Goal: Find specific page/section: Find specific page/section

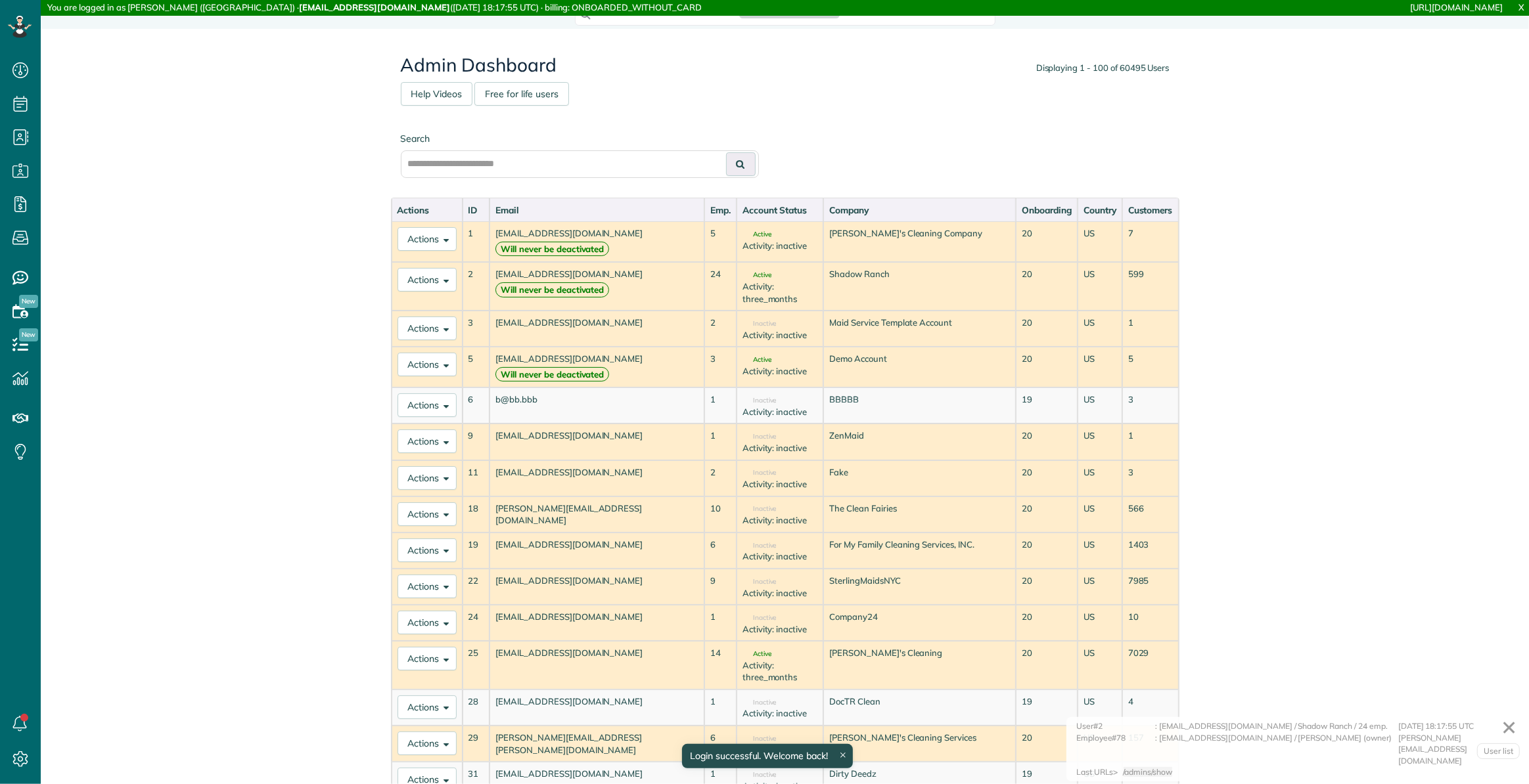
scroll to position [6, 6]
click at [483, 168] on input "text" at bounding box center [579, 164] width 358 height 28
paste input "**********"
type input "**********"
click at [736, 167] on icon at bounding box center [740, 164] width 8 height 9
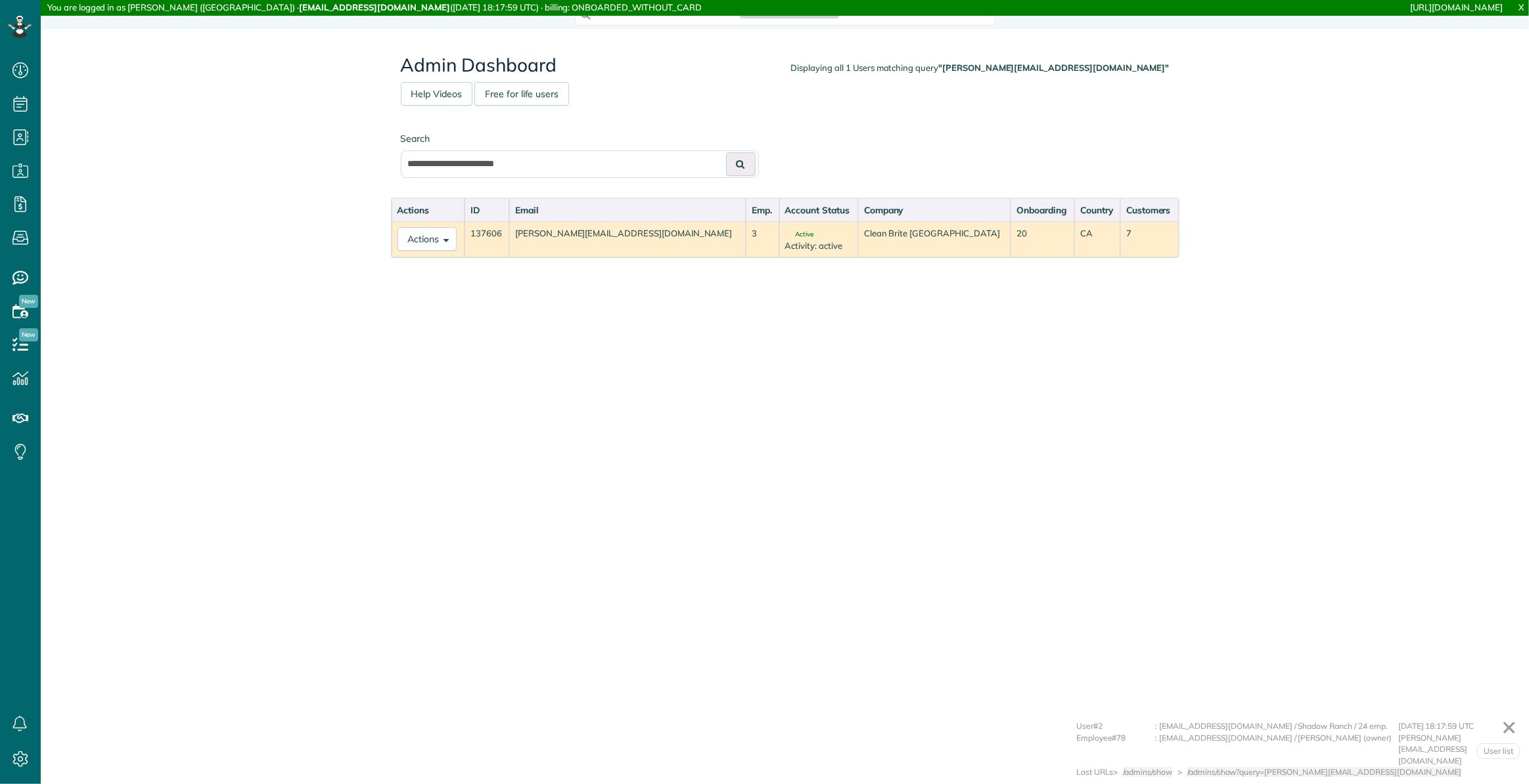
scroll to position [6, 6]
click at [407, 239] on button "Actions" at bounding box center [426, 238] width 59 height 23
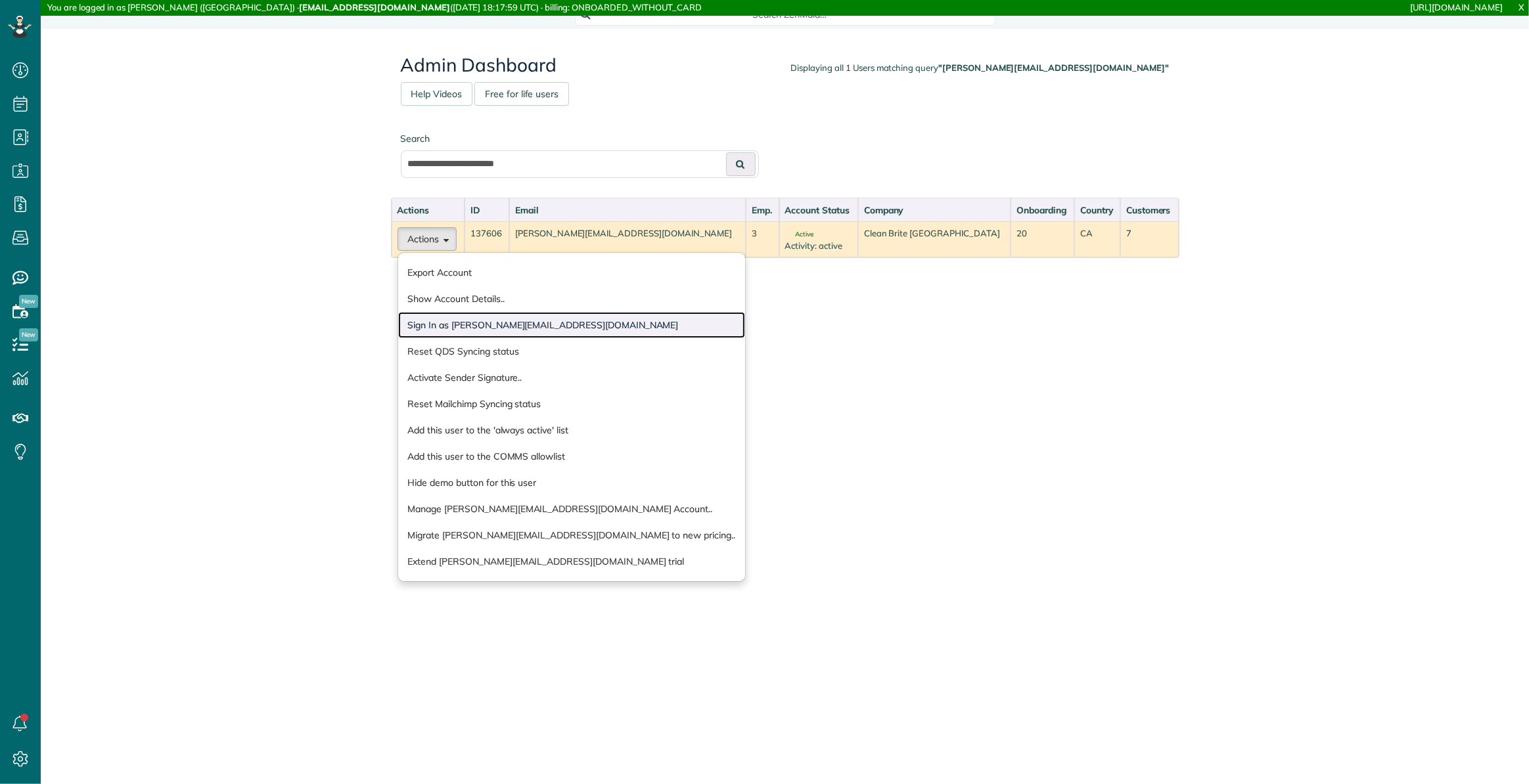
click at [449, 322] on link "Sign In as jesse@cleanbritecanada.com" at bounding box center [571, 325] width 347 height 26
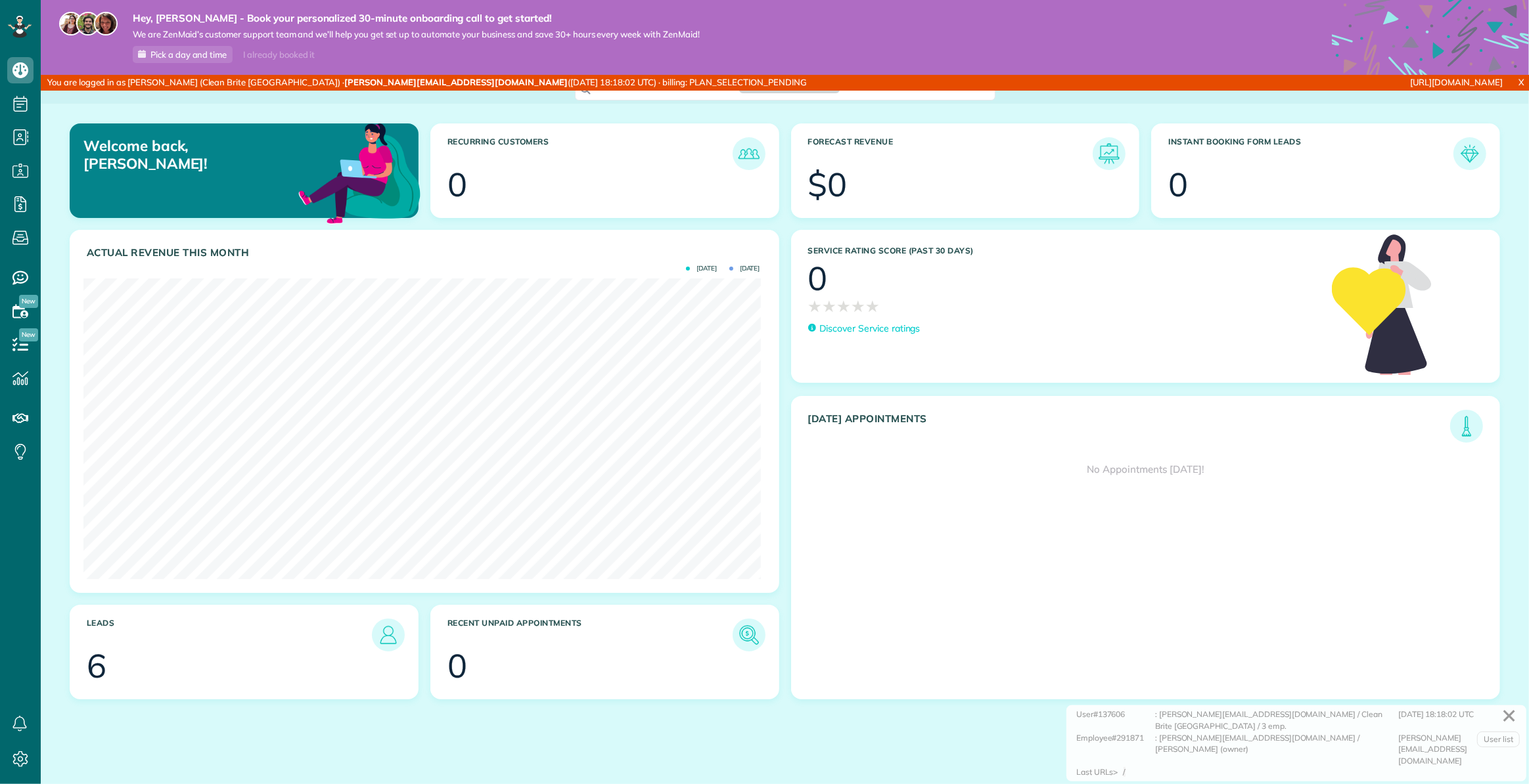
scroll to position [301, 677]
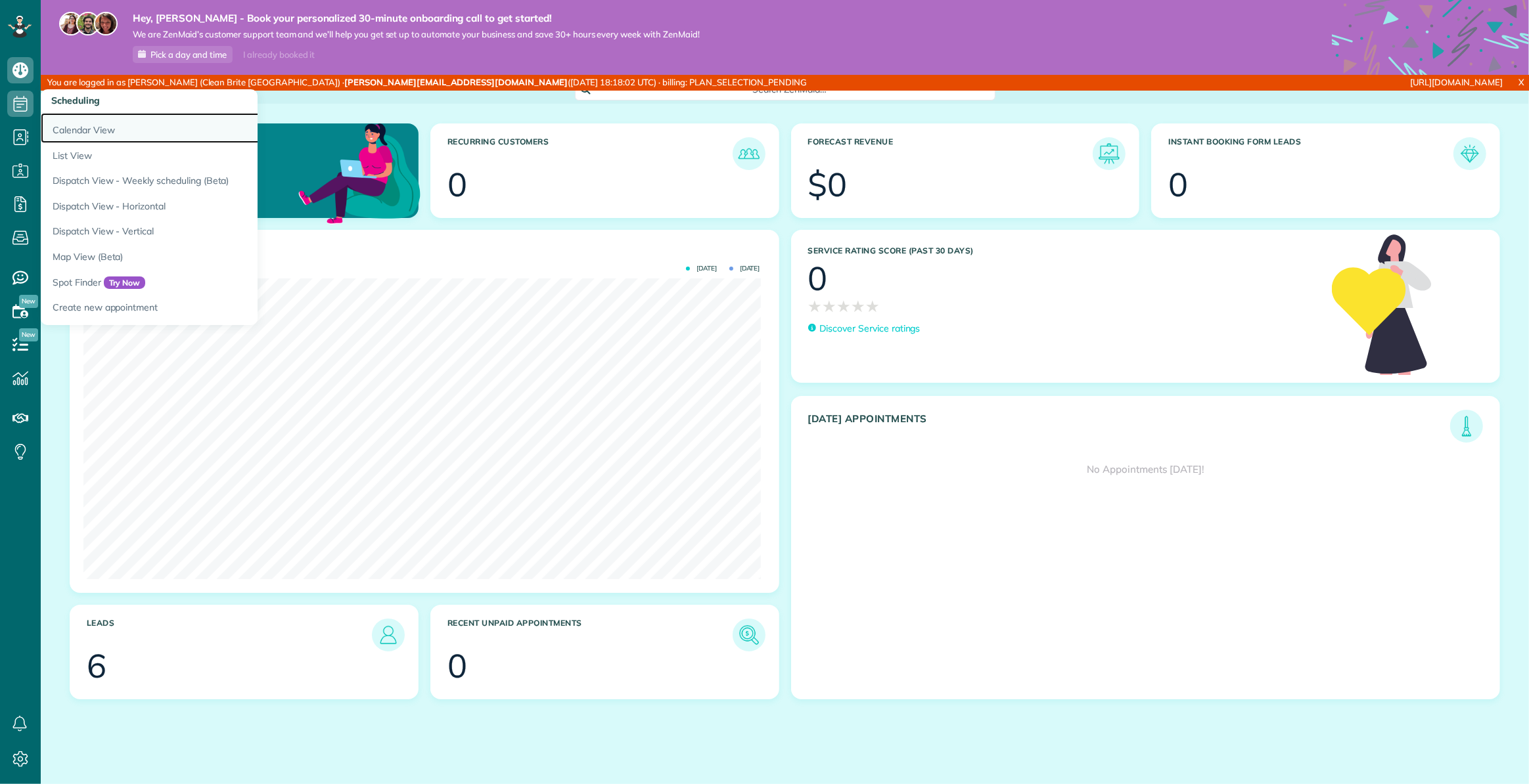
click at [90, 125] on link "Calendar View" at bounding box center [205, 128] width 328 height 30
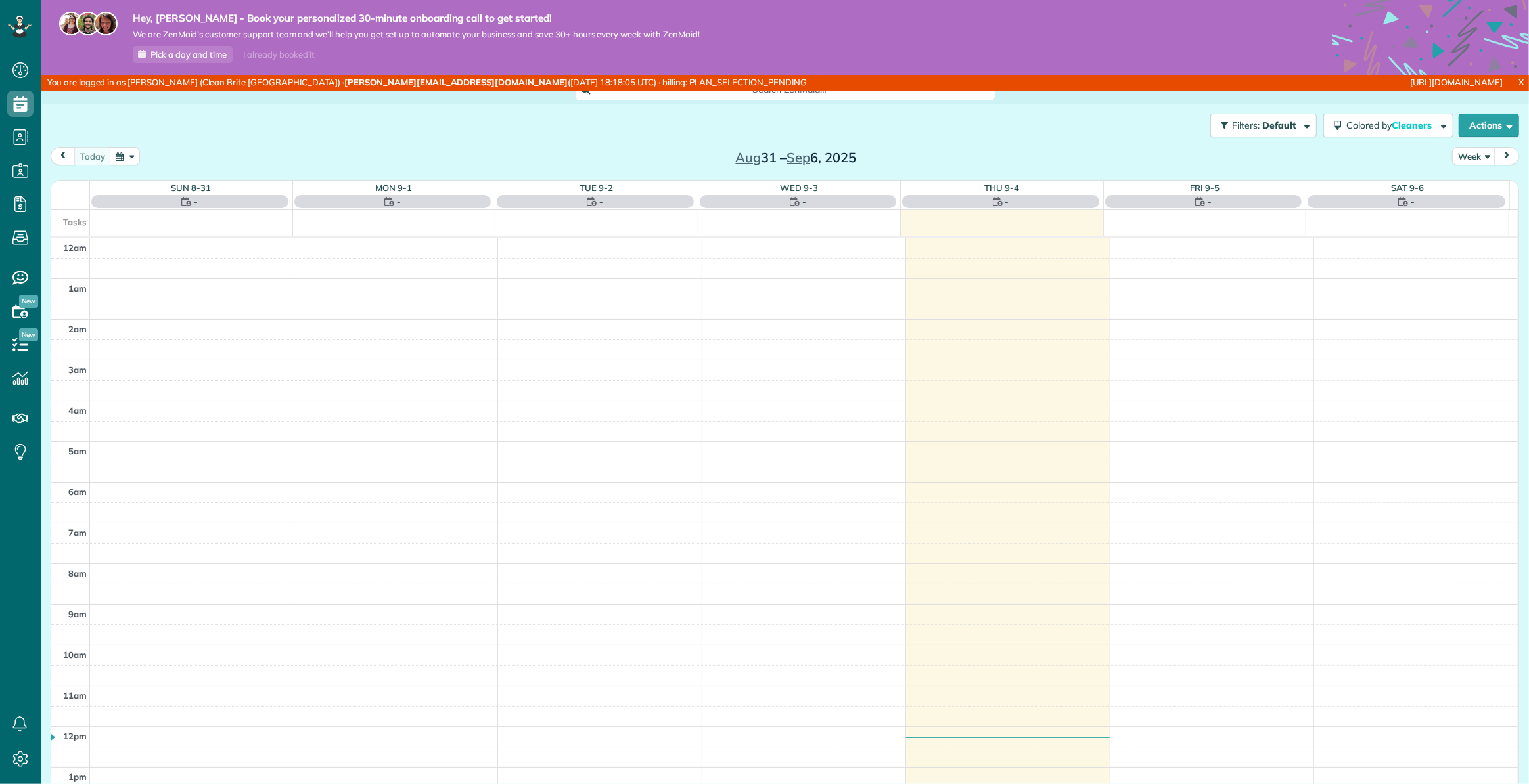
scroll to position [284, 0]
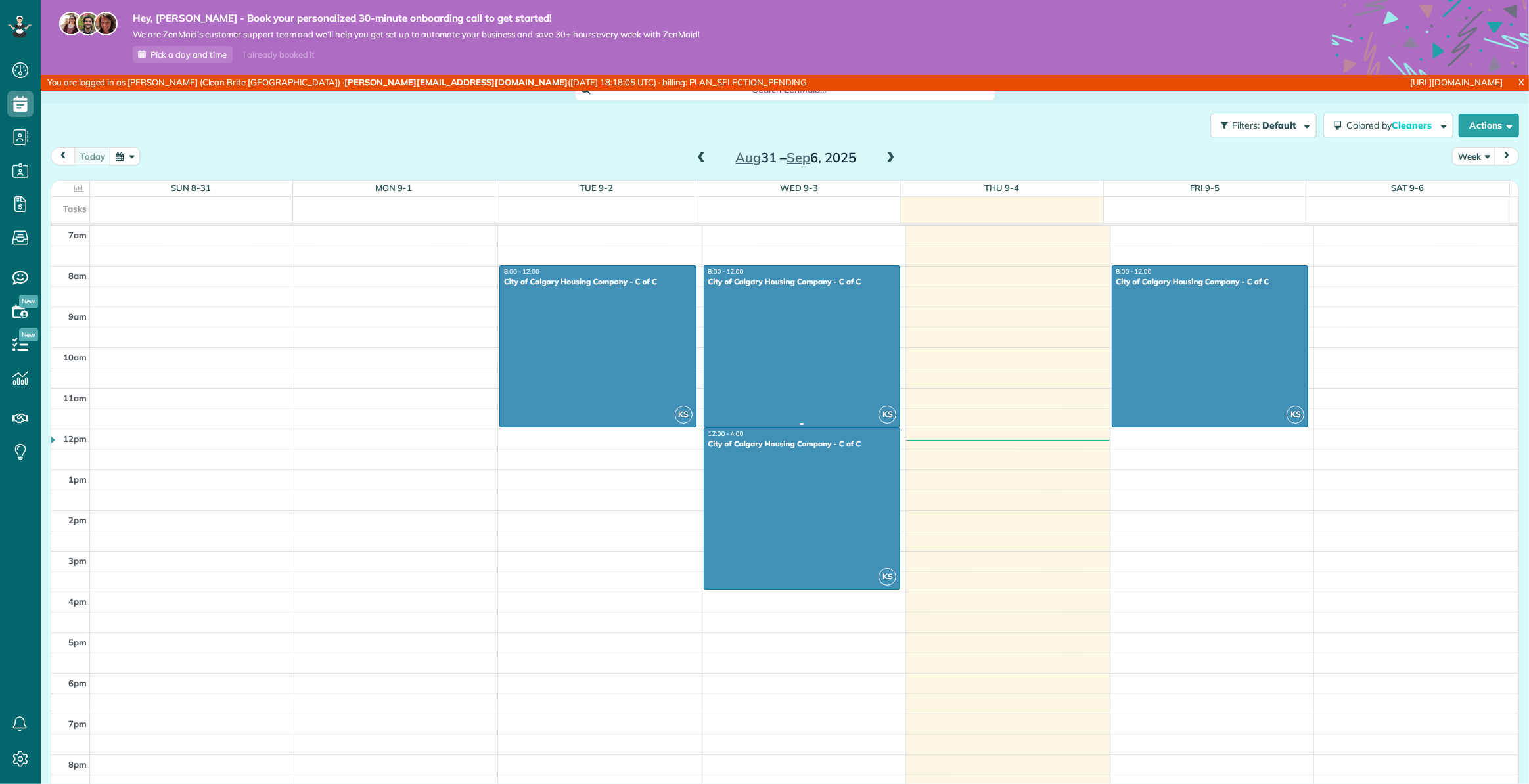
click at [828, 310] on div at bounding box center [802, 347] width 195 height 161
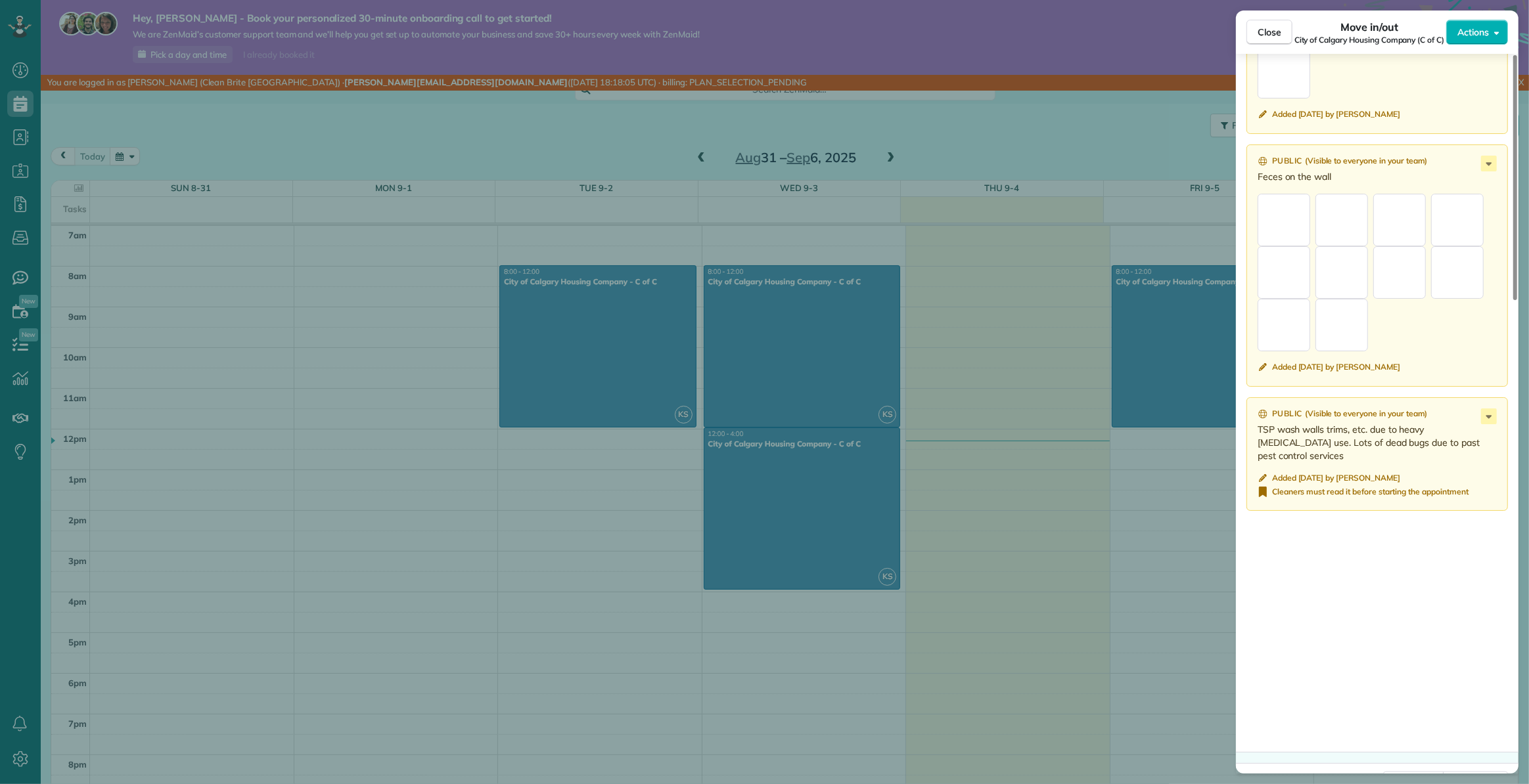
scroll to position [545, 0]
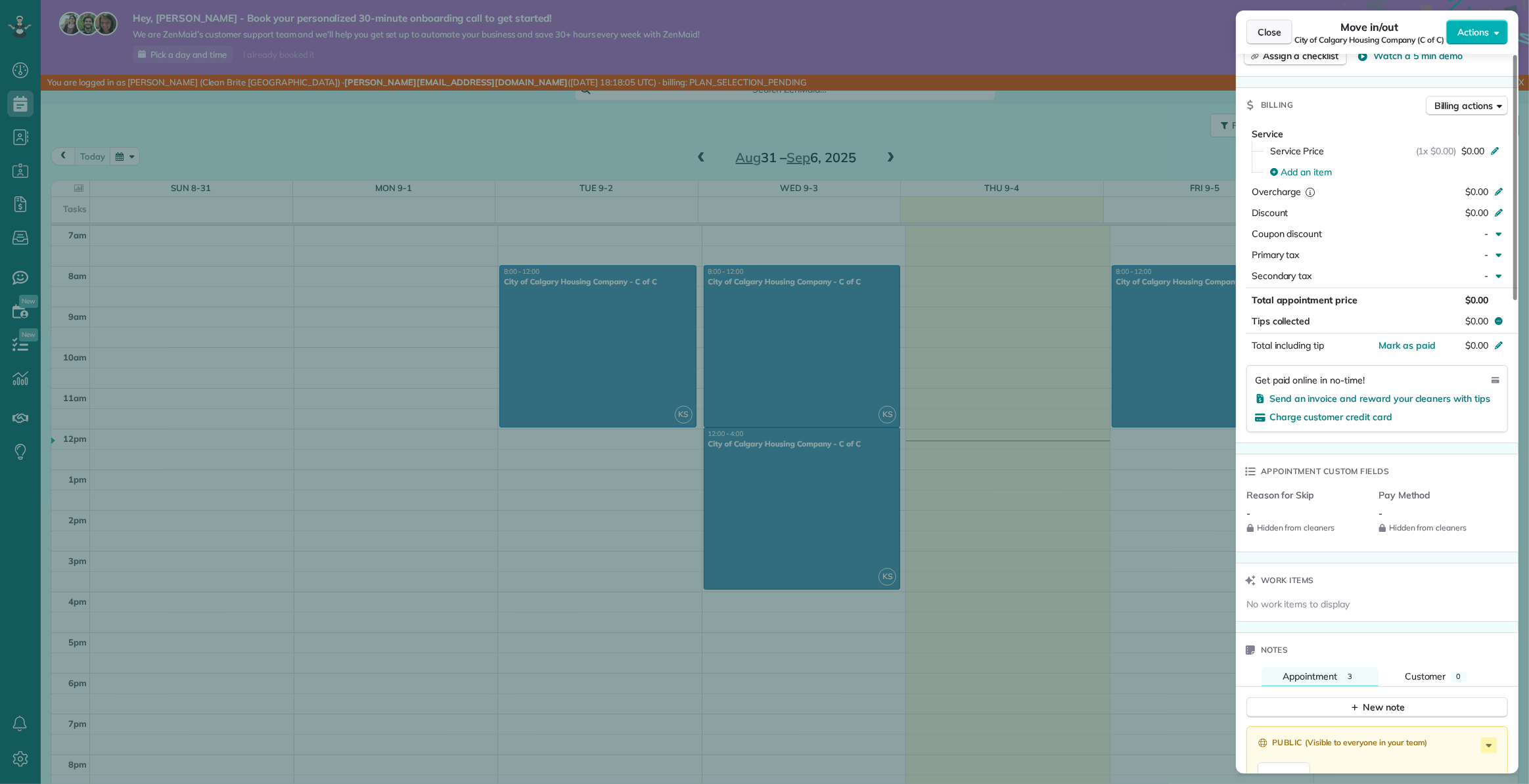
click at [1268, 32] on span "Close" at bounding box center [1268, 32] width 23 height 13
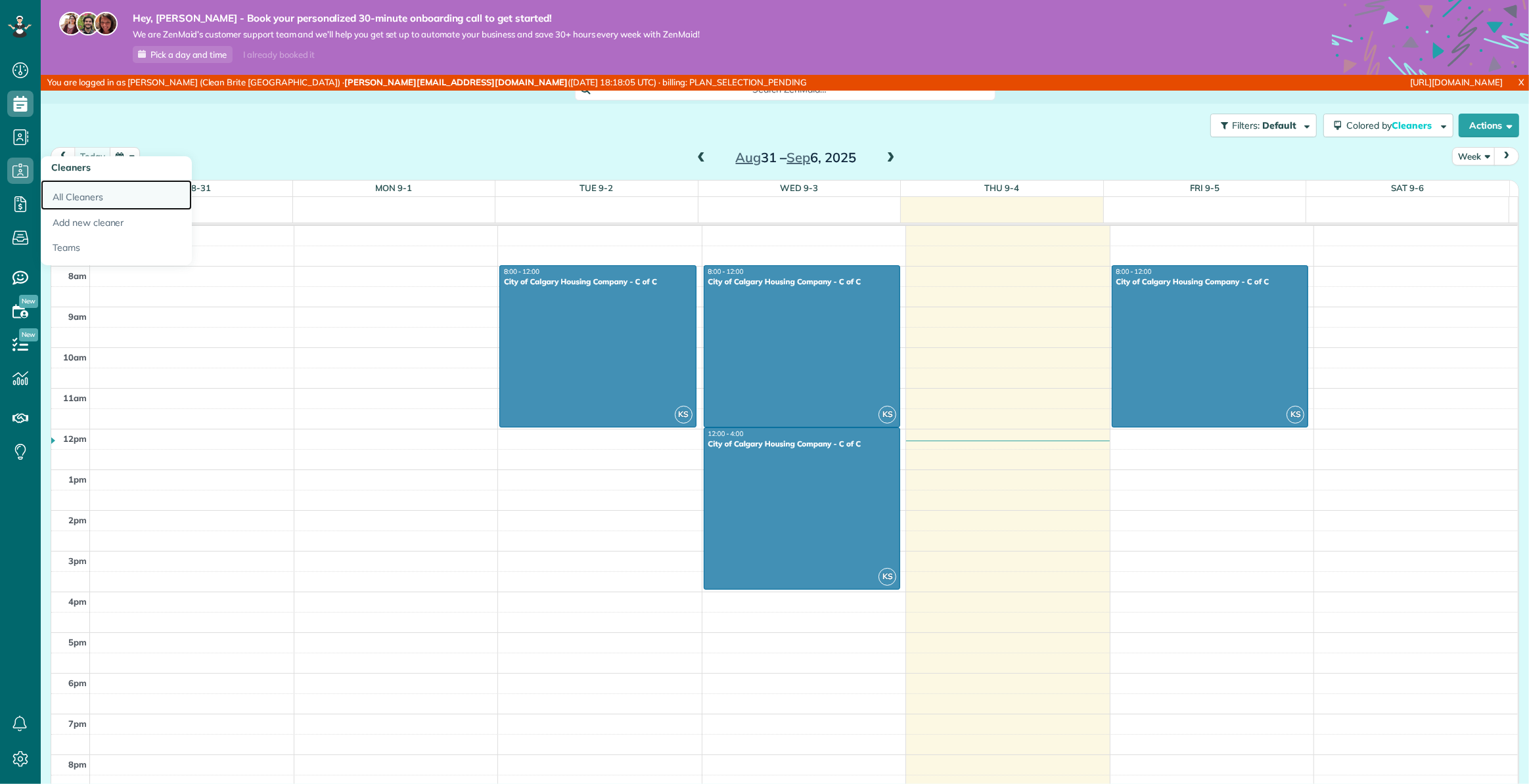
click at [93, 198] on link "All Cleaners" at bounding box center [117, 195] width 151 height 30
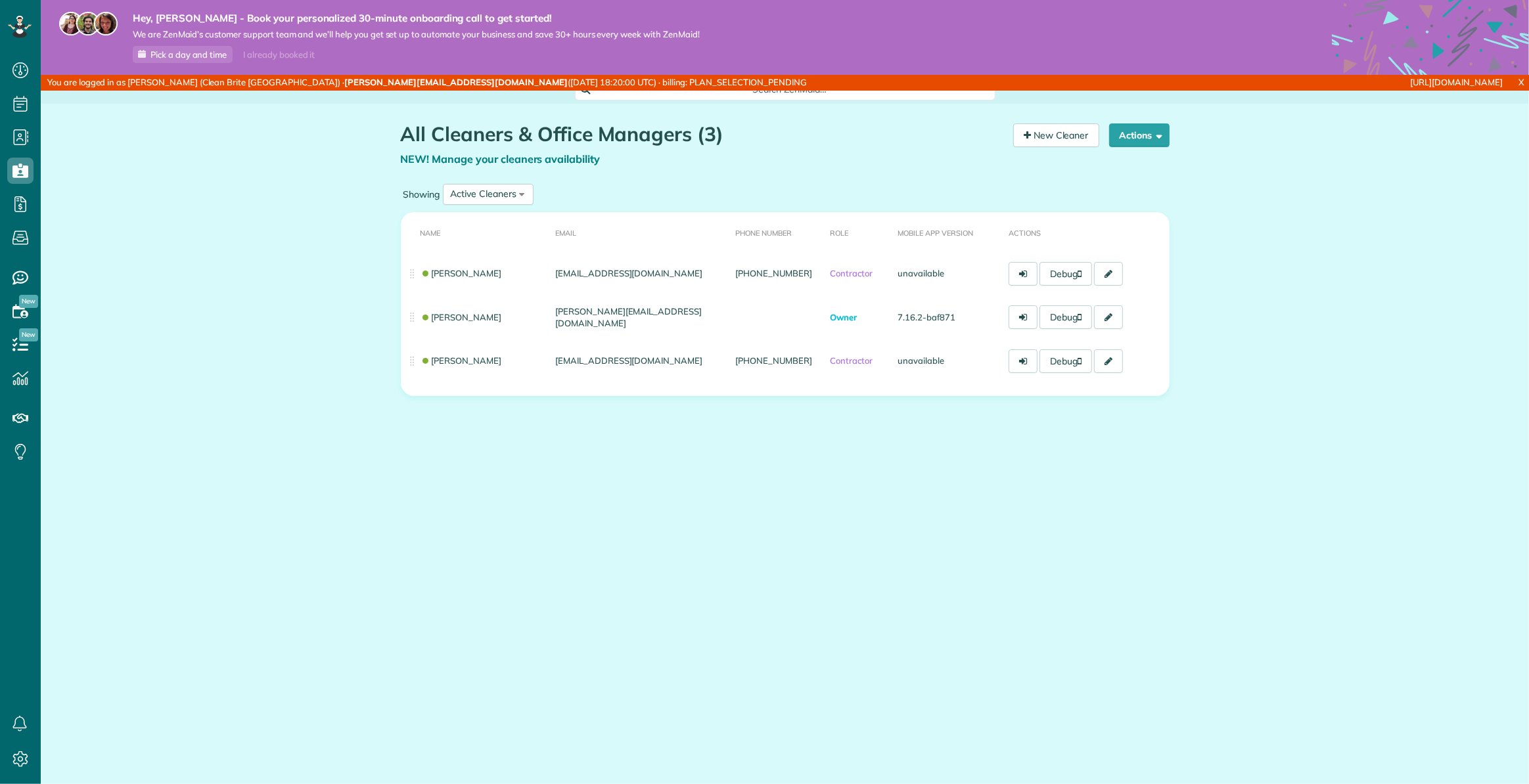
scroll to position [6, 6]
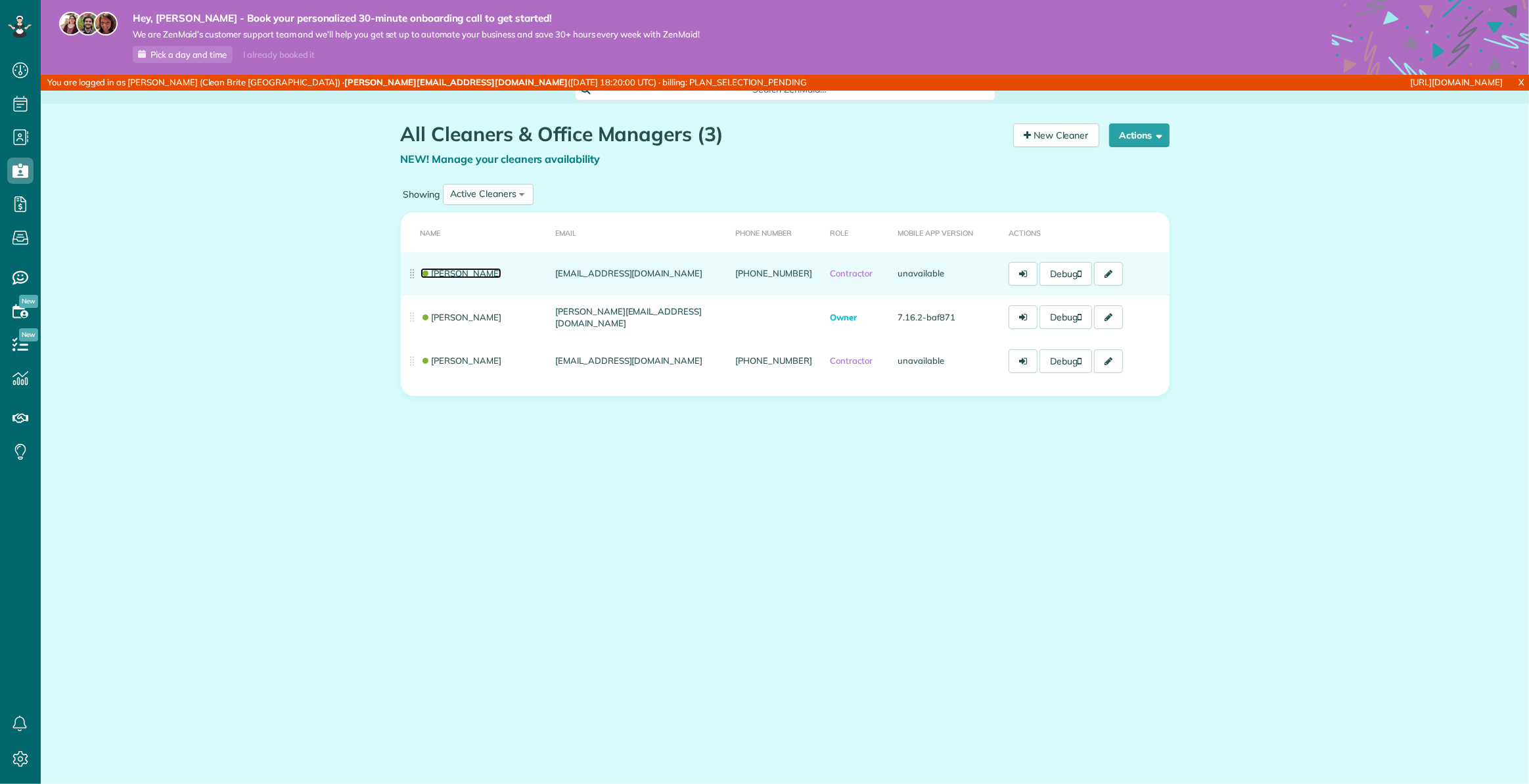
click at [451, 273] on link "[PERSON_NAME]" at bounding box center [461, 273] width 81 height 10
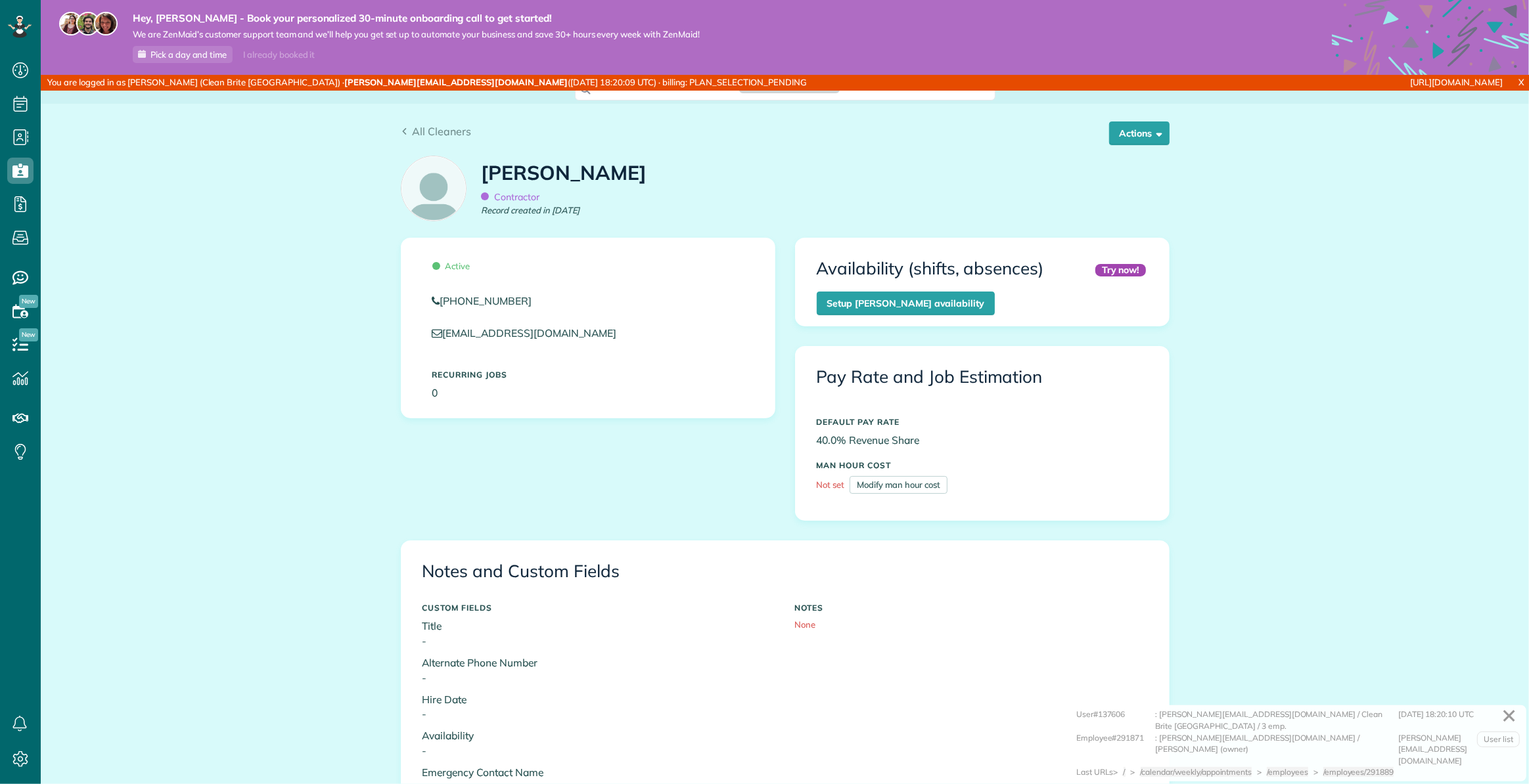
scroll to position [284, 0]
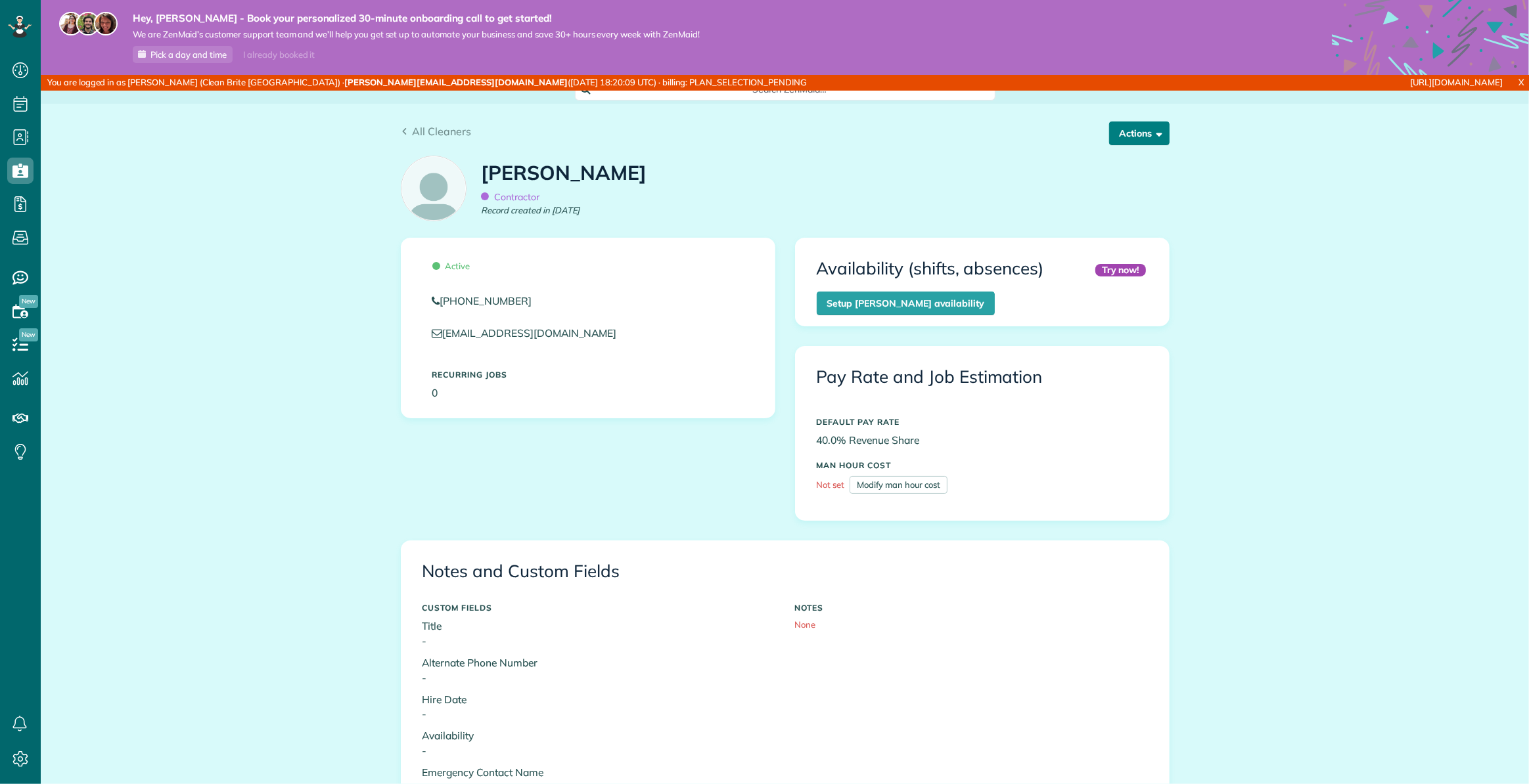
click at [1131, 133] on button "Actions" at bounding box center [1139, 133] width 61 height 23
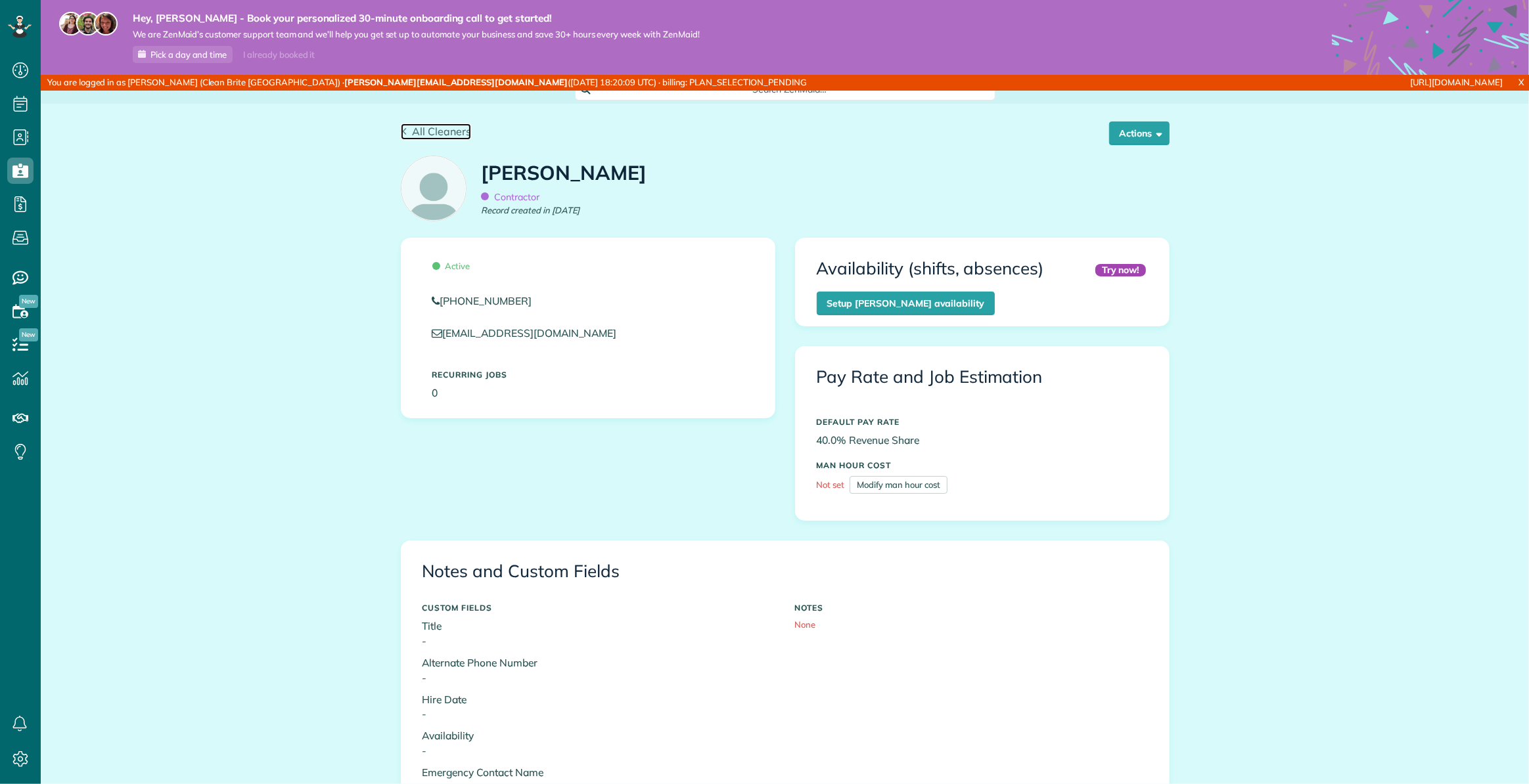
click at [441, 130] on span "All Cleaners" at bounding box center [441, 132] width 59 height 13
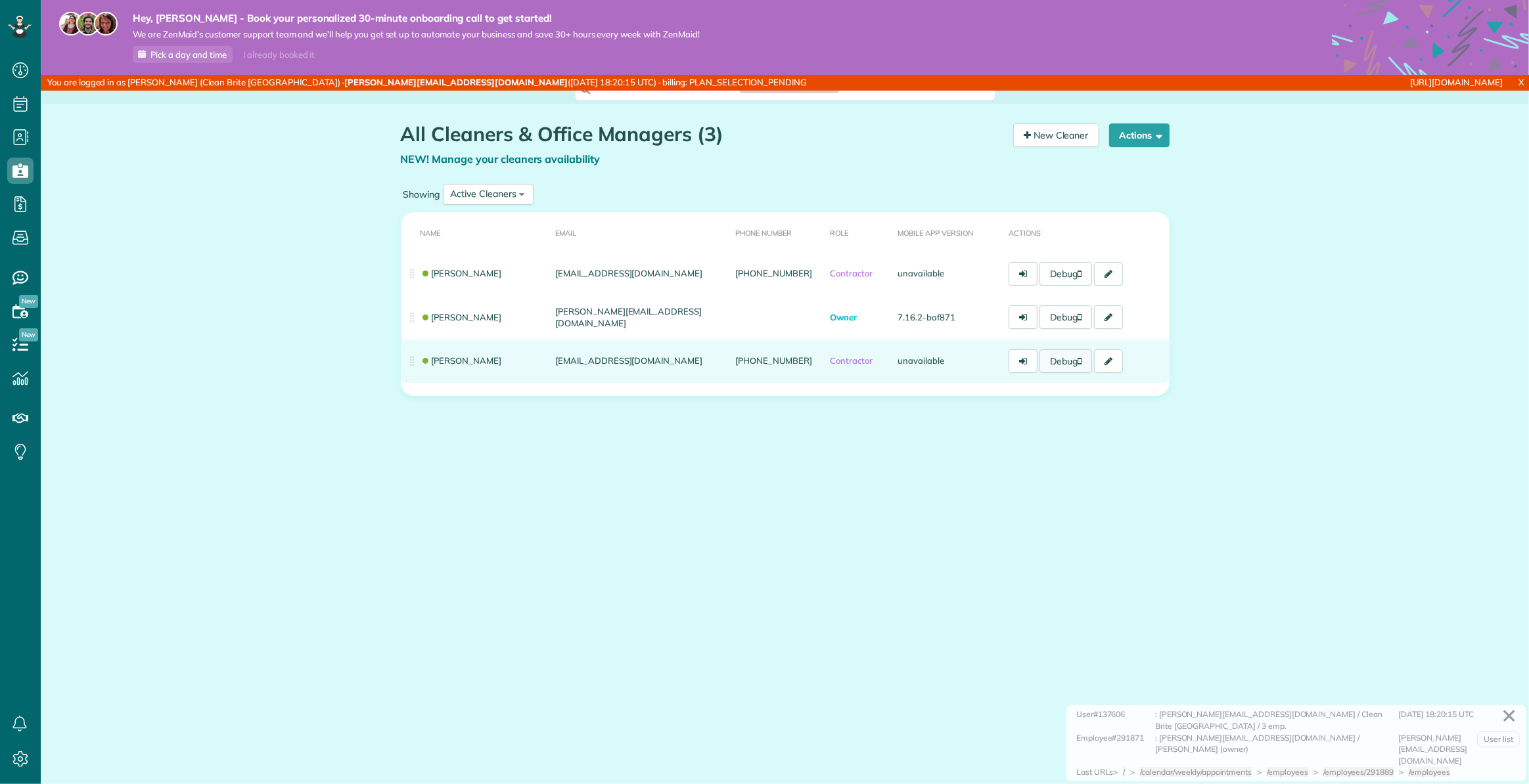
scroll to position [6, 6]
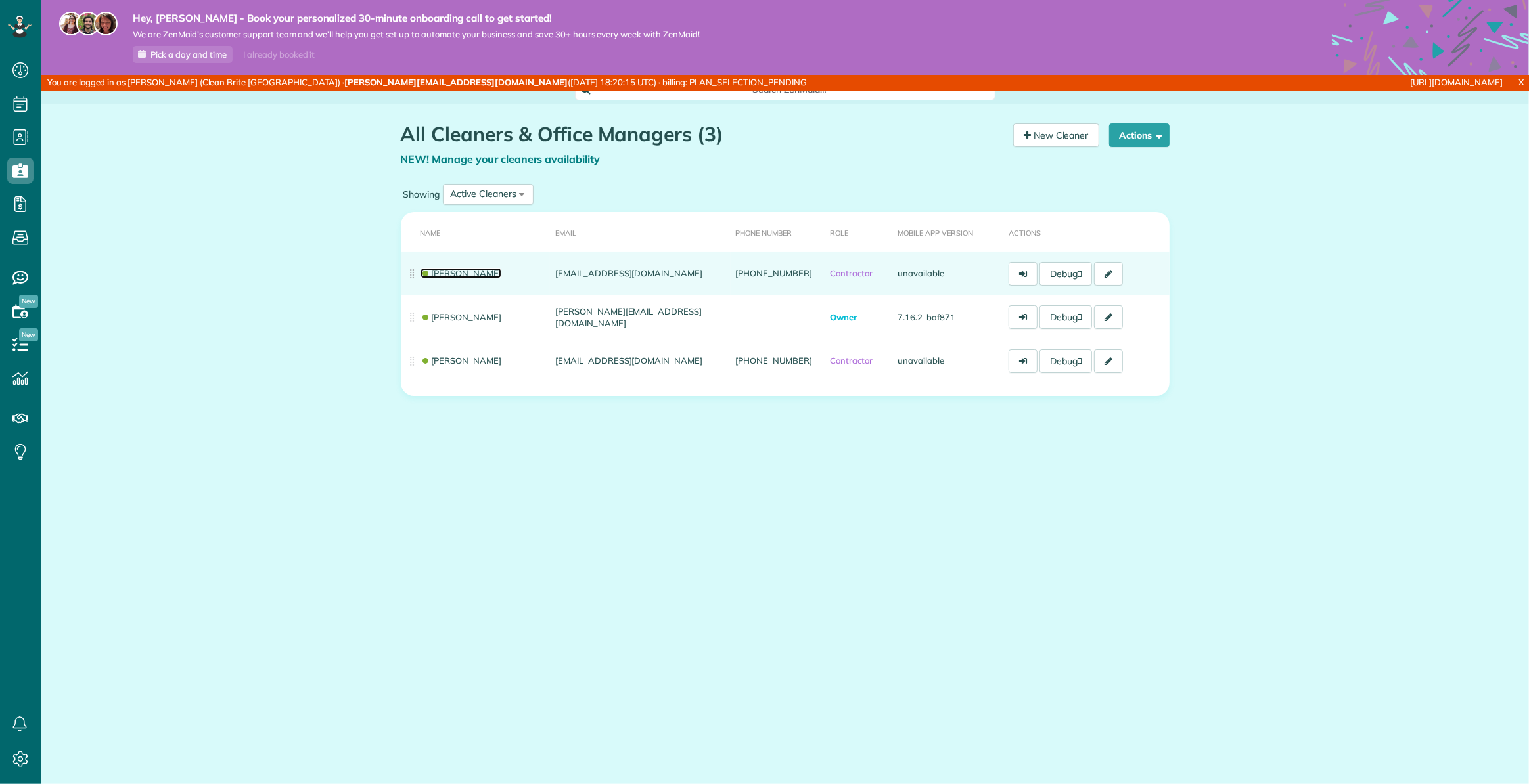
click at [452, 278] on link "[PERSON_NAME]" at bounding box center [461, 273] width 81 height 10
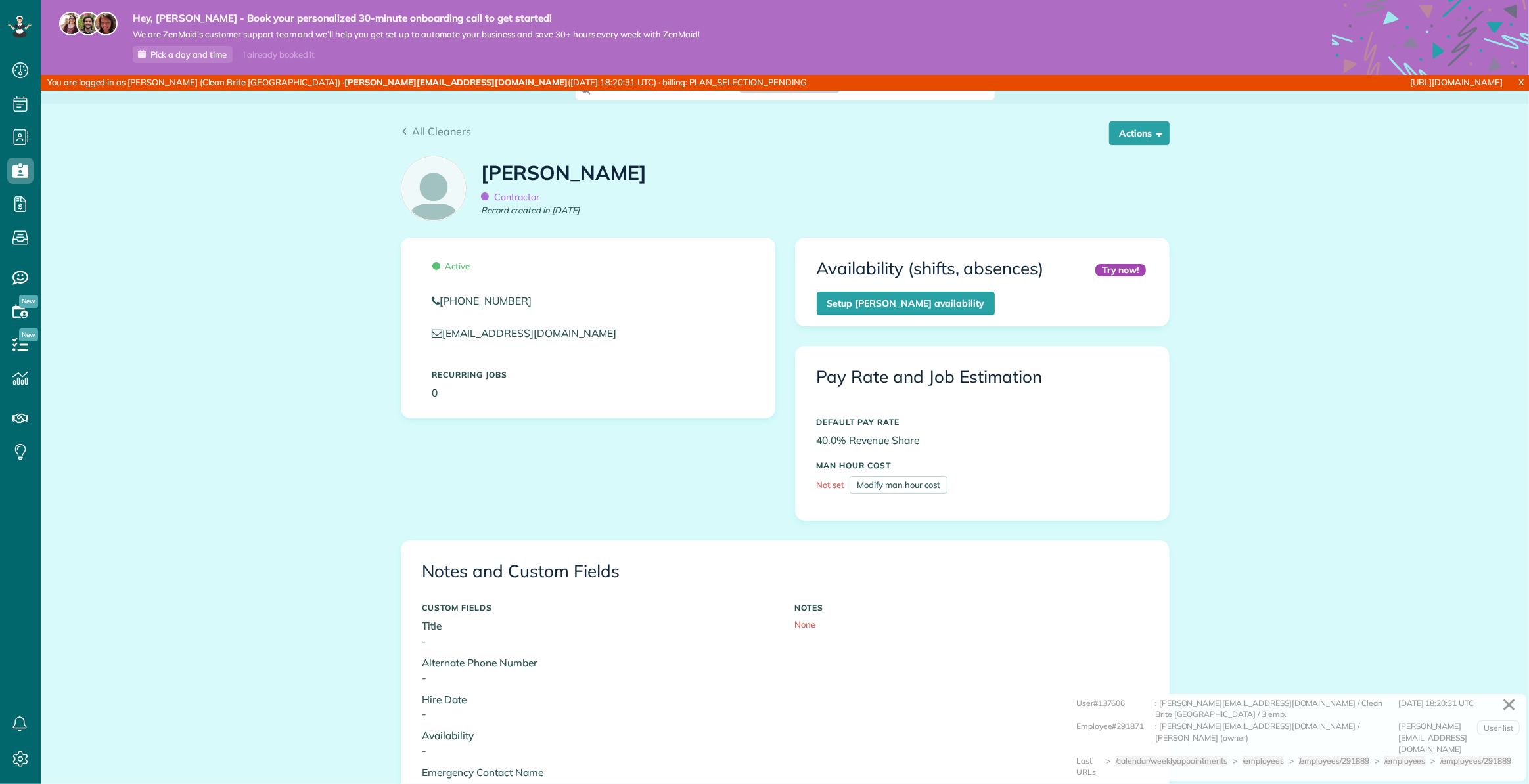
scroll to position [284, 0]
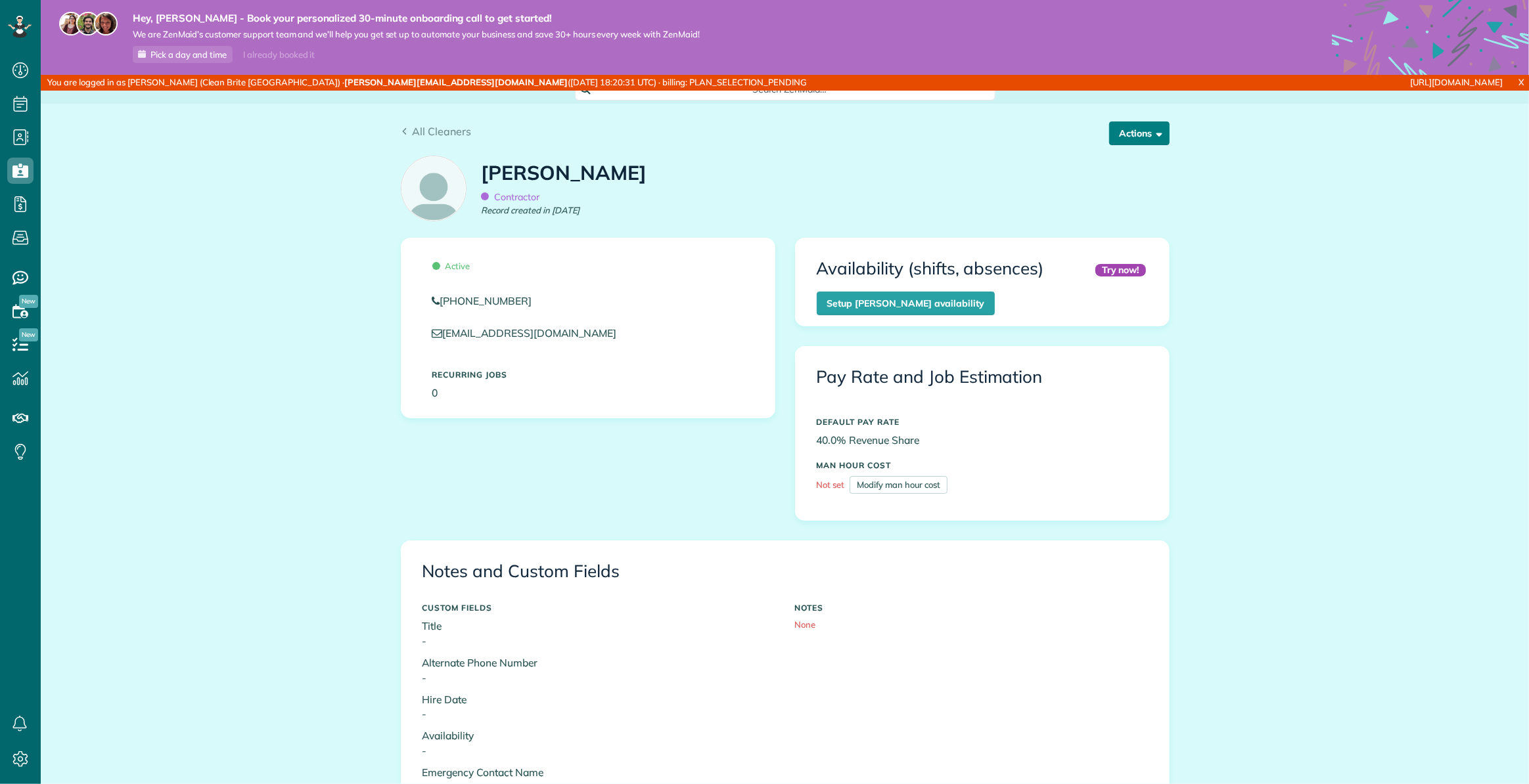
click at [1129, 129] on button "Actions" at bounding box center [1139, 133] width 61 height 23
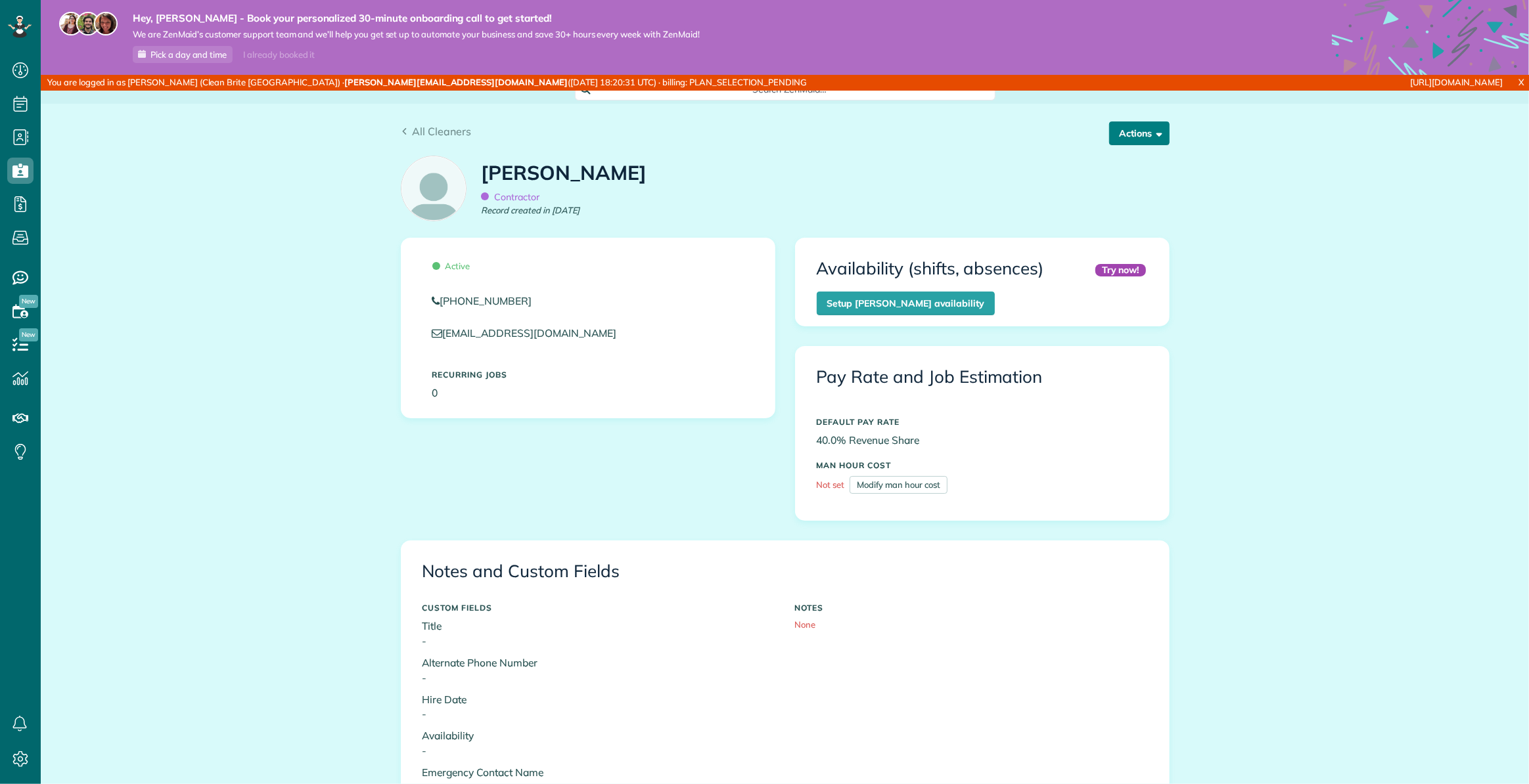
click at [1137, 136] on button "Actions" at bounding box center [1139, 133] width 61 height 23
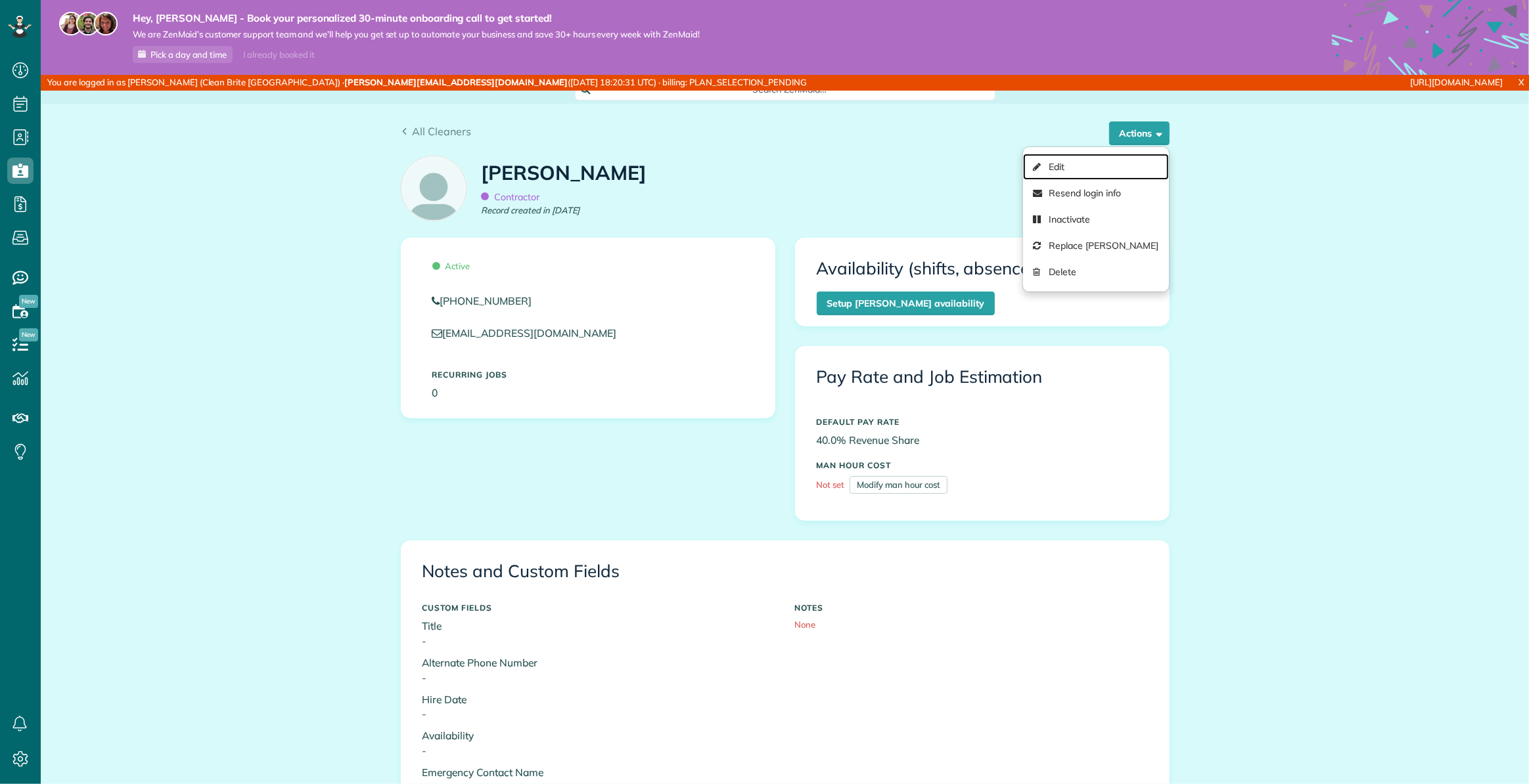
click at [1080, 164] on link "Edit" at bounding box center [1094, 166] width 145 height 26
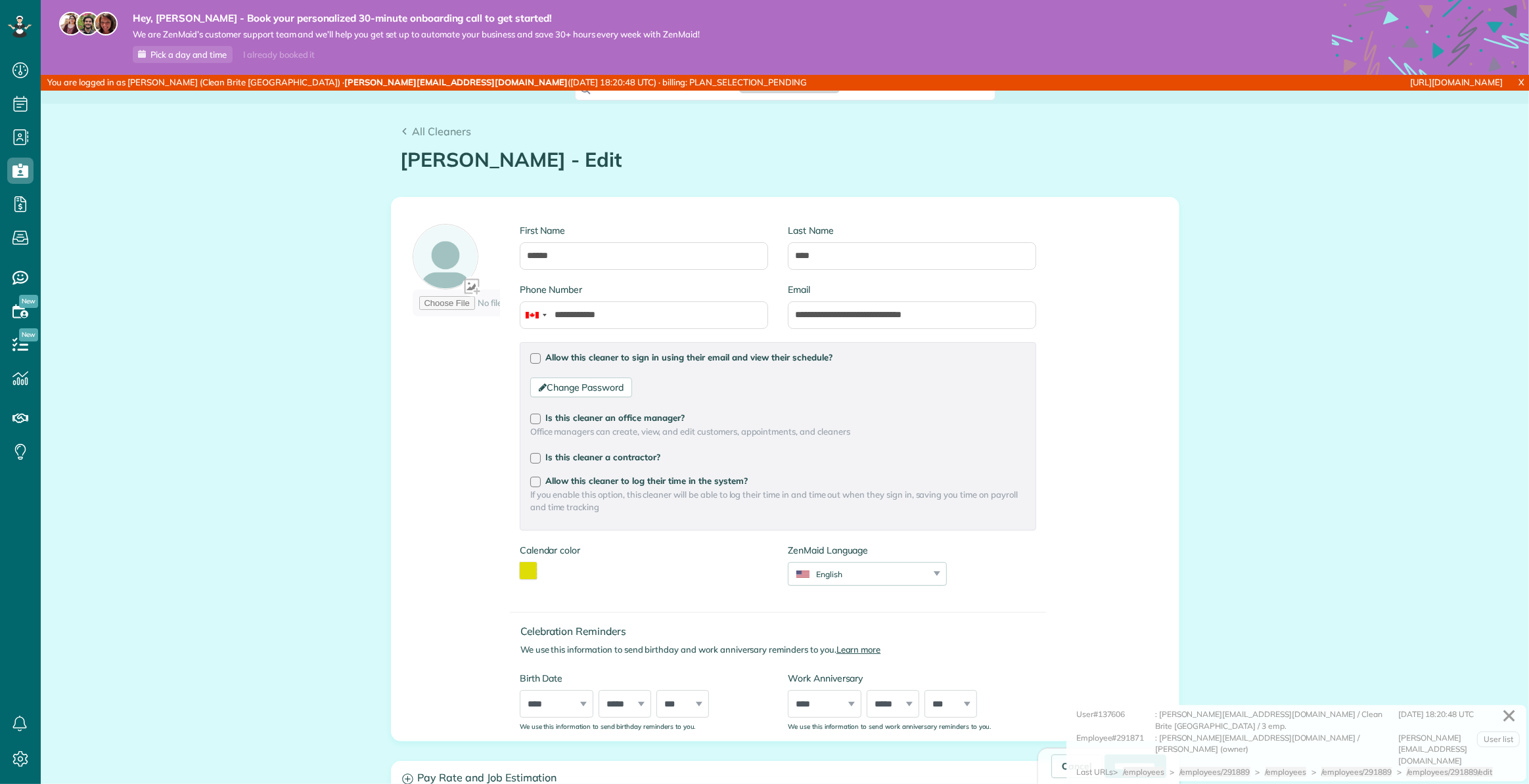
scroll to position [784, 40]
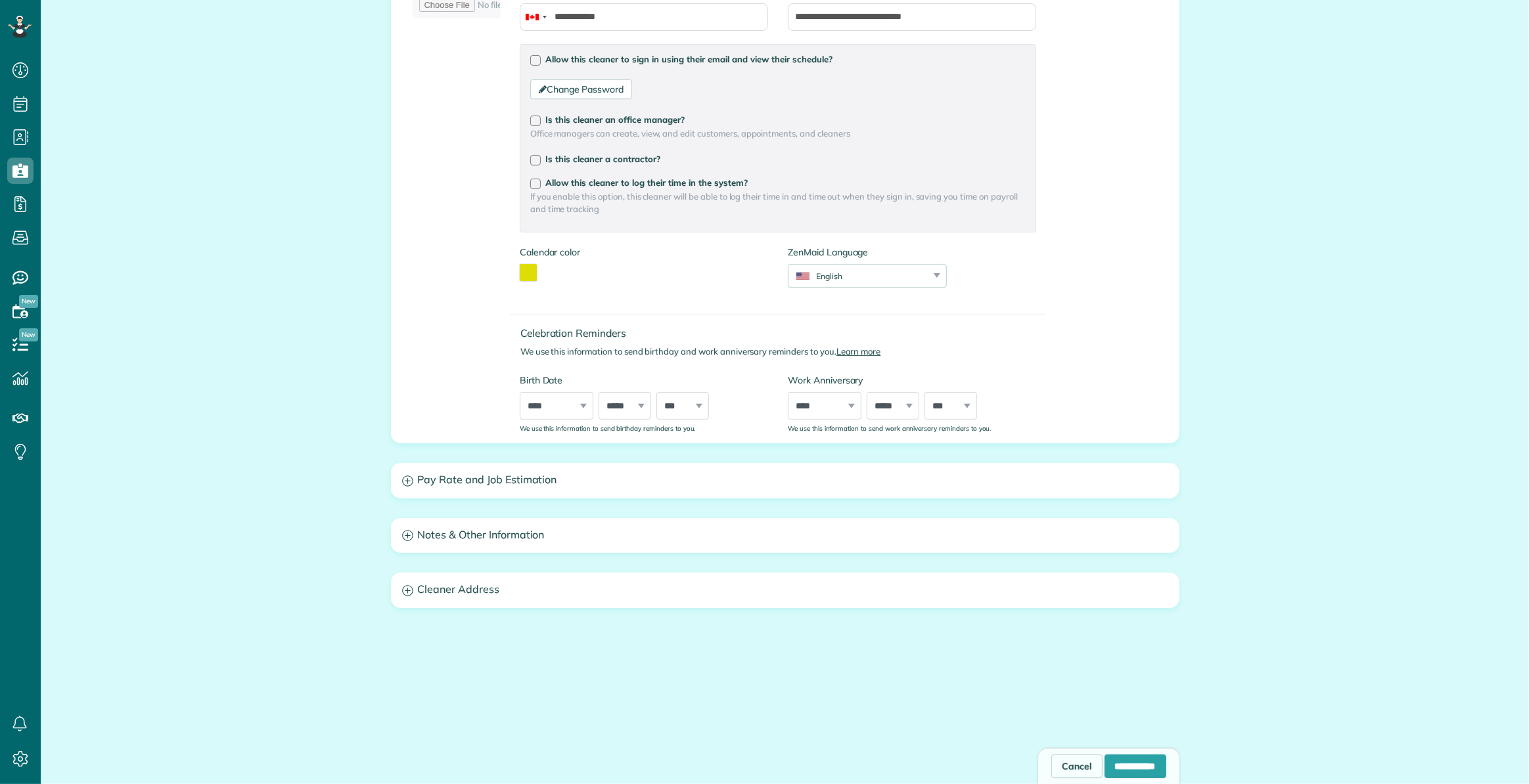
type input "**********"
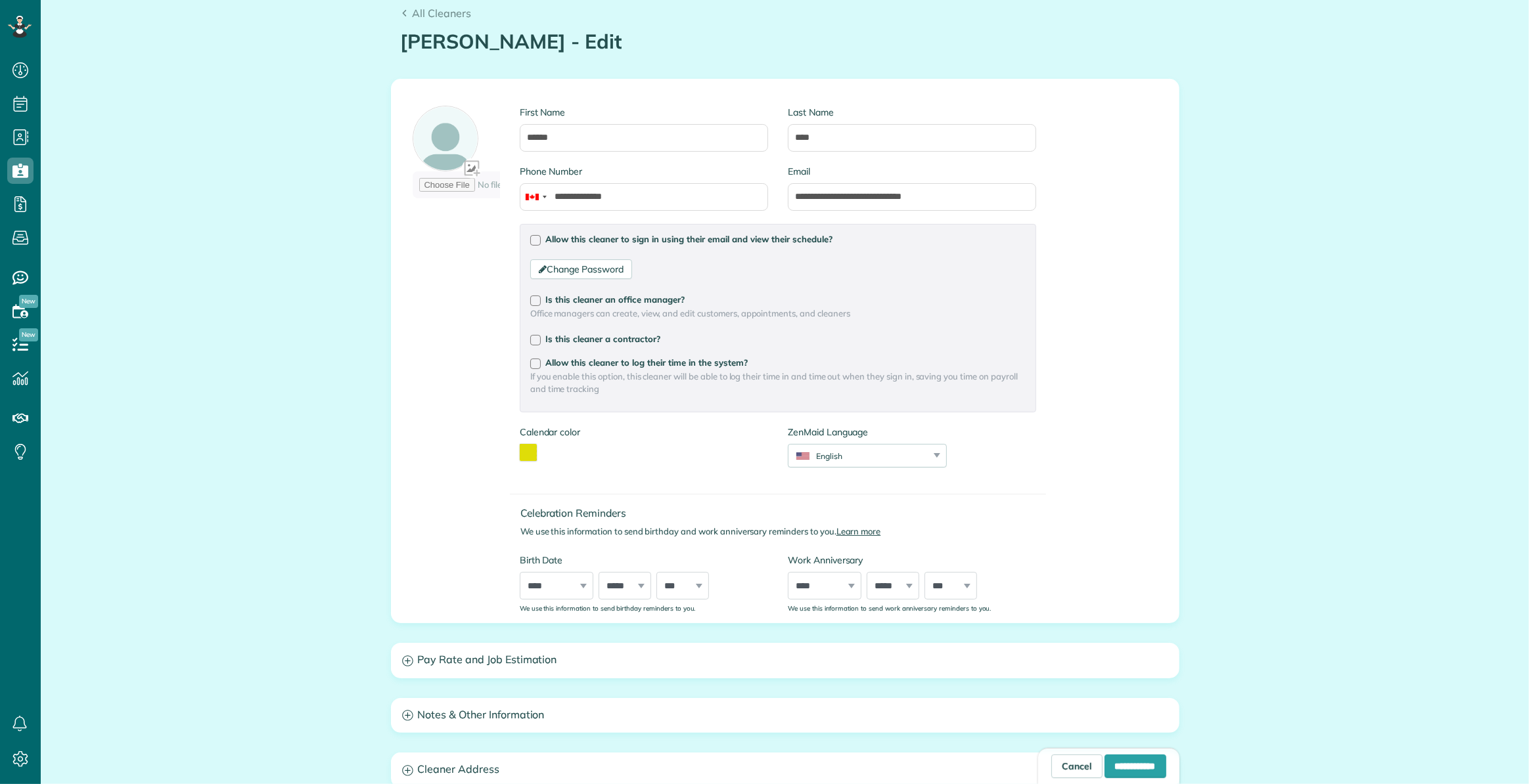
scroll to position [0, 0]
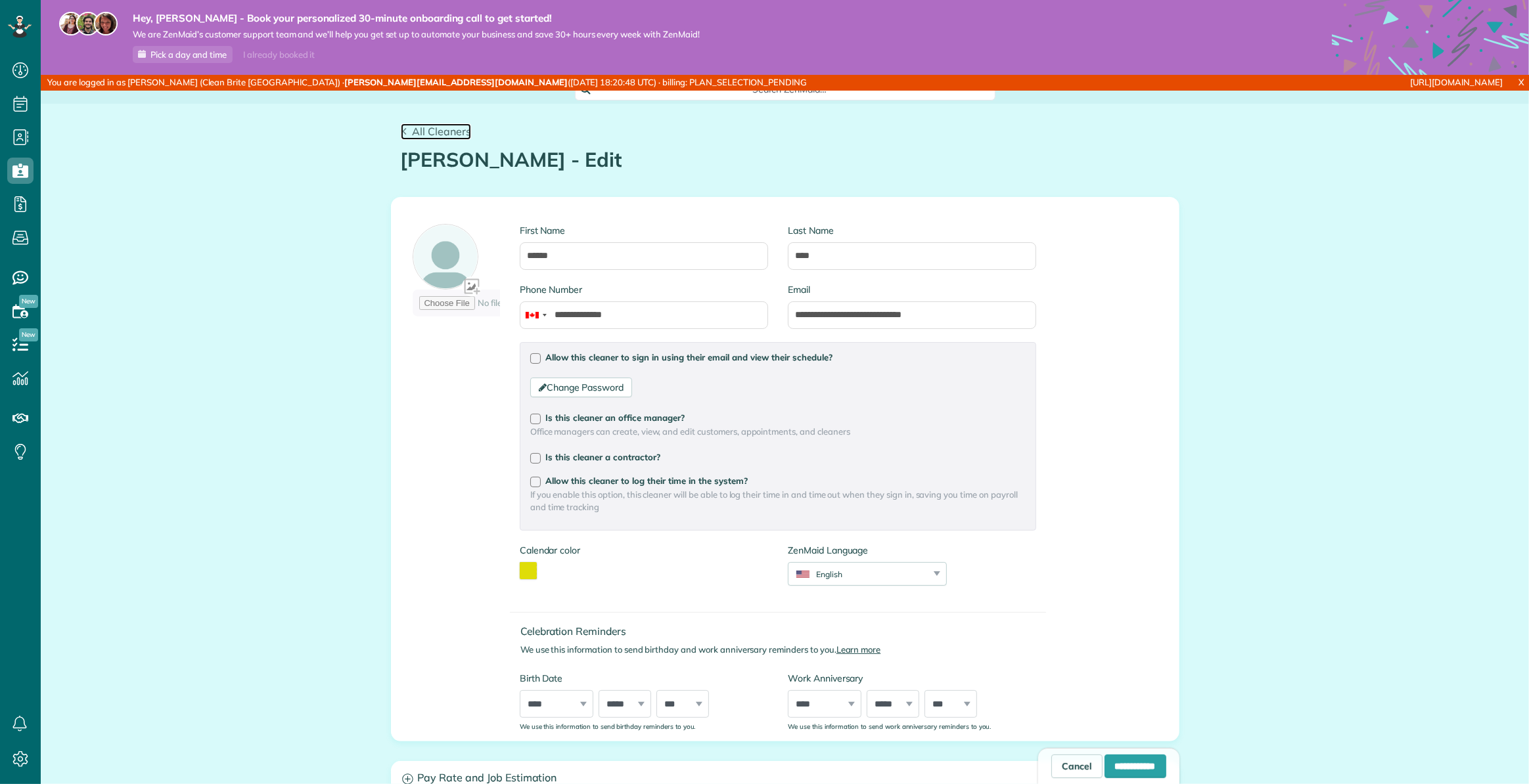
click at [427, 133] on span "All Cleaners" at bounding box center [441, 132] width 59 height 13
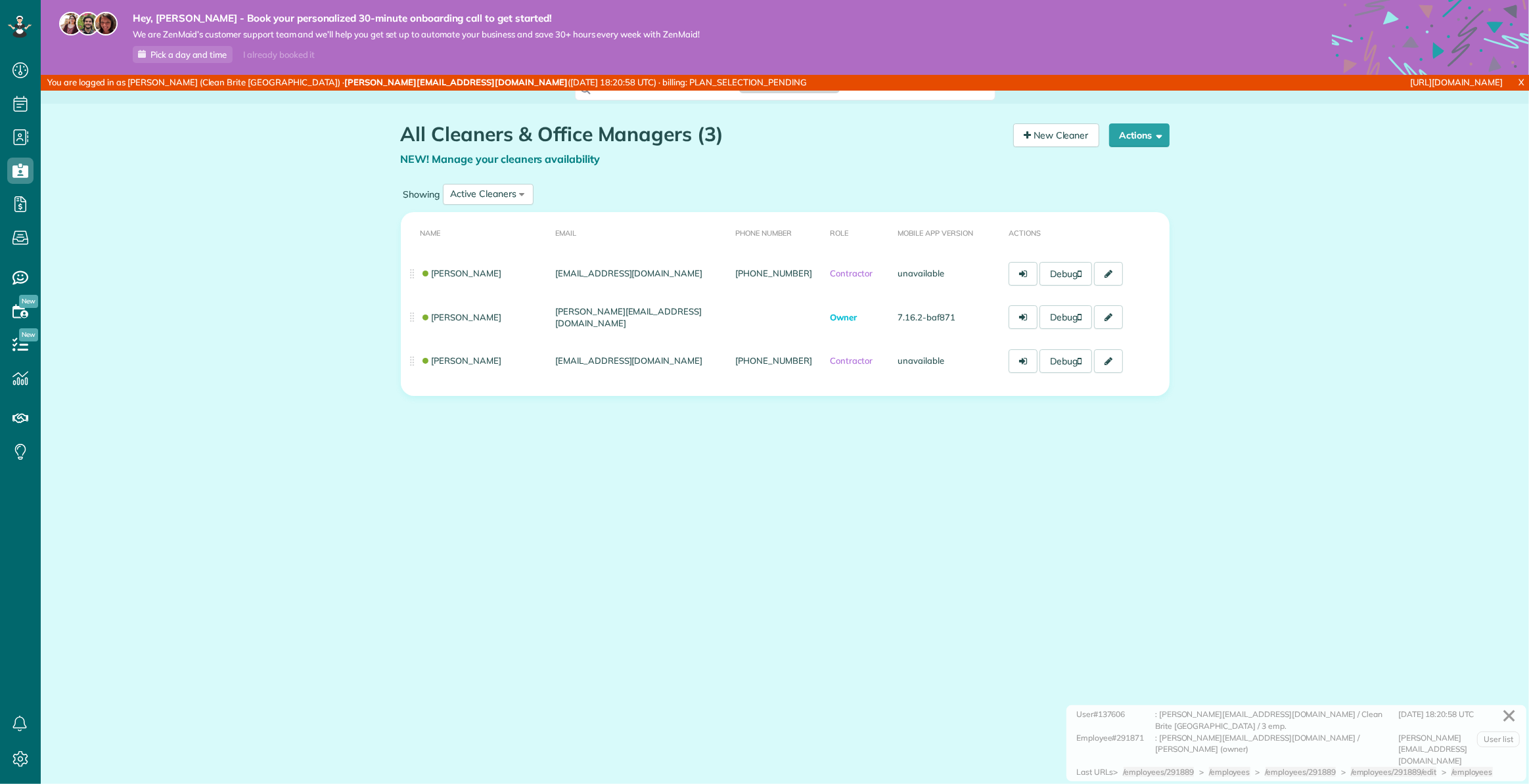
scroll to position [784, 40]
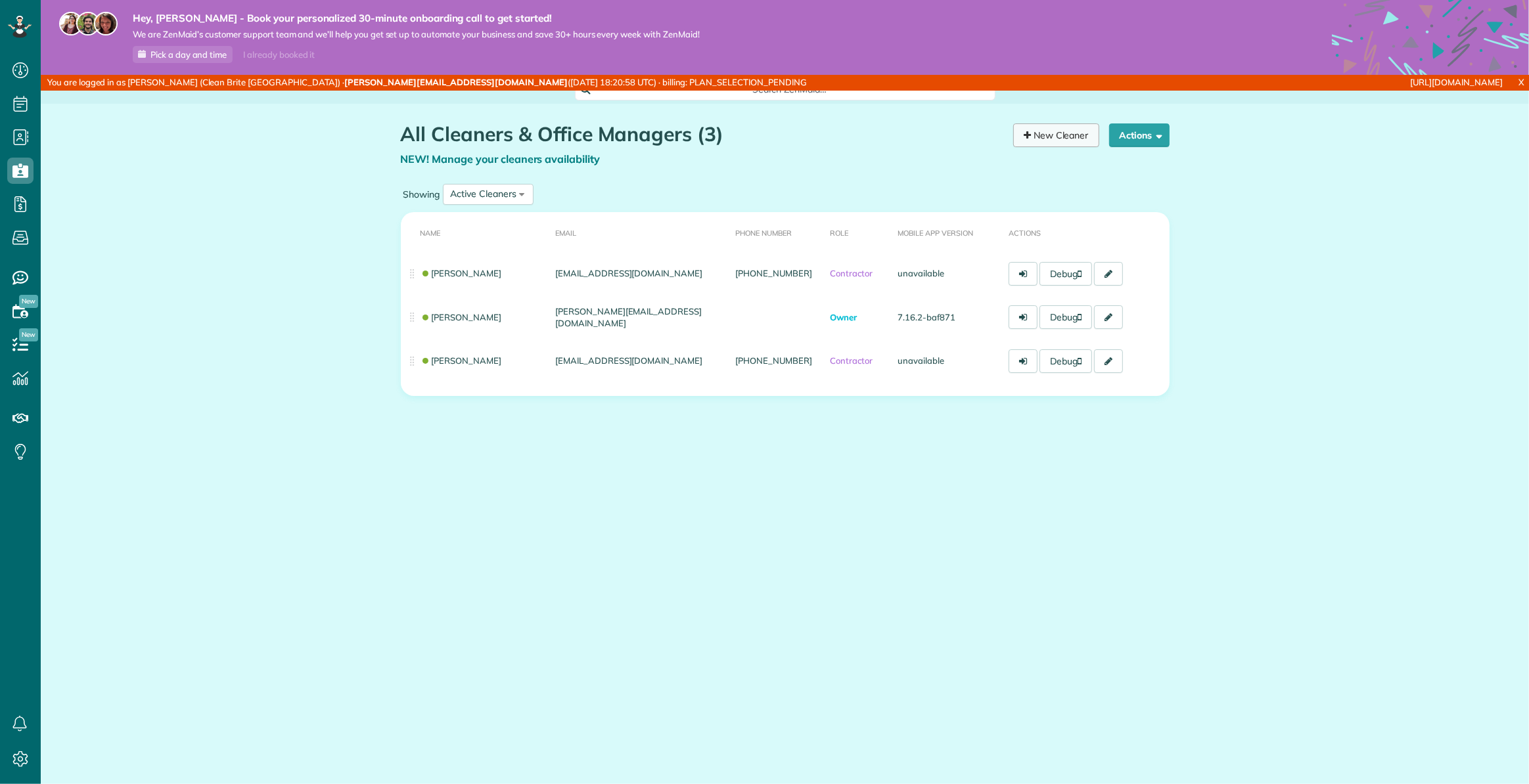
click at [1051, 137] on link "New Cleaner" at bounding box center [1056, 135] width 86 height 23
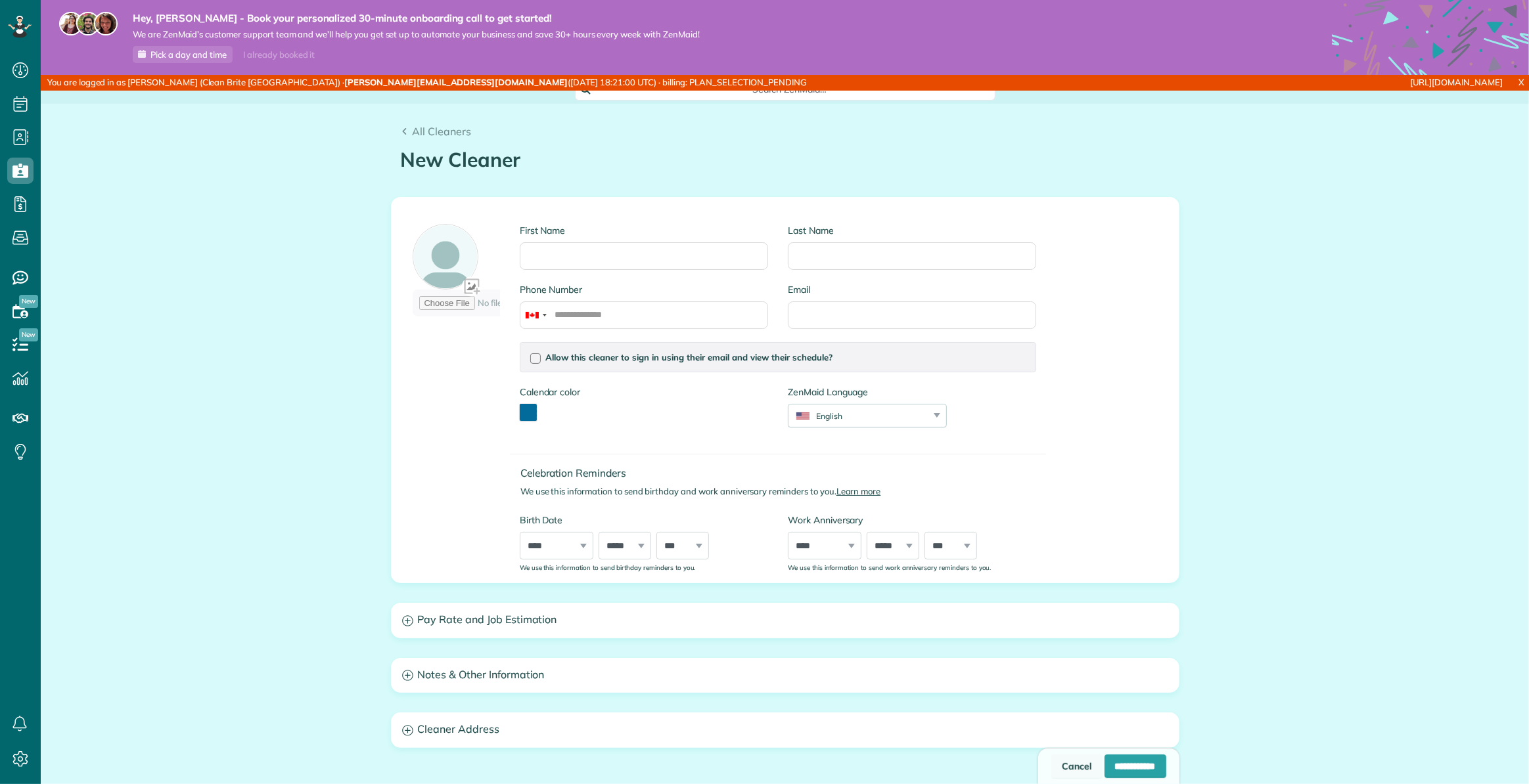
click at [1051, 763] on link "Cancel" at bounding box center [1077, 766] width 51 height 23
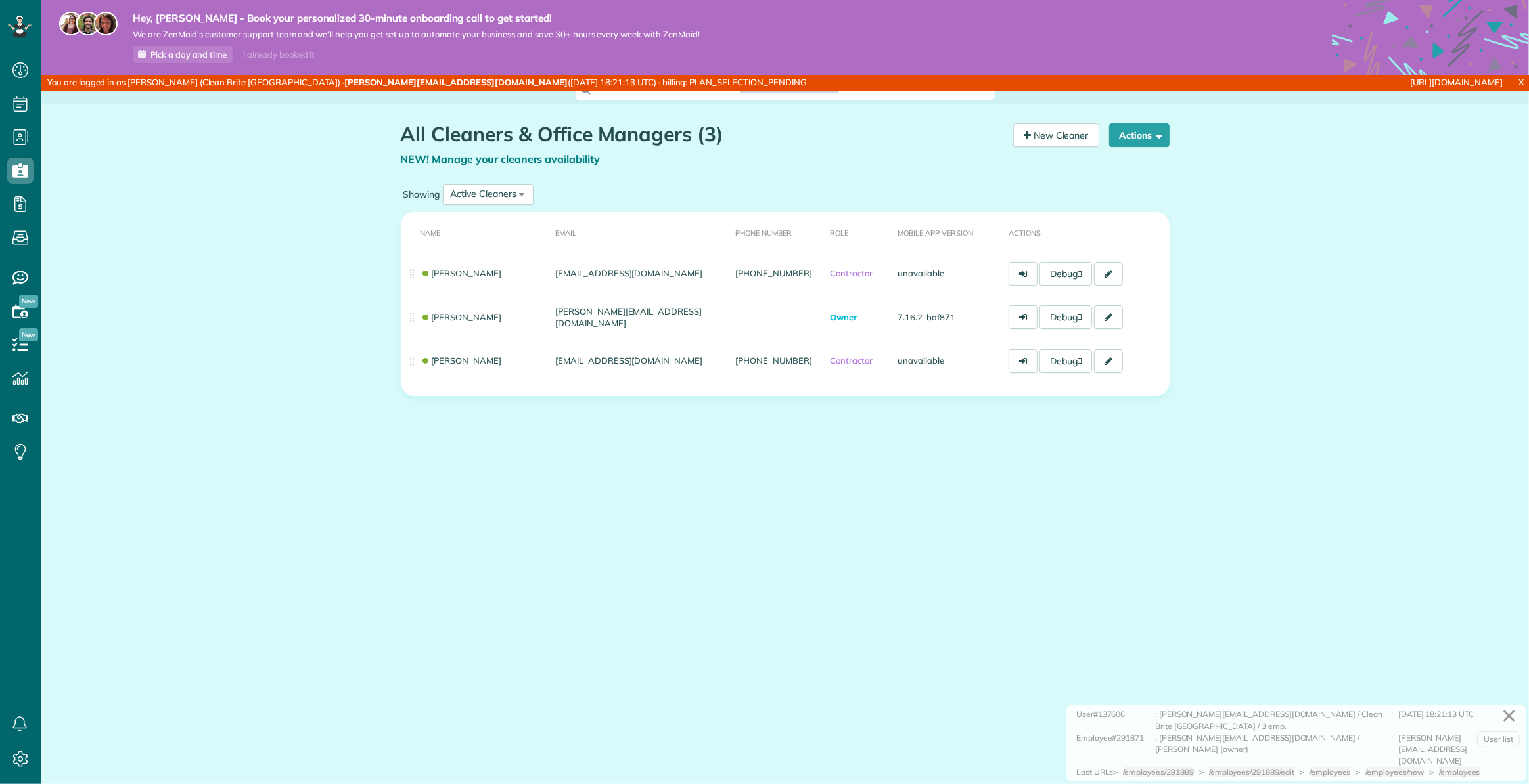
scroll to position [784, 40]
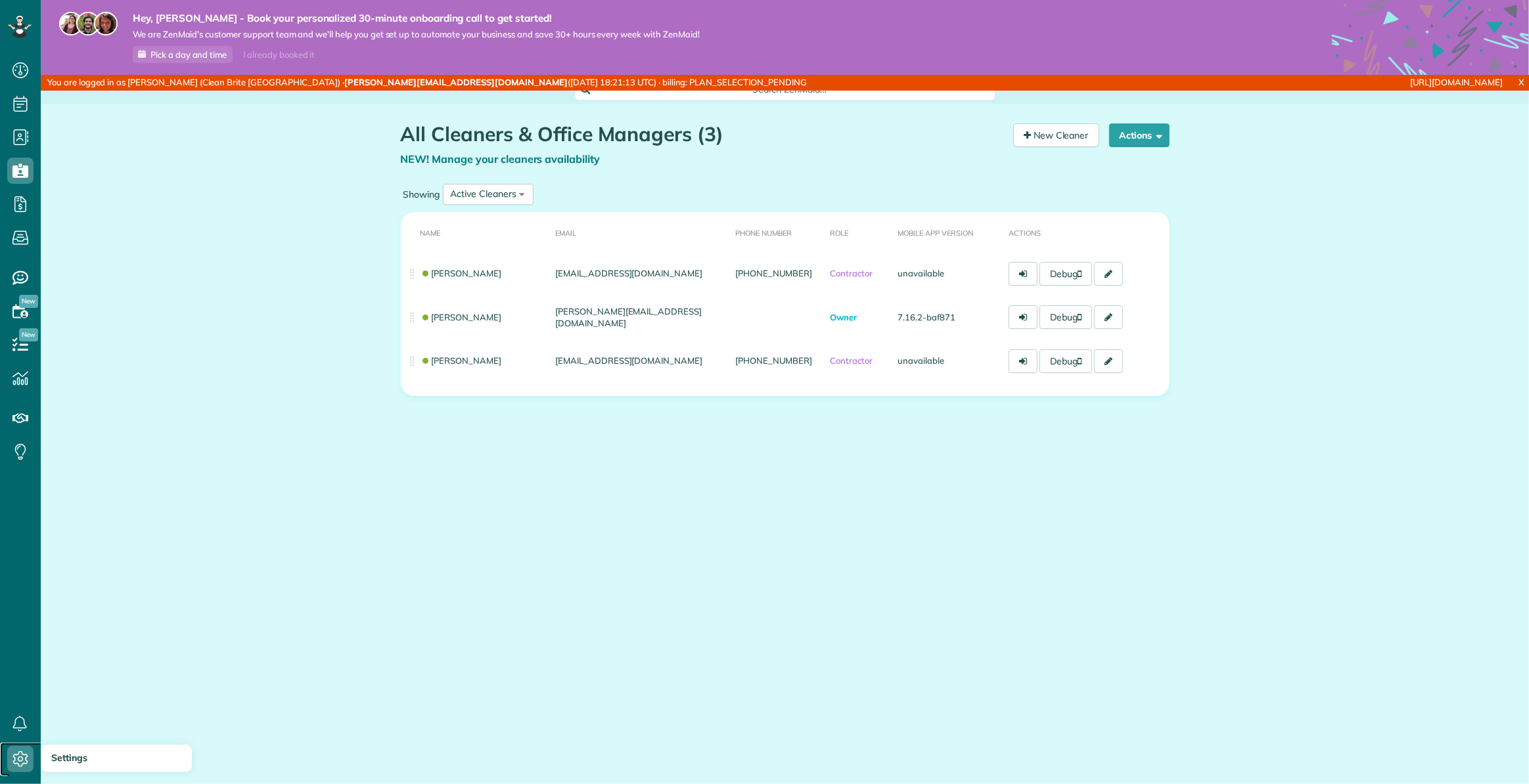
click at [26, 753] on icon at bounding box center [21, 760] width 26 height 26
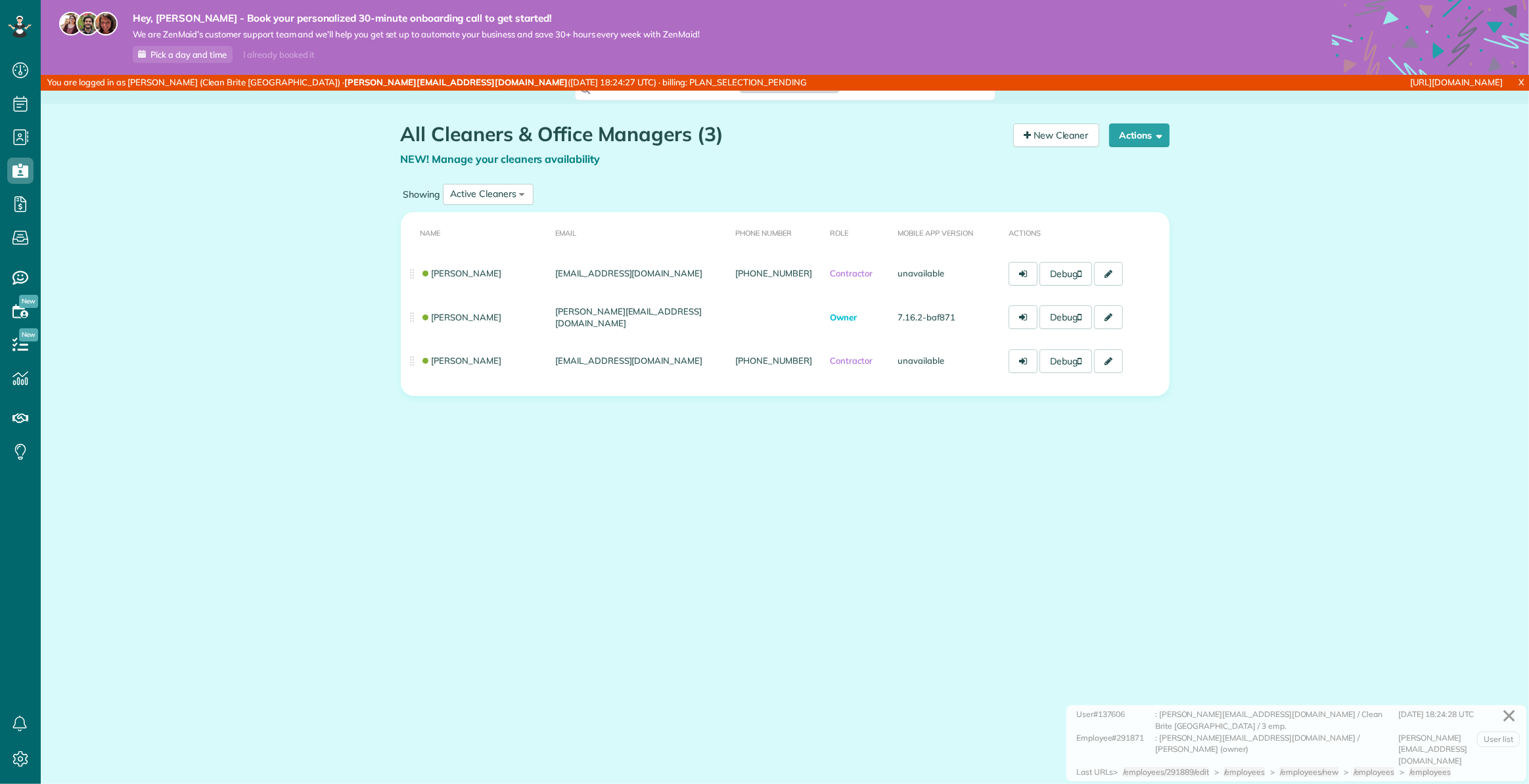
scroll to position [6, 6]
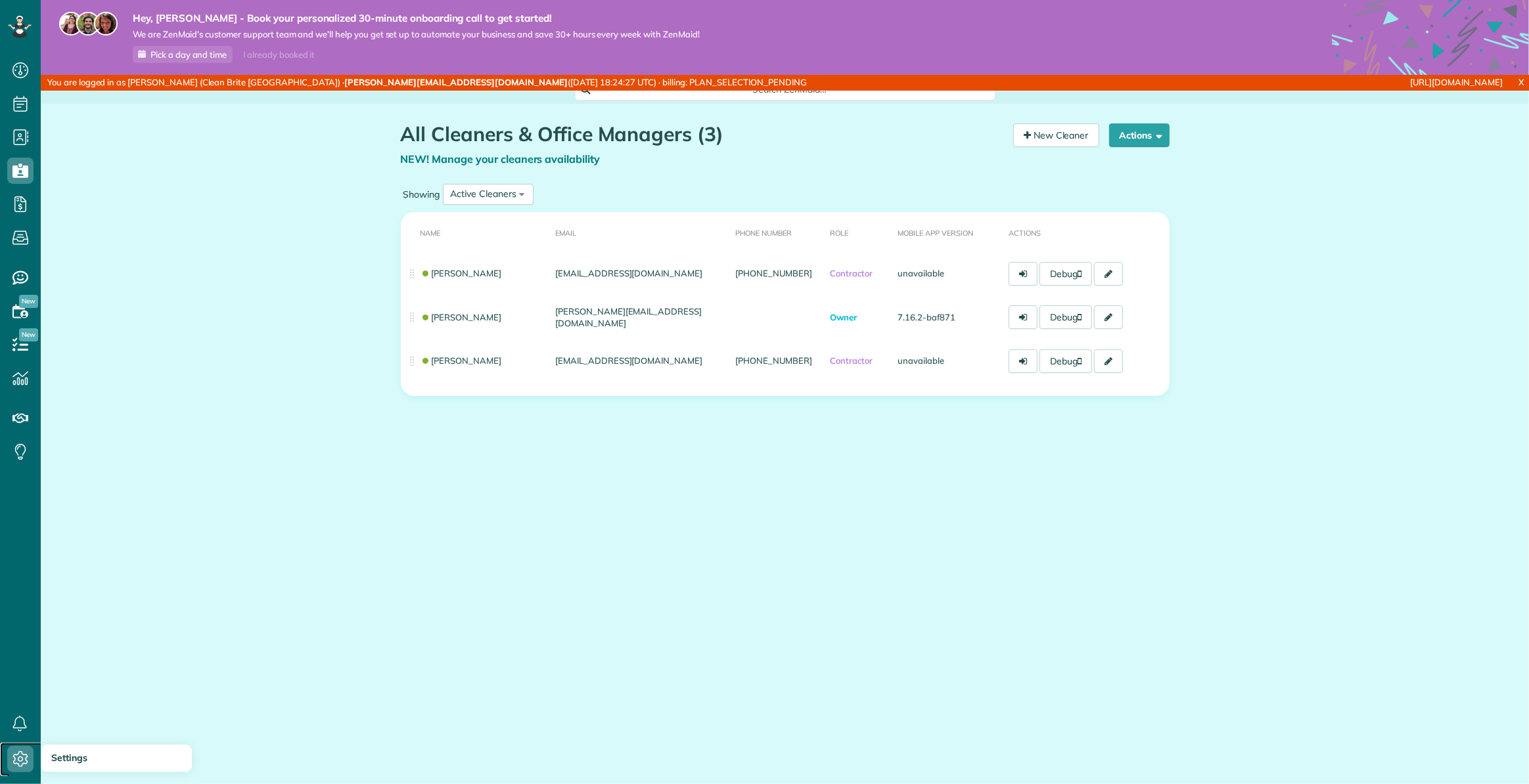
click at [29, 750] on icon at bounding box center [21, 760] width 26 height 26
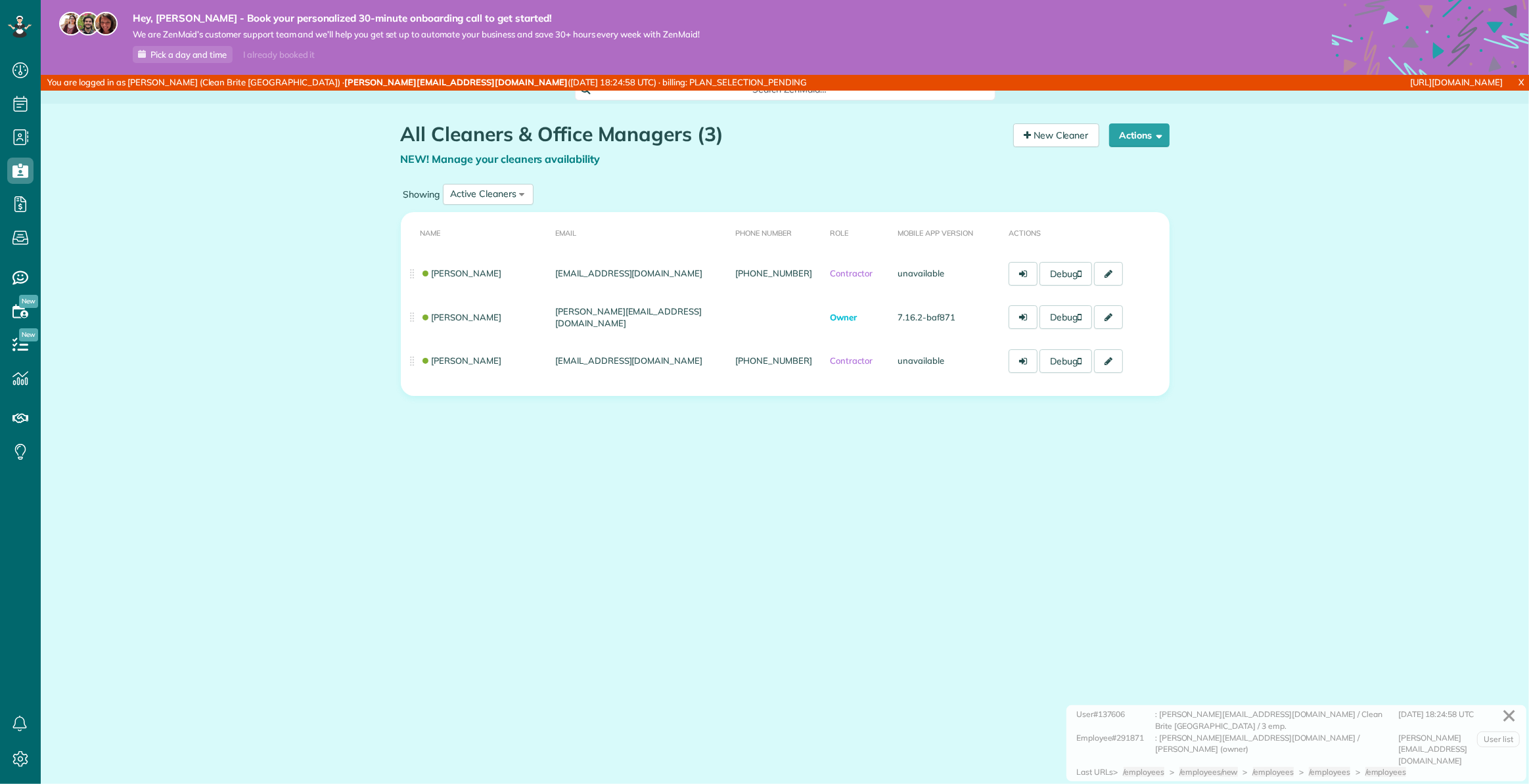
scroll to position [6, 6]
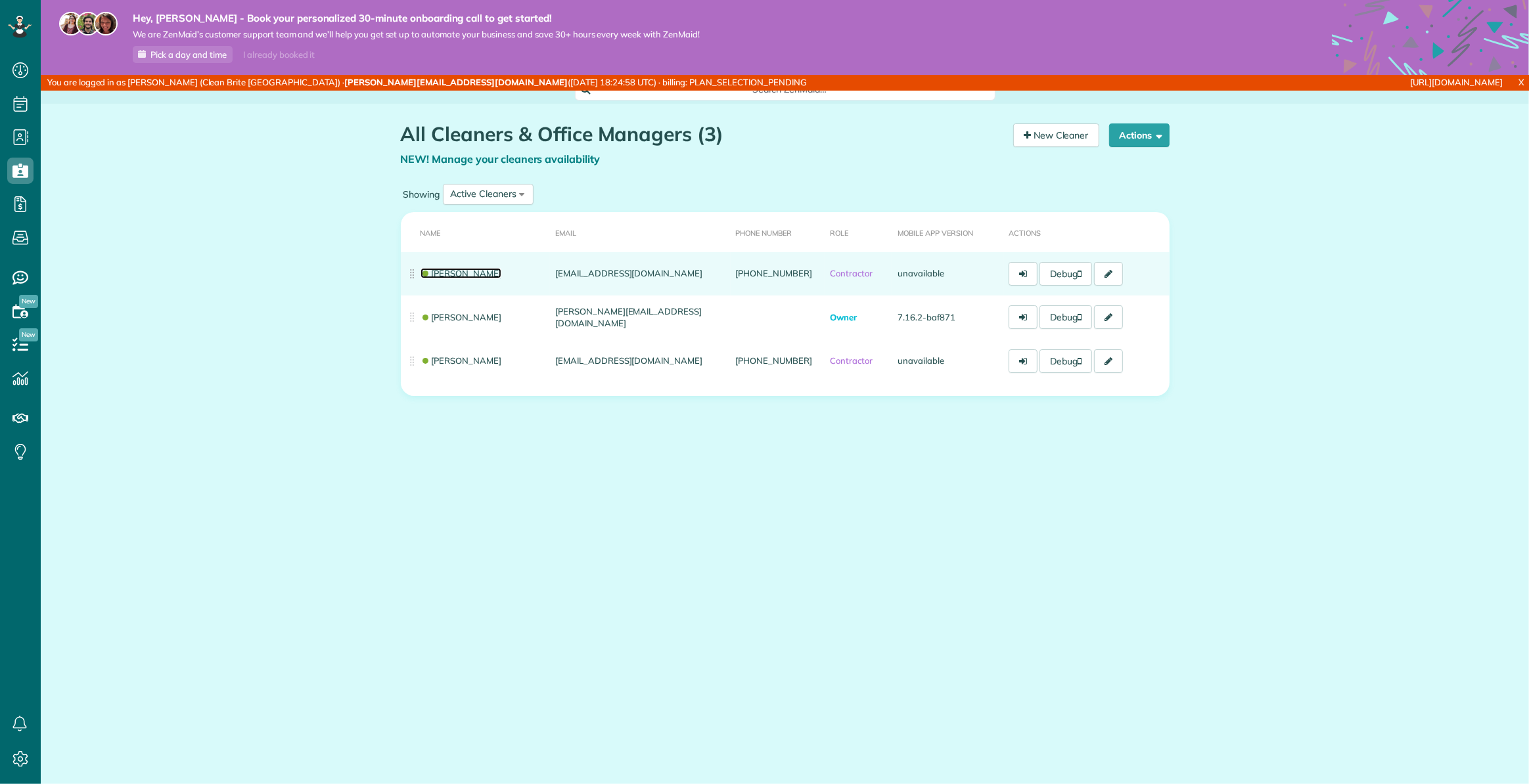
click at [452, 274] on link "[PERSON_NAME]" at bounding box center [461, 273] width 81 height 10
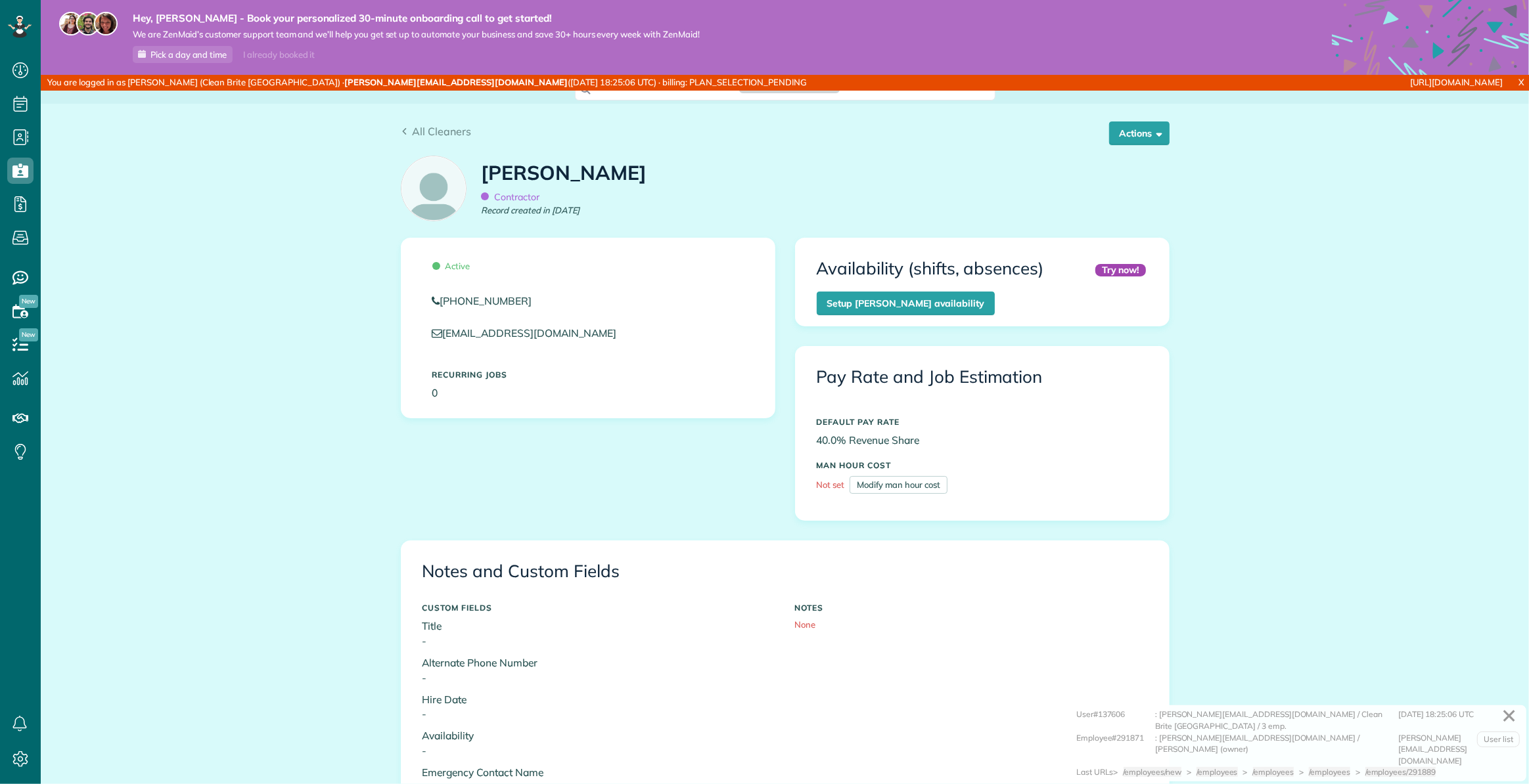
scroll to position [284, 0]
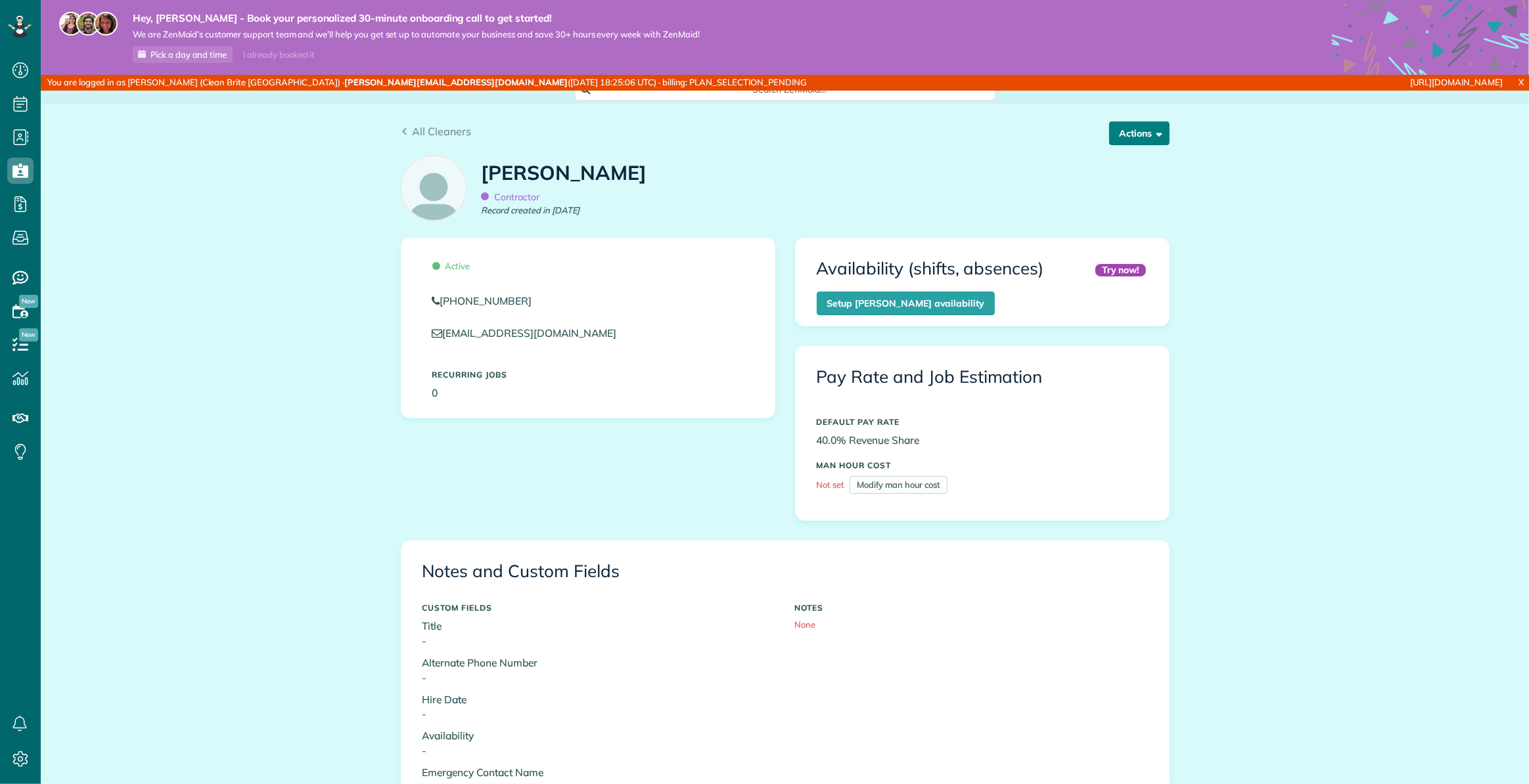
click at [1136, 136] on button "Actions" at bounding box center [1139, 133] width 61 height 23
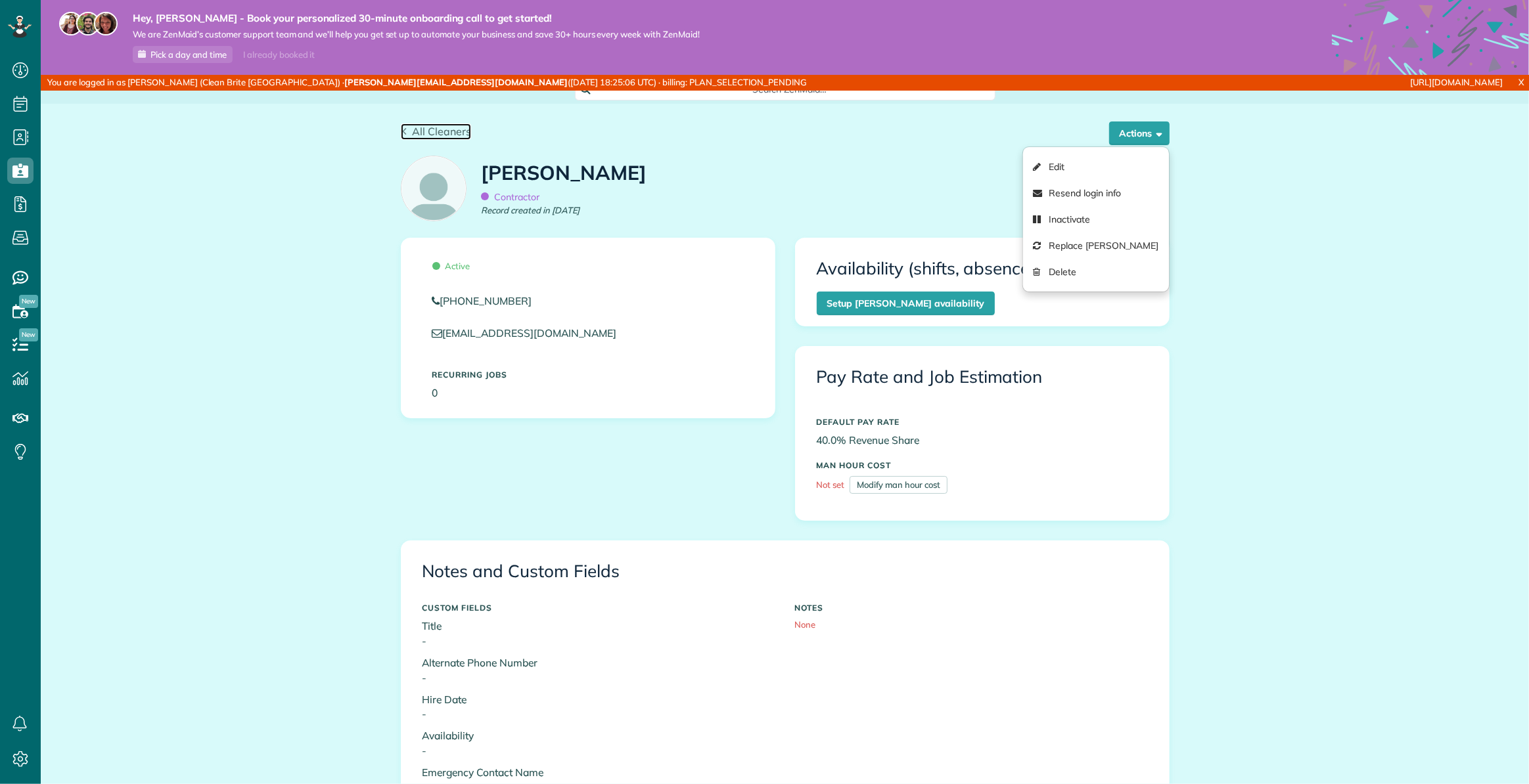
click at [423, 135] on span "All Cleaners" at bounding box center [441, 132] width 59 height 13
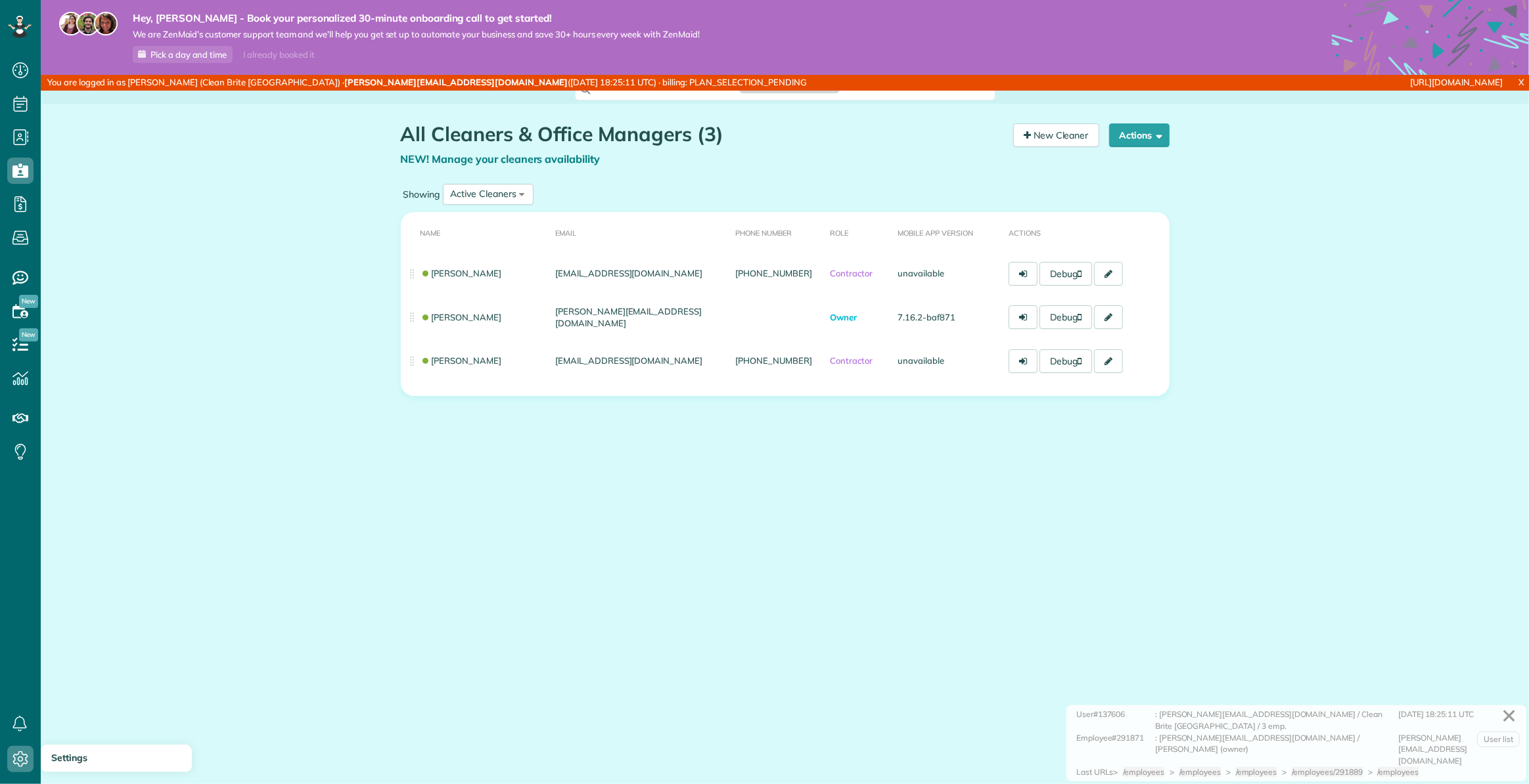
scroll to position [6, 6]
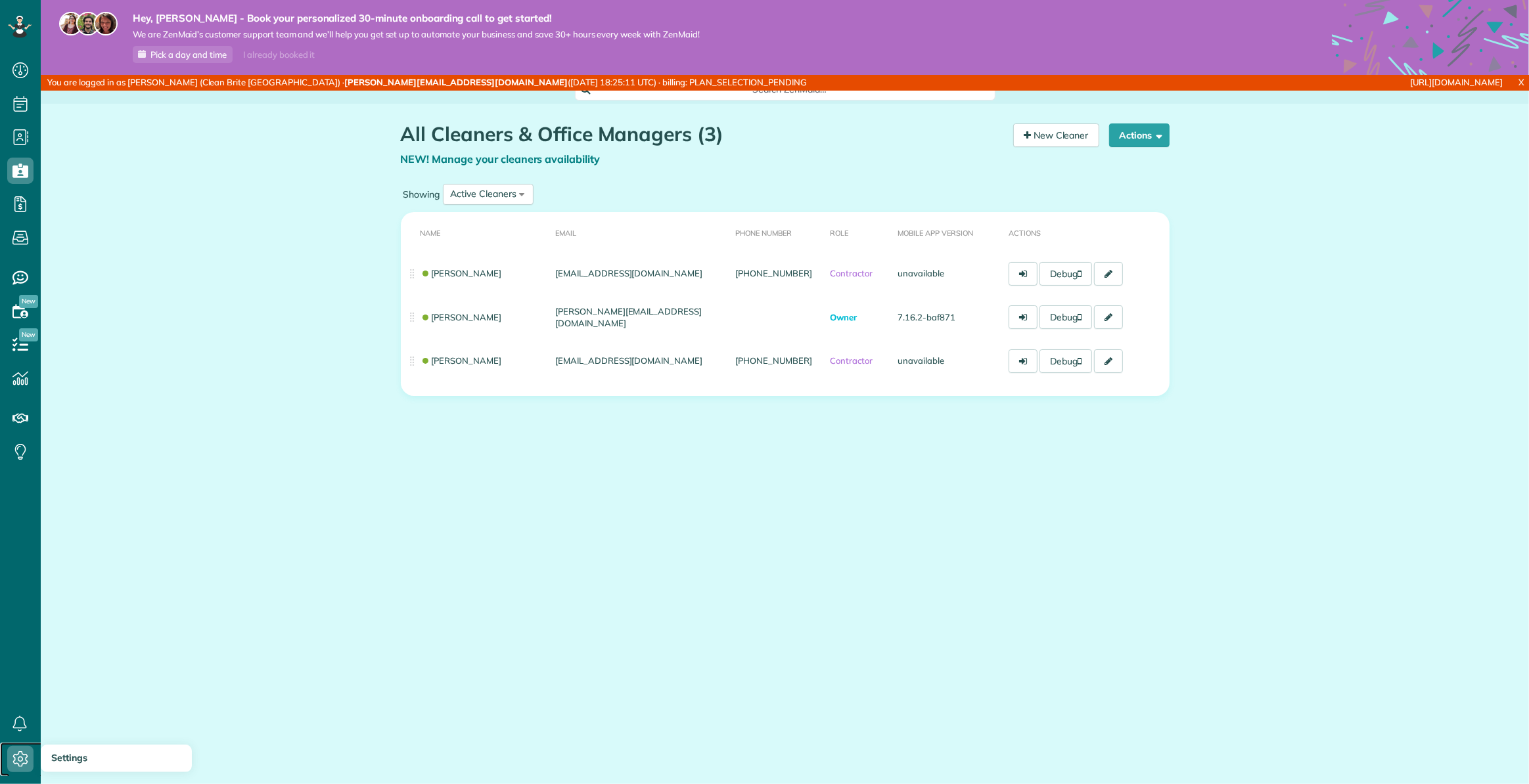
click at [28, 750] on icon at bounding box center [21, 760] width 26 height 26
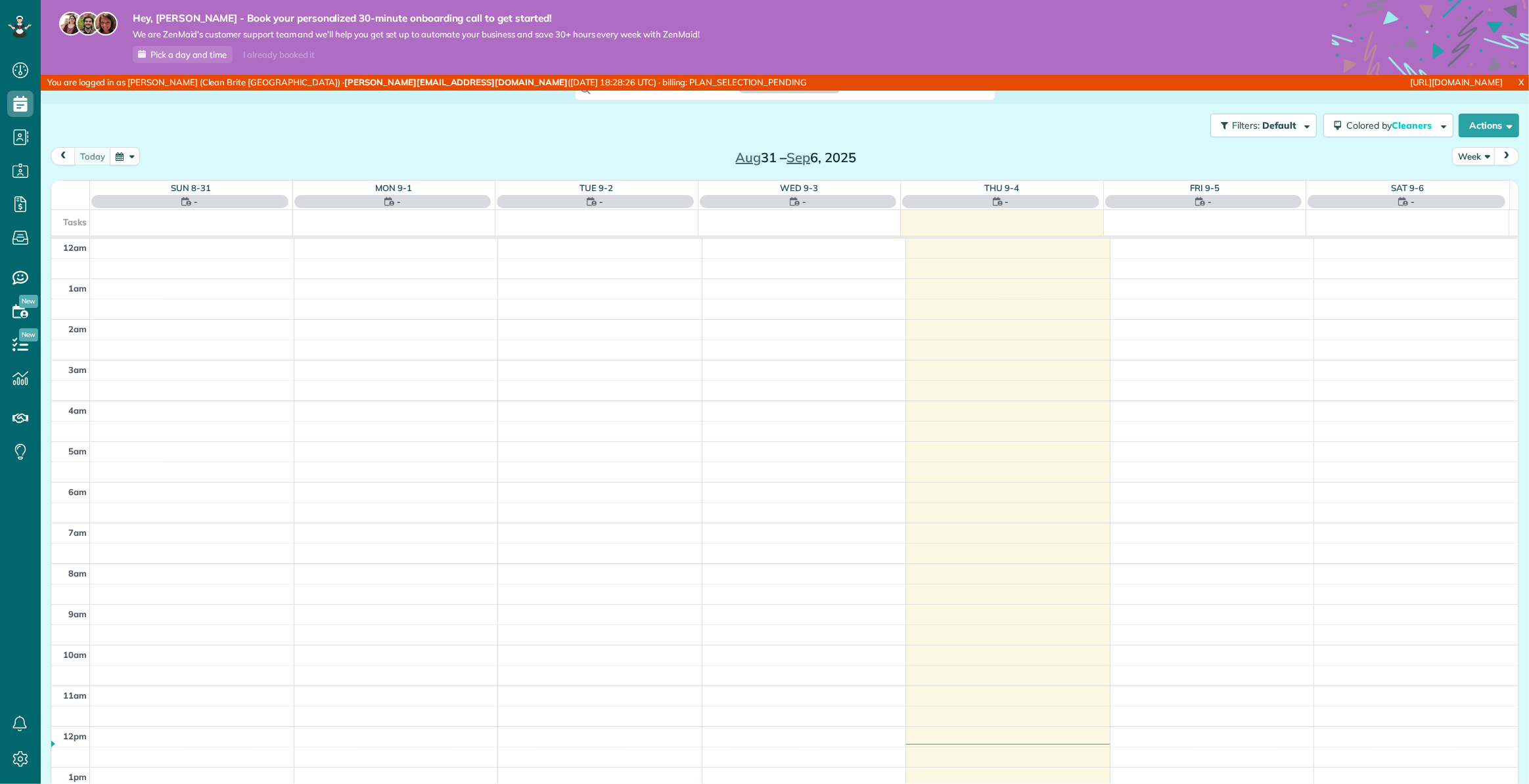
scroll to position [284, 0]
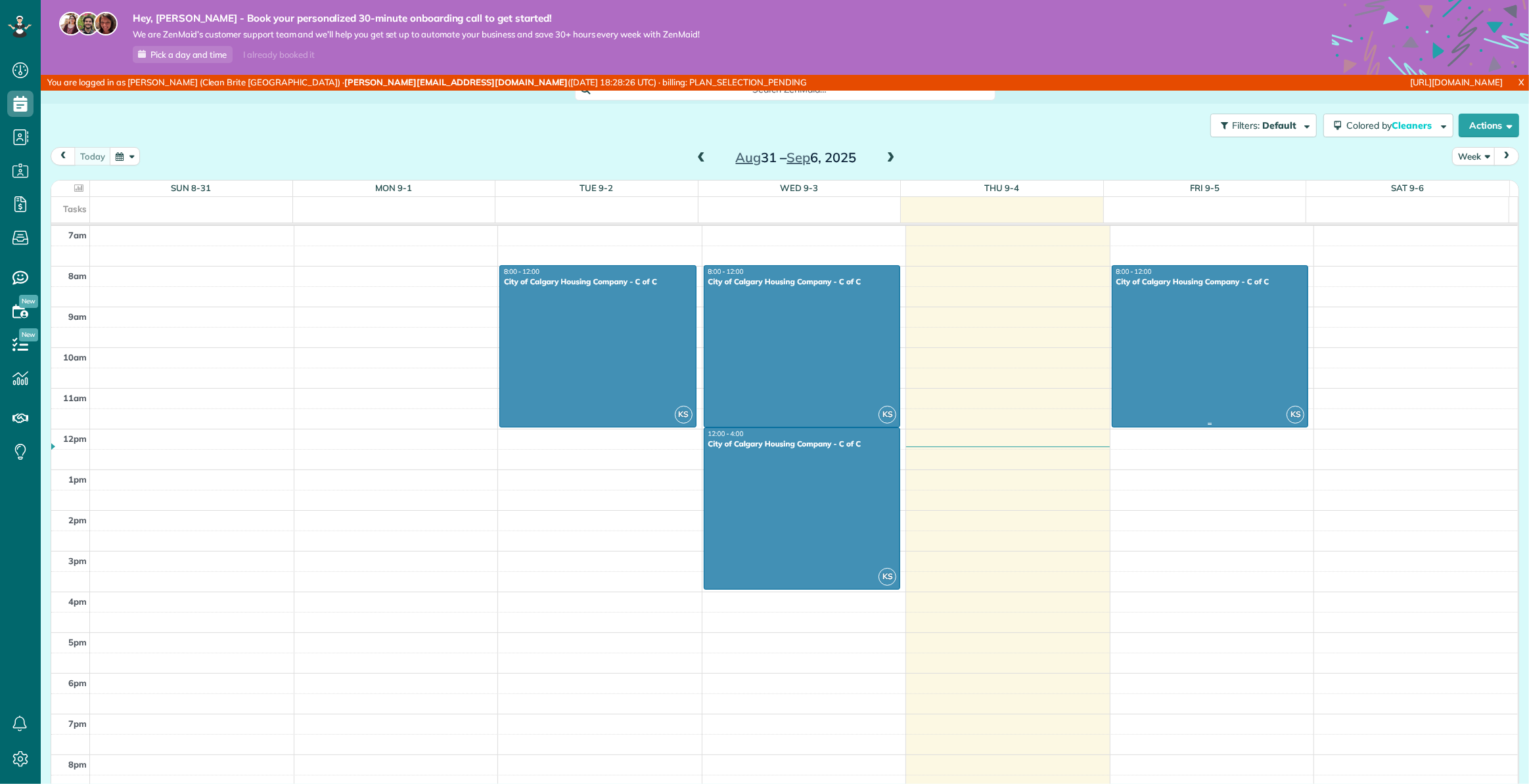
click at [1149, 302] on div at bounding box center [1209, 347] width 195 height 161
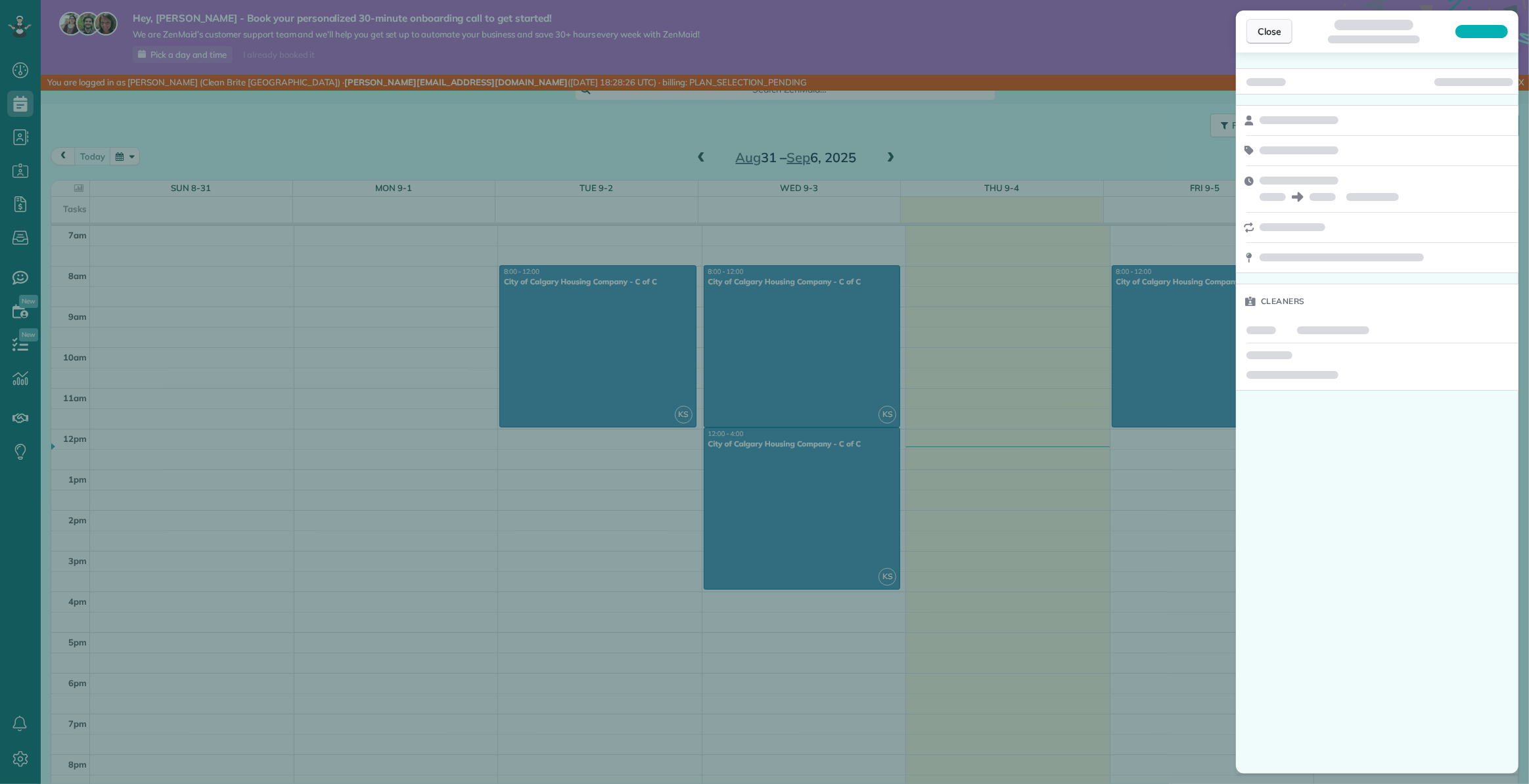
click at [1276, 33] on span "Close" at bounding box center [1268, 32] width 23 height 13
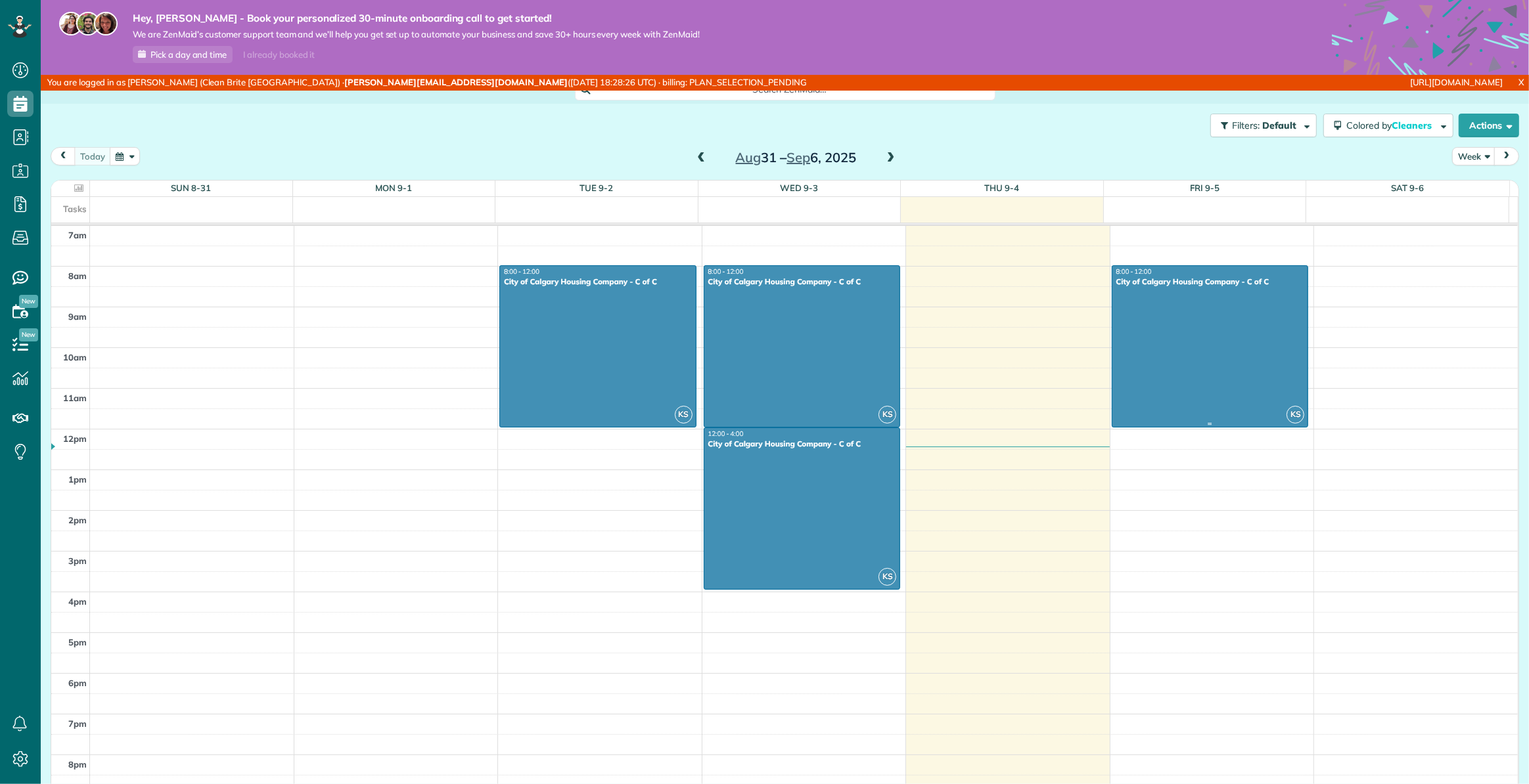
click at [1220, 339] on div at bounding box center [1209, 347] width 195 height 161
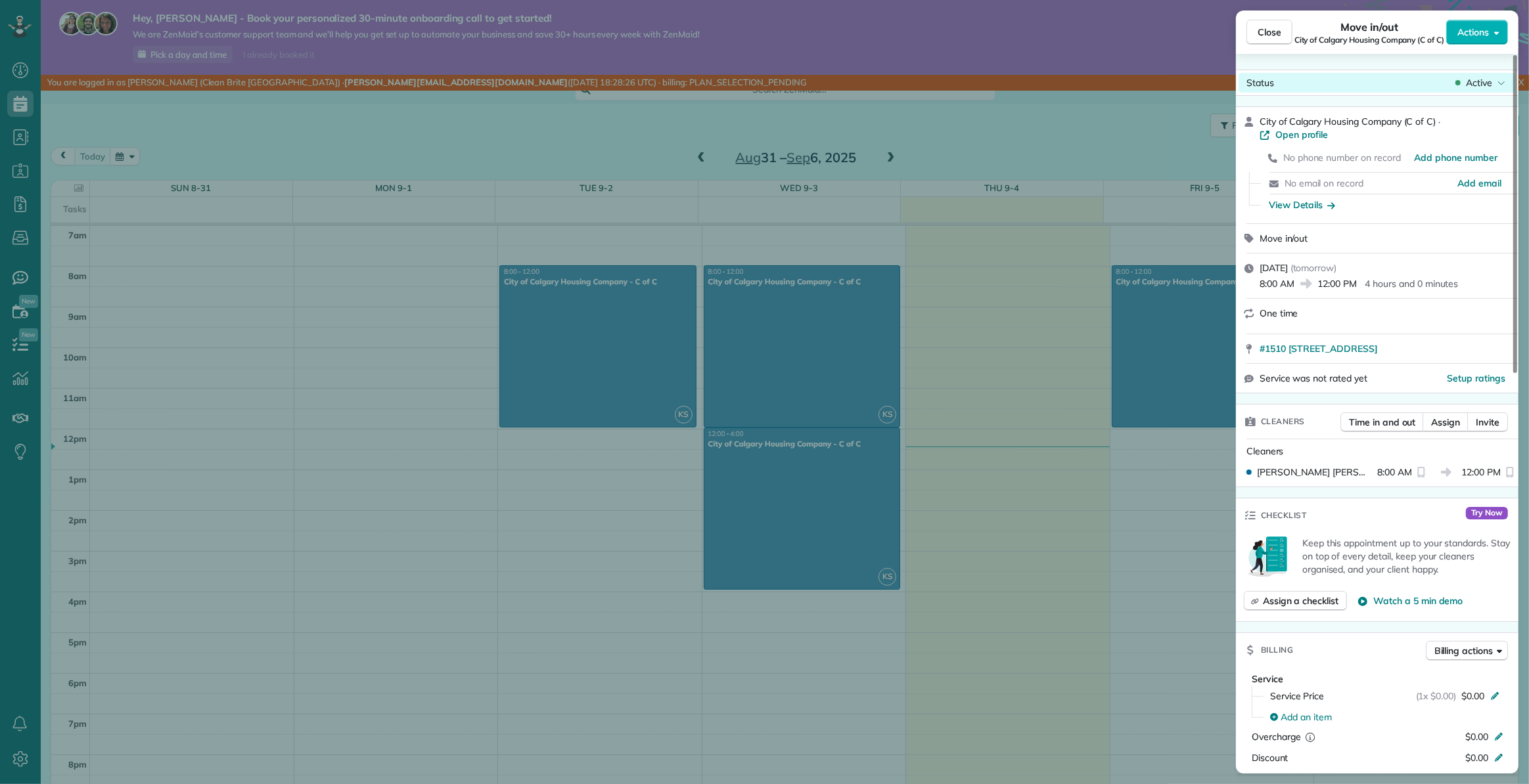
click at [1472, 81] on span "Active" at bounding box center [1479, 83] width 26 height 13
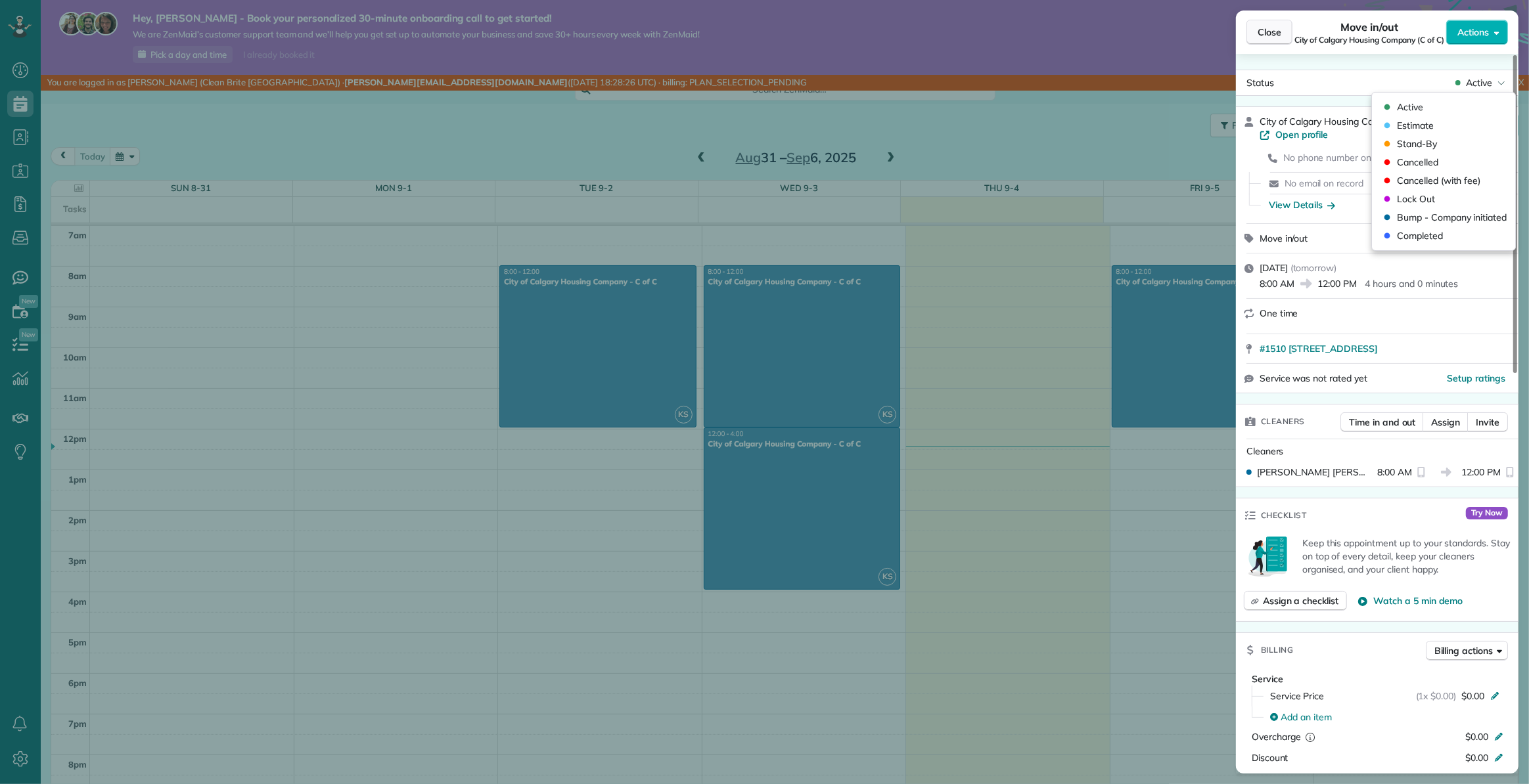
click at [1254, 28] on button "Close" at bounding box center [1268, 32] width 46 height 25
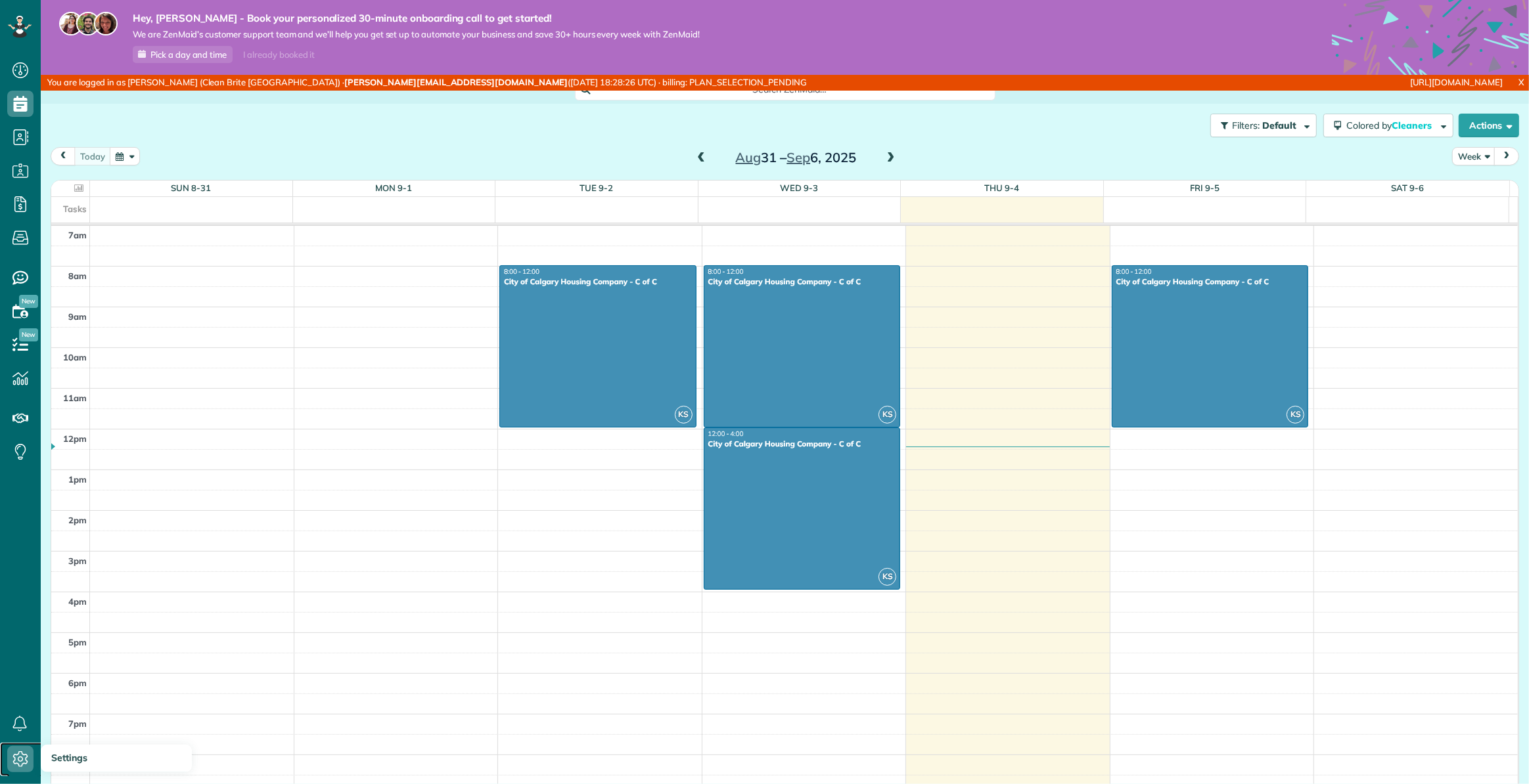
click at [22, 750] on icon at bounding box center [21, 760] width 26 height 26
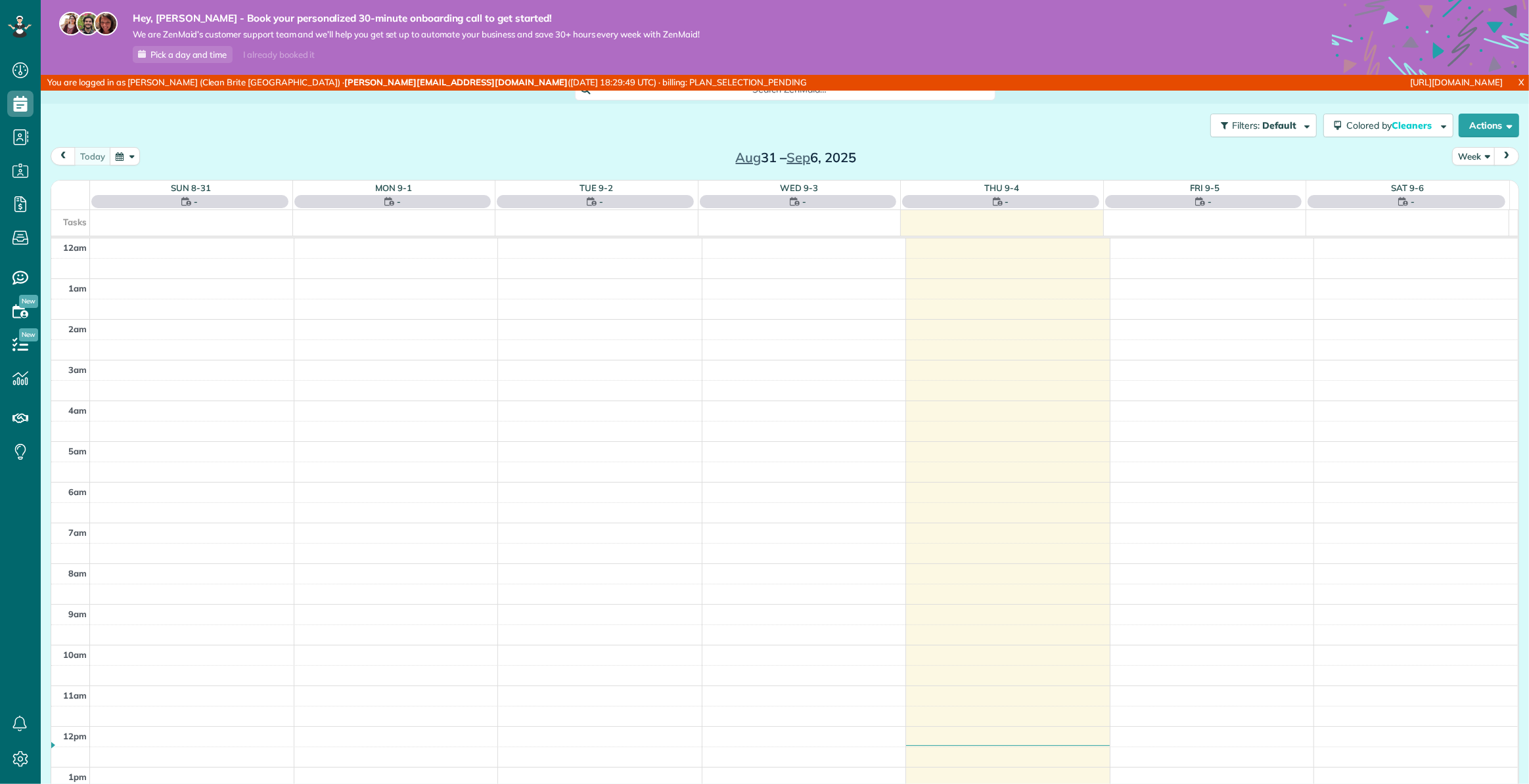
scroll to position [284, 0]
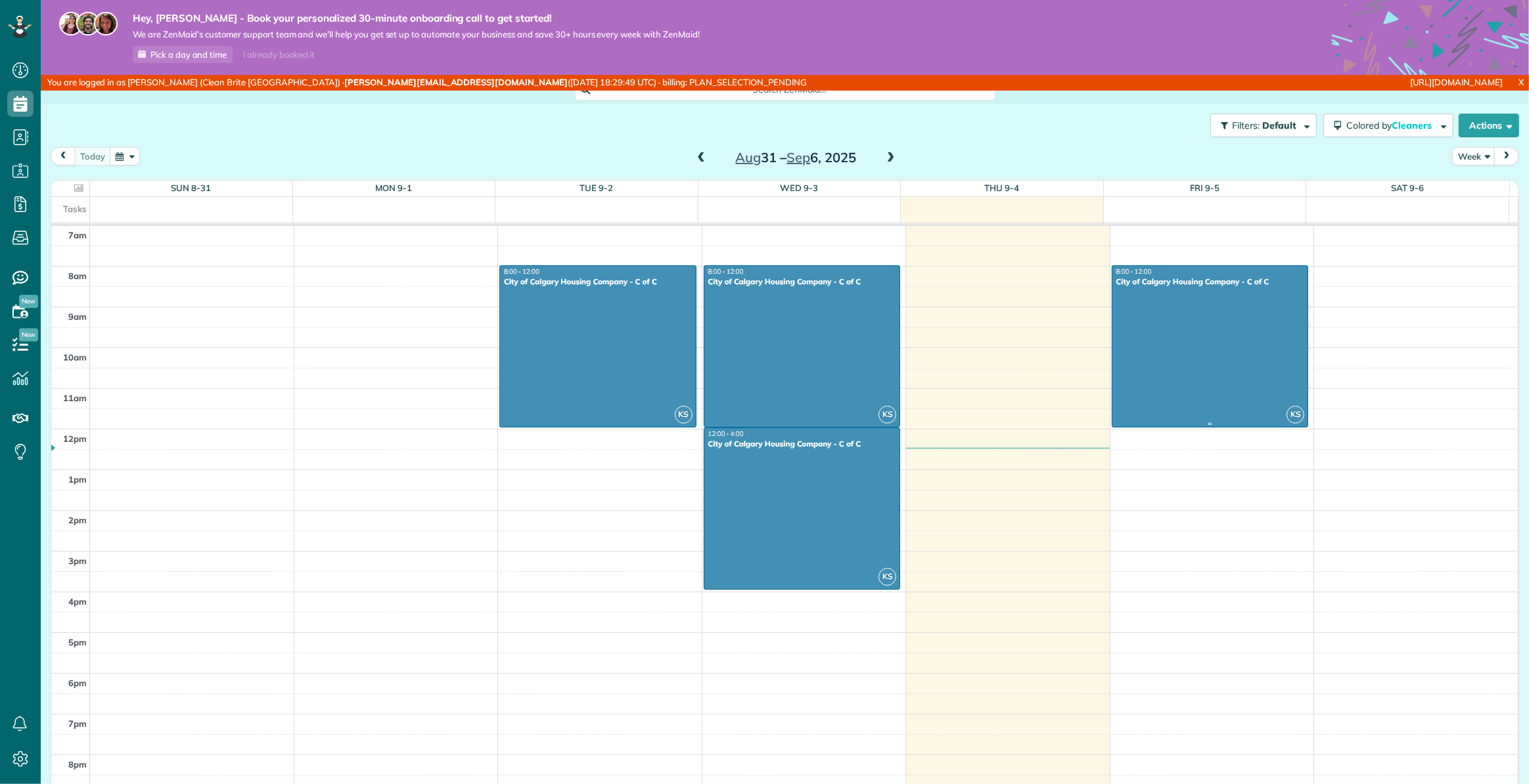
click at [1176, 335] on div at bounding box center [1209, 347] width 195 height 161
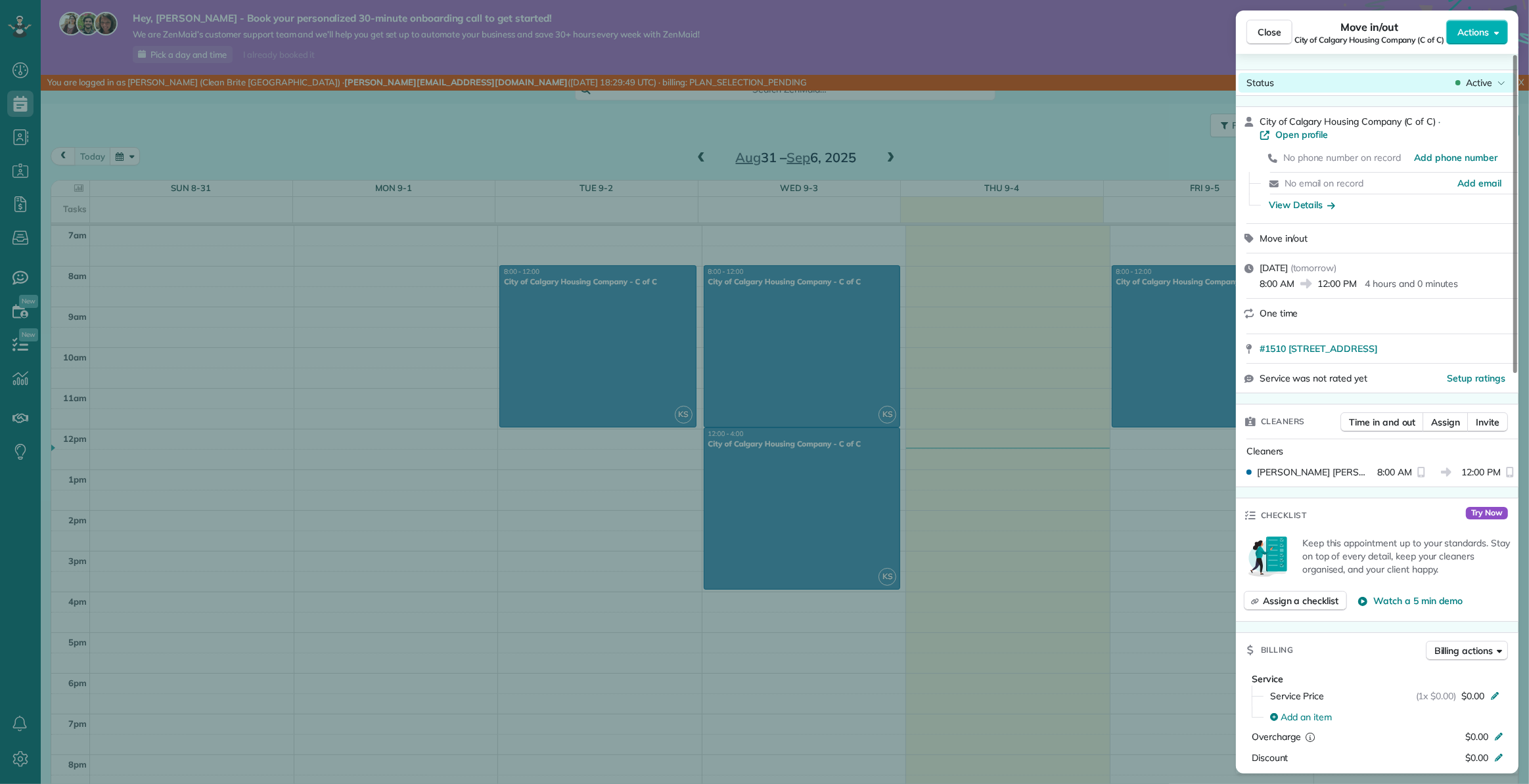
click at [1464, 88] on div "Active" at bounding box center [1479, 83] width 55 height 13
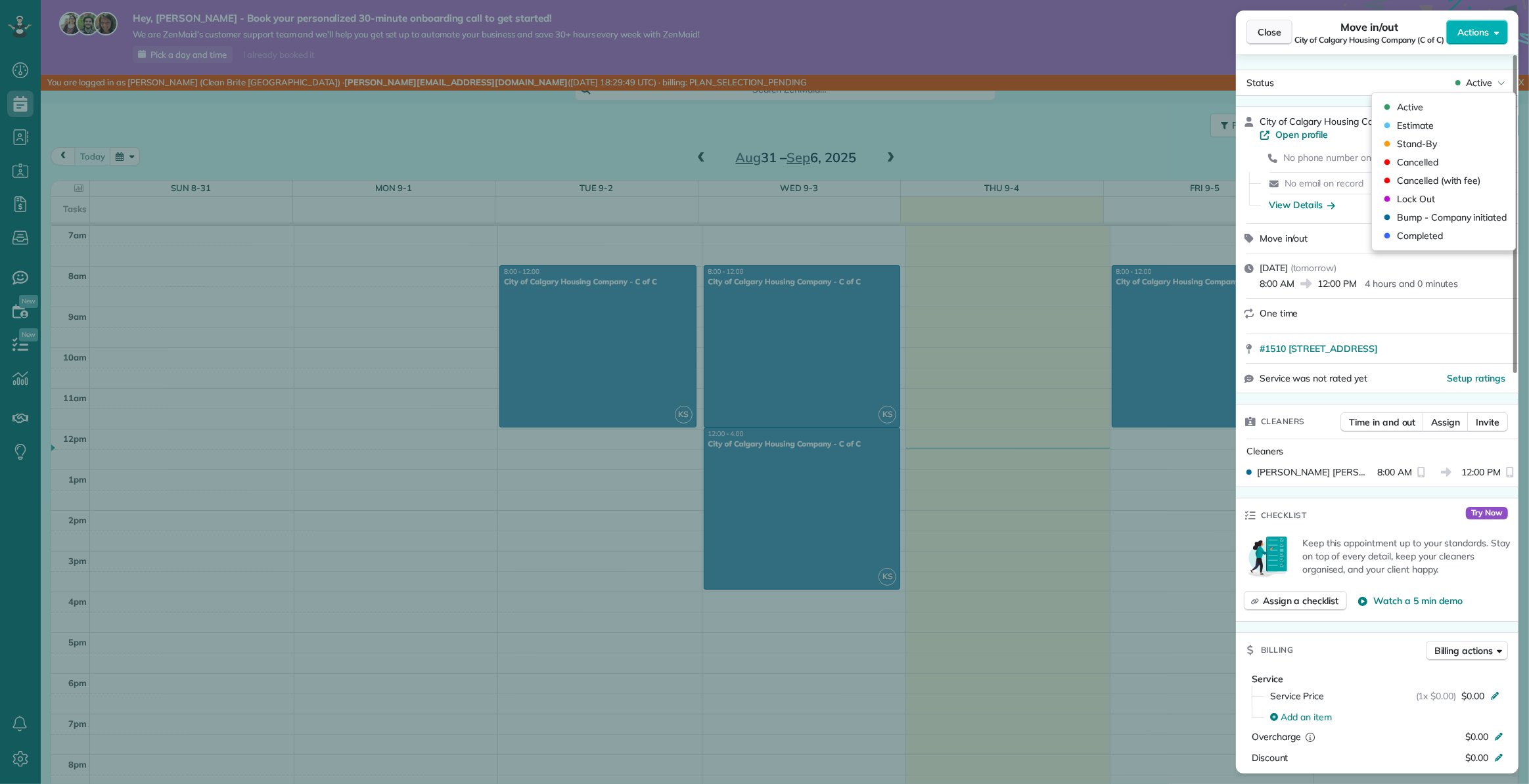
click at [1269, 32] on span "Close" at bounding box center [1268, 32] width 23 height 13
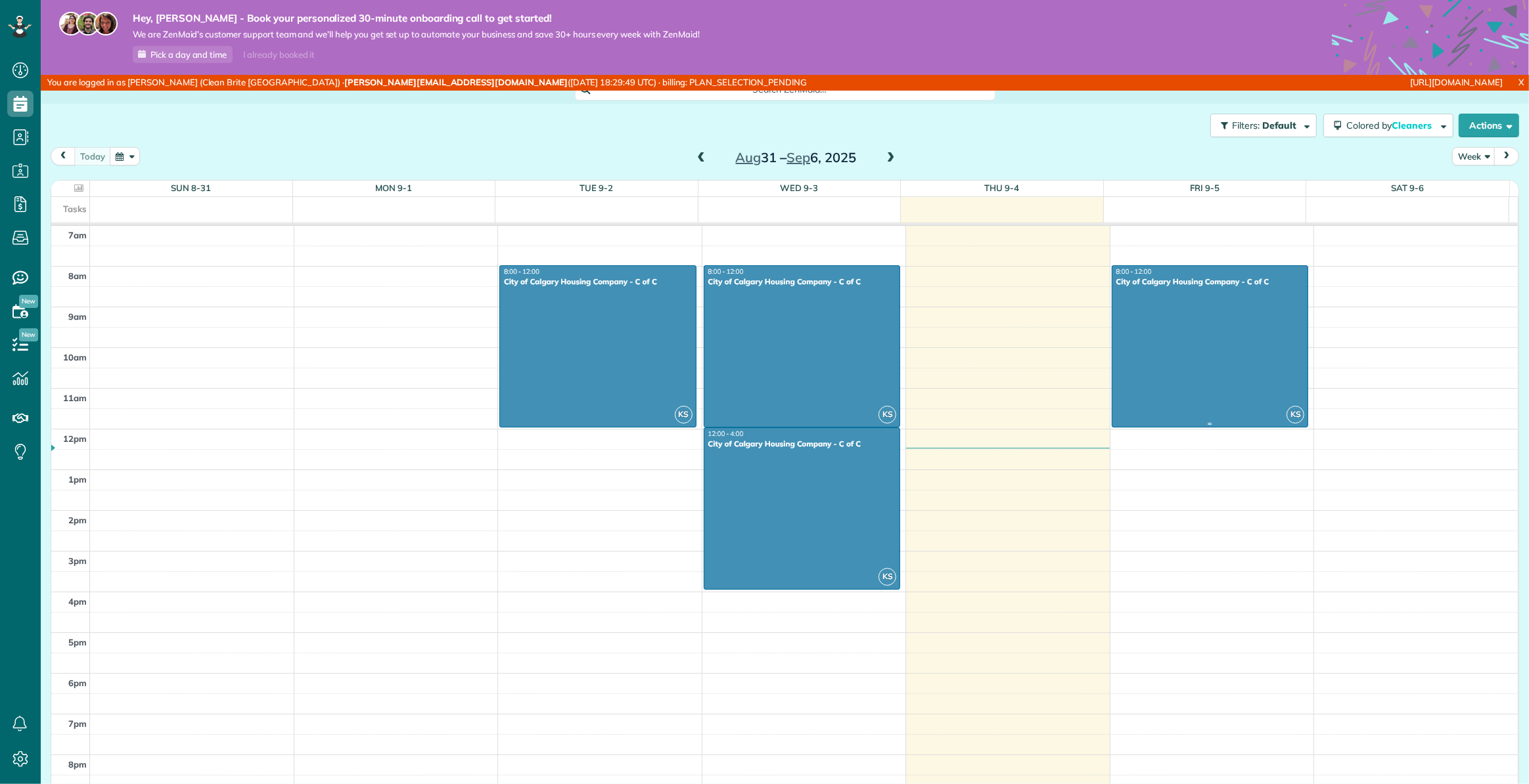
click at [1185, 310] on div at bounding box center [1209, 347] width 195 height 161
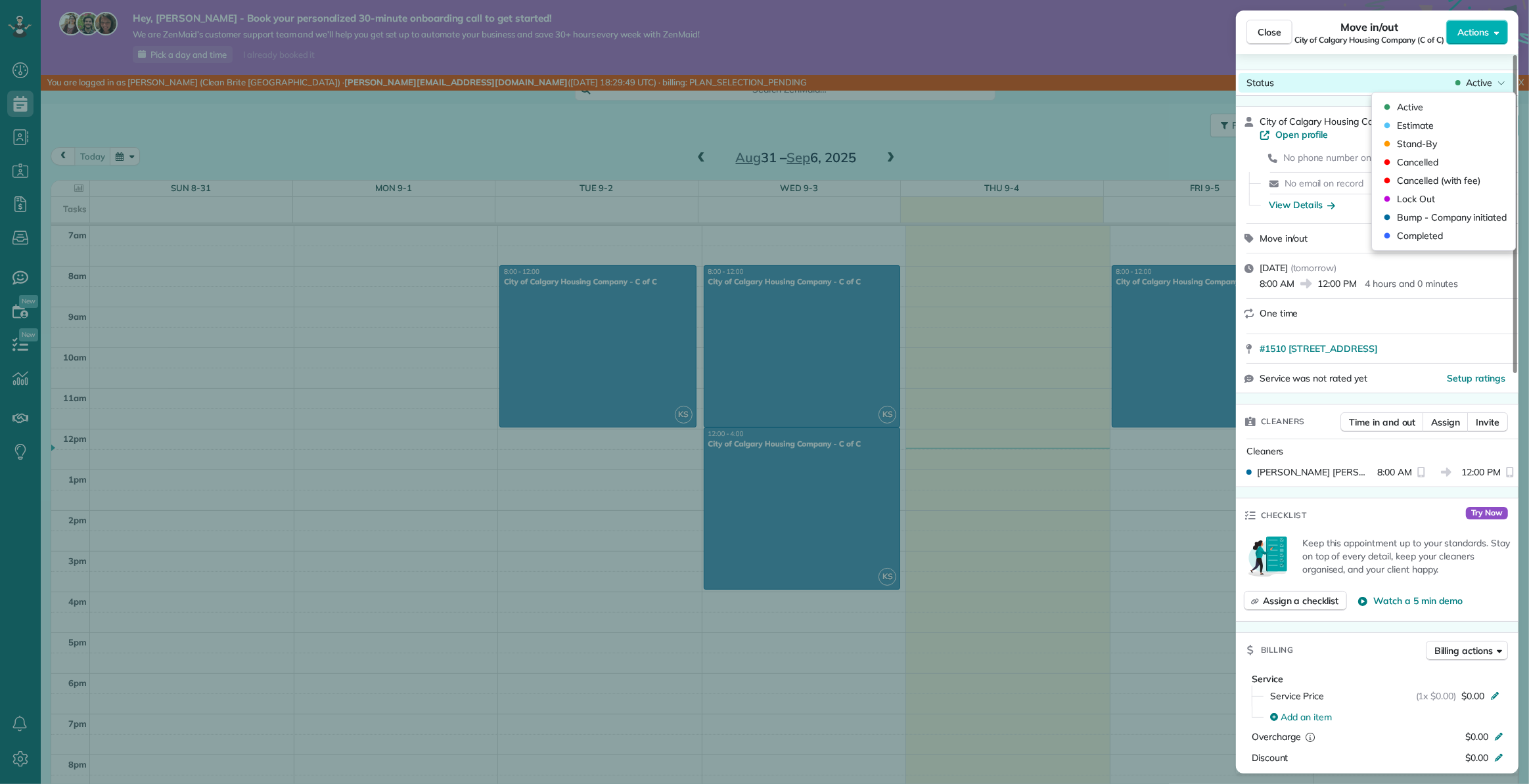
click at [1485, 78] on span "Active" at bounding box center [1479, 83] width 26 height 13
click at [1419, 136] on div "Stand-By" at bounding box center [1443, 144] width 133 height 19
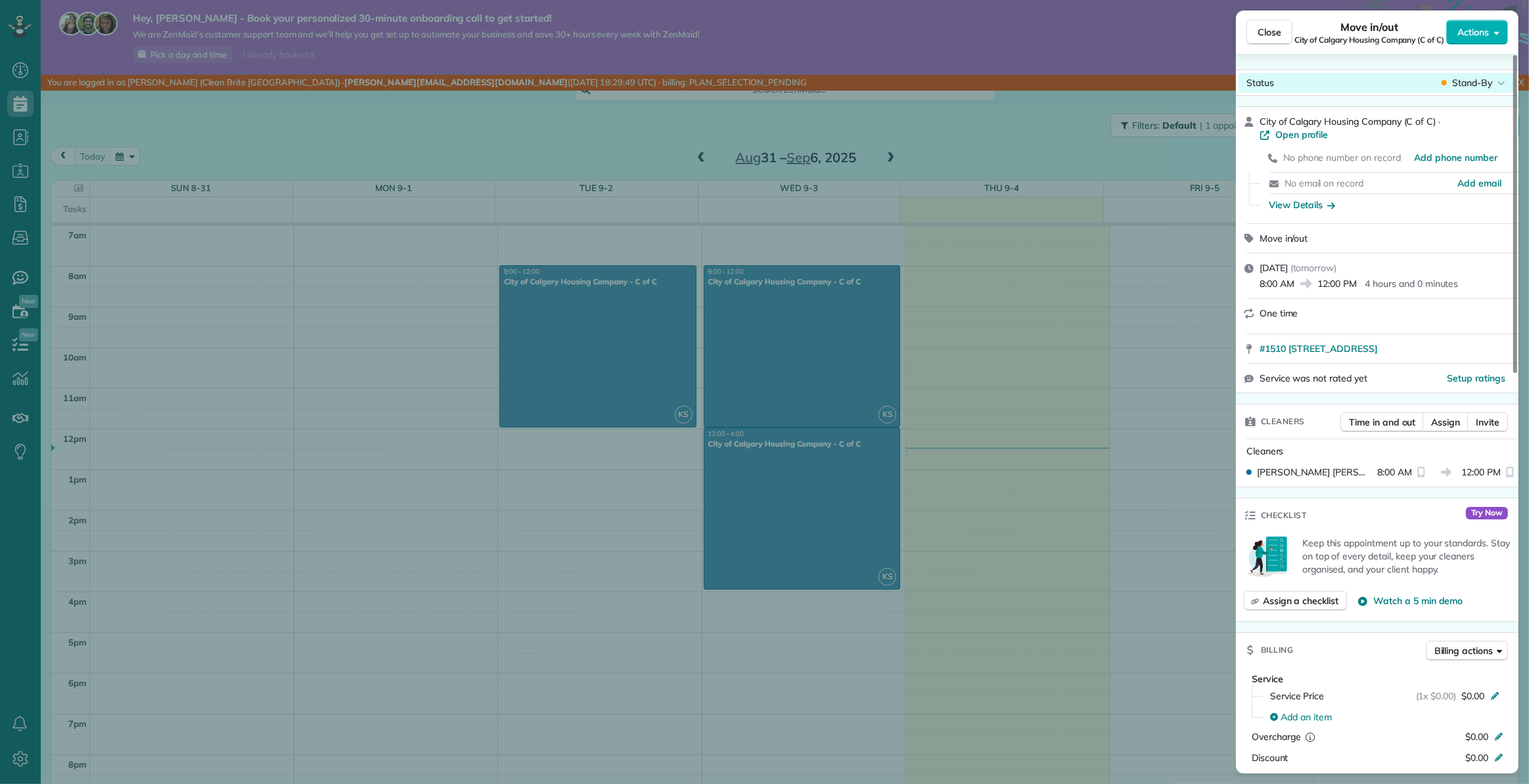
click at [1470, 83] on span "Stand-By" at bounding box center [1471, 83] width 40 height 13
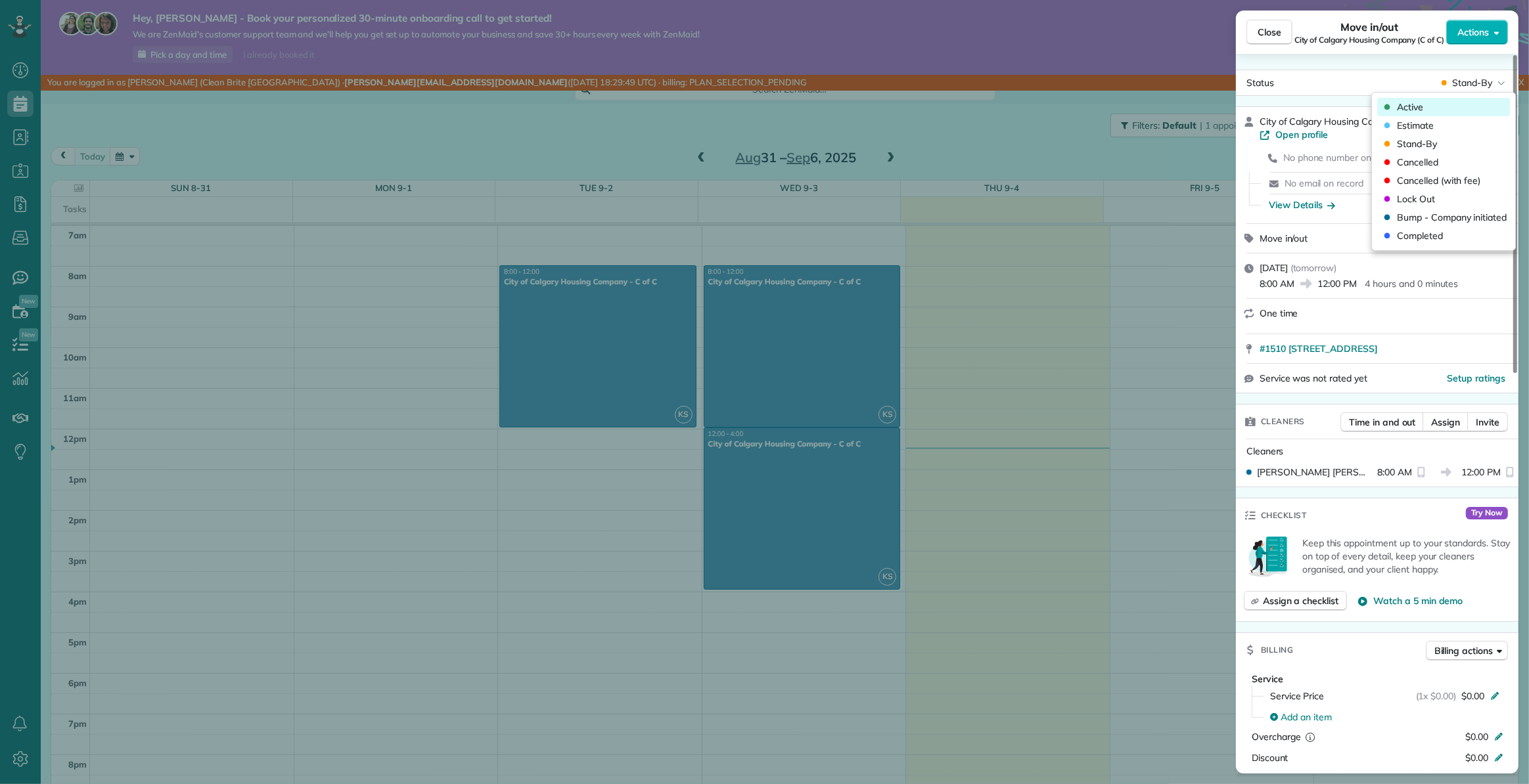
click at [1414, 109] on span "Active" at bounding box center [1409, 107] width 26 height 13
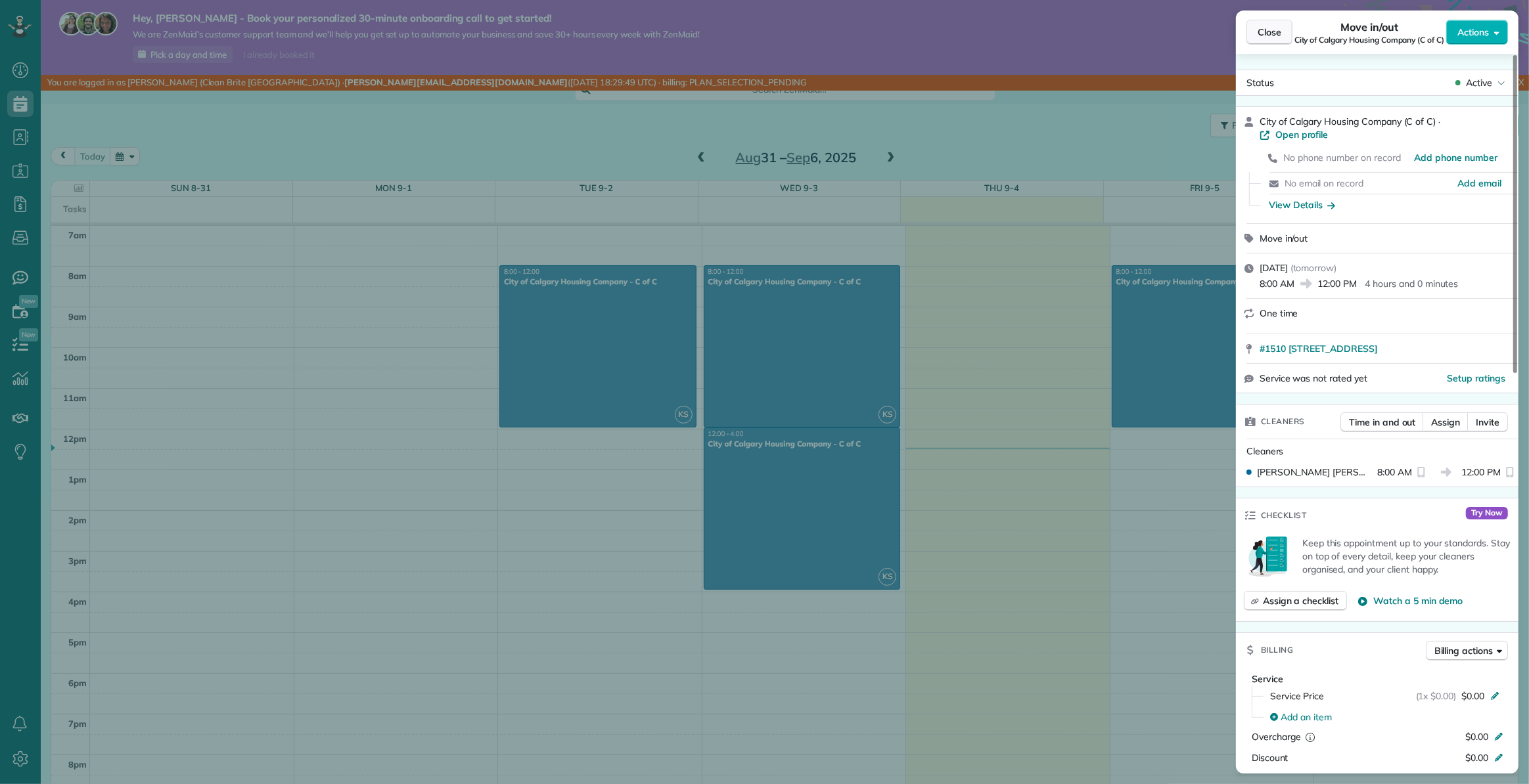
click at [1266, 30] on span "Close" at bounding box center [1268, 32] width 23 height 13
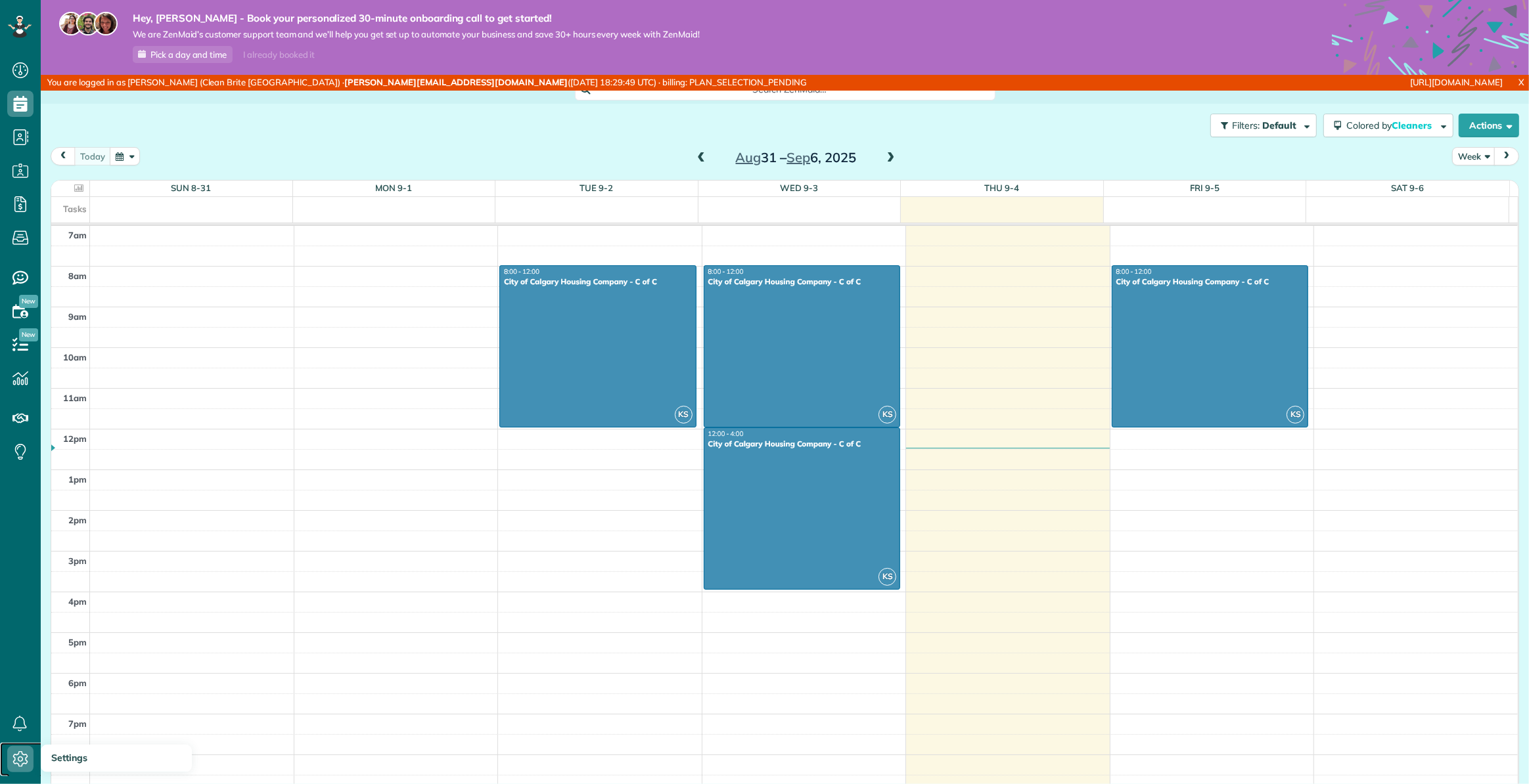
click at [31, 748] on icon at bounding box center [21, 760] width 26 height 26
click at [28, 749] on icon at bounding box center [21, 760] width 26 height 26
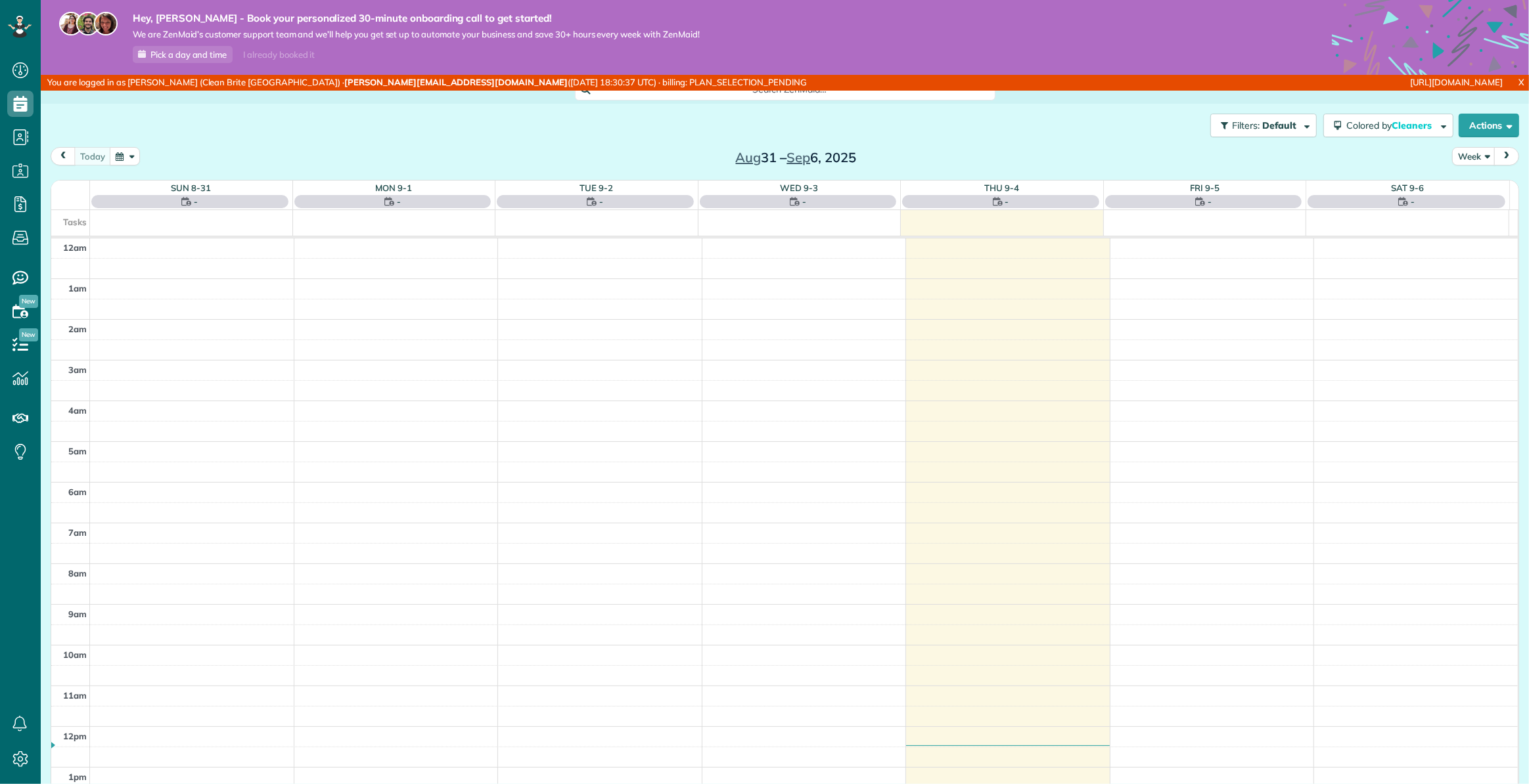
scroll to position [284, 0]
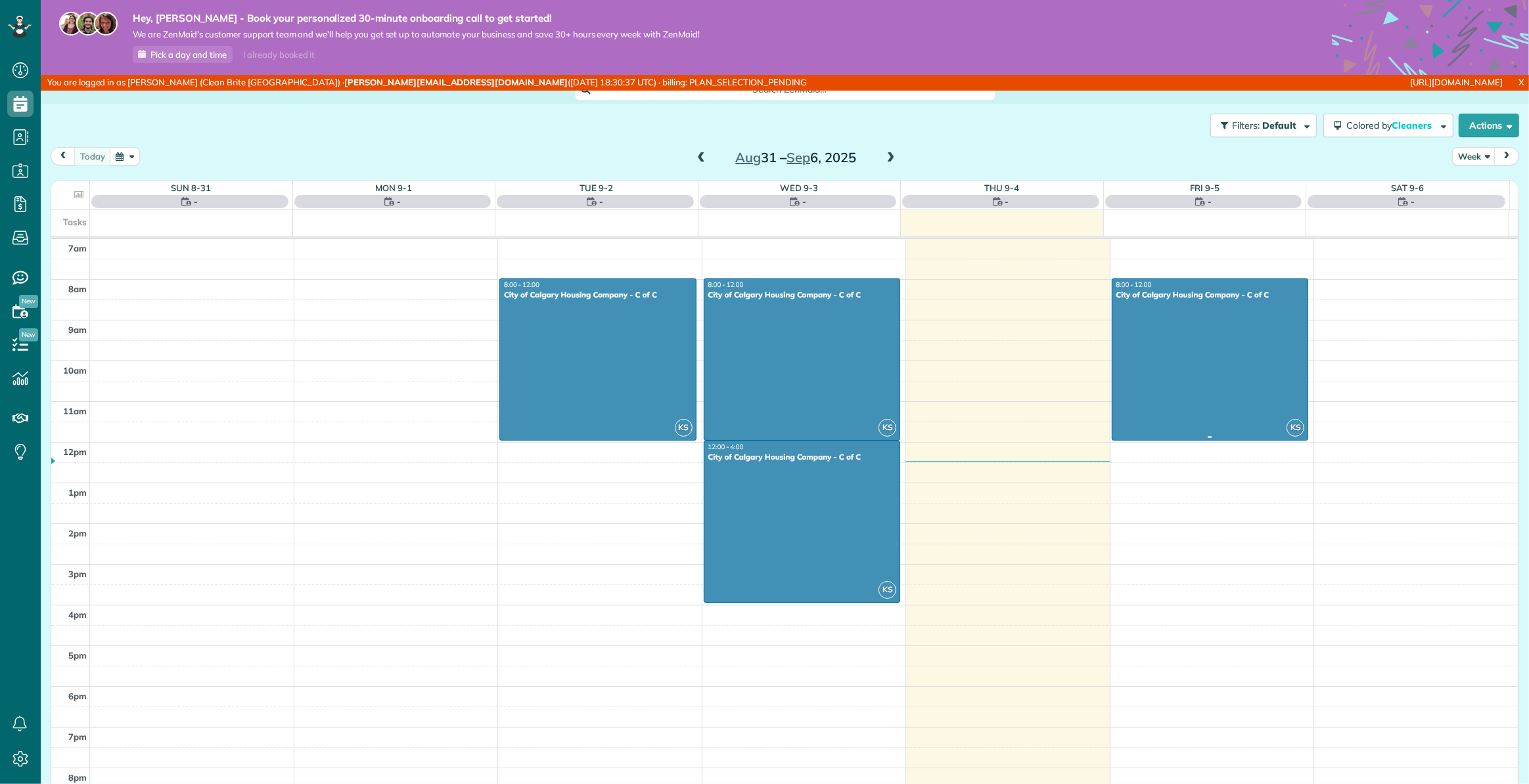
click at [1169, 362] on div at bounding box center [1209, 360] width 195 height 161
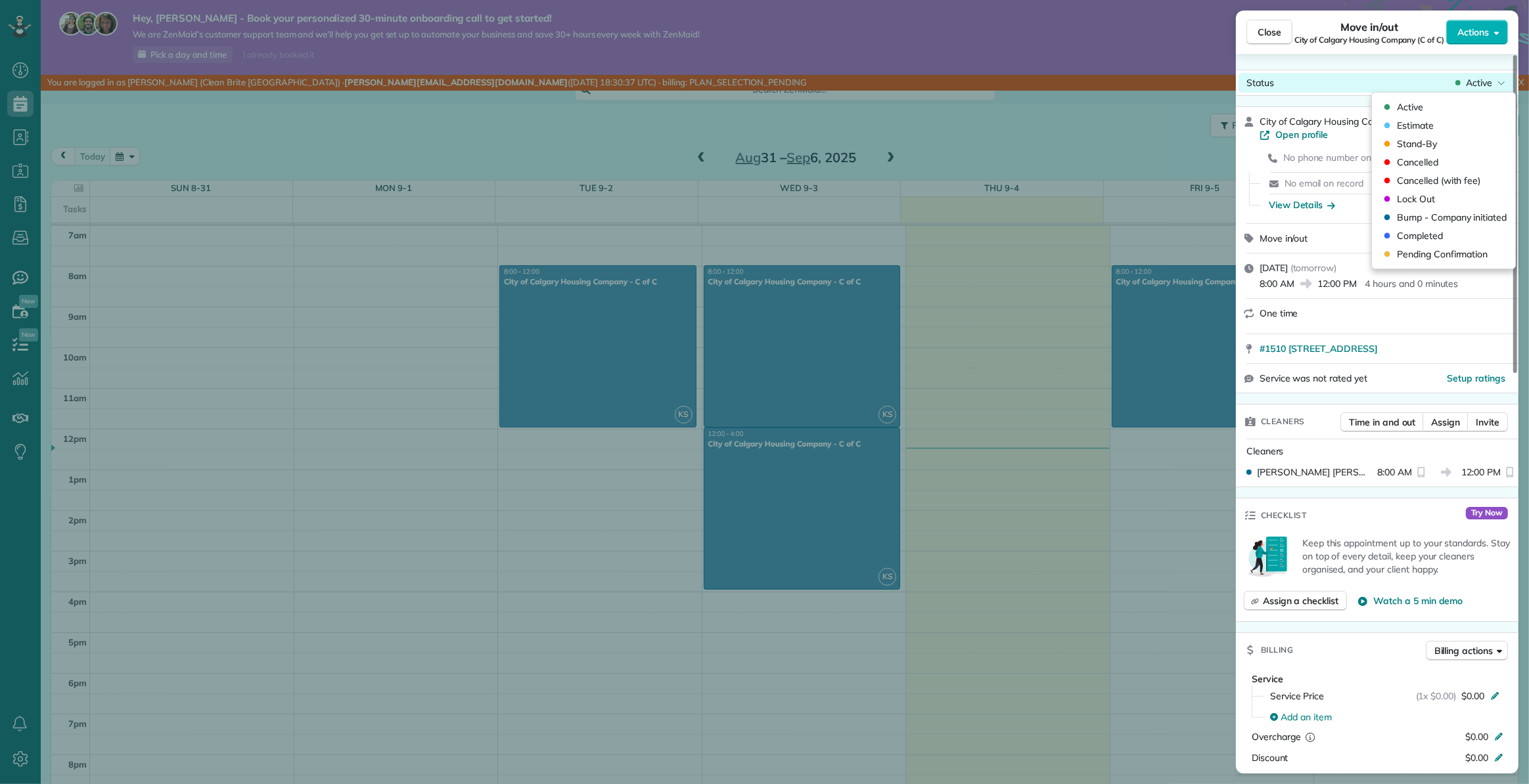
click at [1484, 78] on span "Active" at bounding box center [1479, 83] width 26 height 13
click at [1426, 255] on span "Pending Confirmation" at bounding box center [1441, 254] width 91 height 13
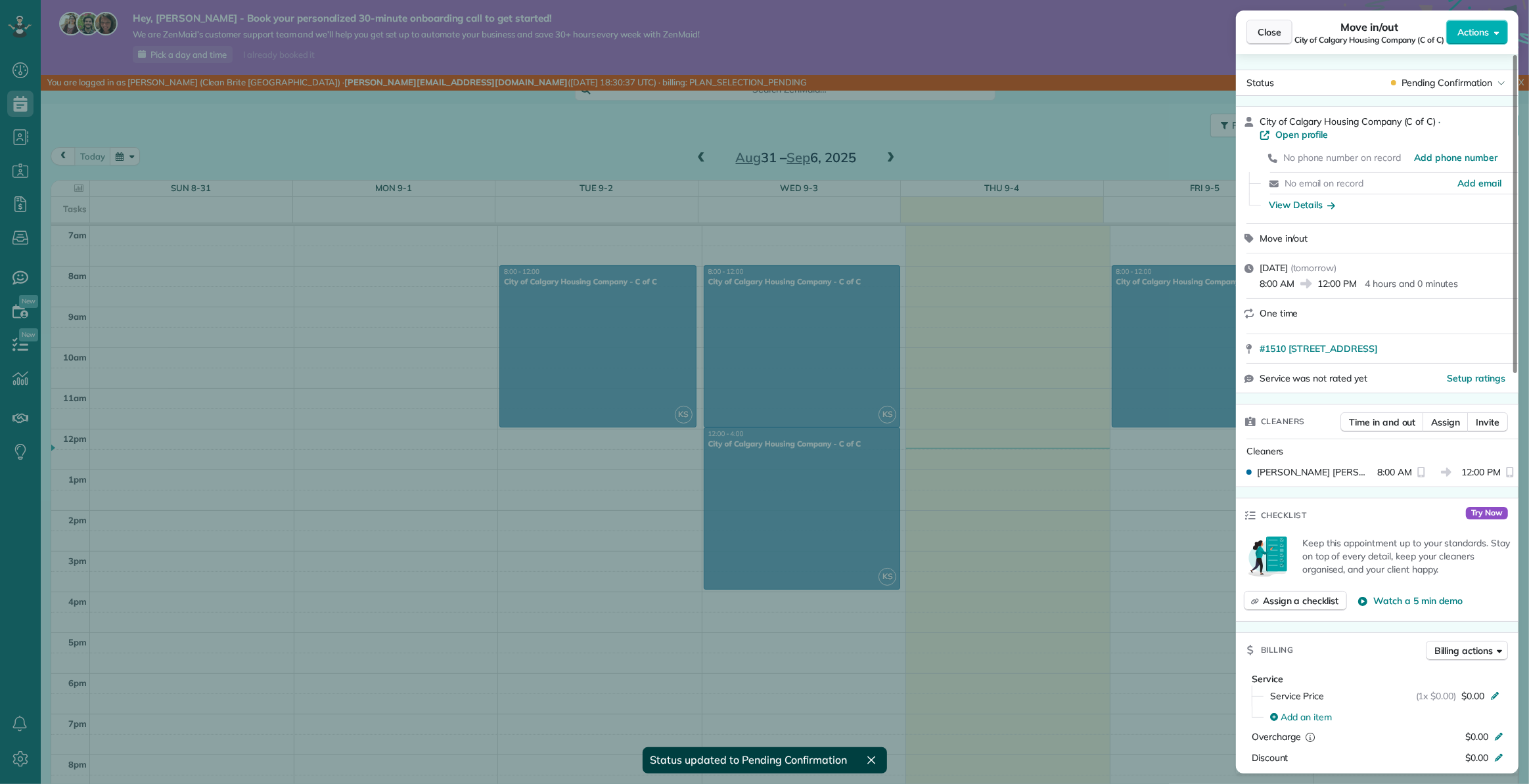
click at [1270, 33] on span "Close" at bounding box center [1268, 32] width 23 height 13
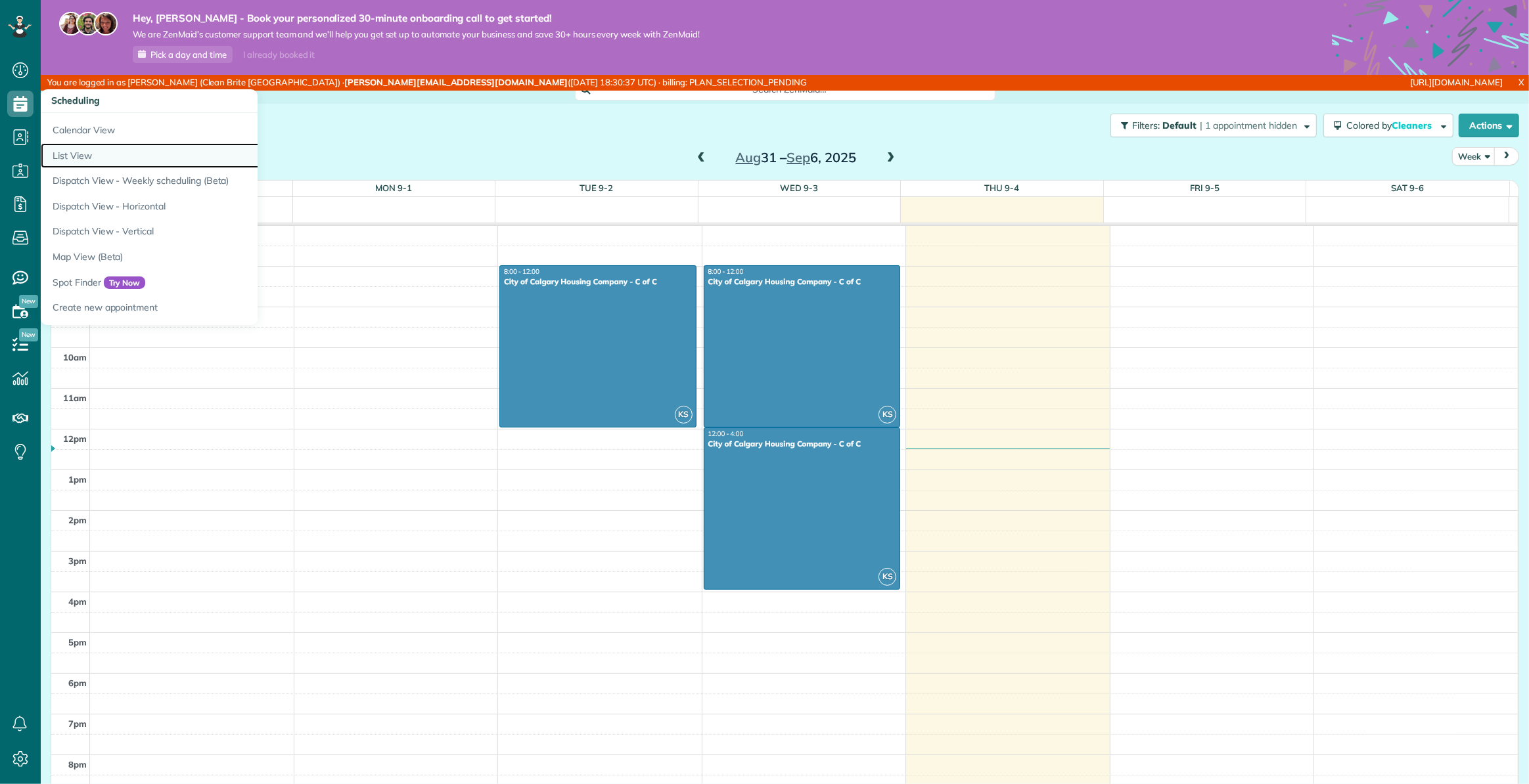
click at [95, 164] on link "List View" at bounding box center [205, 155] width 328 height 25
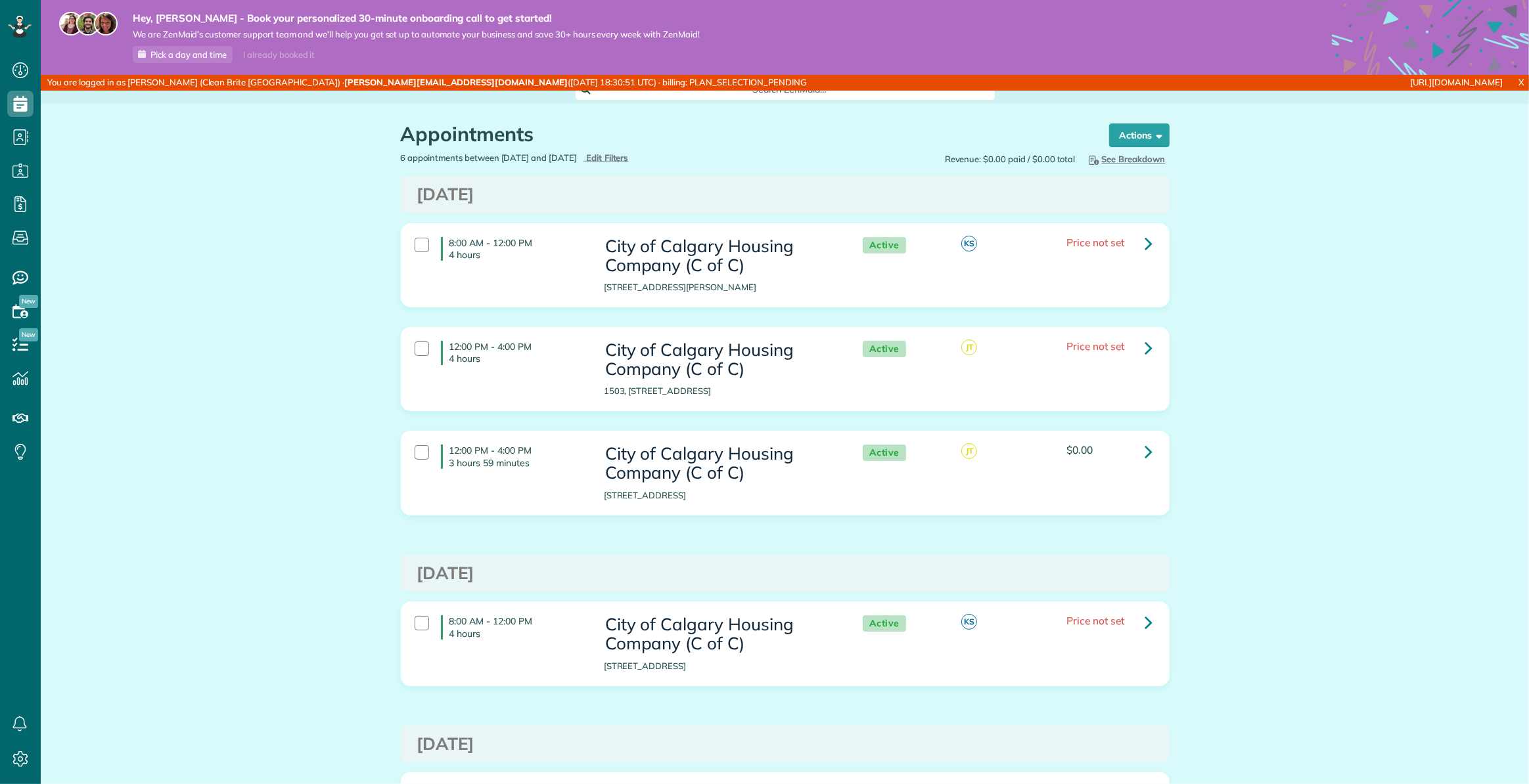
drag, startPoint x: 1374, startPoint y: 182, endPoint x: 1364, endPoint y: 178, distance: 10.8
click at [1374, 181] on div "Appointments the List View [2 min] Schedule Changes Actions Create Appointment …" at bounding box center [785, 581] width 1488 height 955
click at [729, 138] on h1 "Appointments" at bounding box center [742, 134] width 683 height 21
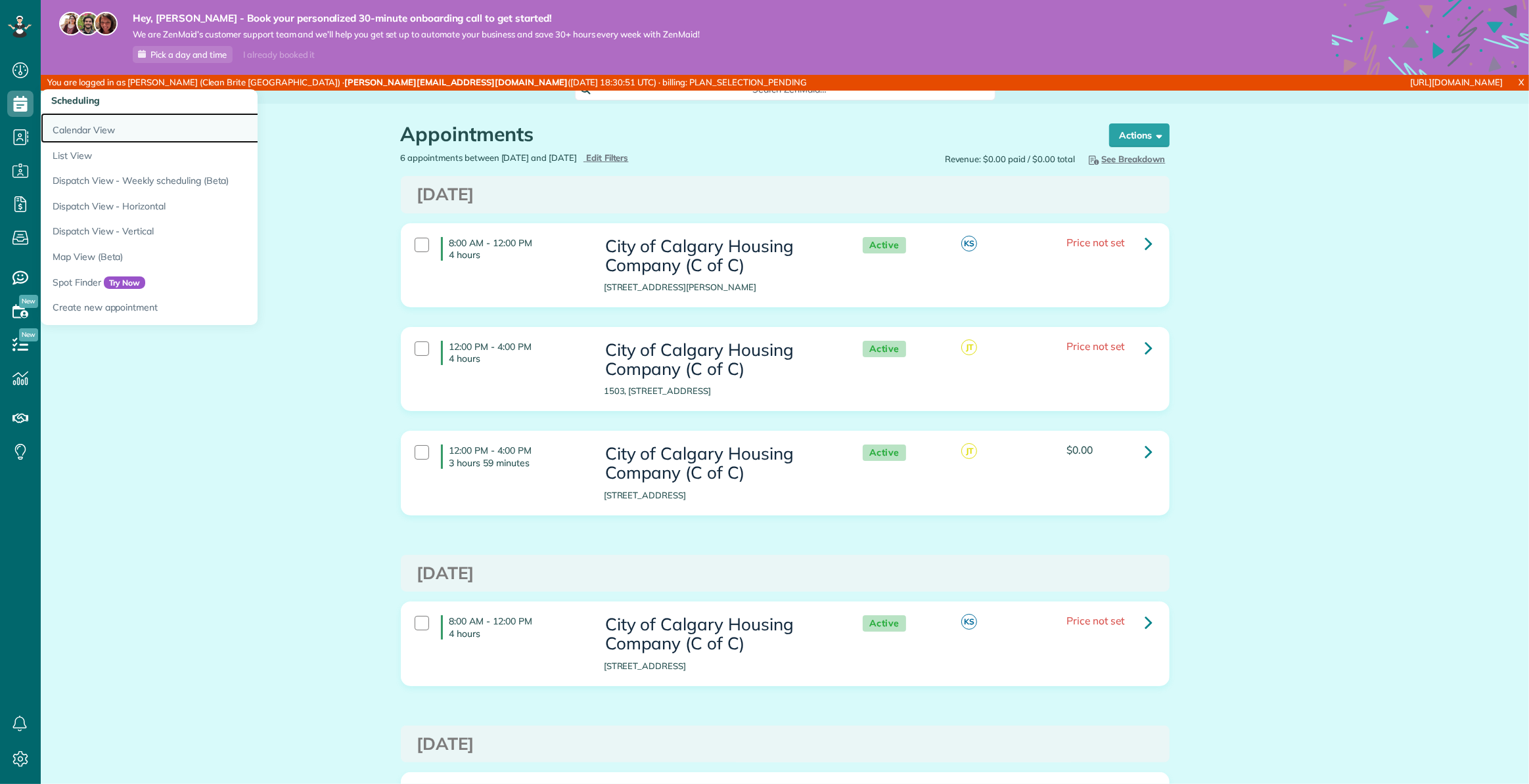
click at [77, 130] on link "Calendar View" at bounding box center [205, 128] width 328 height 30
click at [74, 124] on link "Calendar View" at bounding box center [205, 128] width 328 height 30
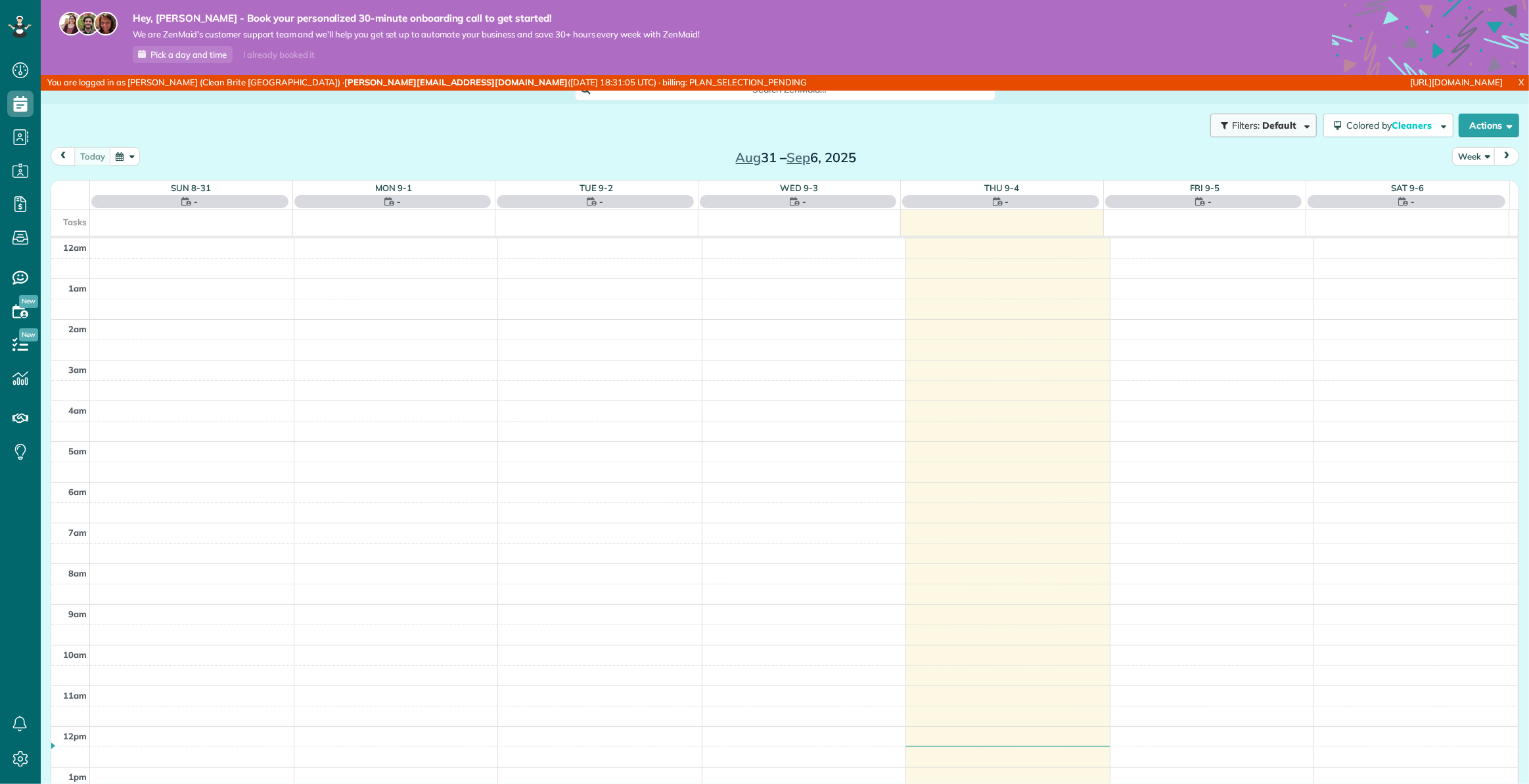
scroll to position [284, 0]
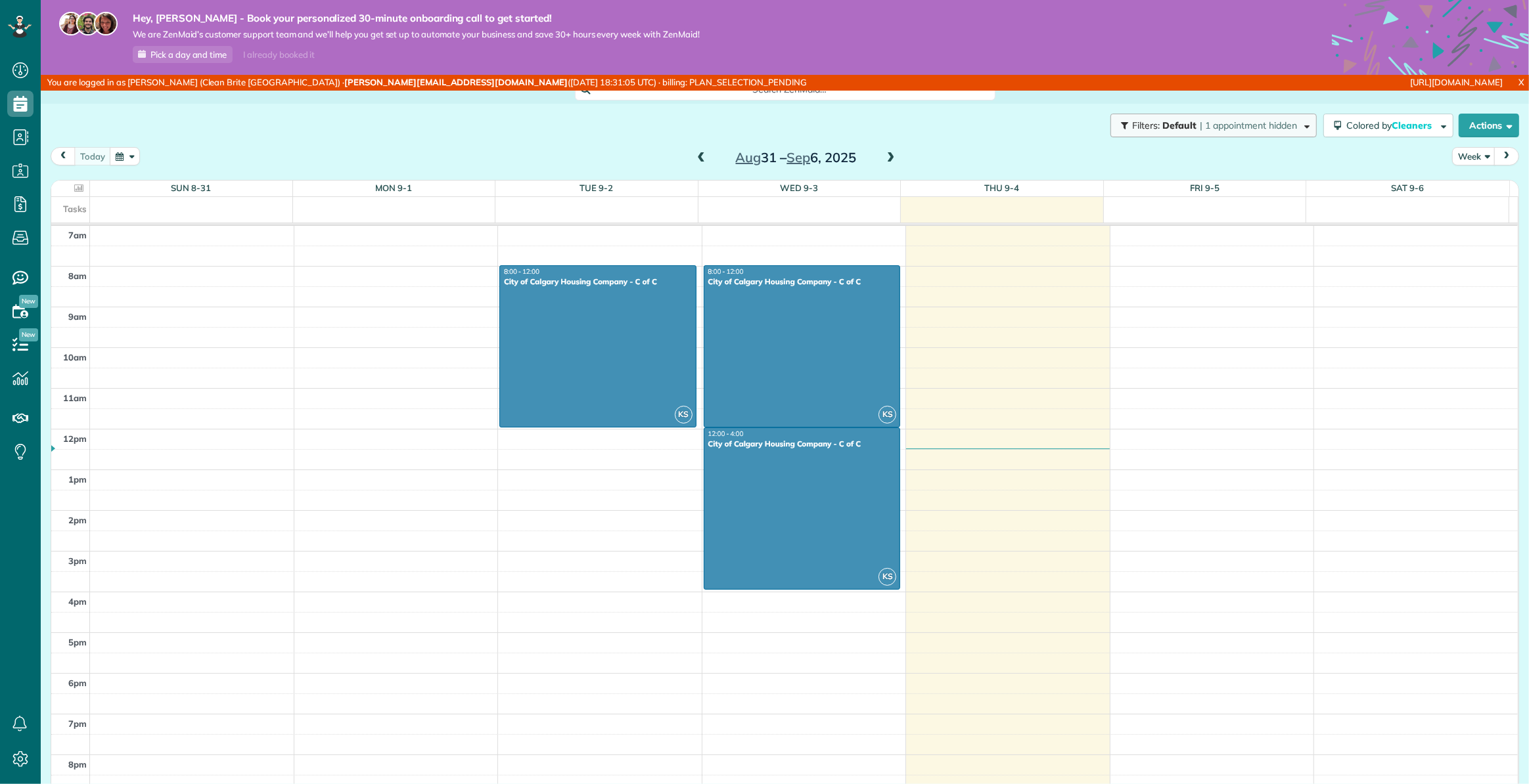
click at [1215, 127] on span "| 1 appointment hidden" at bounding box center [1249, 125] width 97 height 12
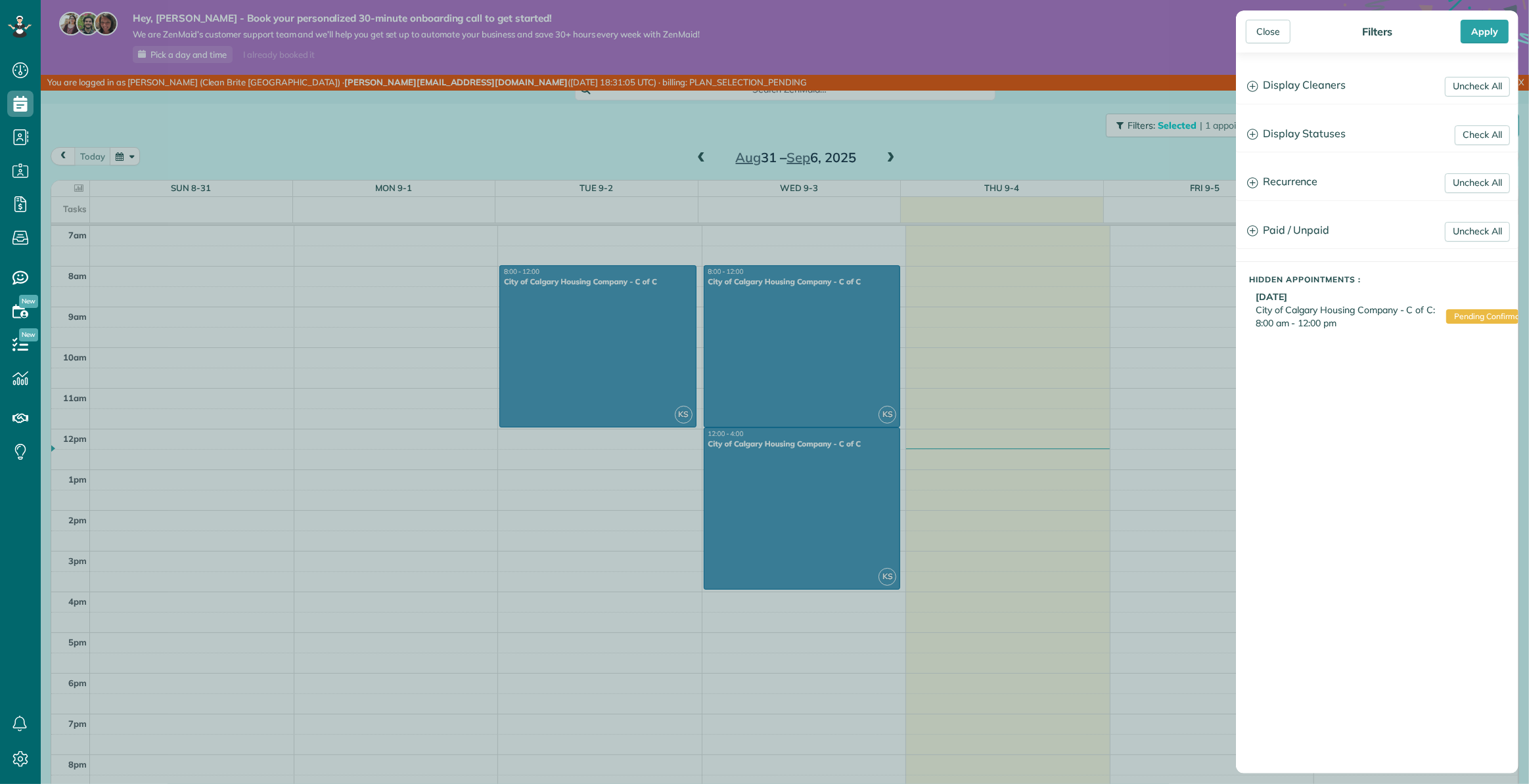
click at [1461, 313] on span "Pending Confirmation" at bounding box center [1481, 316] width 72 height 14
click at [1408, 293] on div "Sep 5th 2025 City of Calgary Housing Company - C of C: 8:00 am - 12:00 pm Pendi…" at bounding box center [1383, 311] width 269 height 42
click at [1272, 35] on div "Close" at bounding box center [1268, 31] width 45 height 23
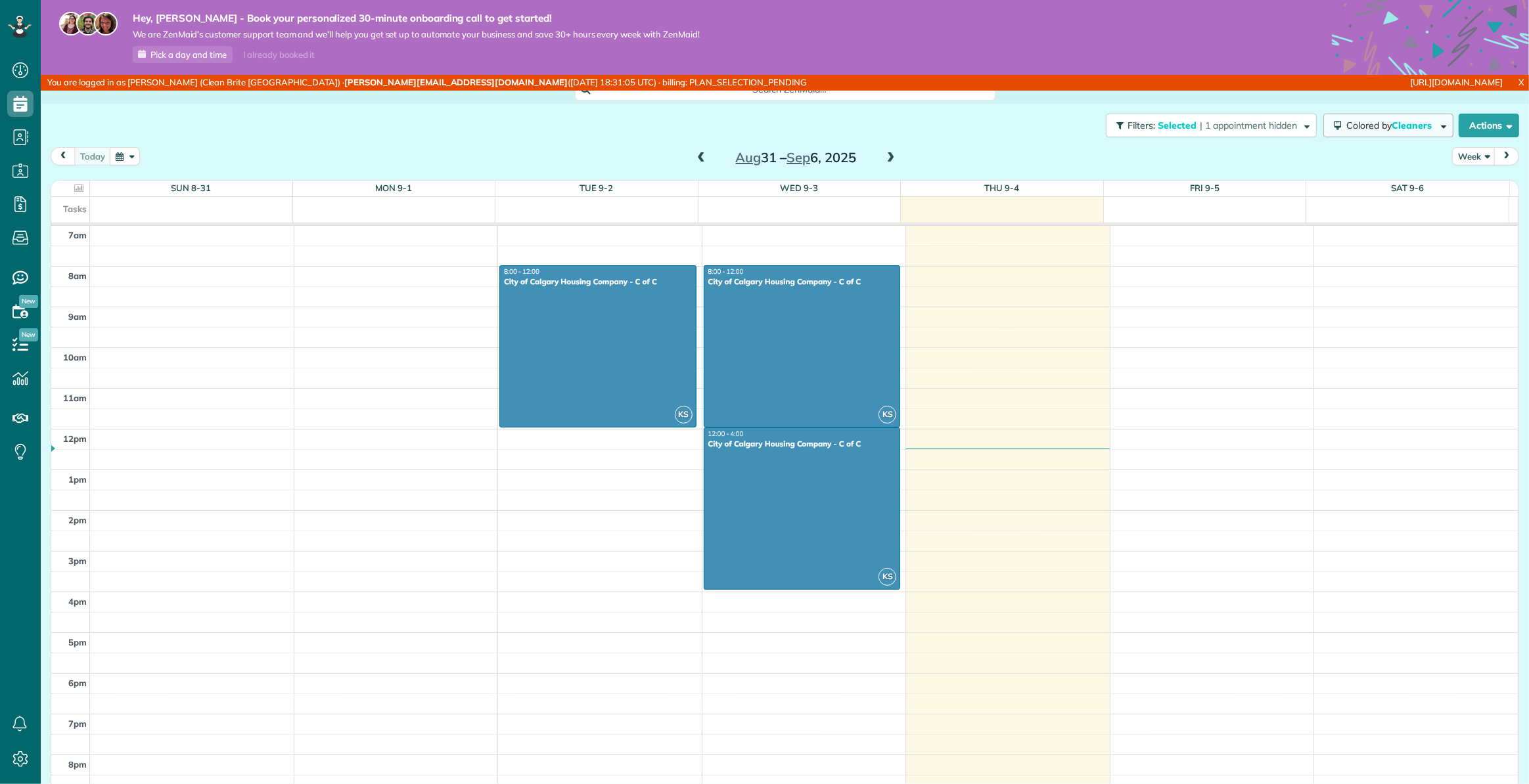
click at [1414, 128] on span "Cleaners" at bounding box center [1412, 125] width 42 height 12
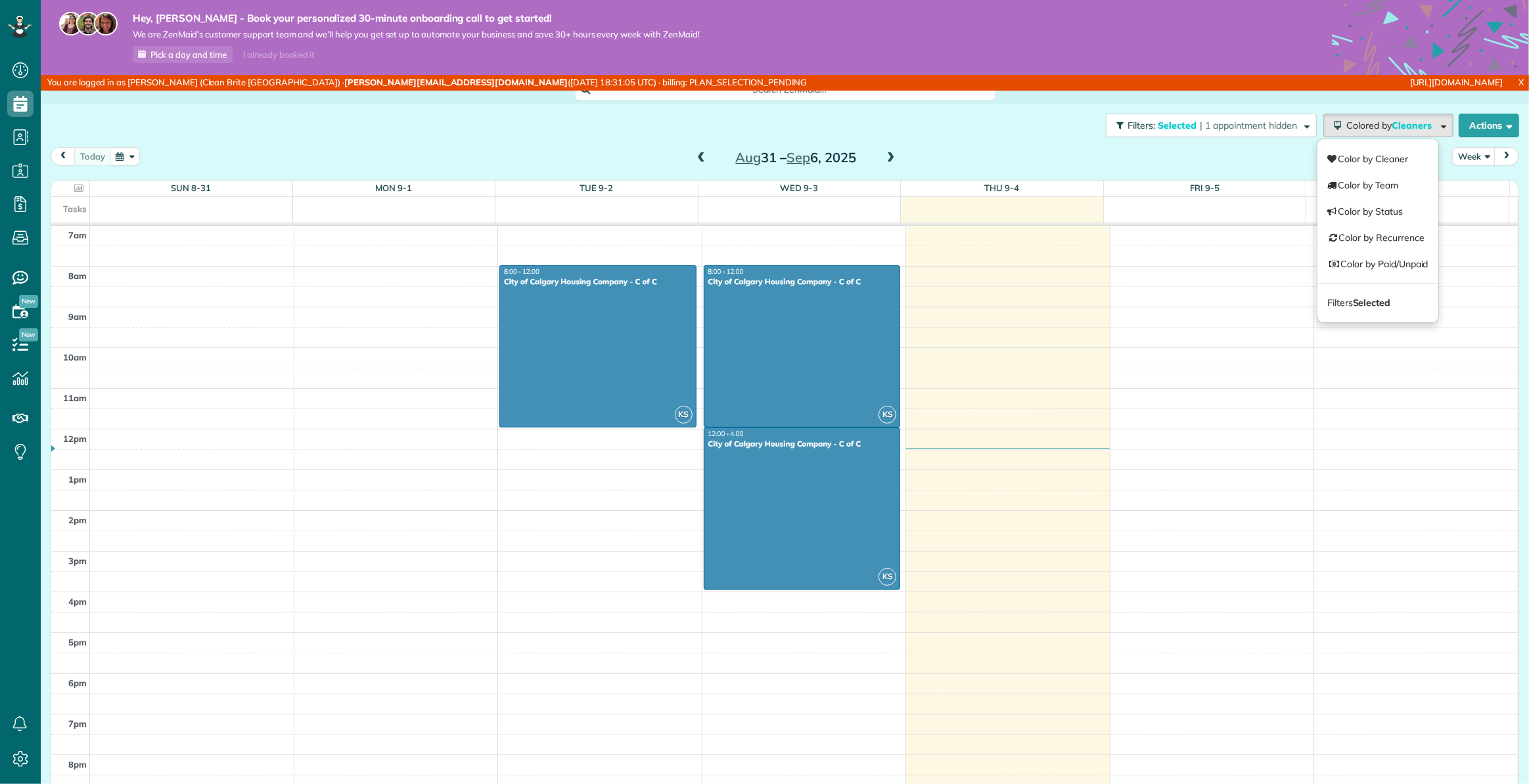
click at [1220, 164] on div "today Week Aug 31 – Sep 6, 2025" at bounding box center [784, 159] width 1468 height 24
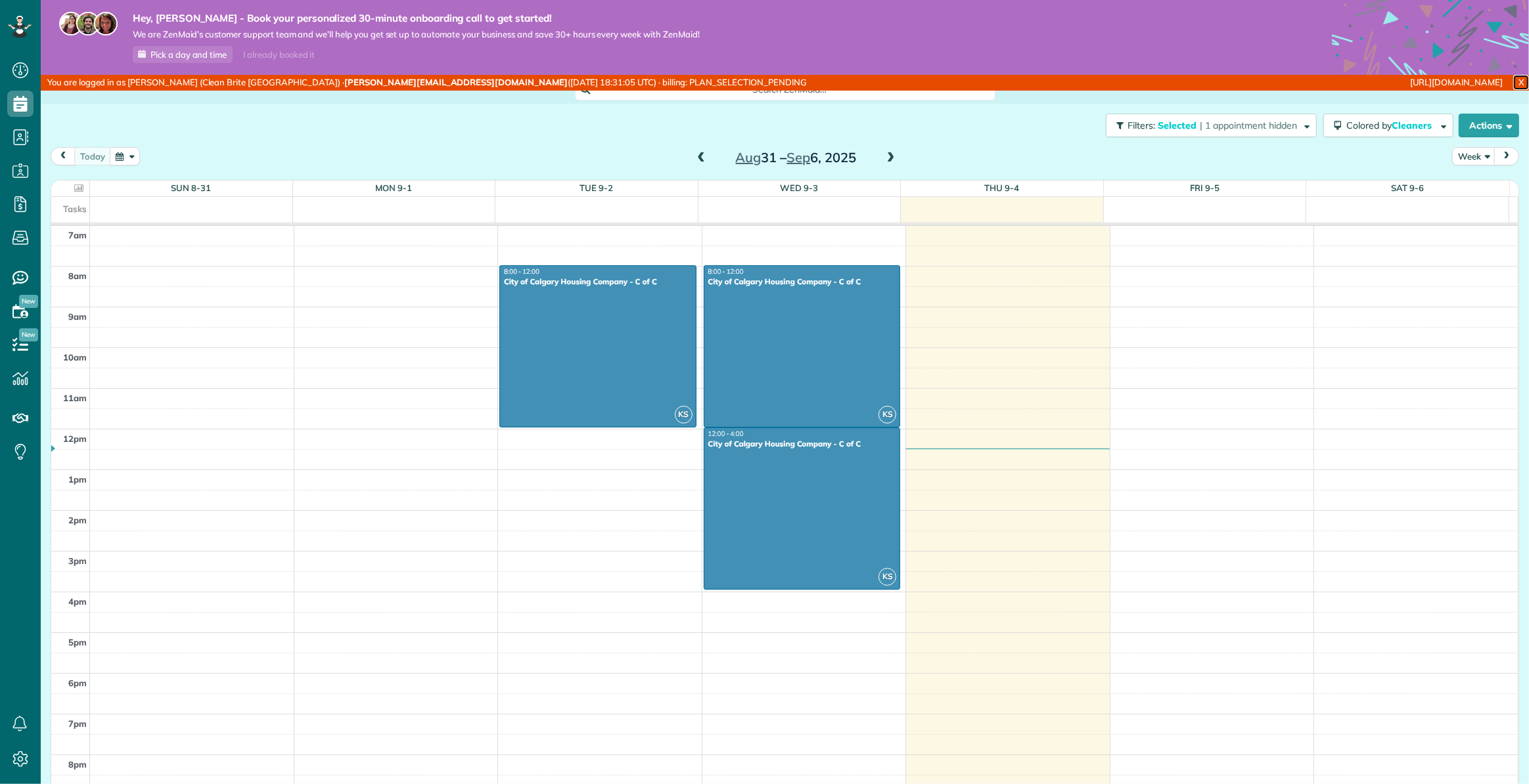
click at [1513, 84] on link "X" at bounding box center [1521, 82] width 16 height 15
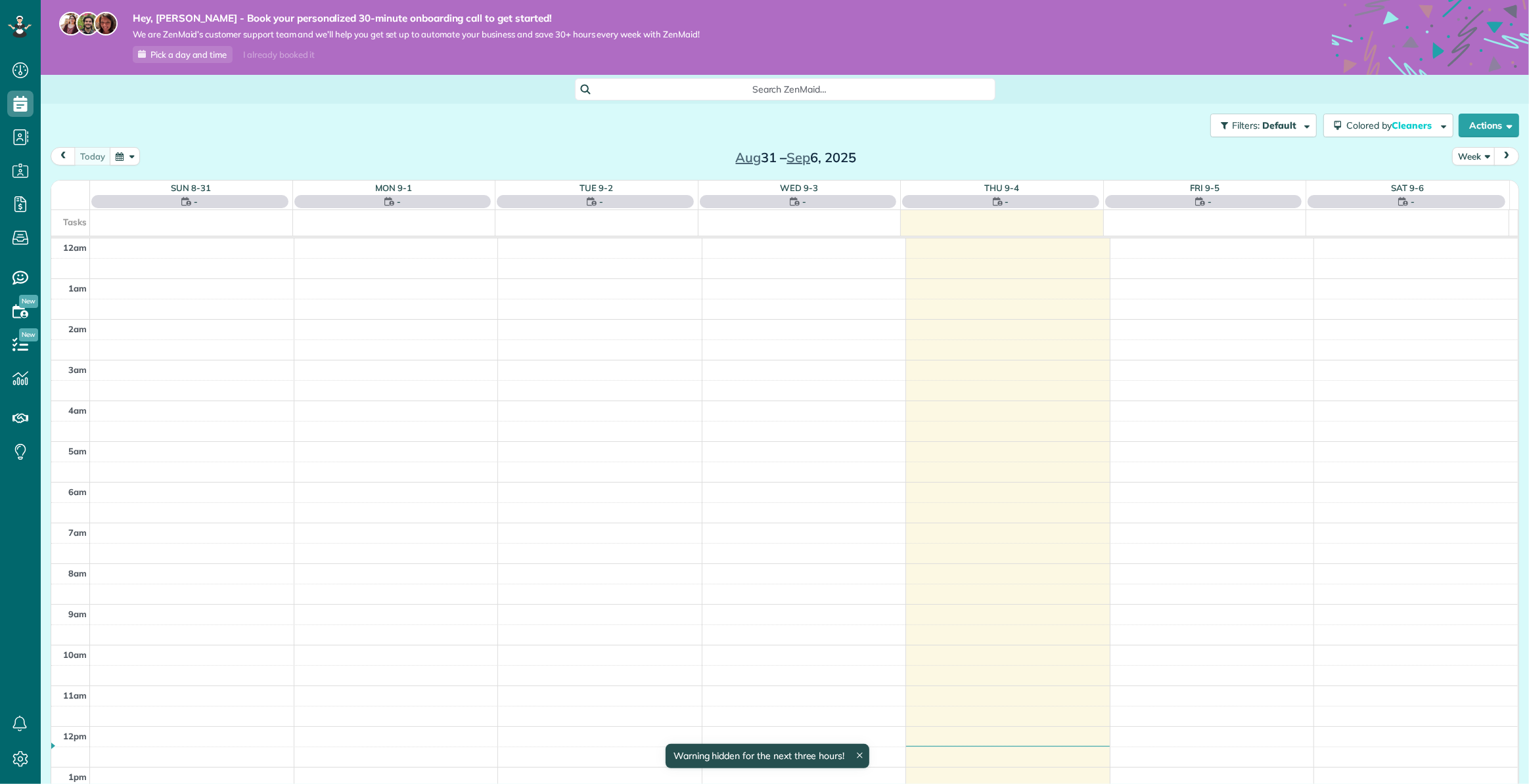
scroll to position [284, 0]
click at [1278, 132] on button "Filters: Default" at bounding box center [1264, 125] width 107 height 23
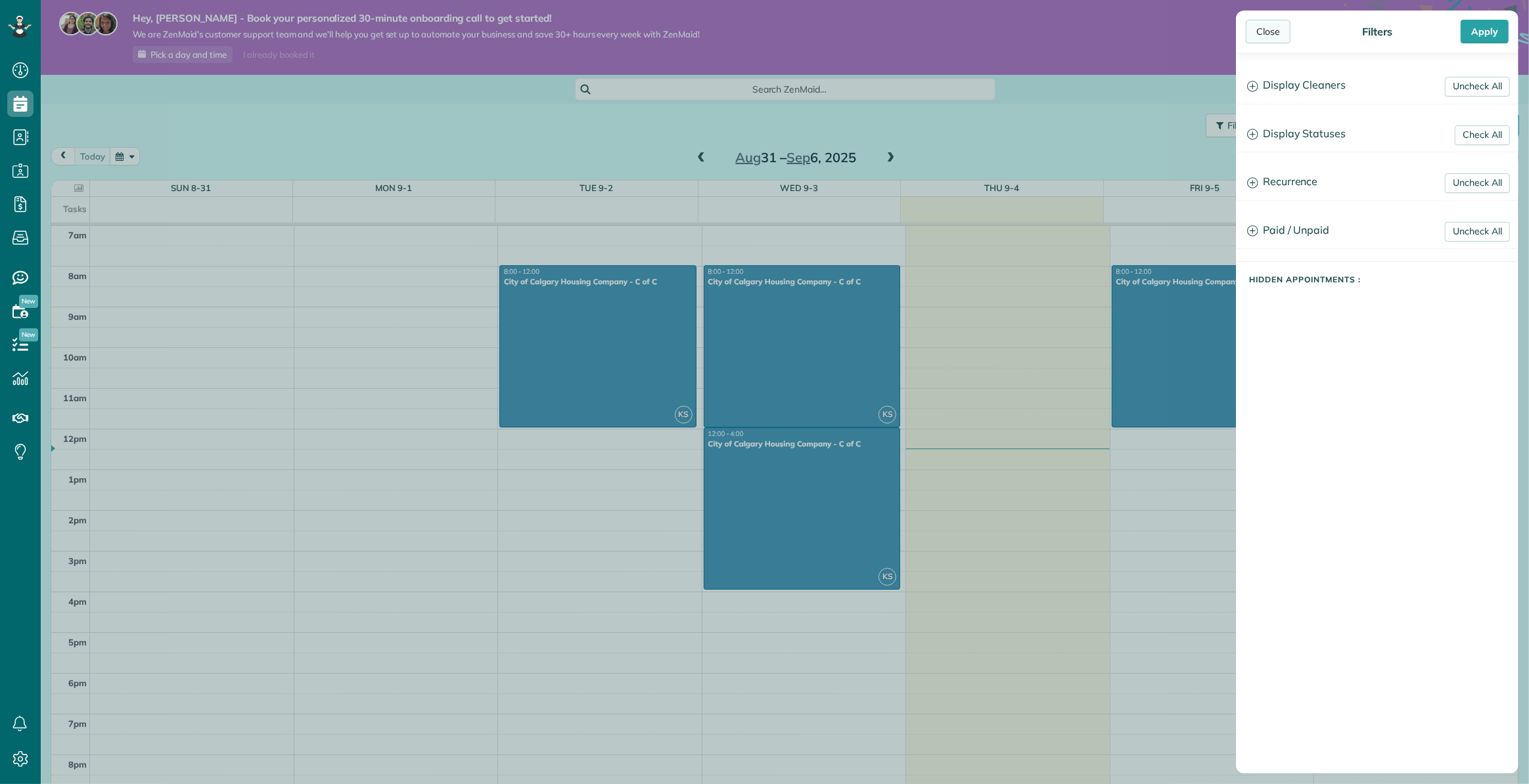
click at [1276, 32] on div "Close" at bounding box center [1268, 31] width 45 height 23
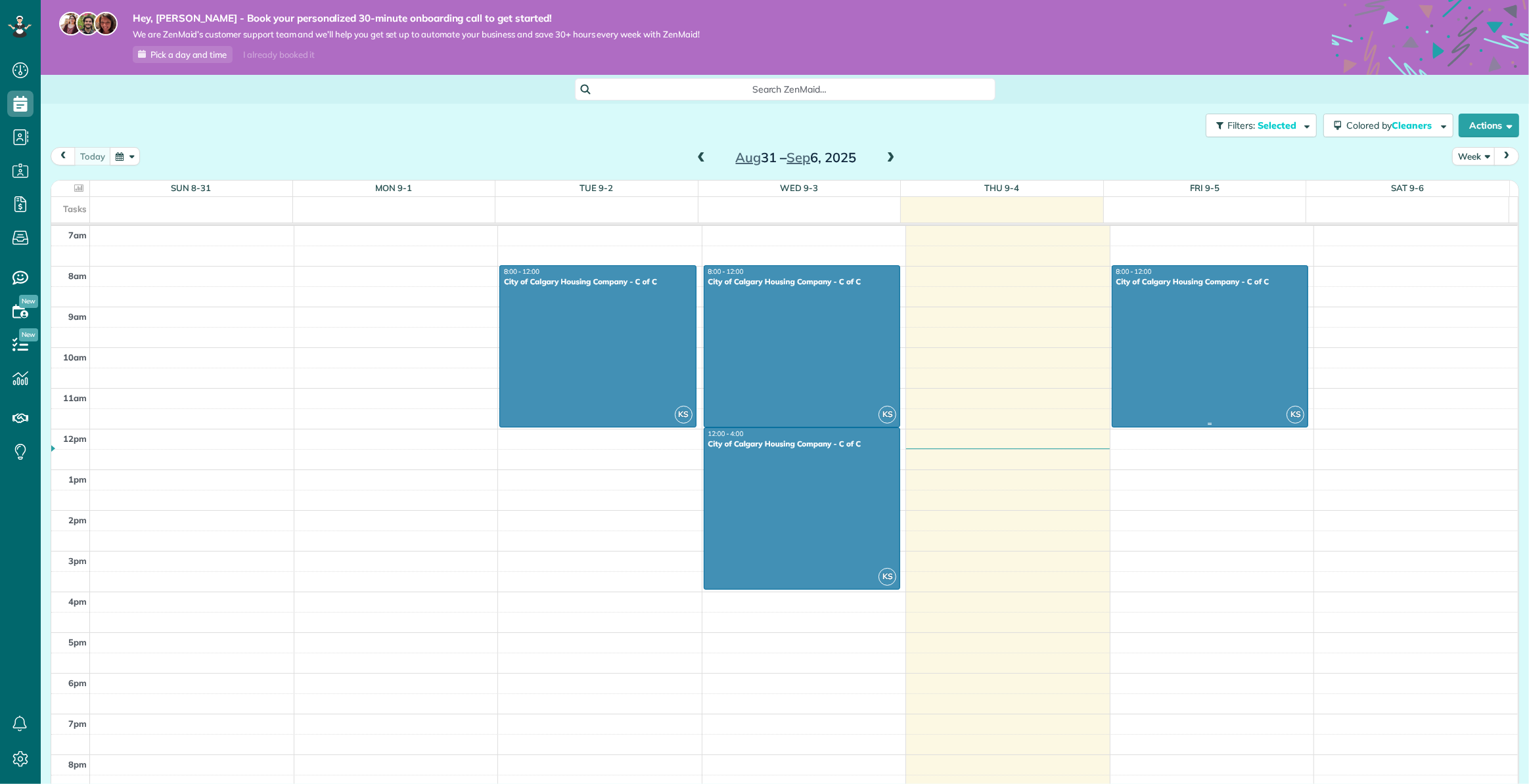
click at [1158, 321] on div at bounding box center [1209, 347] width 195 height 161
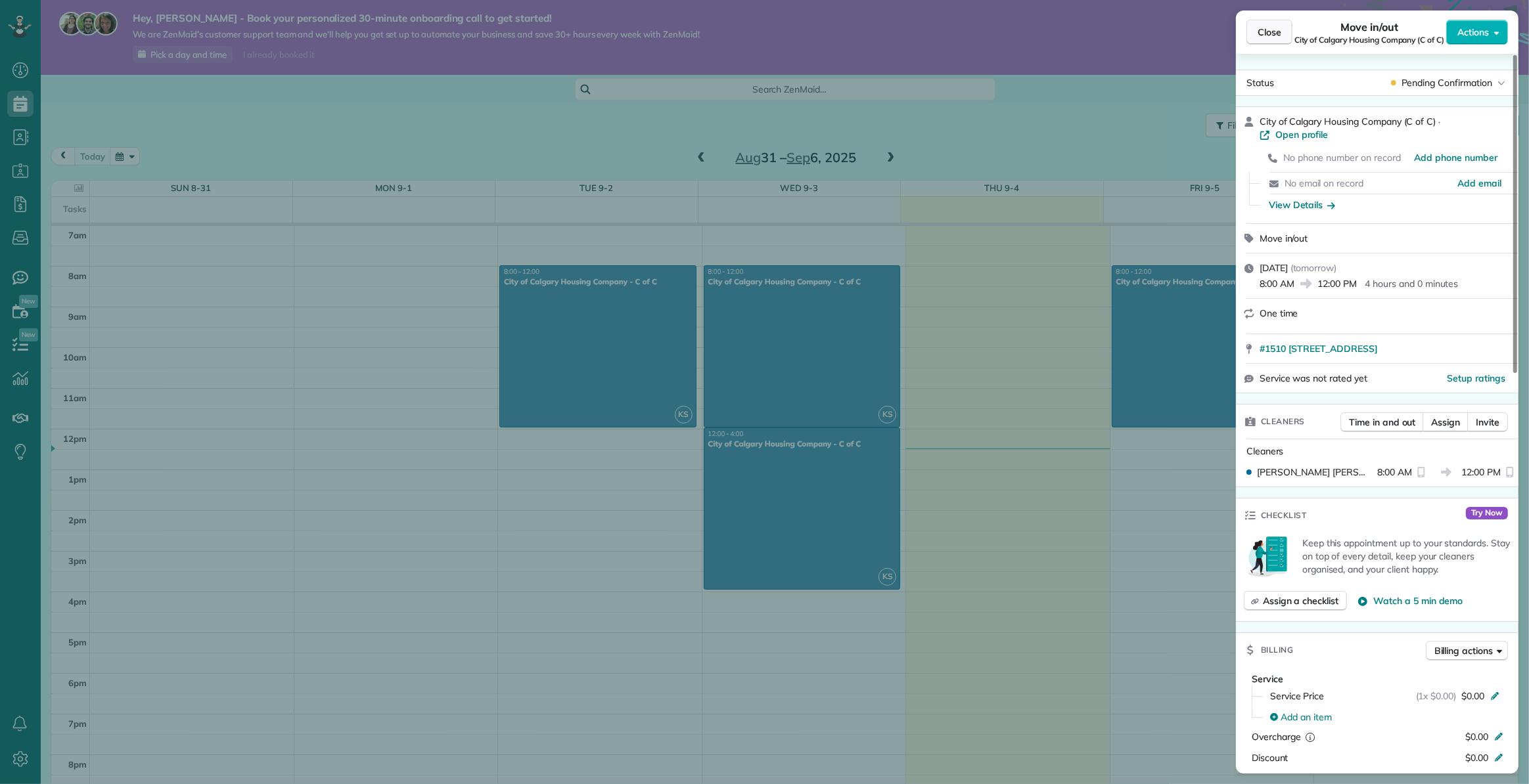
click at [1264, 32] on span "Close" at bounding box center [1268, 32] width 23 height 13
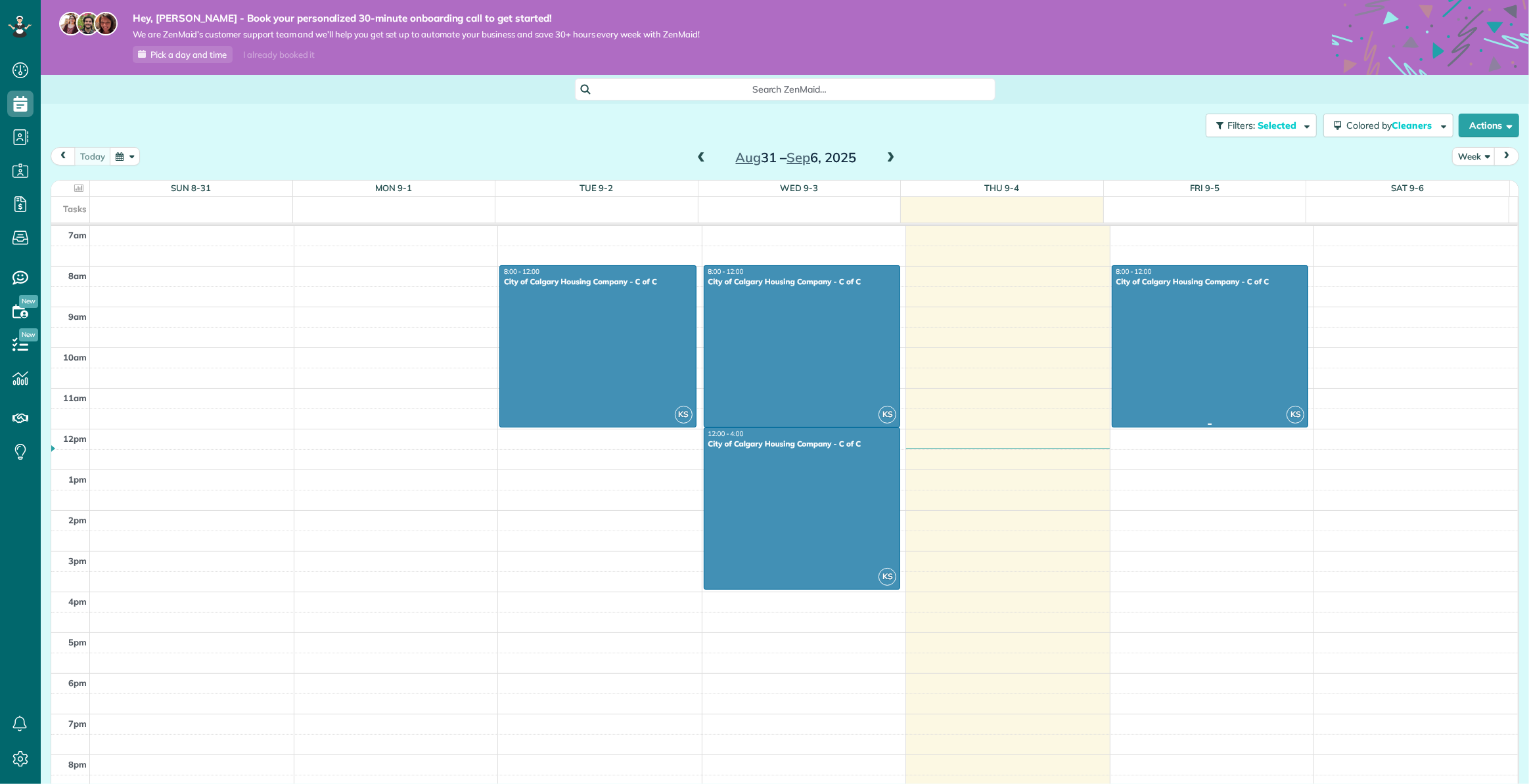
click at [1175, 351] on div at bounding box center [1209, 347] width 195 height 161
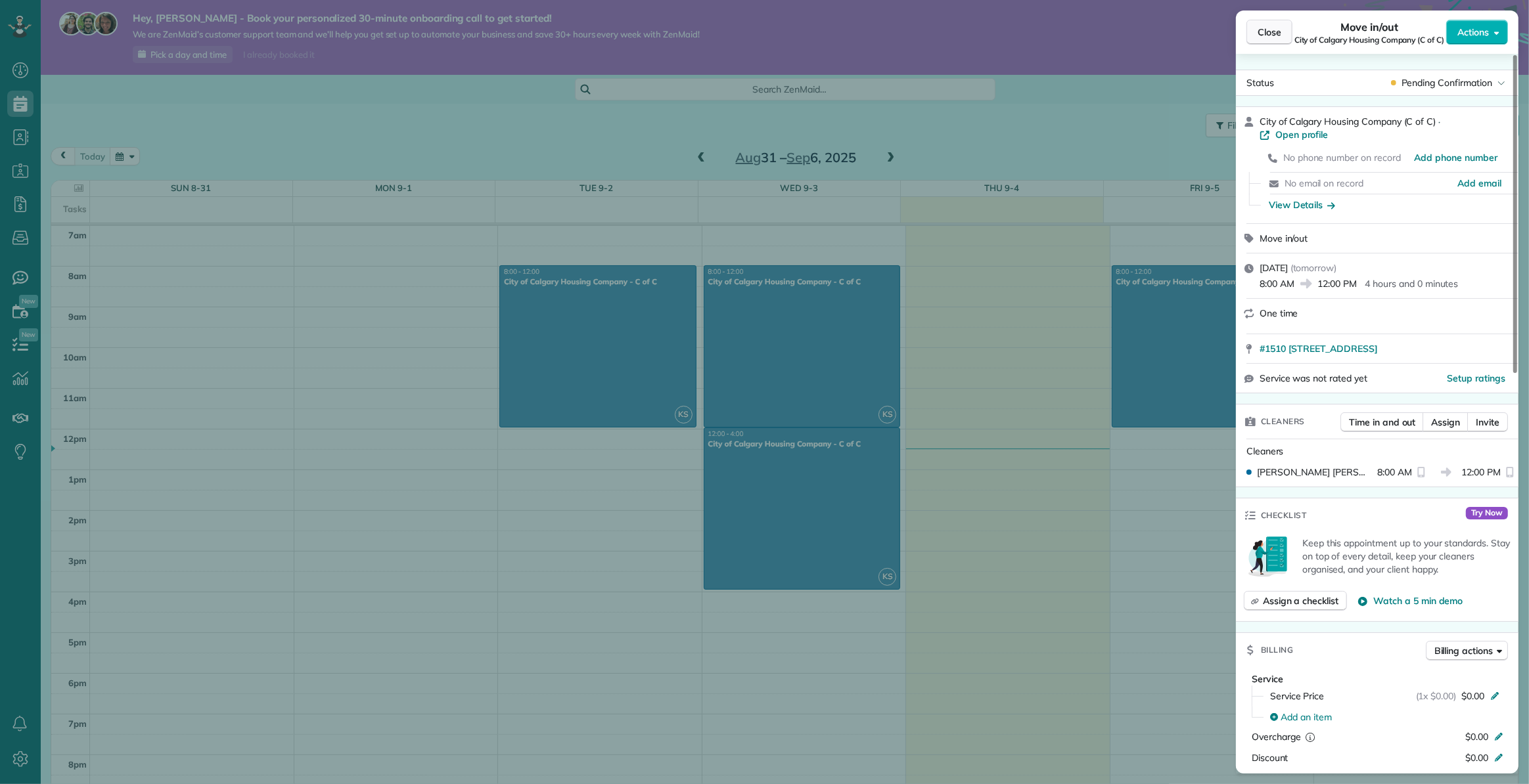
click at [1266, 28] on span "Close" at bounding box center [1268, 32] width 23 height 13
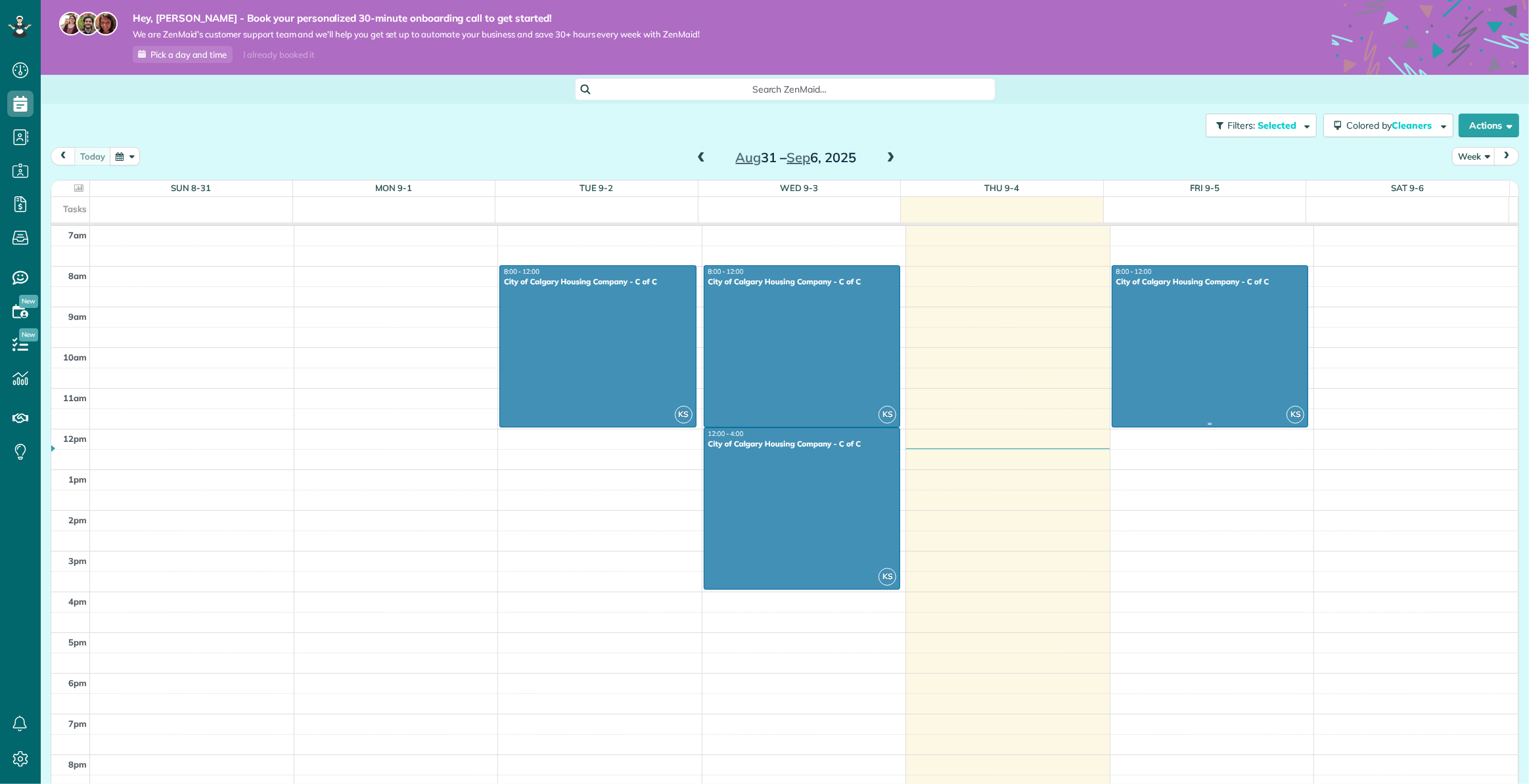
click at [1189, 328] on div at bounding box center [1209, 347] width 195 height 161
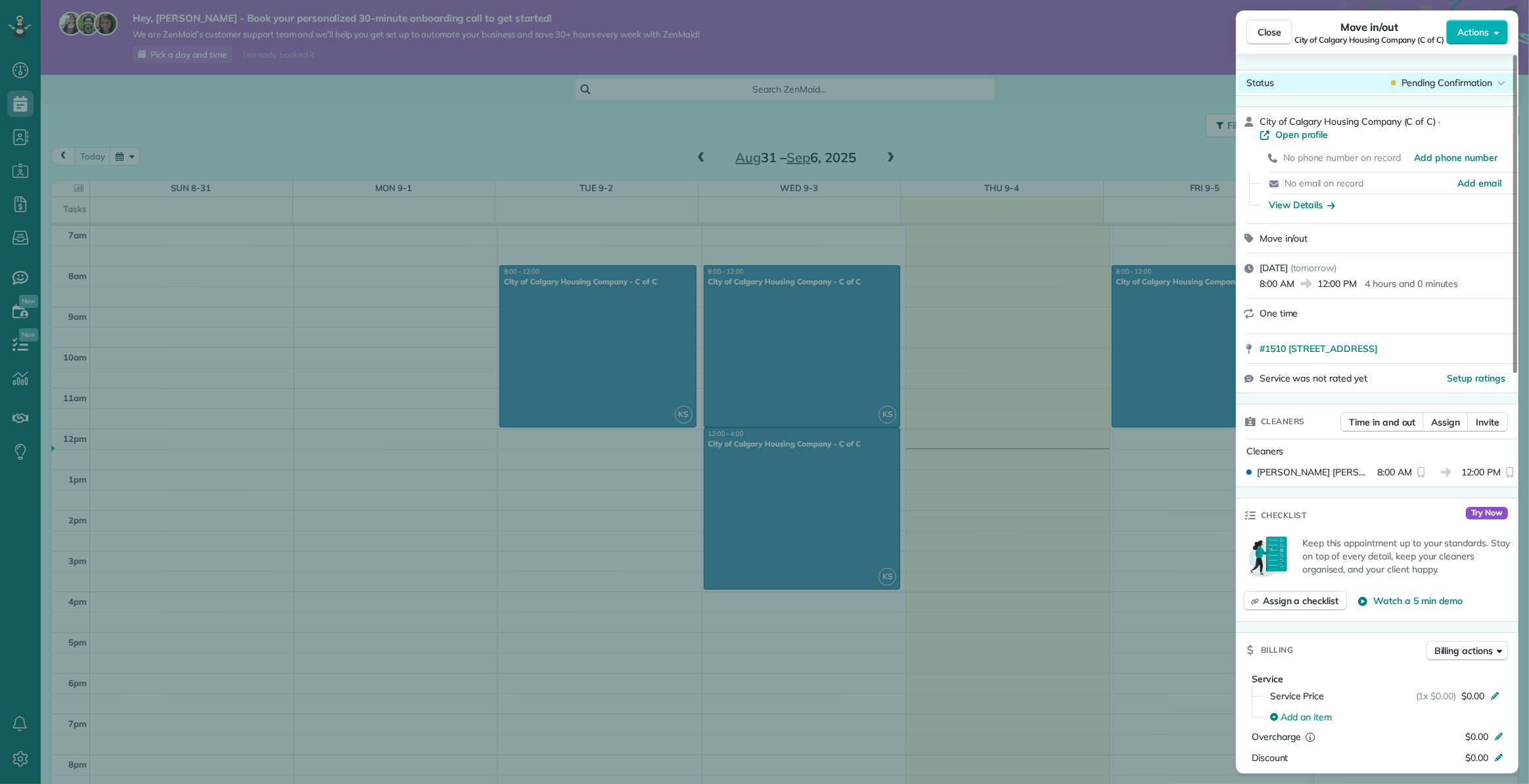
click at [1458, 82] on span "Pending Confirmation" at bounding box center [1446, 83] width 91 height 13
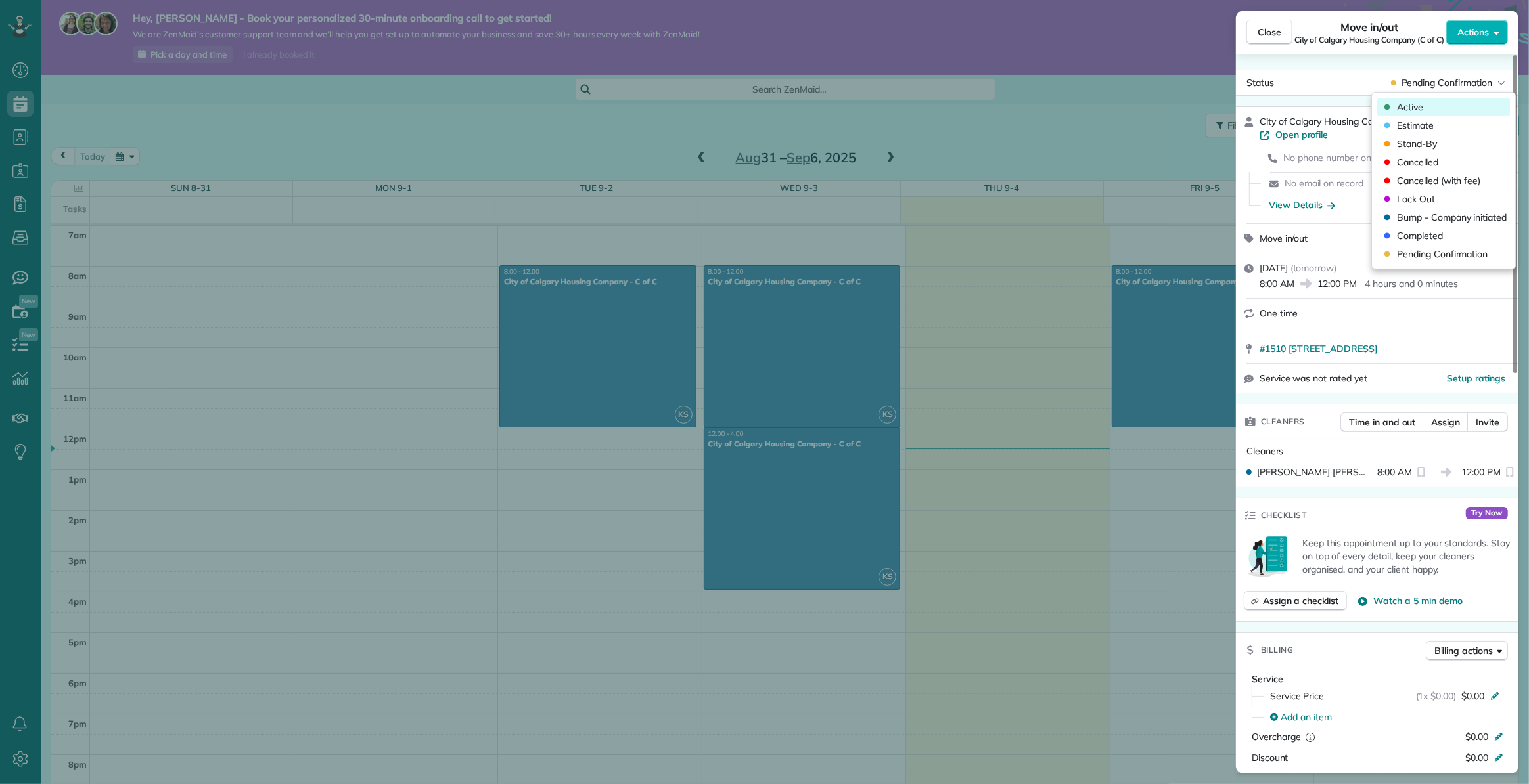
click at [1416, 106] on span "Active" at bounding box center [1409, 107] width 26 height 13
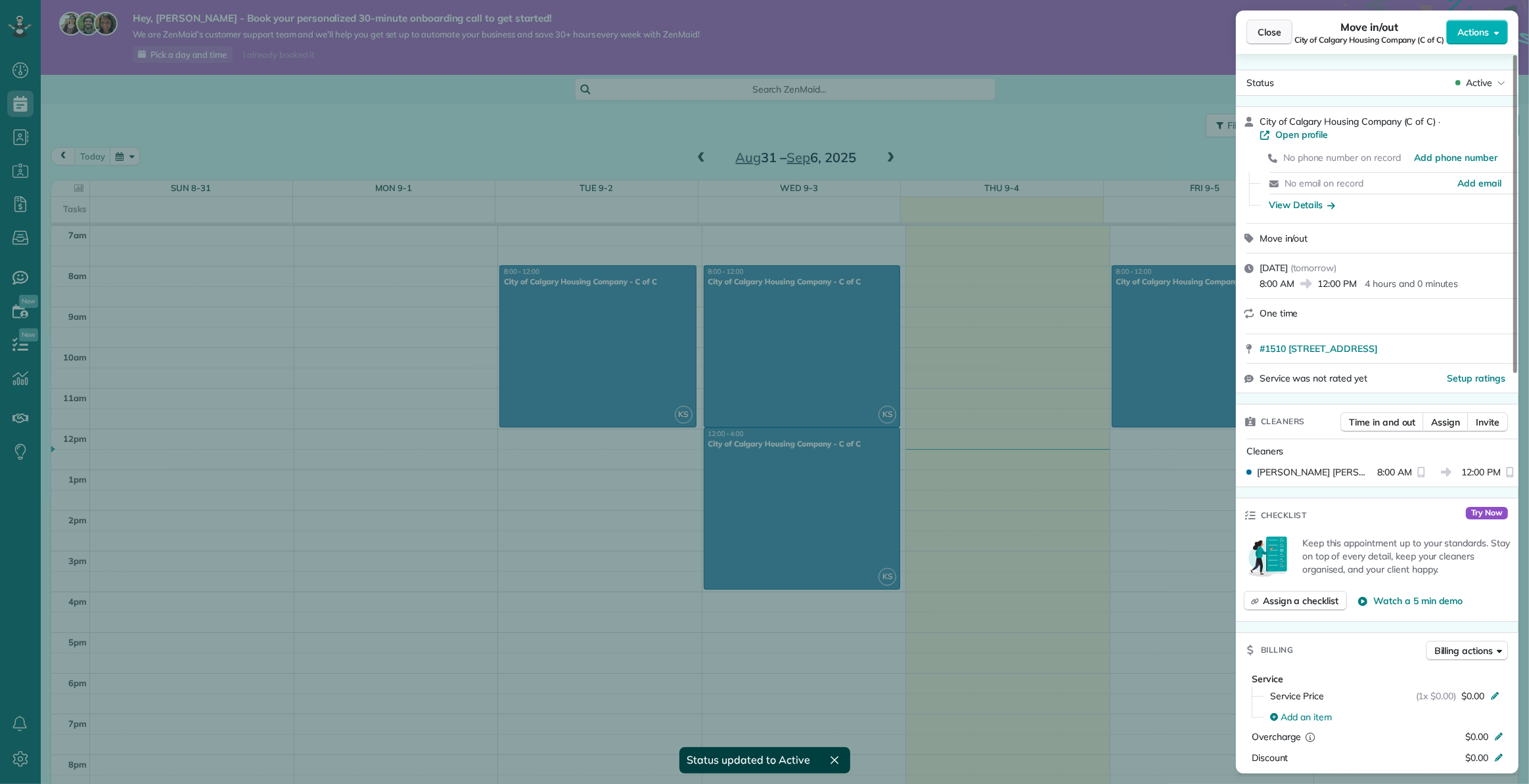
click at [1276, 35] on span "Close" at bounding box center [1268, 32] width 23 height 13
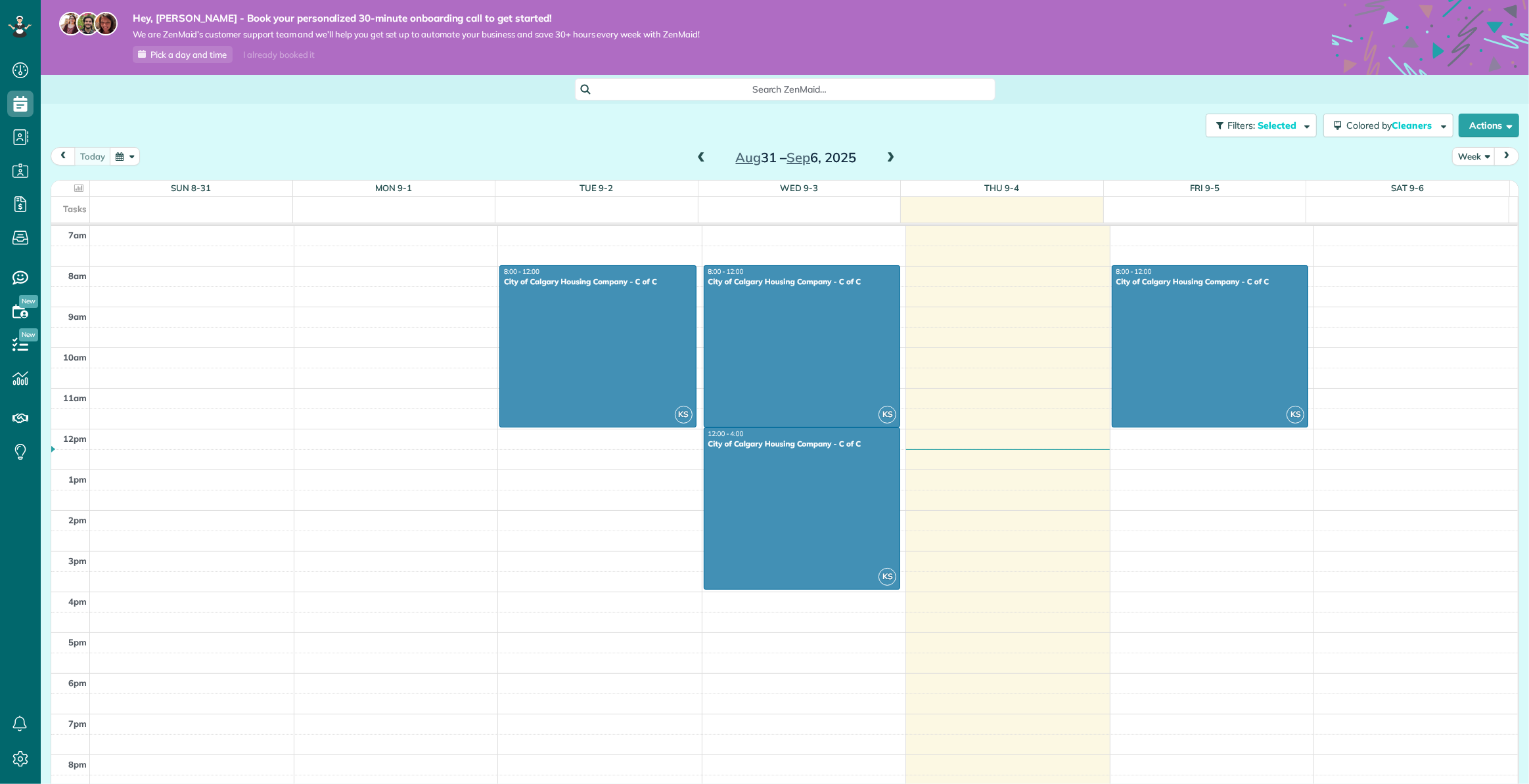
click at [1147, 130] on div "Filters: Selected Colored by Cleaners Color by Cleaner Color by Team Color by S…" at bounding box center [785, 125] width 1488 height 43
click at [1247, 119] on button "Filters: Selected" at bounding box center [1261, 125] width 111 height 23
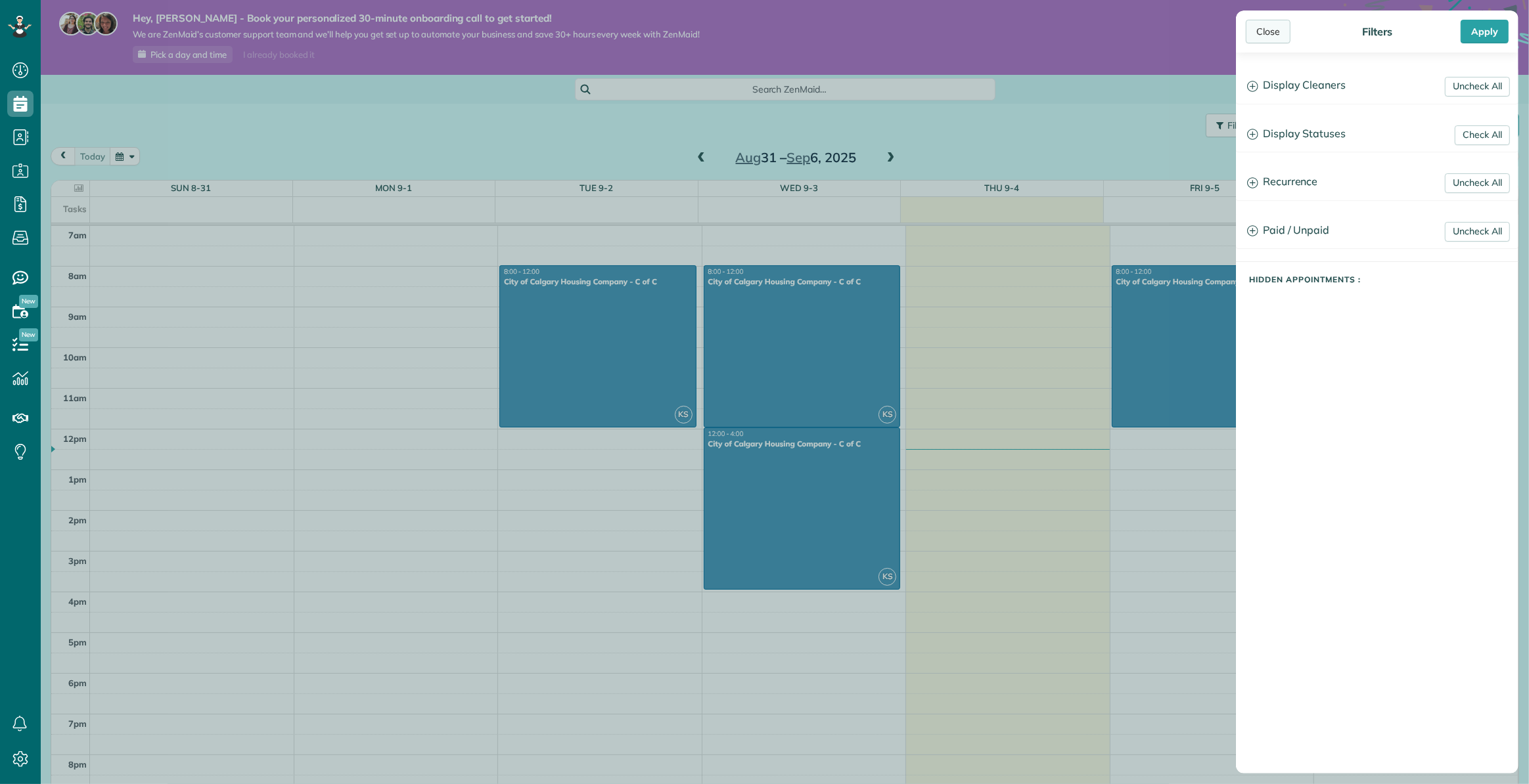
click at [1271, 27] on div "Close" at bounding box center [1268, 31] width 45 height 23
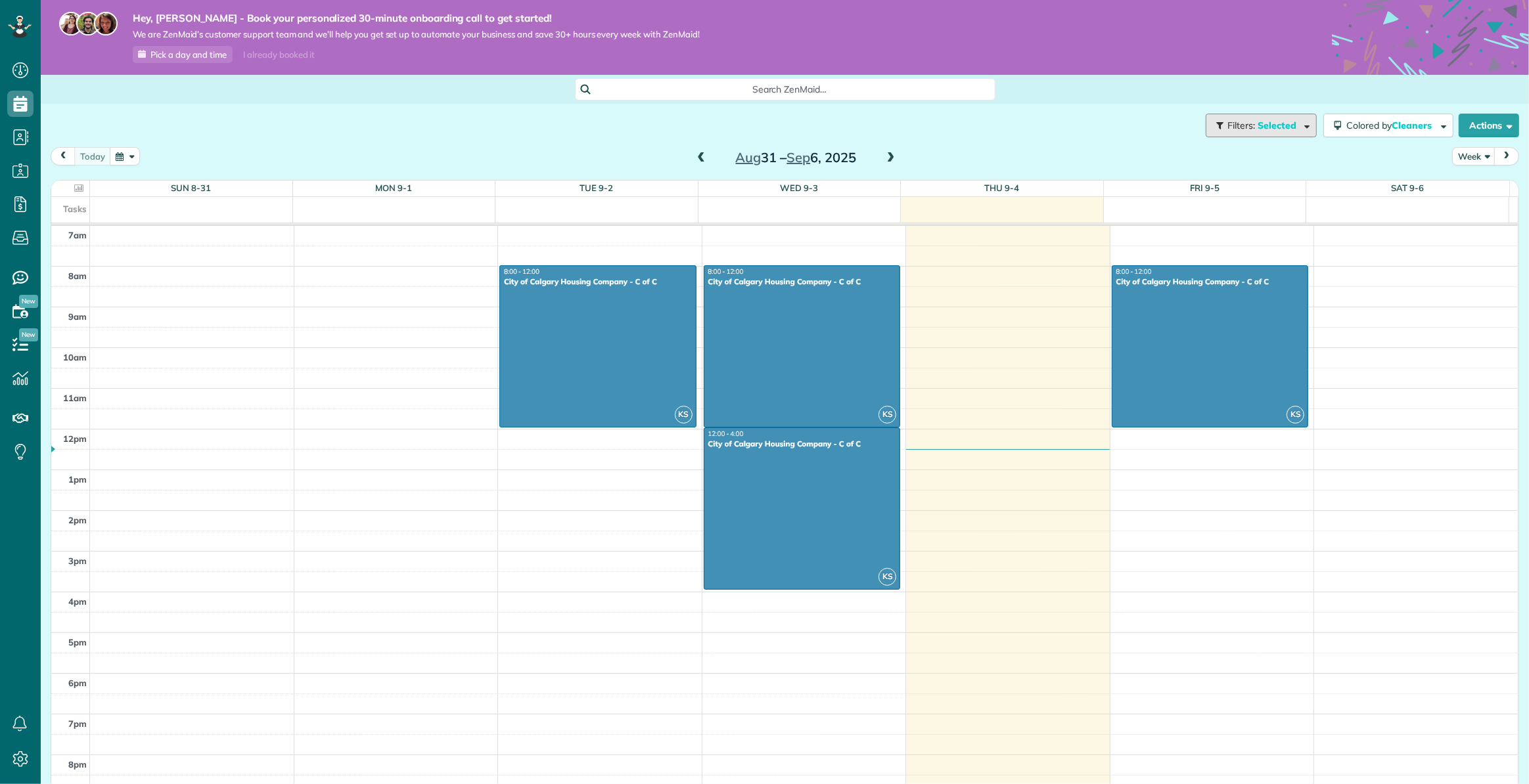
click at [1257, 121] on span "Selected" at bounding box center [1277, 125] width 39 height 12
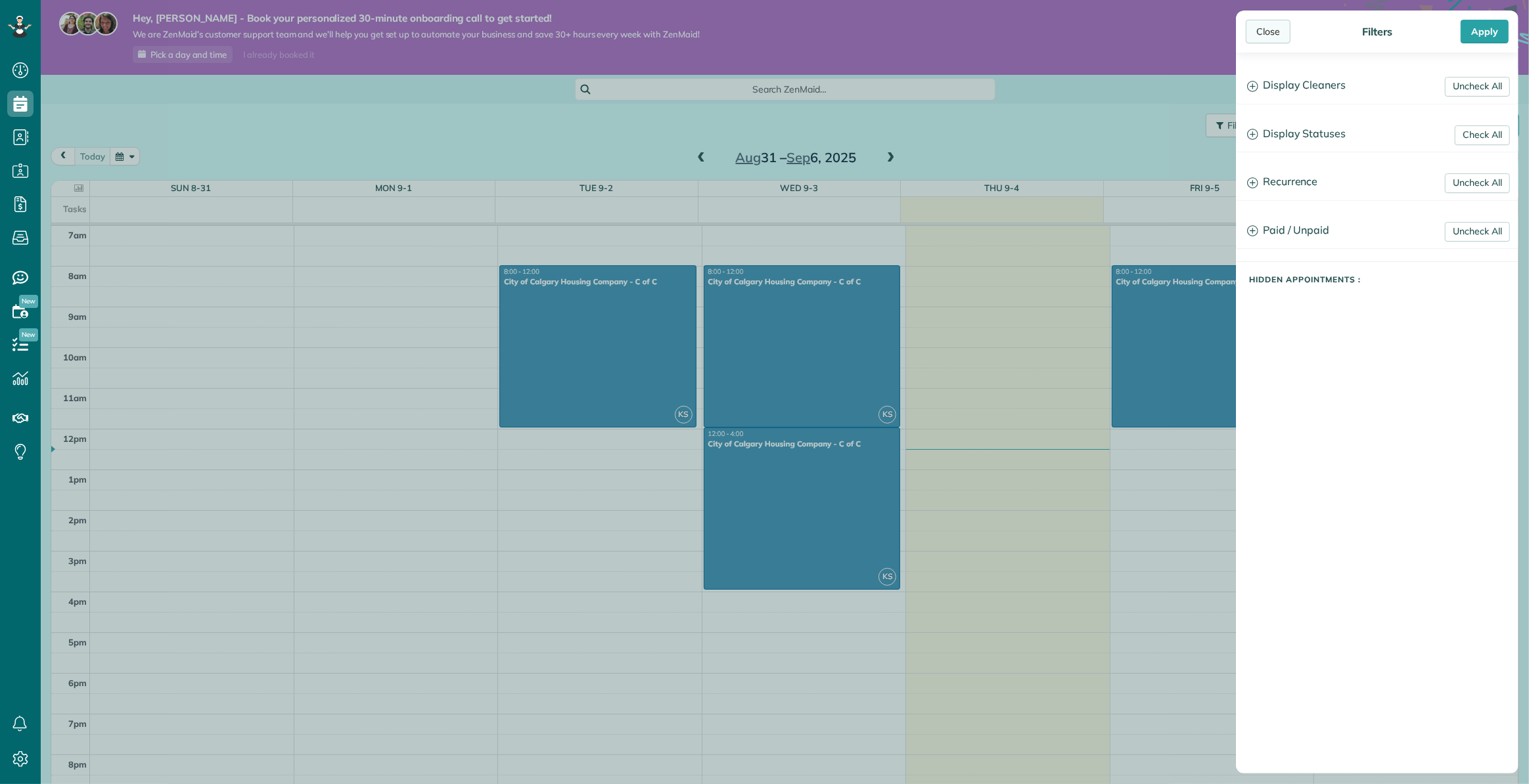
click at [1260, 31] on div "Close" at bounding box center [1268, 31] width 45 height 23
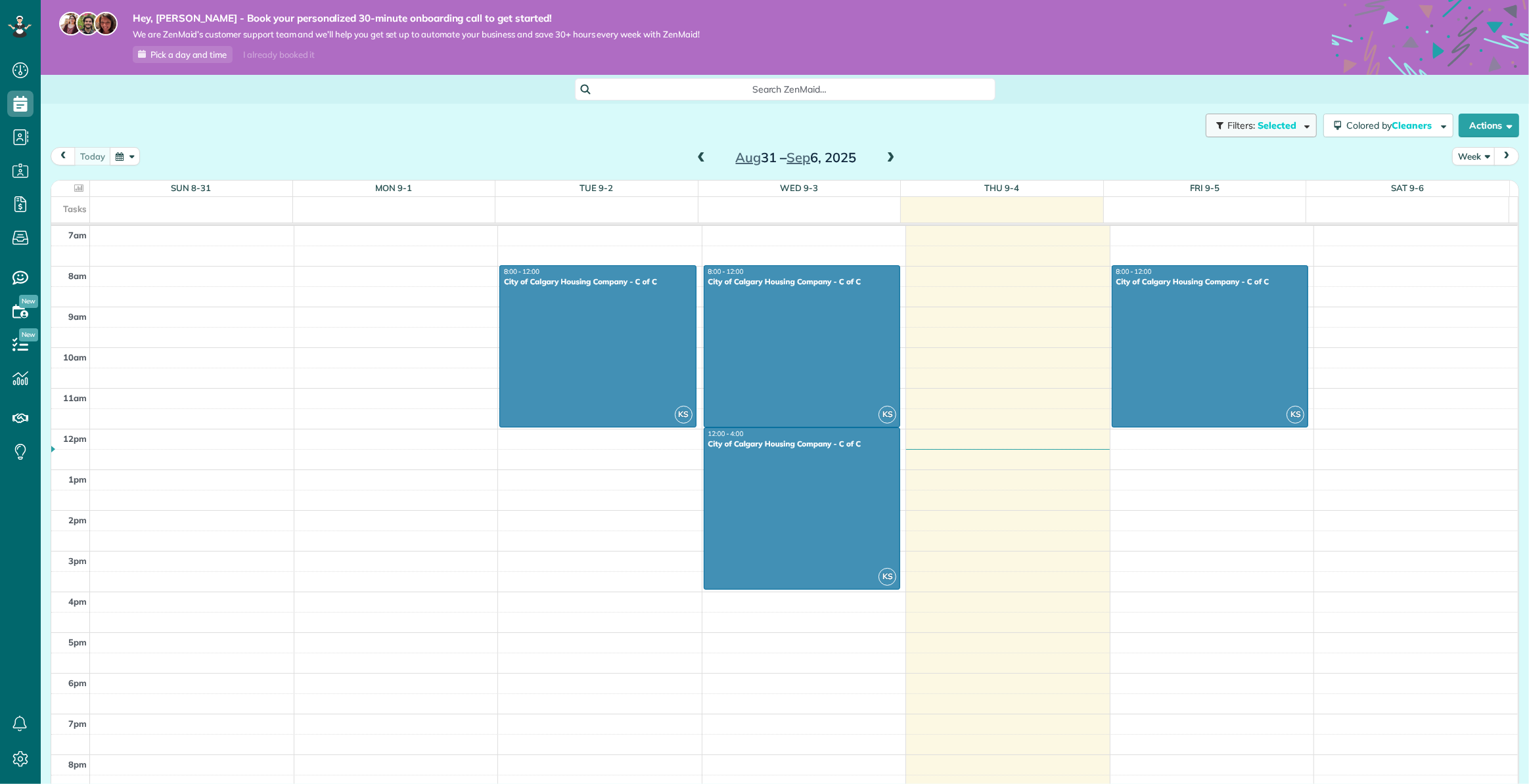
click at [1257, 128] on span "Selected" at bounding box center [1277, 125] width 39 height 12
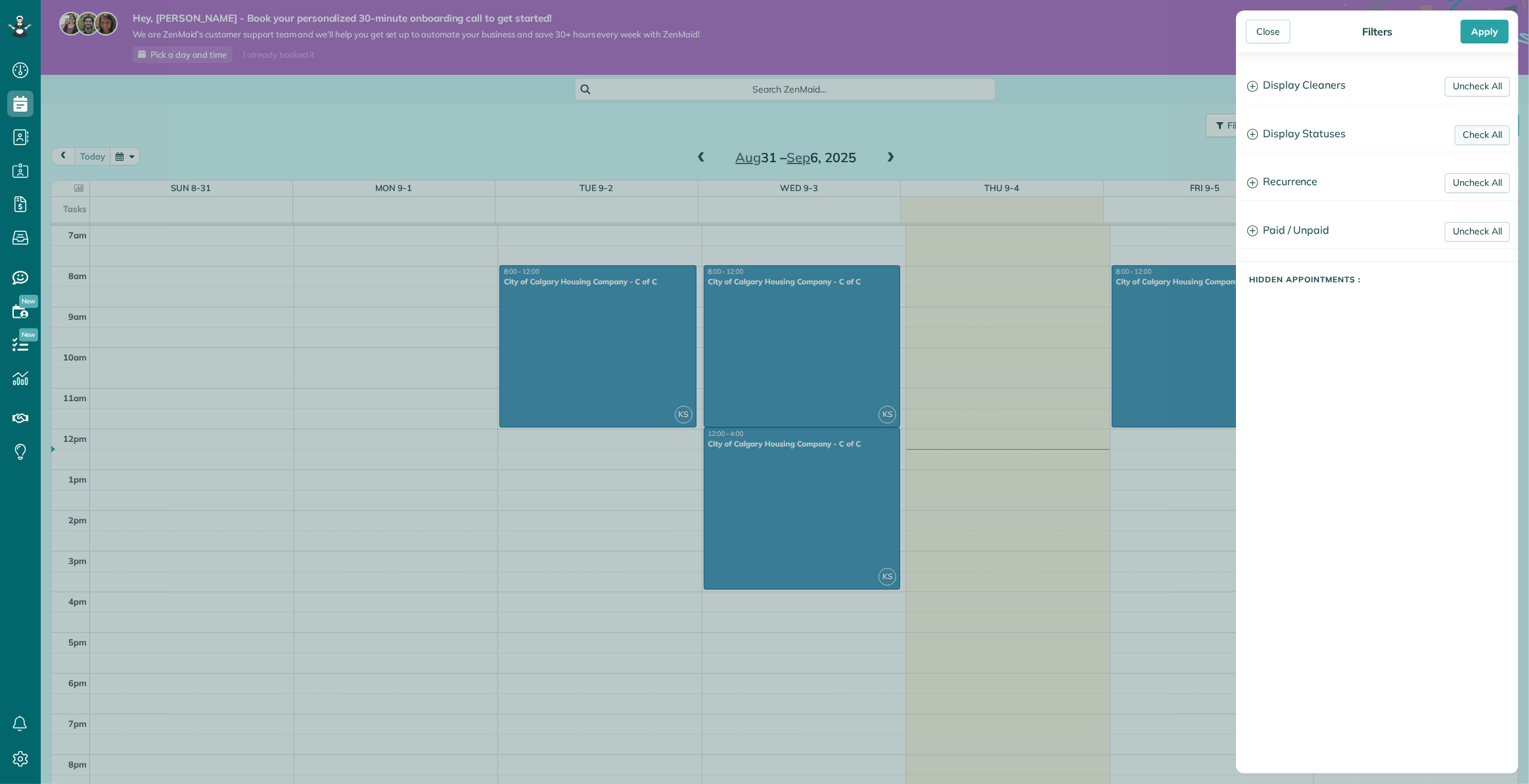
click at [1465, 135] on link "Check All" at bounding box center [1481, 135] width 55 height 20
click at [1465, 135] on link "Uncheck All" at bounding box center [1478, 135] width 65 height 20
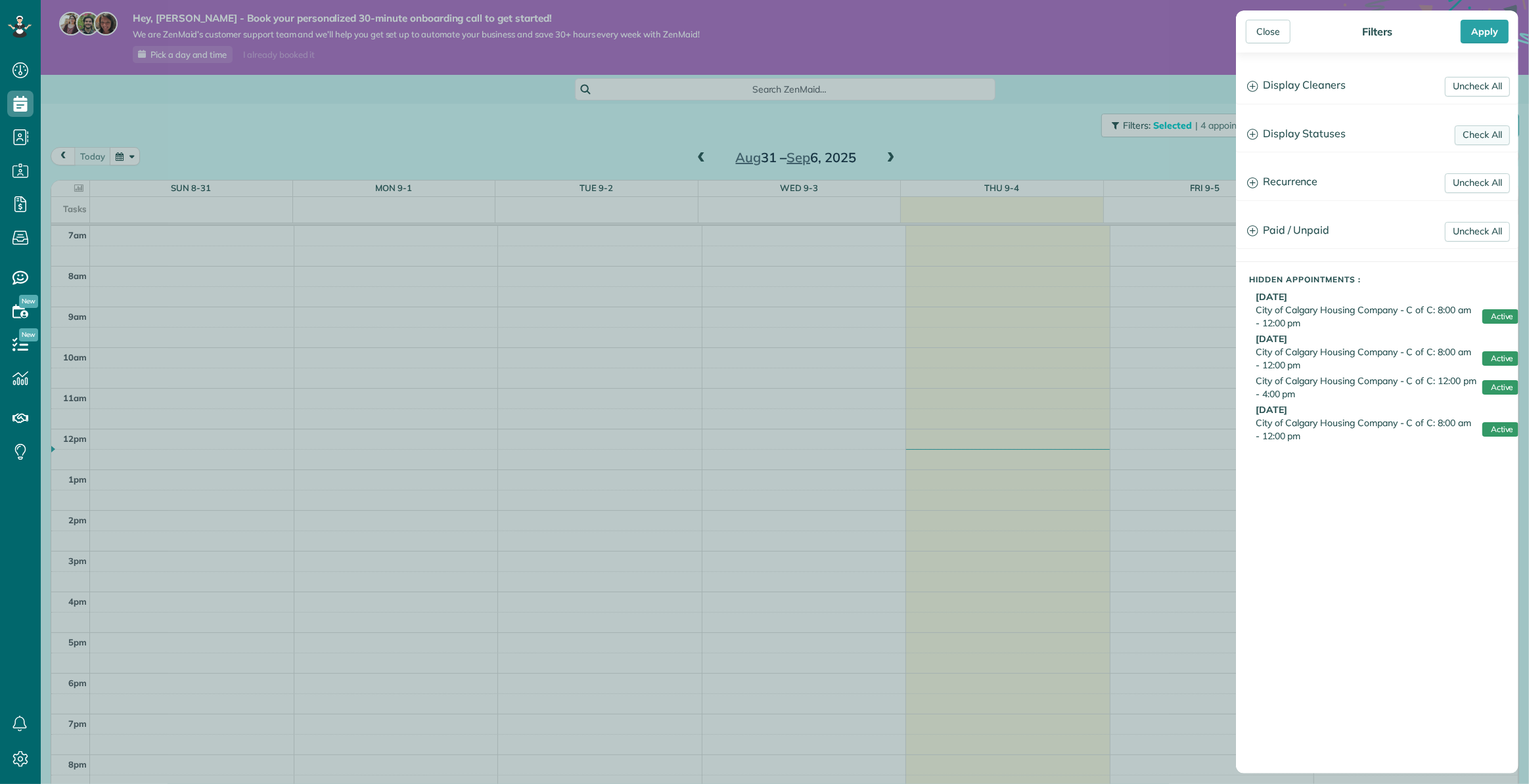
click at [1463, 134] on link "Check All" at bounding box center [1481, 135] width 55 height 20
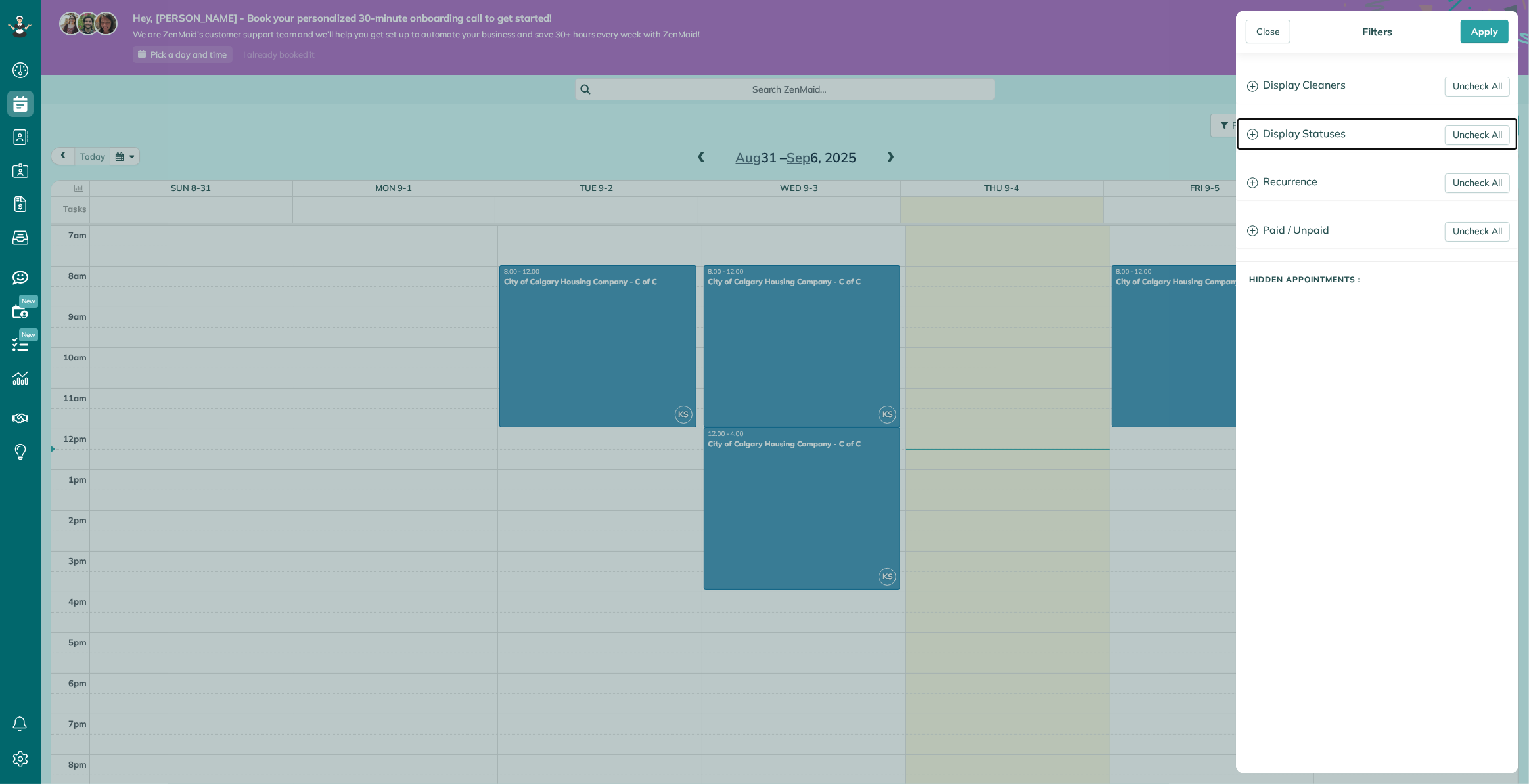
click at [1248, 133] on icon at bounding box center [1252, 135] width 11 height 11
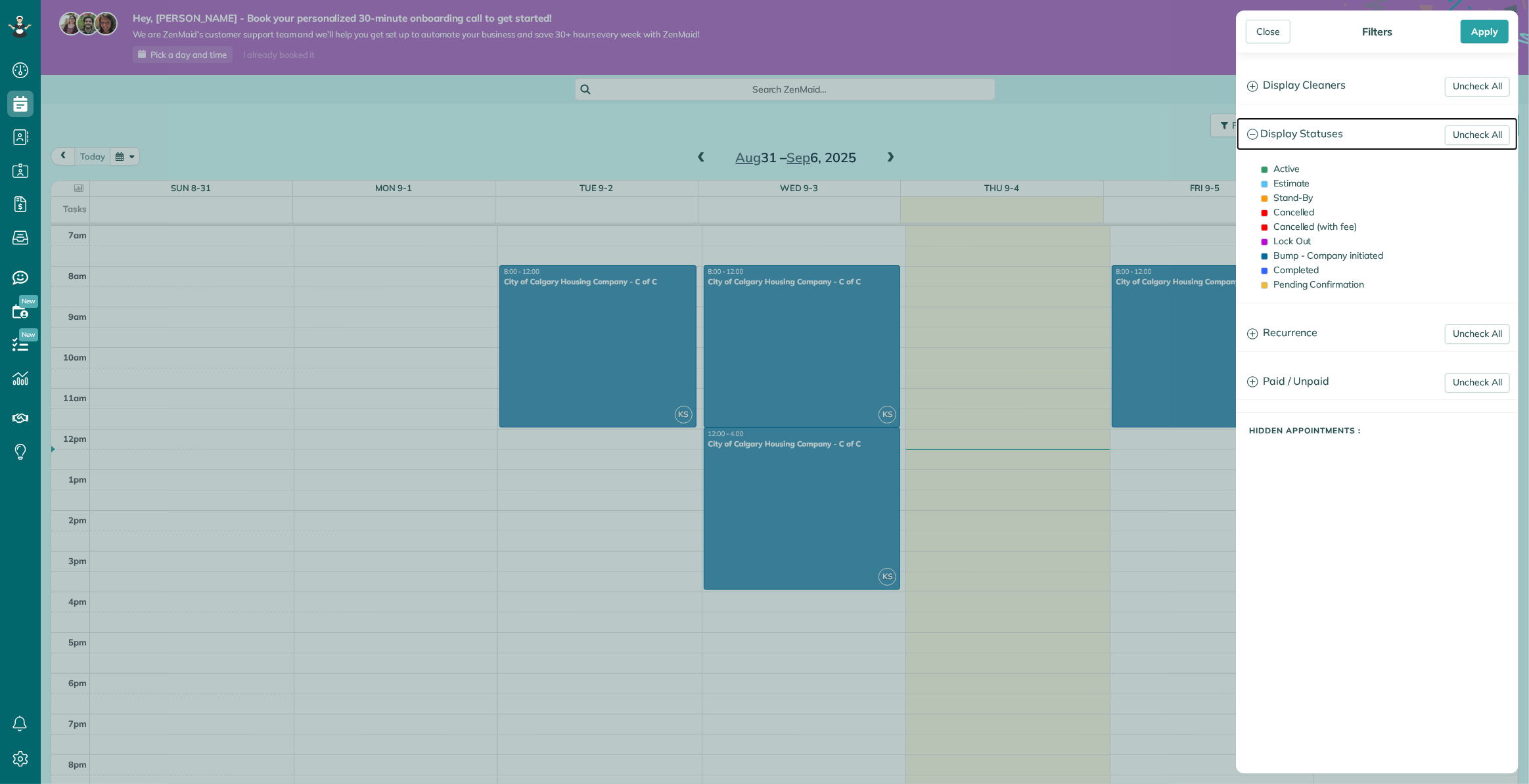
click at [1255, 132] on icon at bounding box center [1252, 135] width 11 height 11
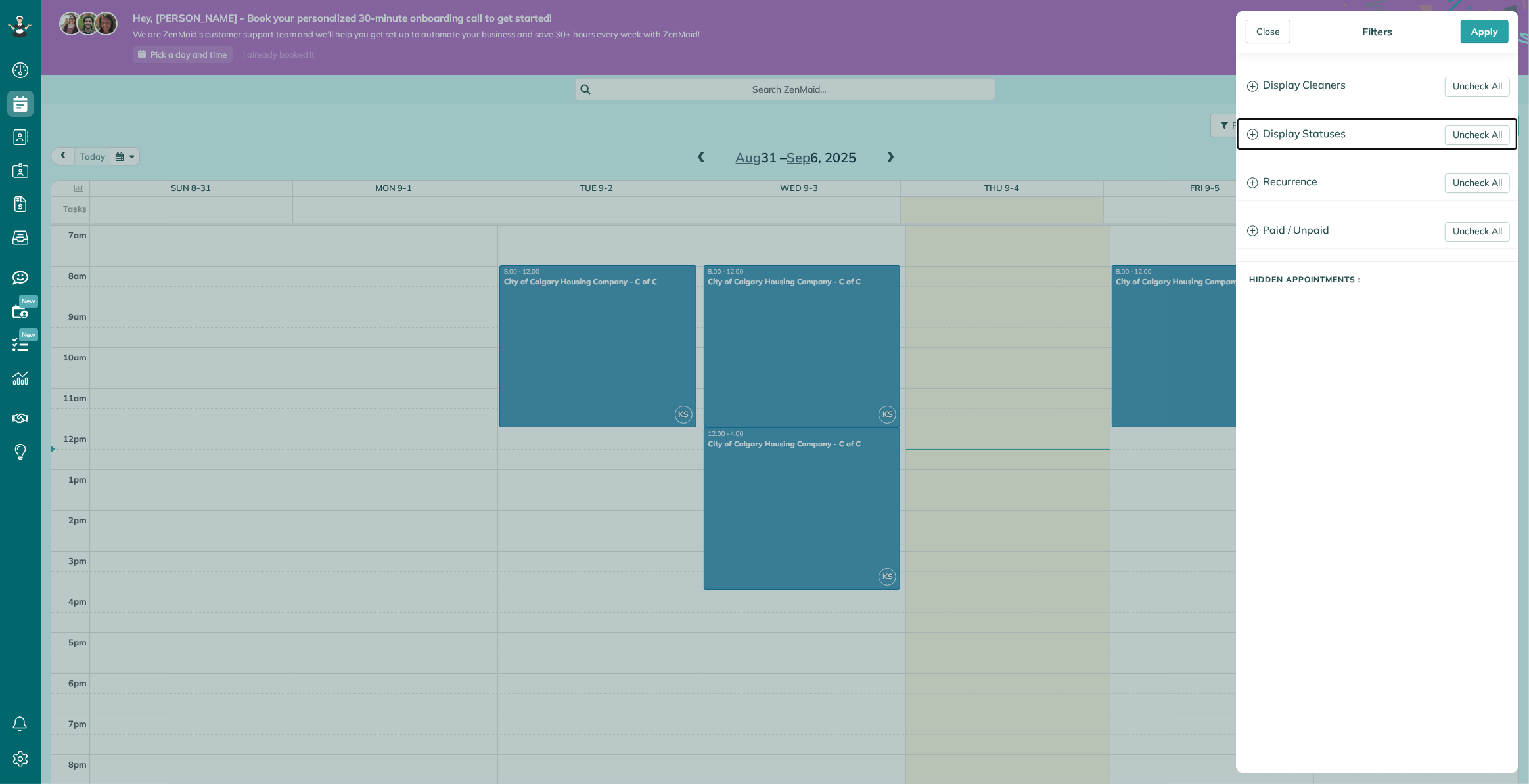
click at [1258, 134] on h3 "Display Statuses" at bounding box center [1377, 135] width 281 height 34
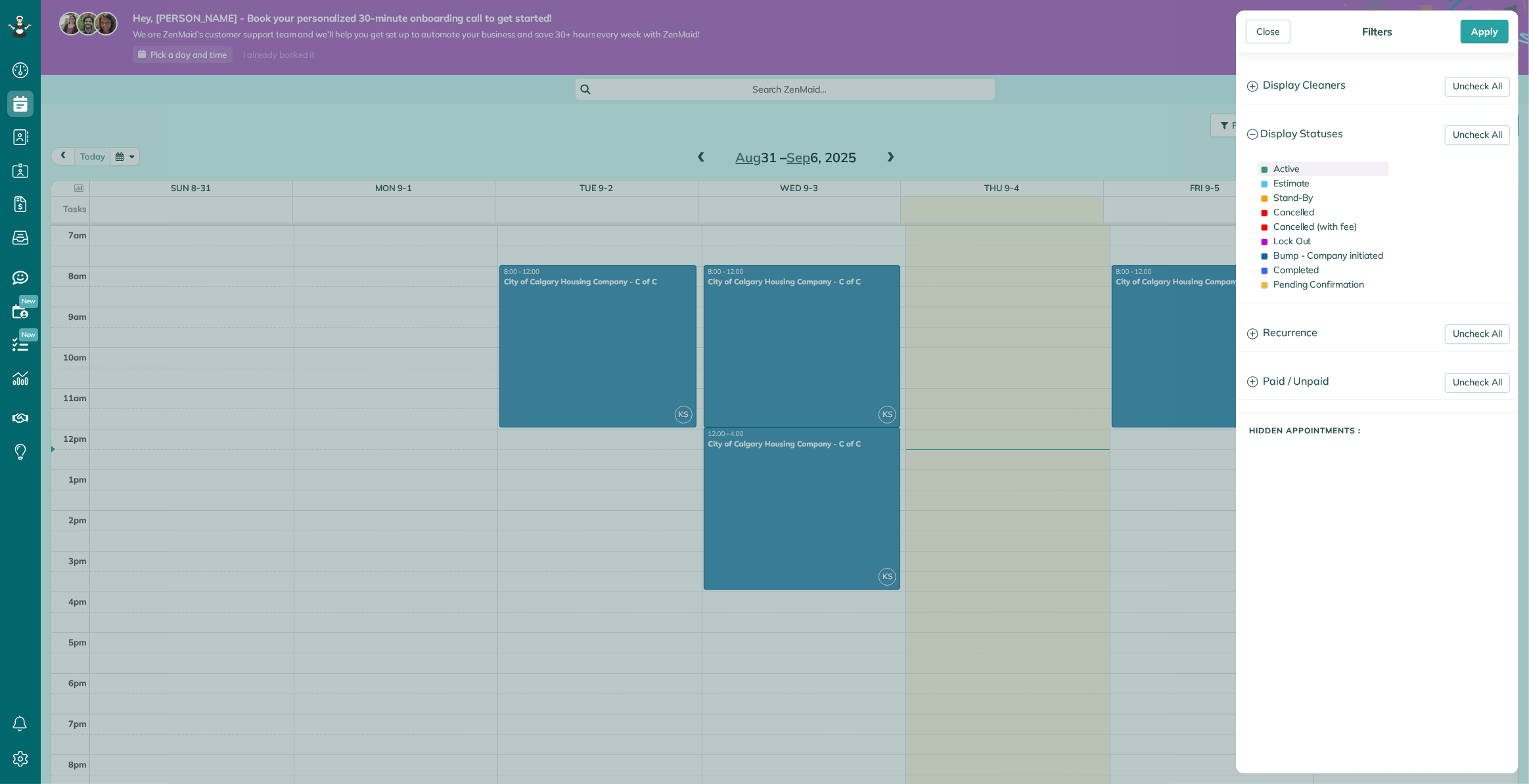
click at [1293, 168] on span "Active" at bounding box center [1286, 168] width 26 height 12
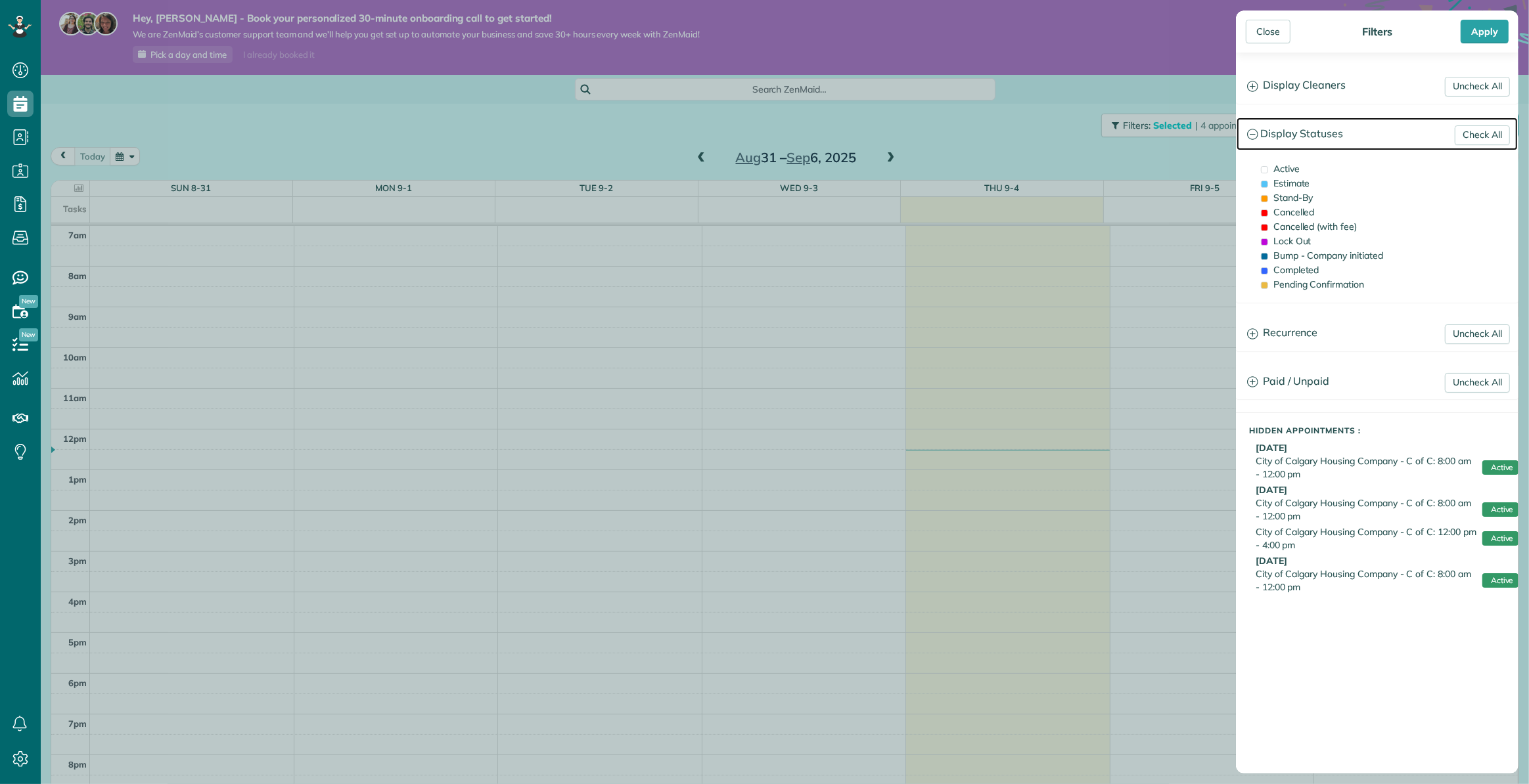
click at [1250, 134] on icon at bounding box center [1252, 135] width 11 height 11
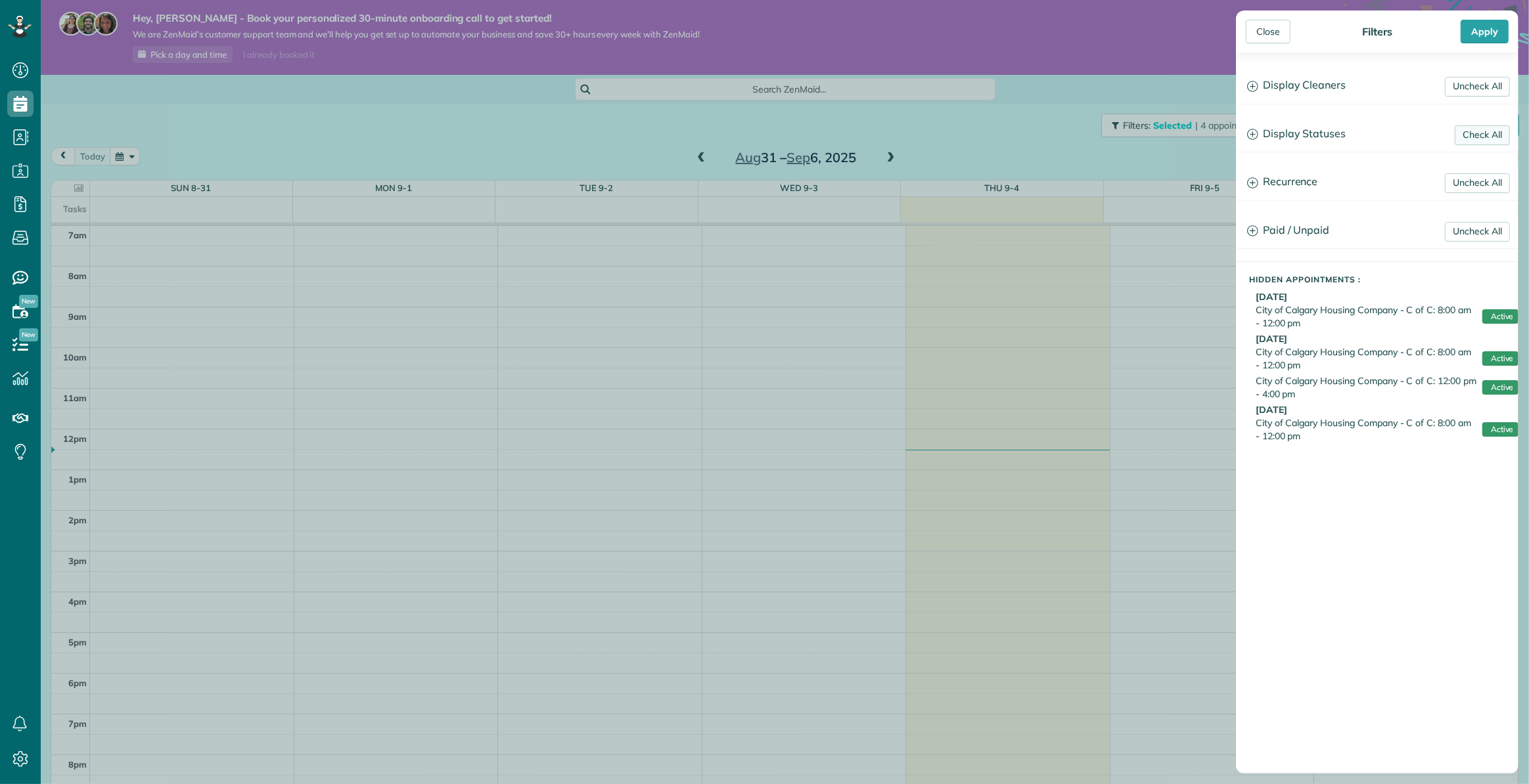
click at [1476, 134] on link "Check All" at bounding box center [1481, 135] width 55 height 20
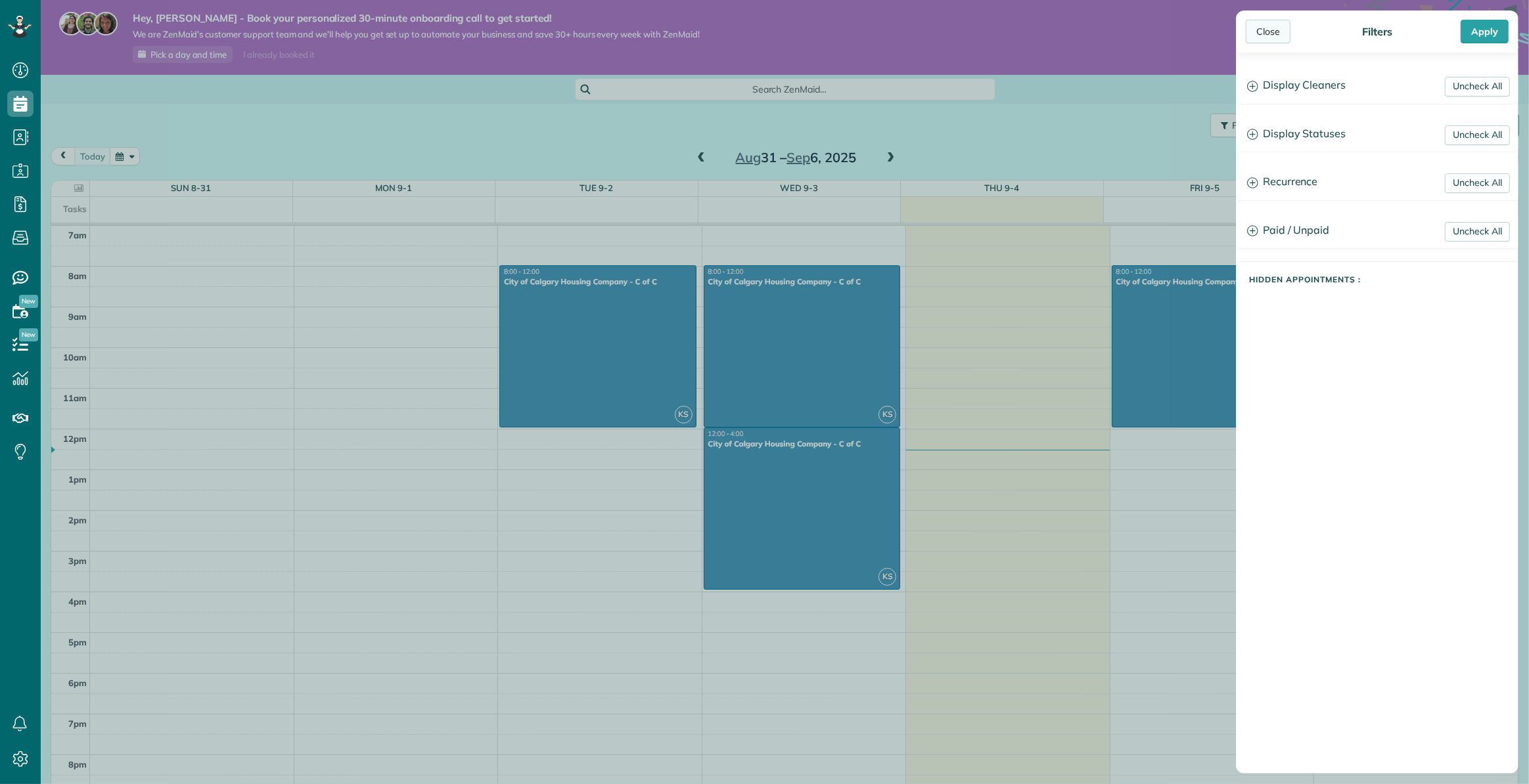
click at [1267, 25] on div "Close" at bounding box center [1268, 31] width 45 height 23
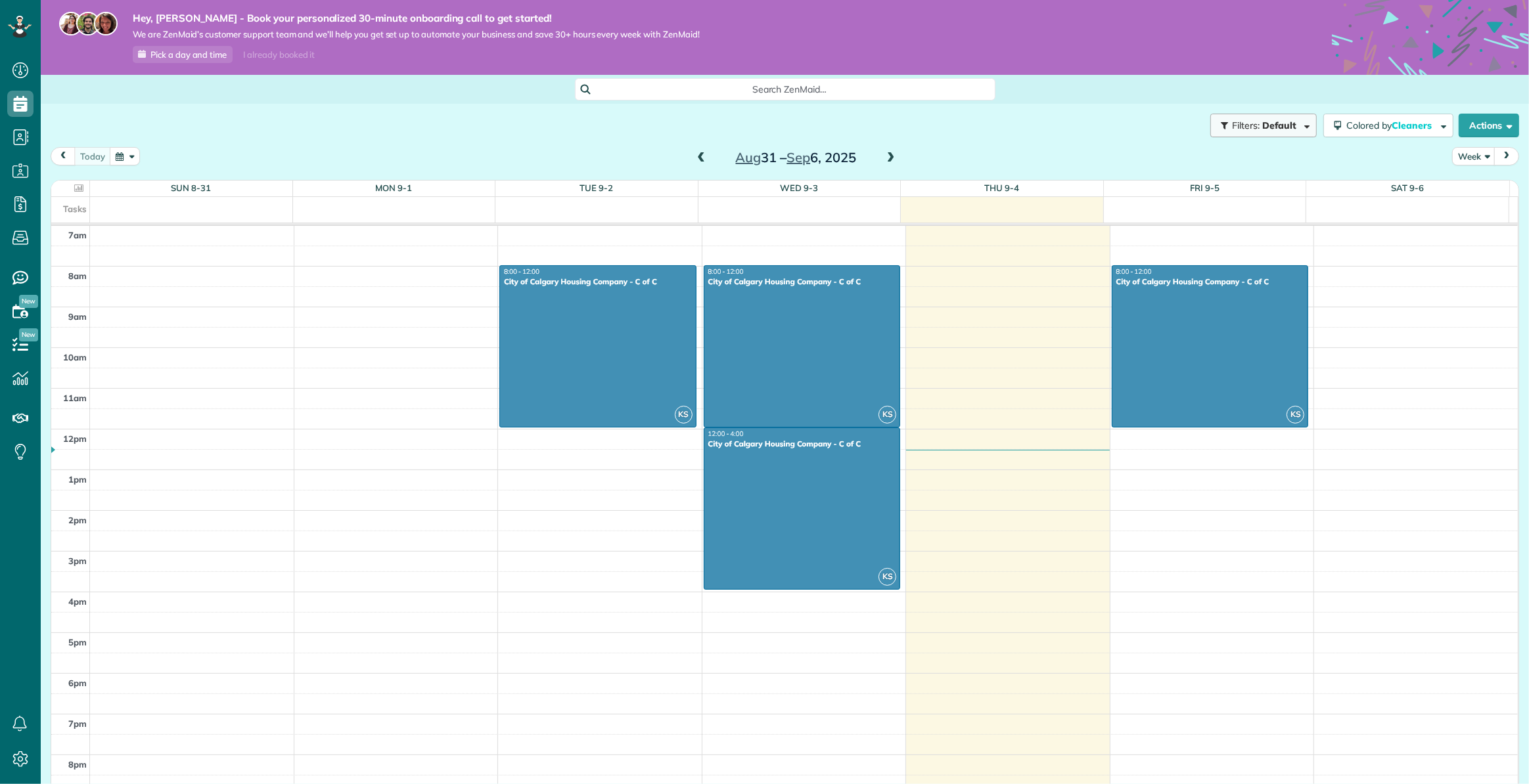
click at [1250, 125] on span "Filters: Default | 4 appointments hidden" at bounding box center [1265, 125] width 69 height 12
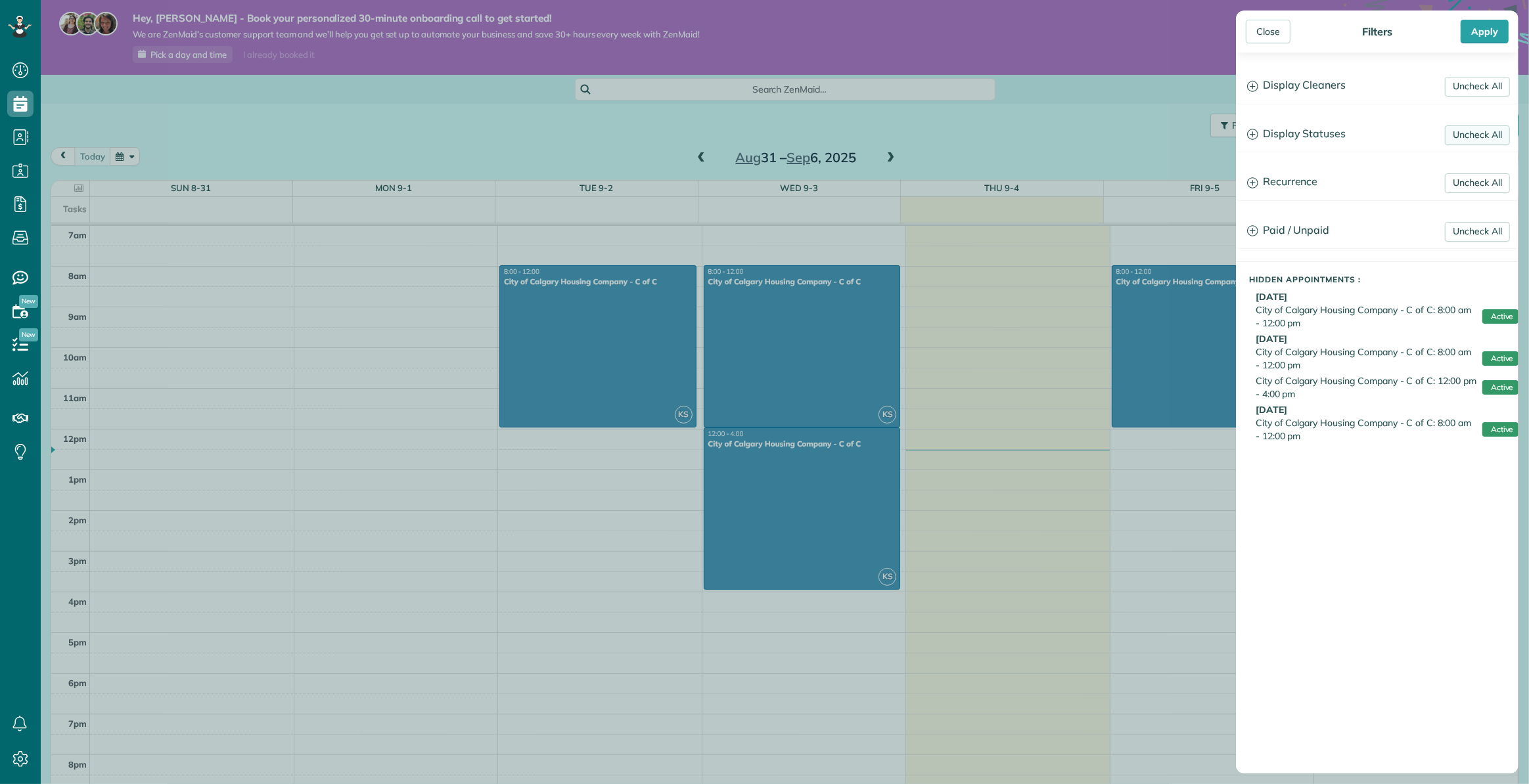
click at [1470, 136] on link "Uncheck All" at bounding box center [1478, 135] width 65 height 20
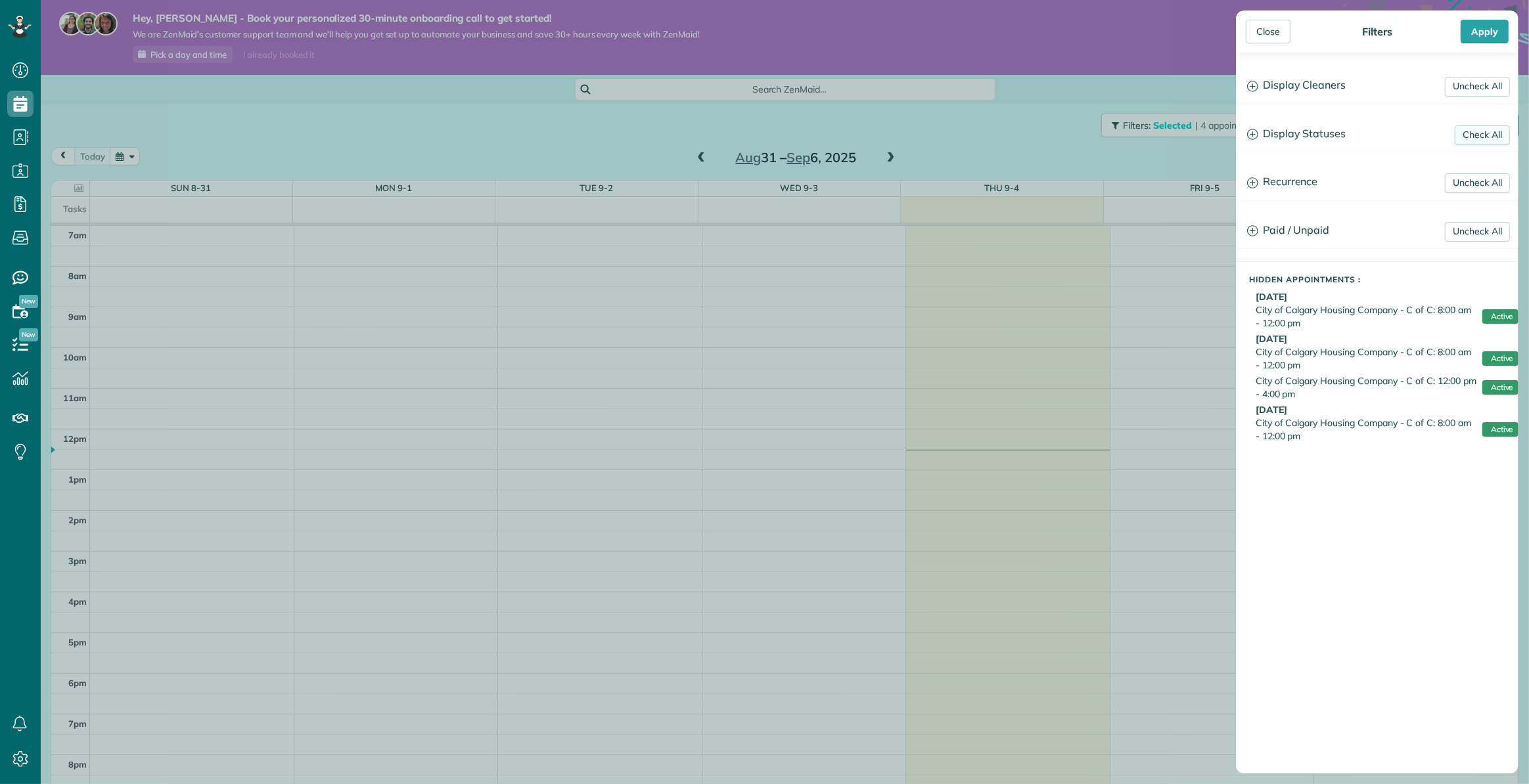
click at [1469, 137] on link "Check All" at bounding box center [1481, 135] width 55 height 20
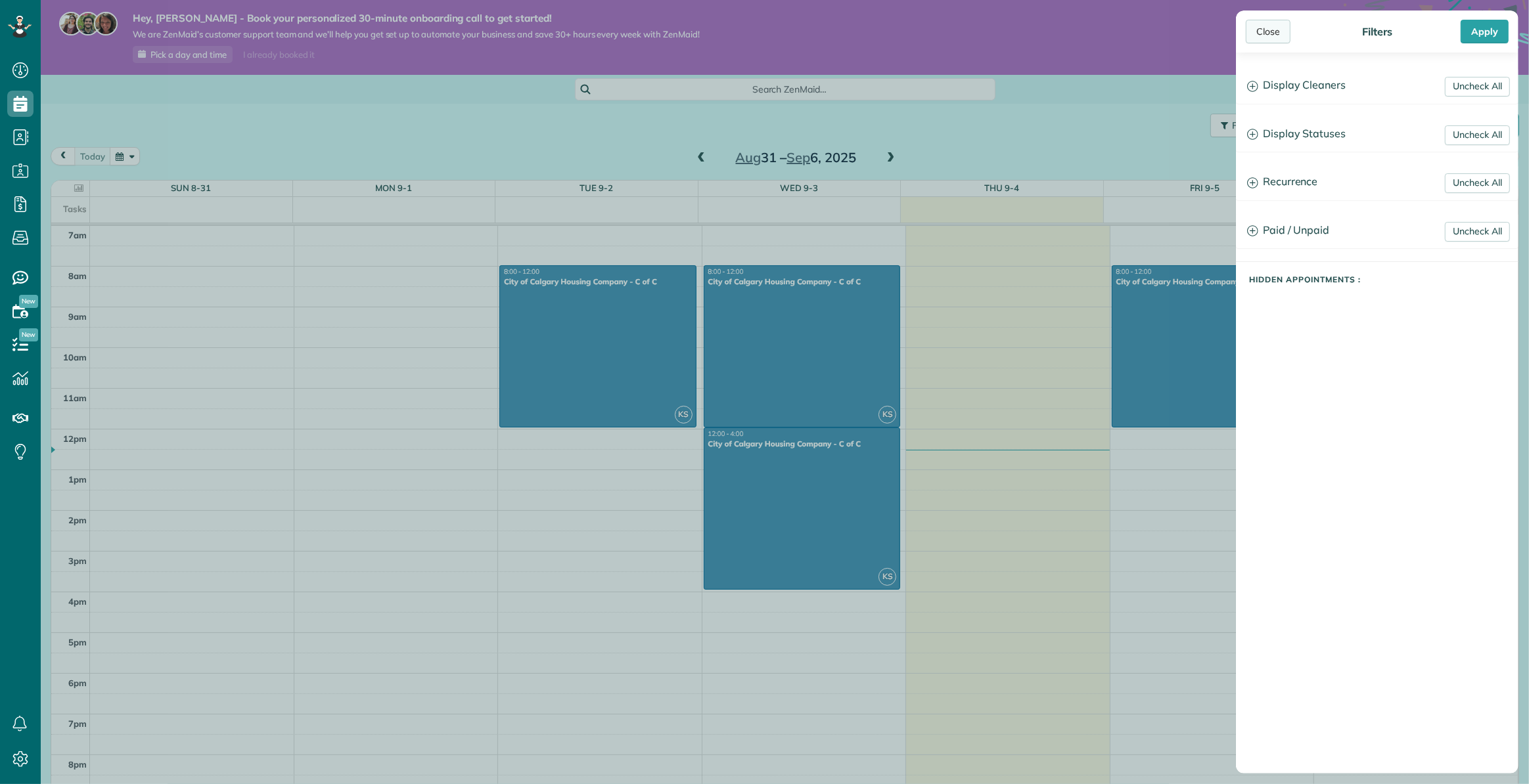
click at [1256, 29] on div "Close" at bounding box center [1268, 31] width 45 height 23
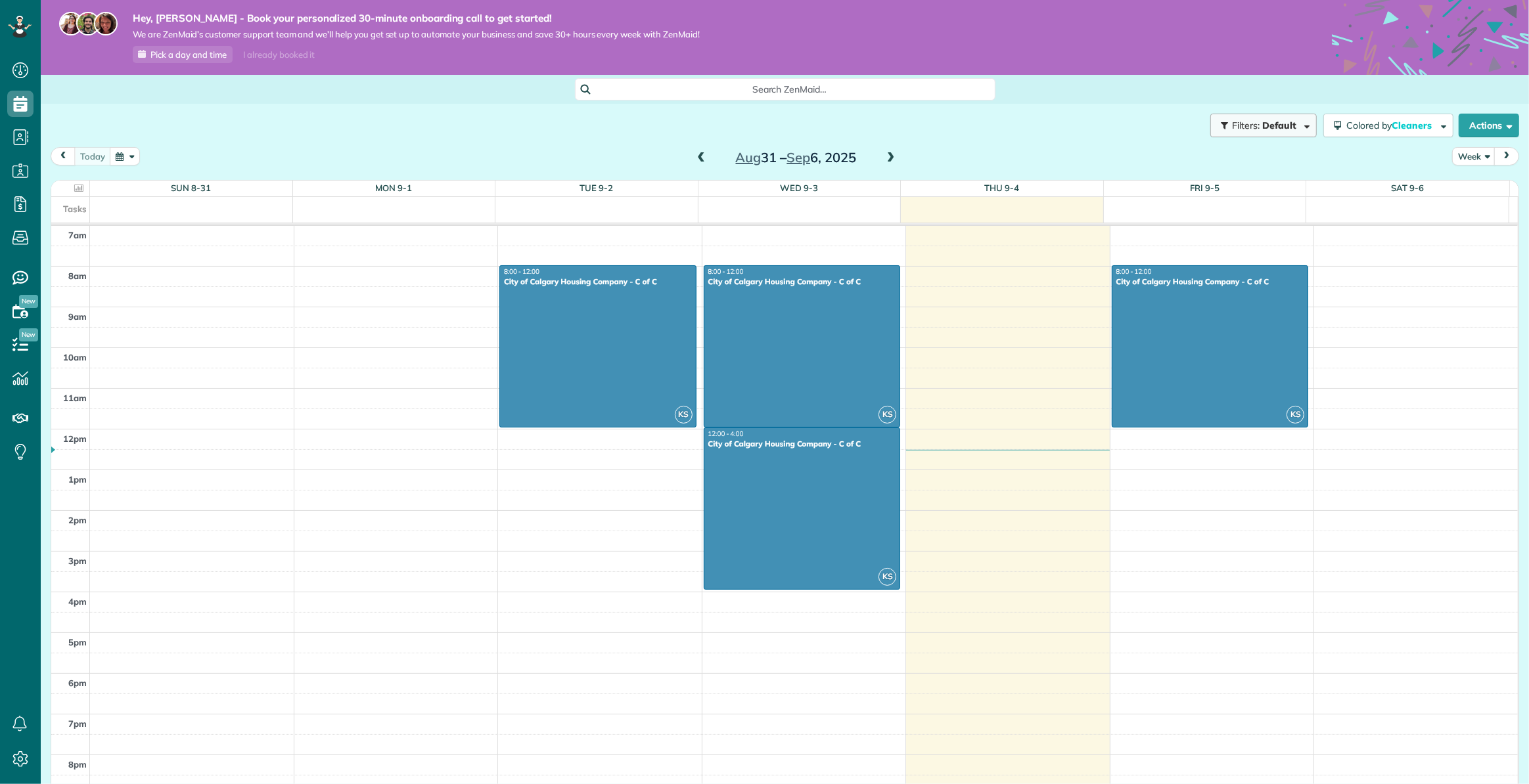
click at [1271, 131] on span "Filters: Default | 4 appointments hidden" at bounding box center [1265, 125] width 69 height 12
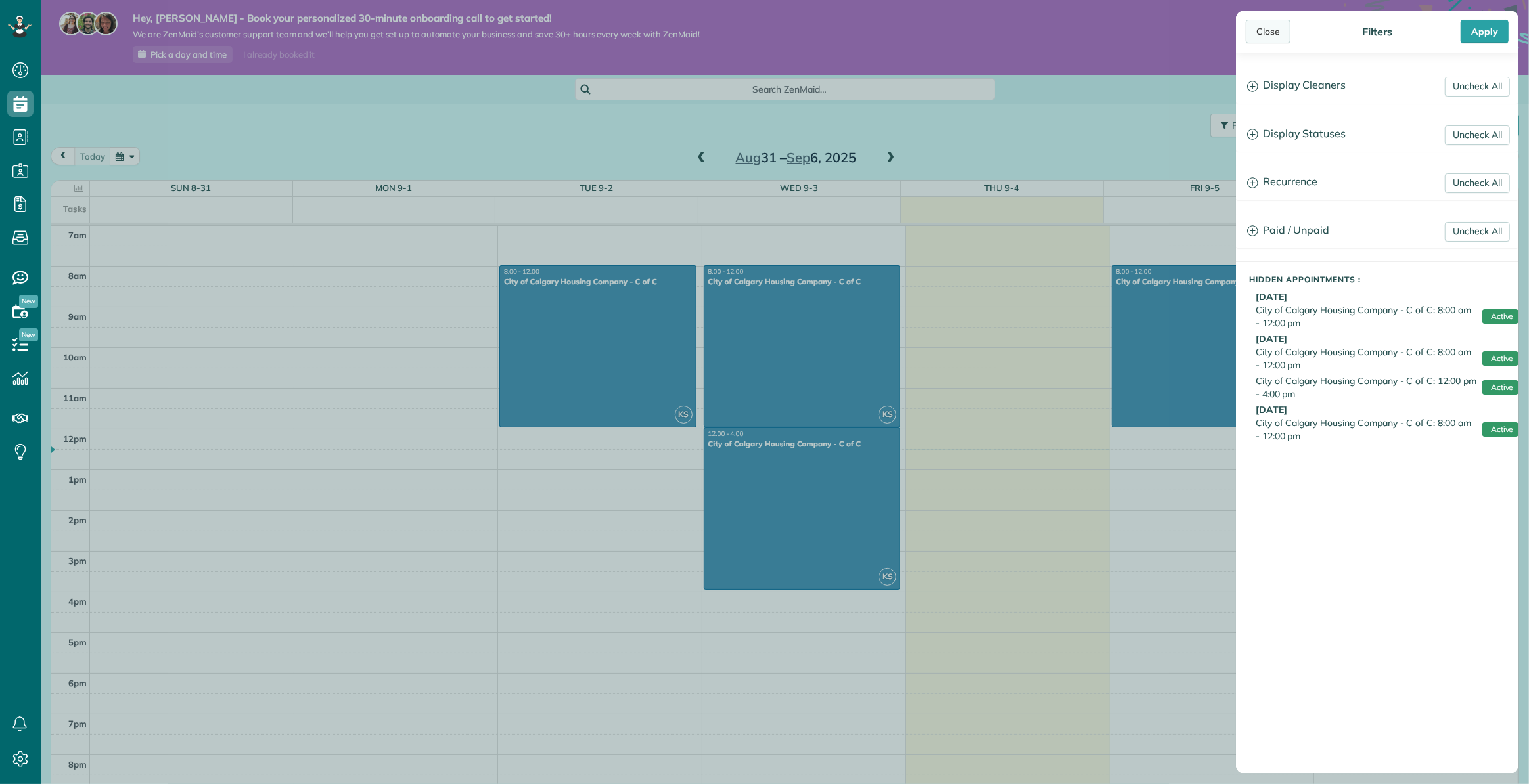
click at [1266, 33] on div "Close" at bounding box center [1268, 31] width 45 height 23
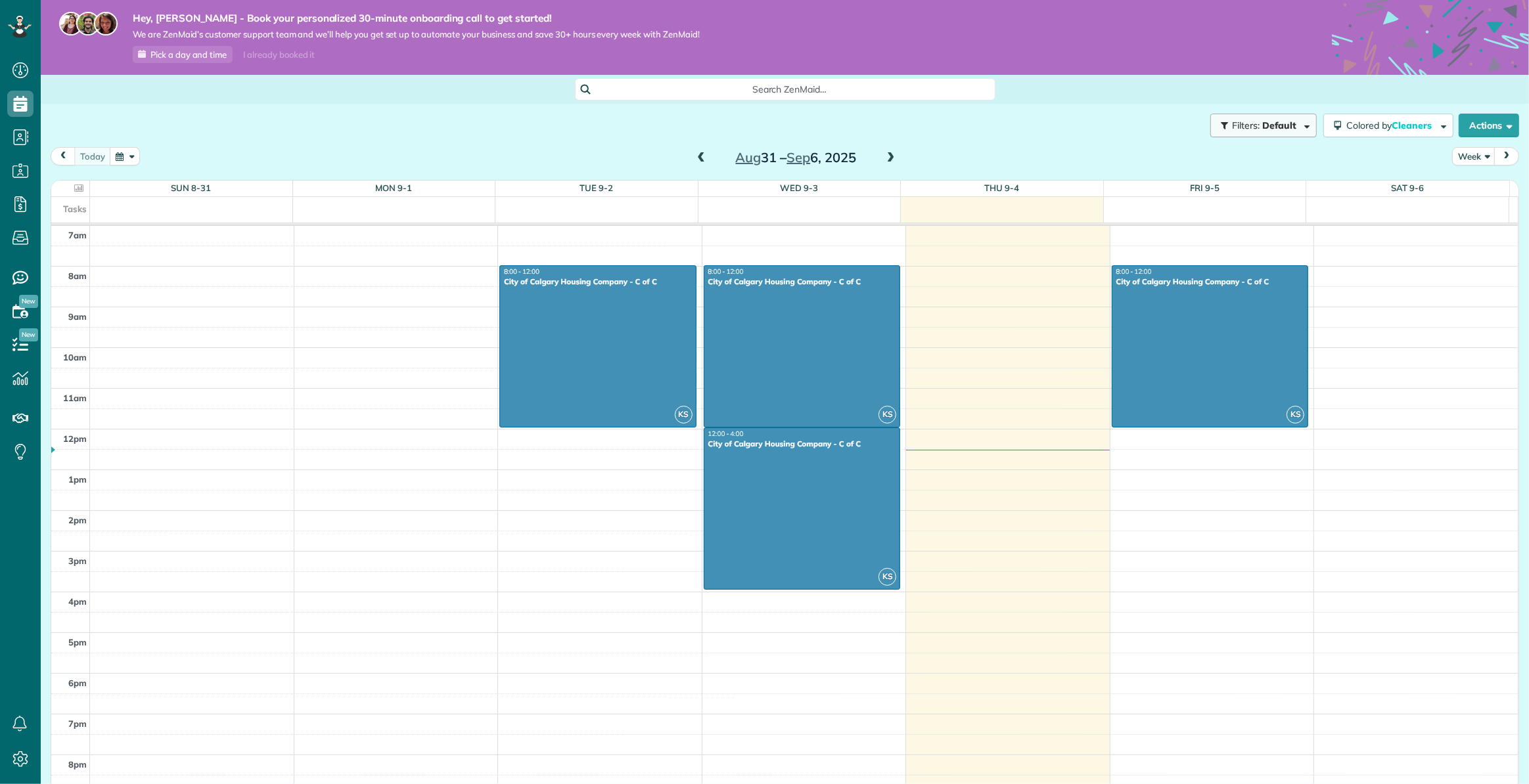
click at [1248, 119] on button "Filters: Default | 4 appointments hidden" at bounding box center [1264, 125] width 107 height 23
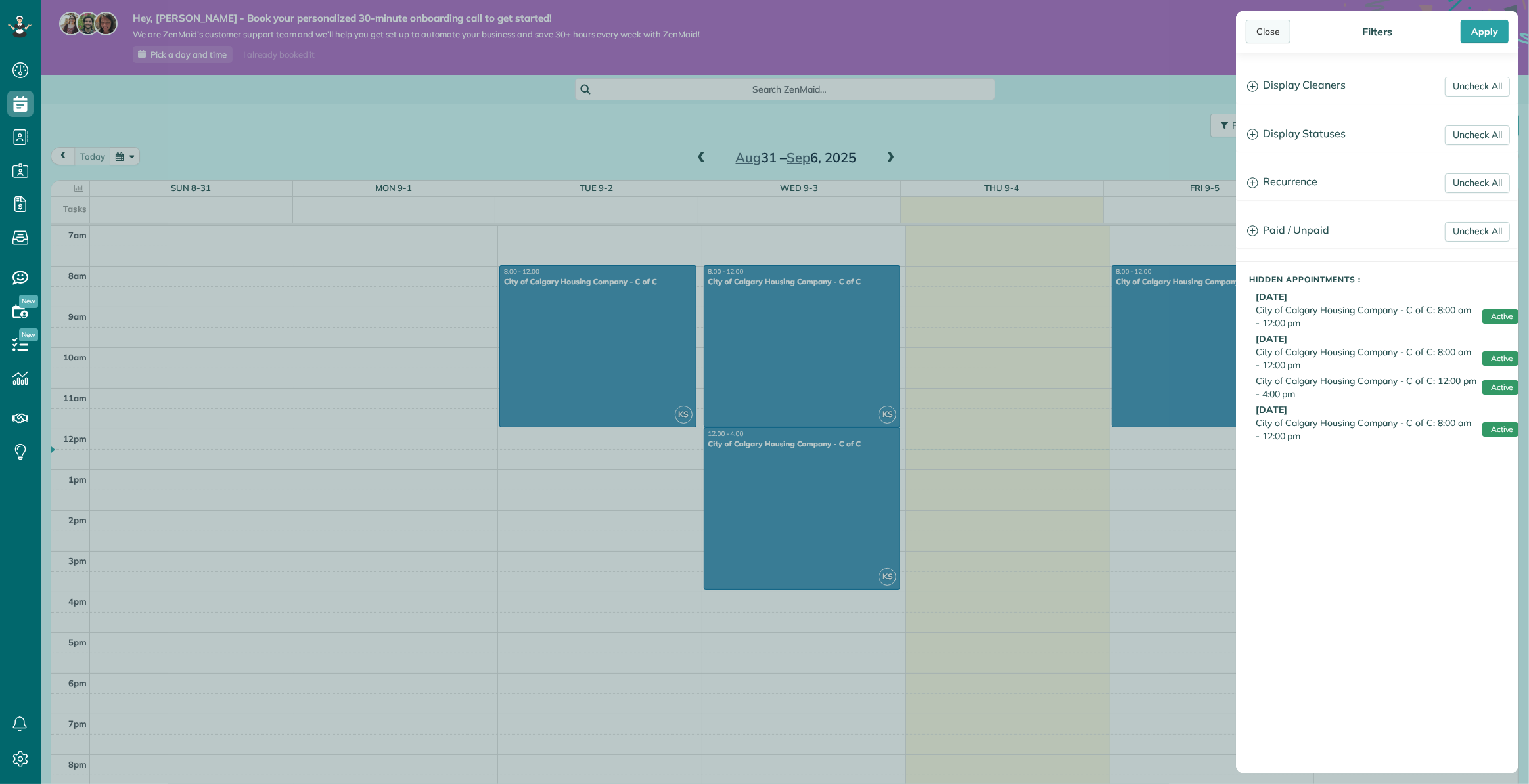
click at [1266, 29] on div "Close" at bounding box center [1268, 31] width 45 height 23
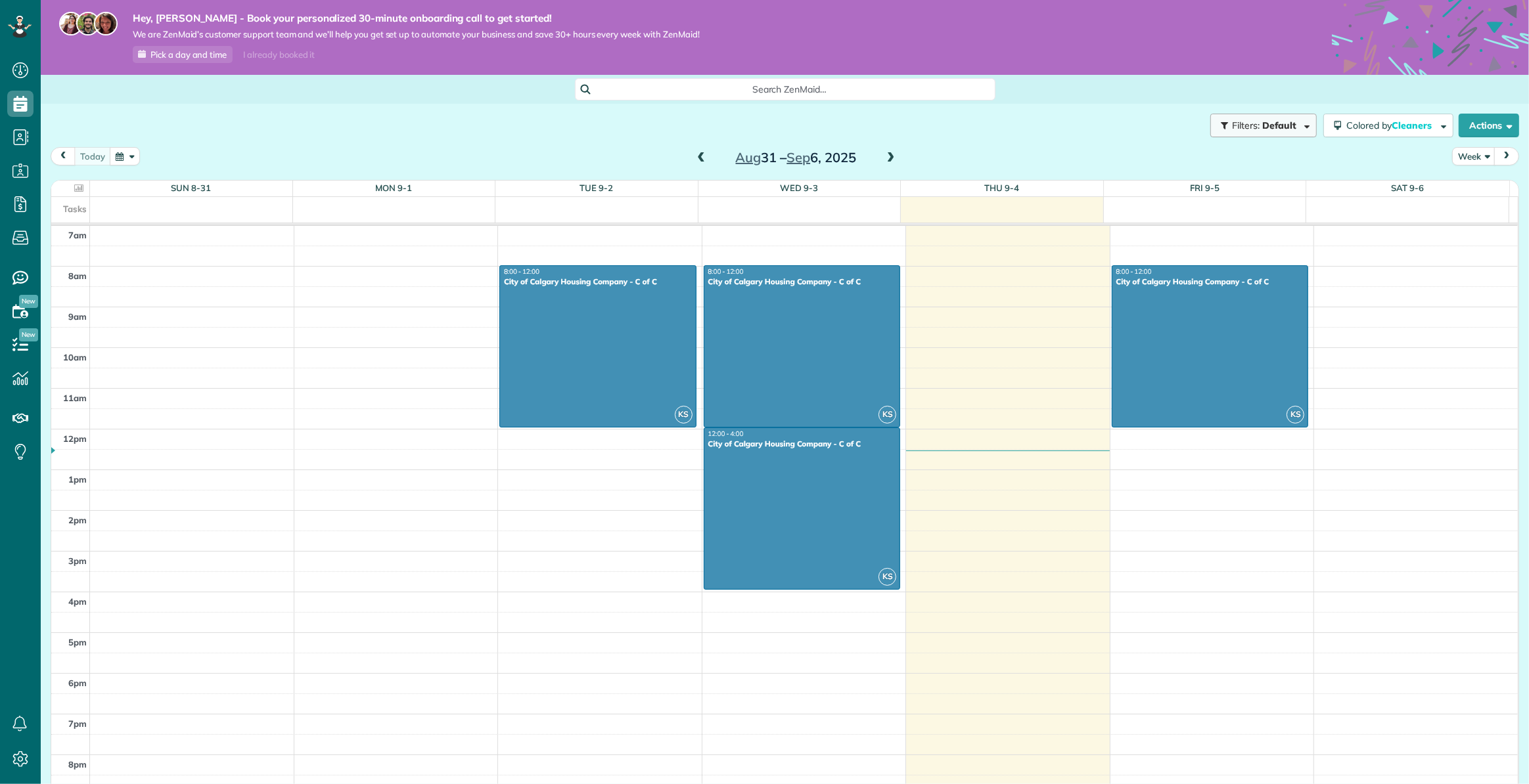
click at [1236, 127] on span "Filters:" at bounding box center [1246, 125] width 28 height 12
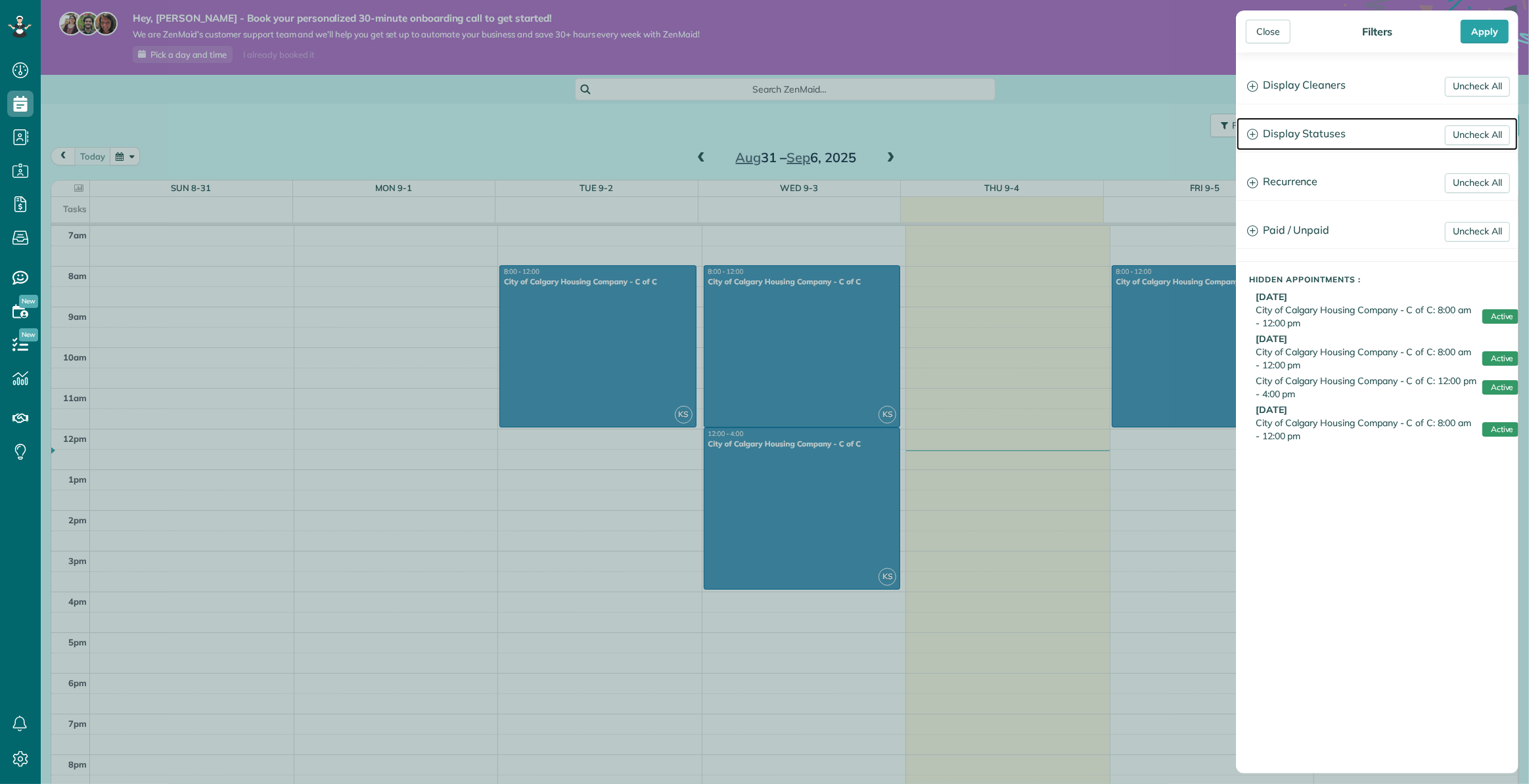
click at [1253, 134] on icon at bounding box center [1252, 135] width 11 height 11
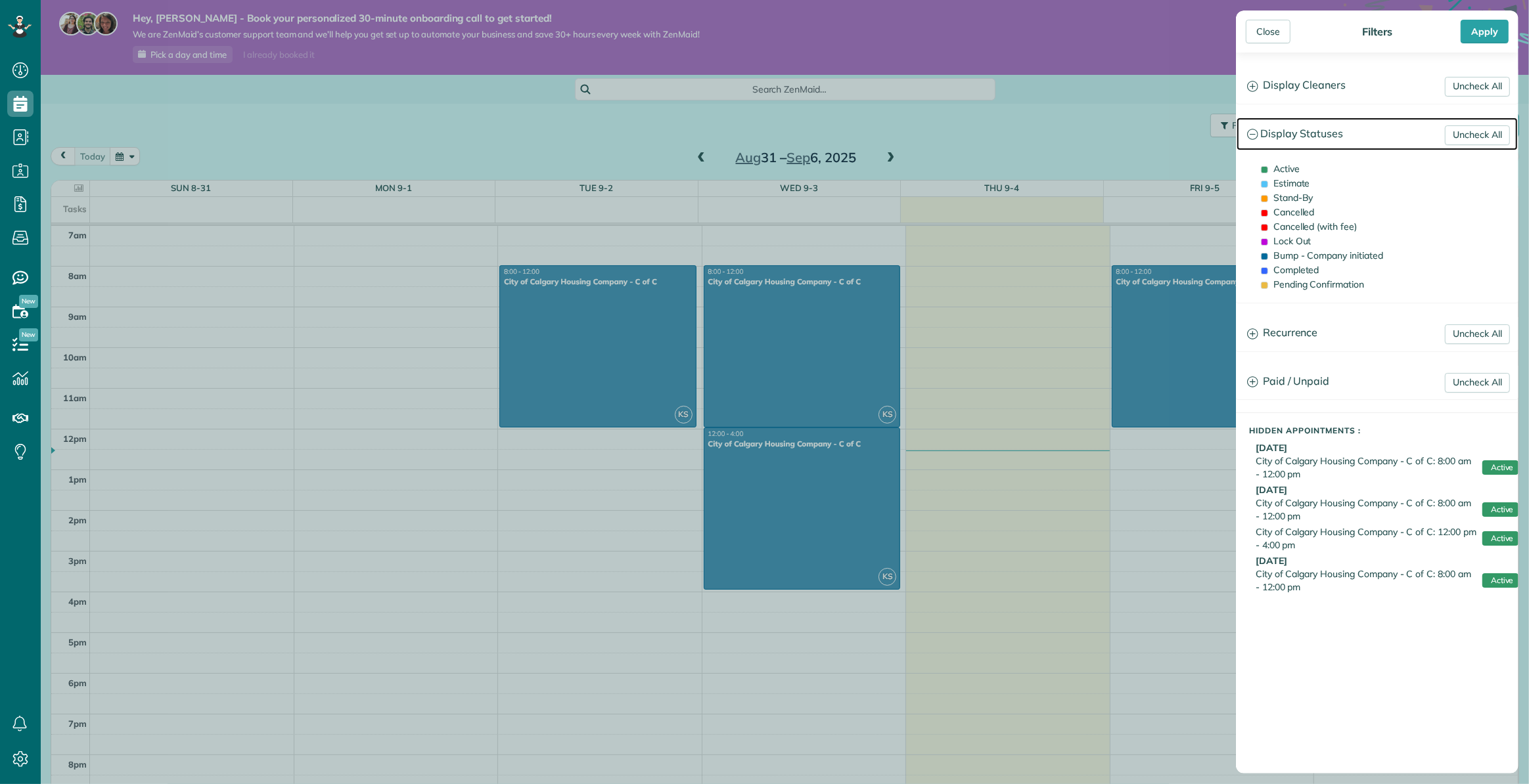
click at [1253, 134] on icon at bounding box center [1252, 135] width 11 height 11
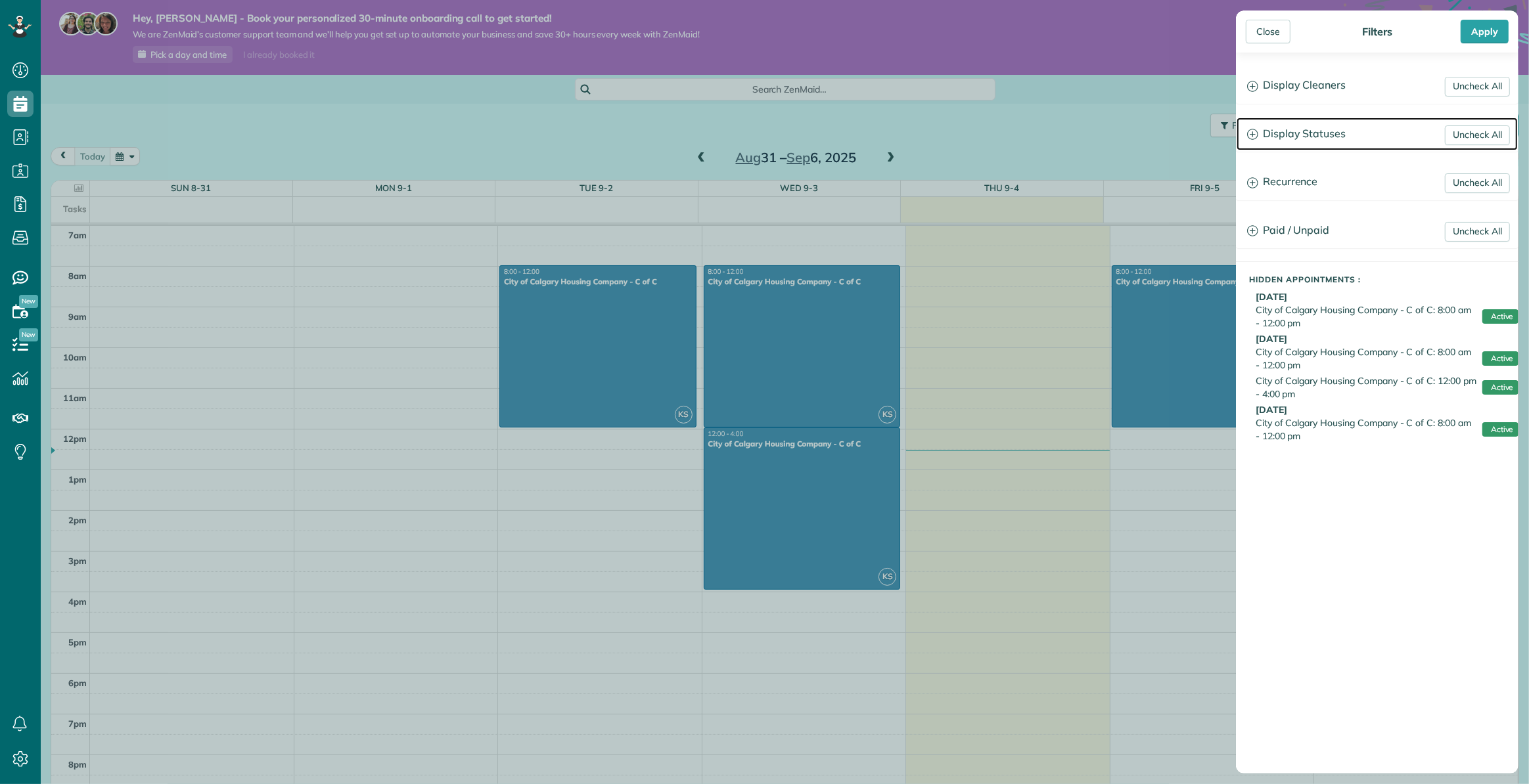
click at [1253, 130] on icon at bounding box center [1252, 135] width 11 height 11
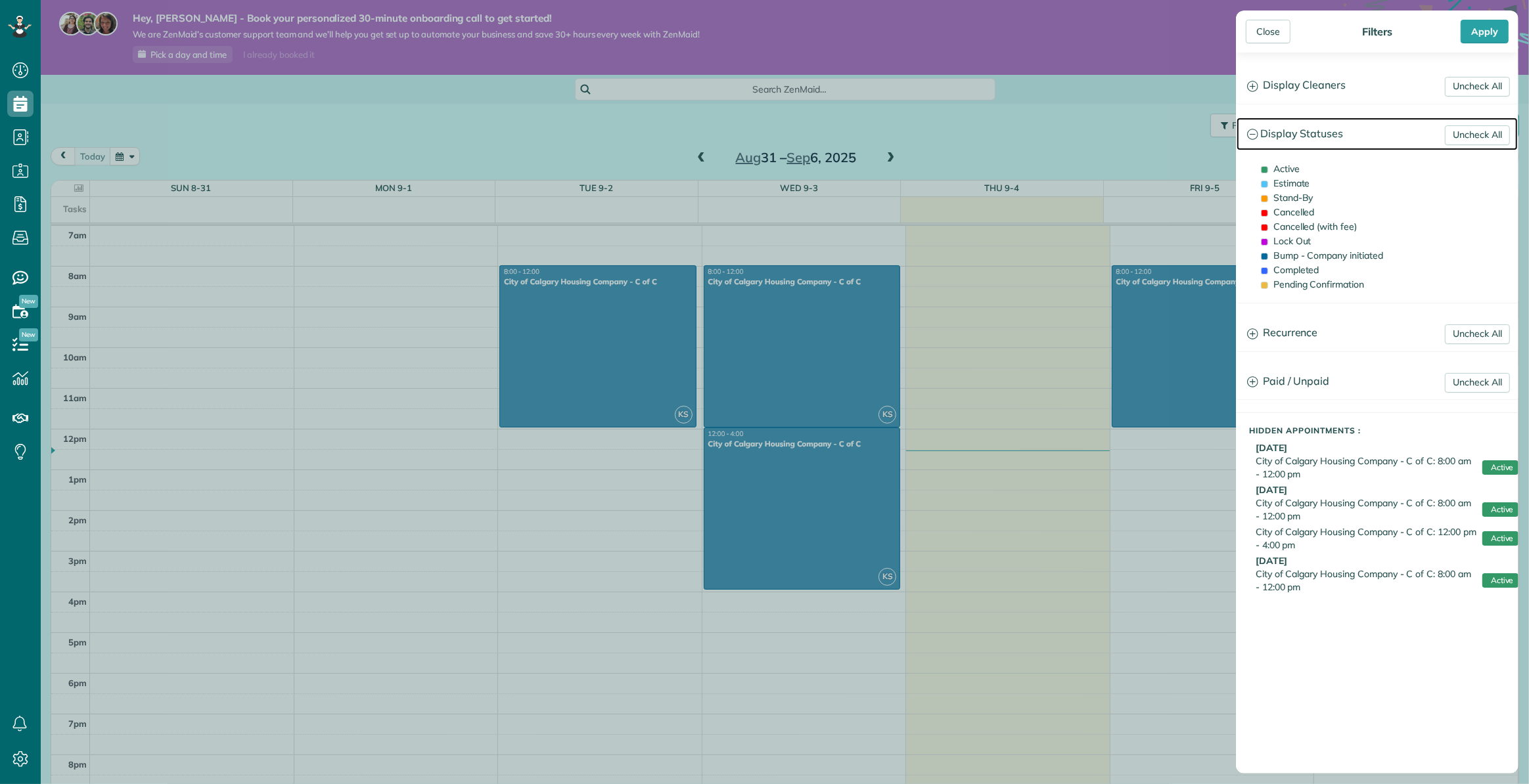
click at [1253, 131] on icon at bounding box center [1252, 135] width 11 height 11
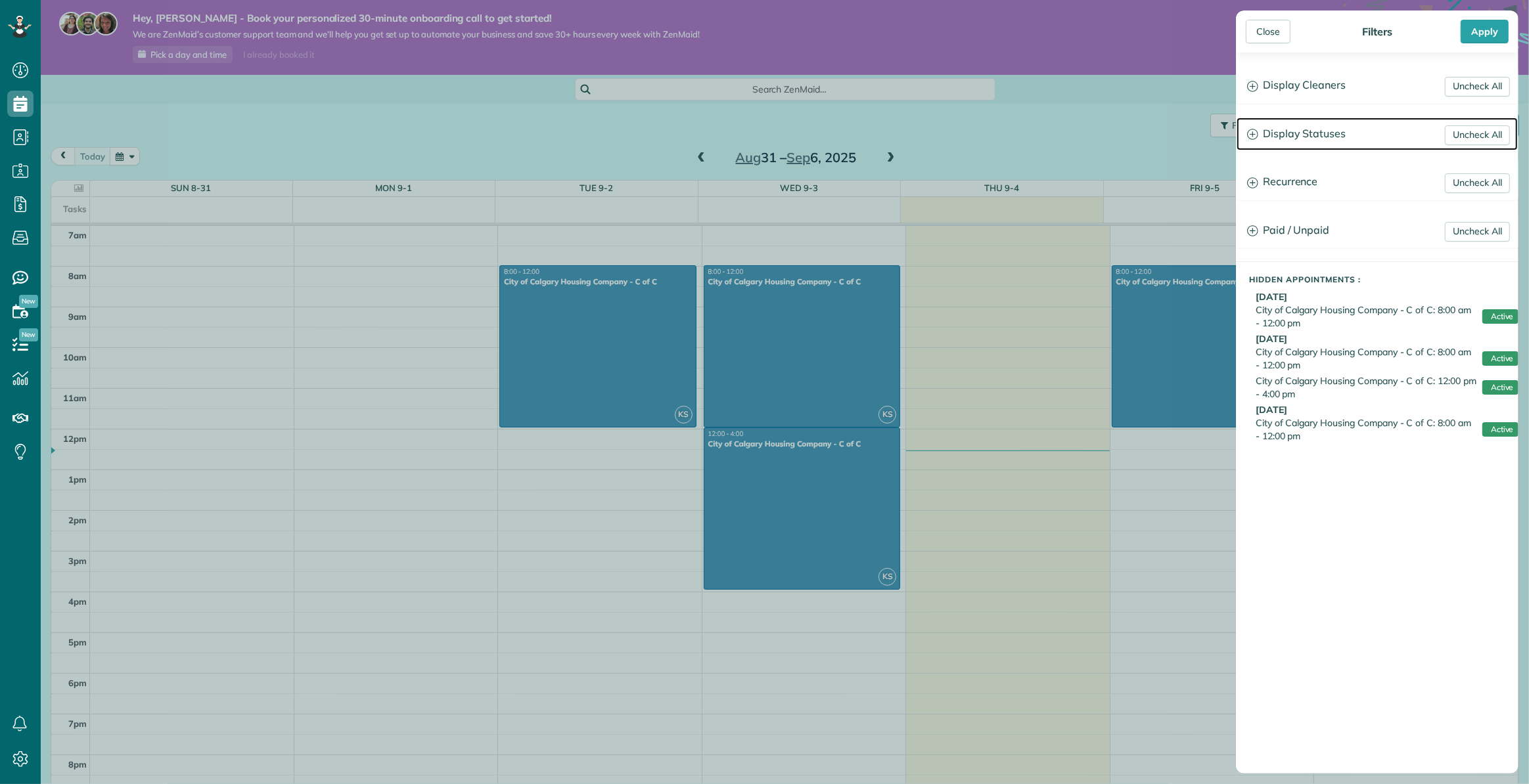
click at [1254, 128] on h3 "Display Statuses" at bounding box center [1377, 135] width 281 height 34
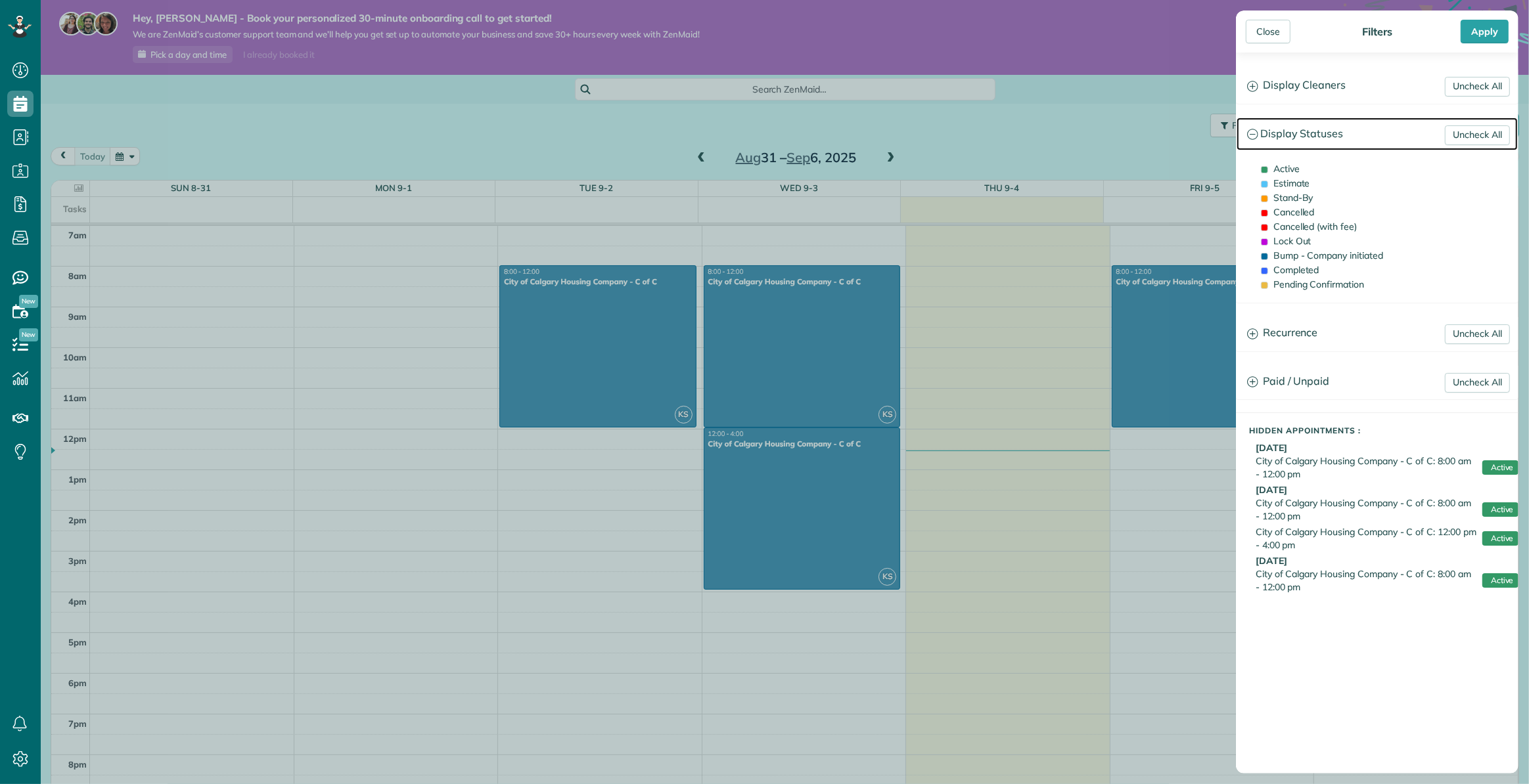
click at [1250, 130] on icon at bounding box center [1251, 134] width 10 height 10
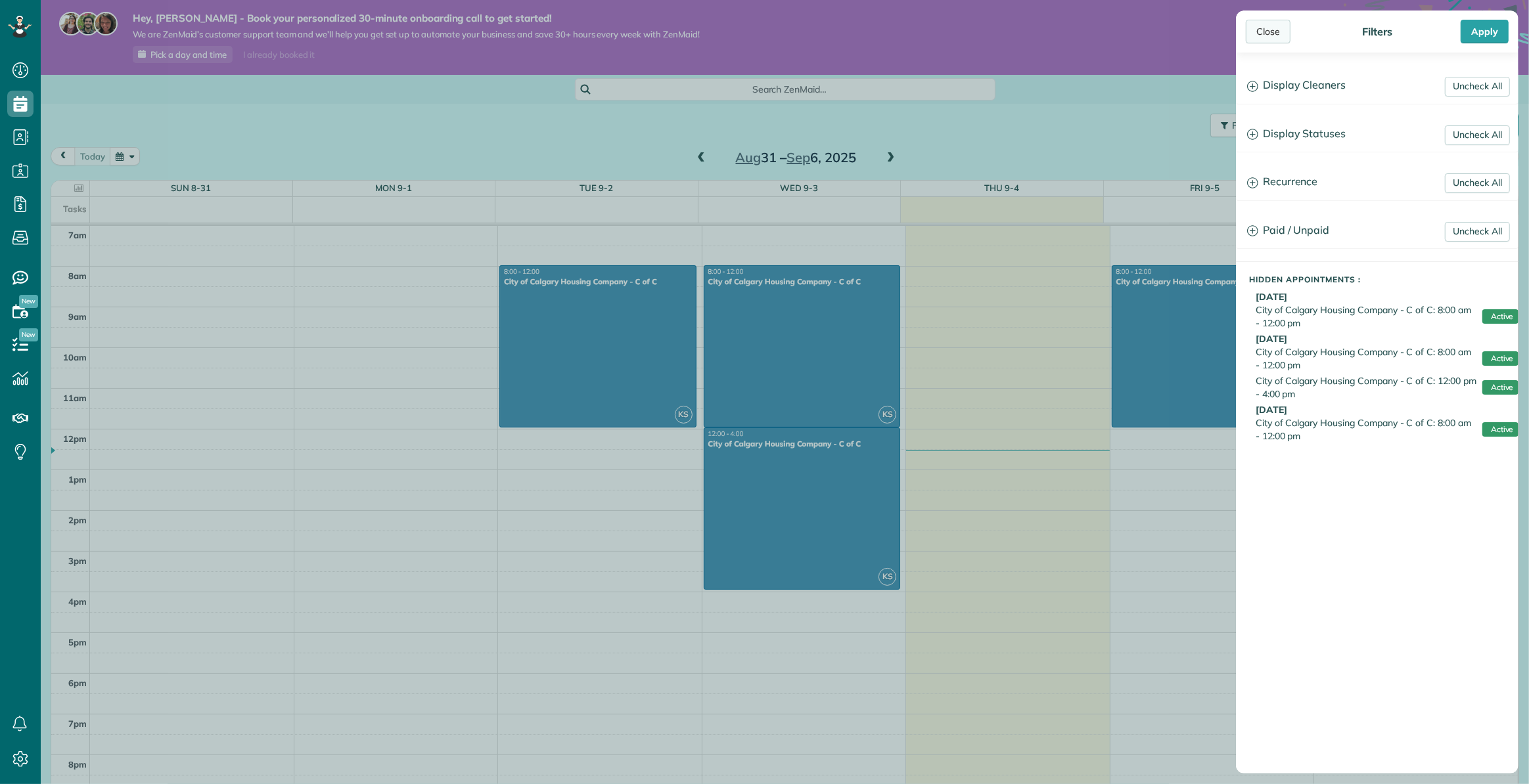
click at [1267, 33] on div "Close" at bounding box center [1268, 31] width 45 height 23
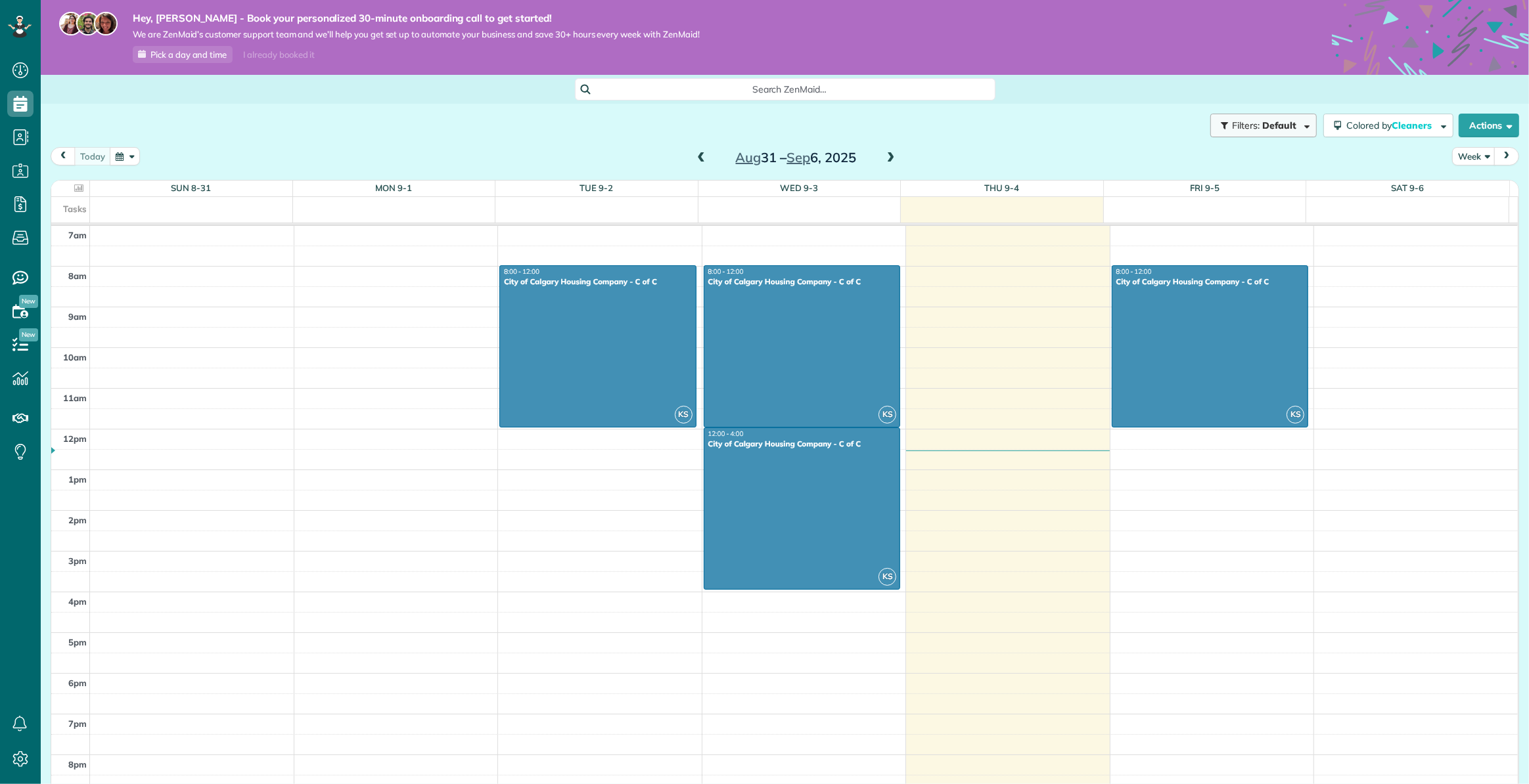
click at [1280, 127] on span "Default" at bounding box center [1279, 125] width 35 height 12
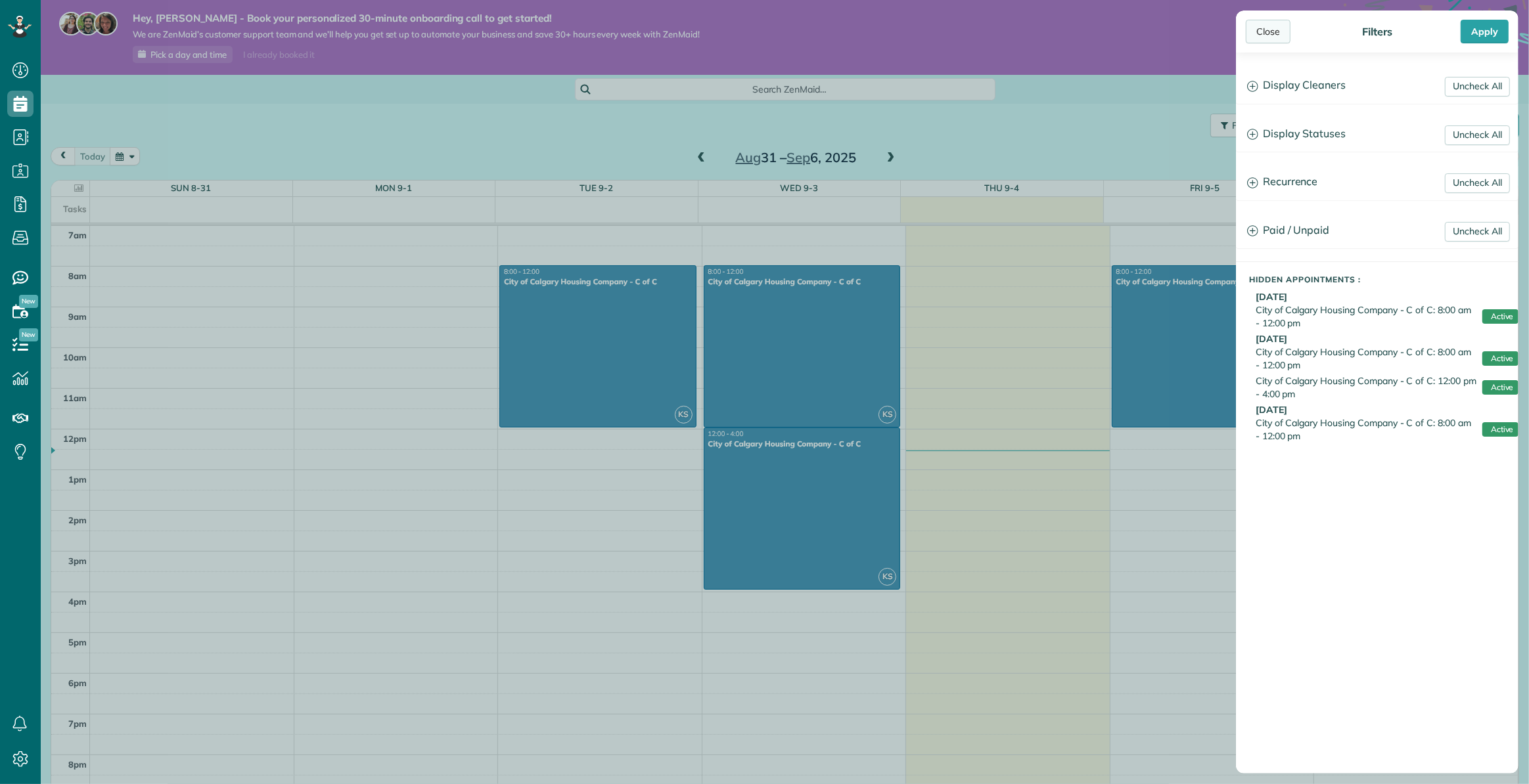
click at [1267, 32] on div "Close" at bounding box center [1268, 31] width 45 height 23
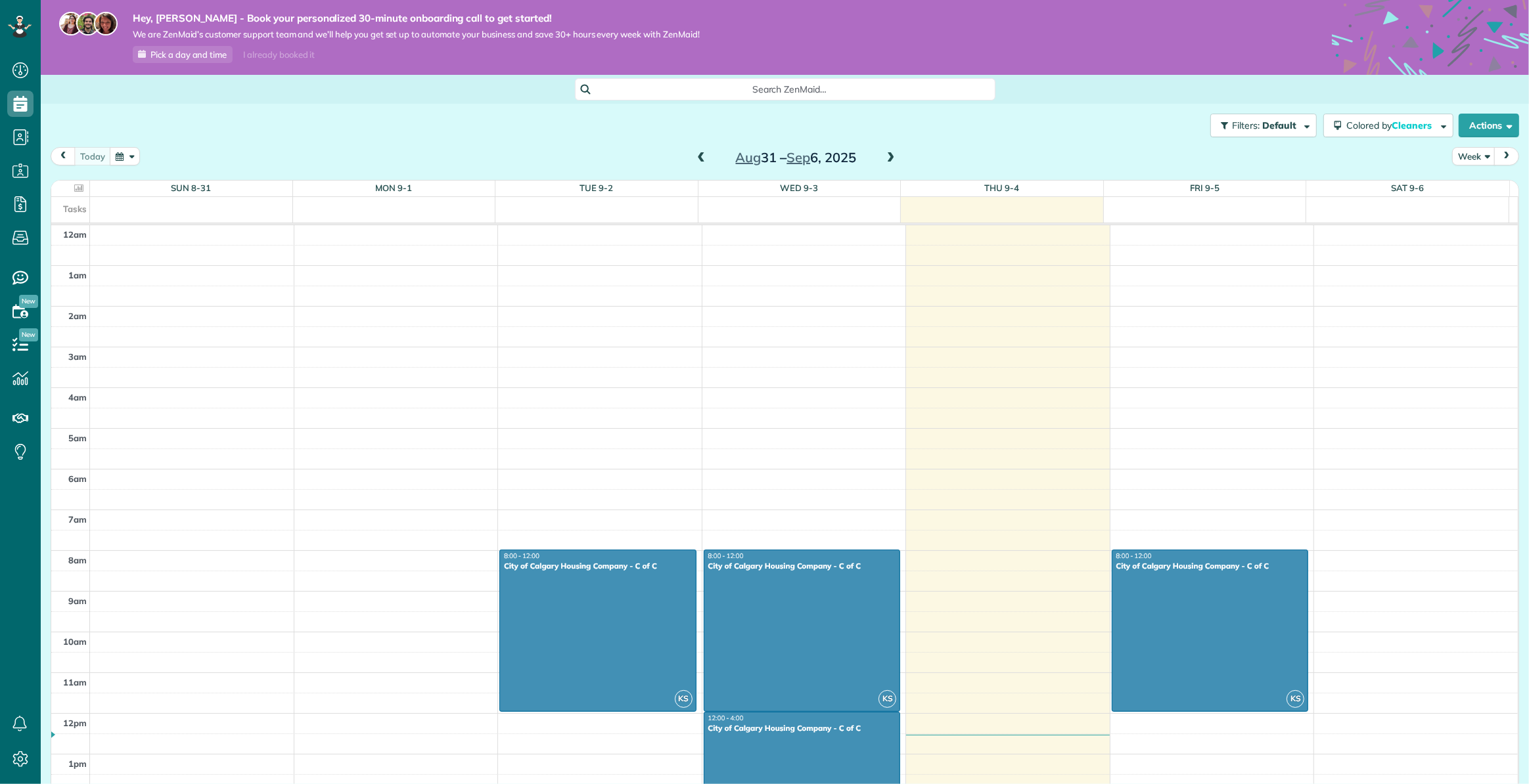
scroll to position [284, 0]
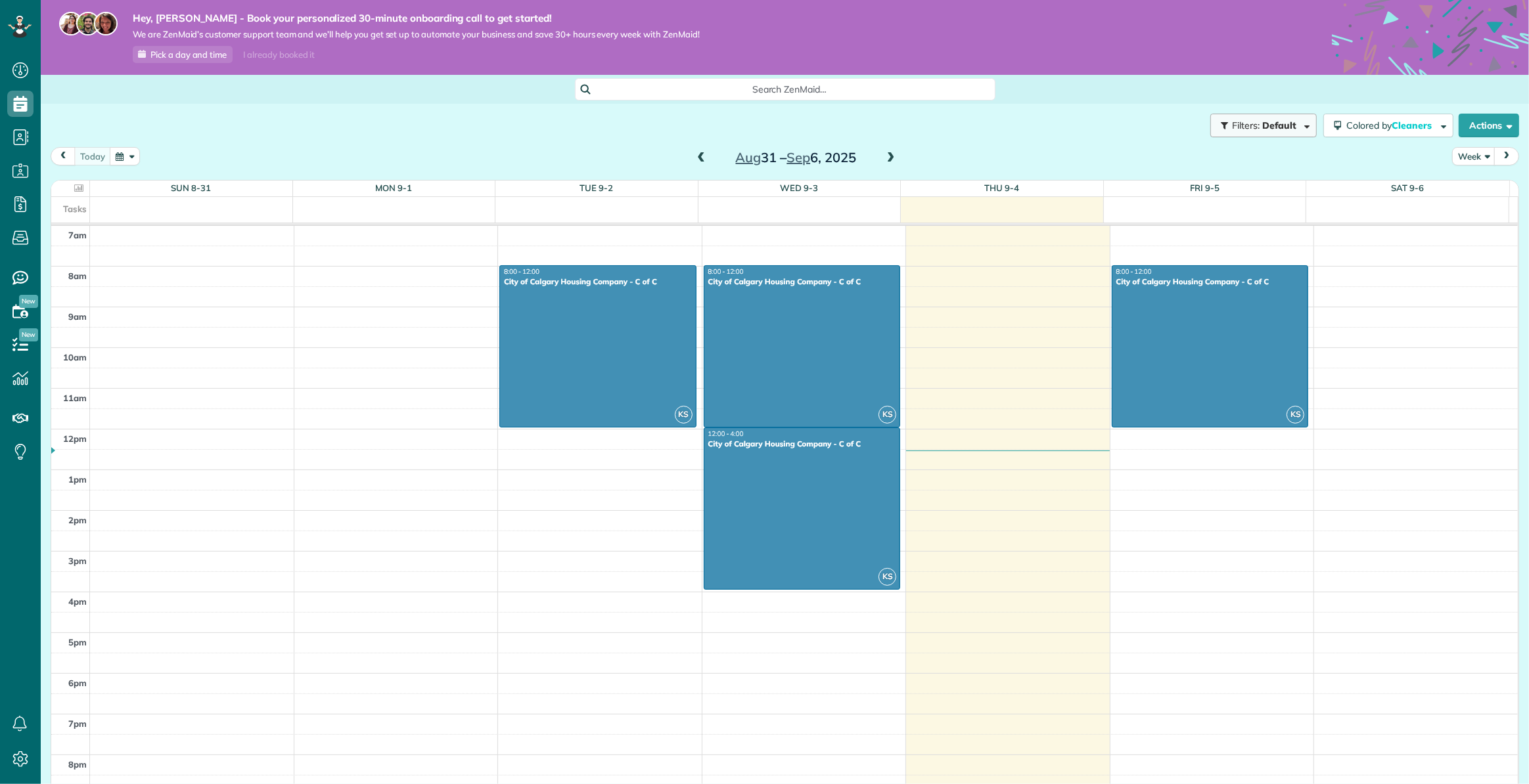
click at [1280, 127] on span "Default" at bounding box center [1279, 125] width 35 height 12
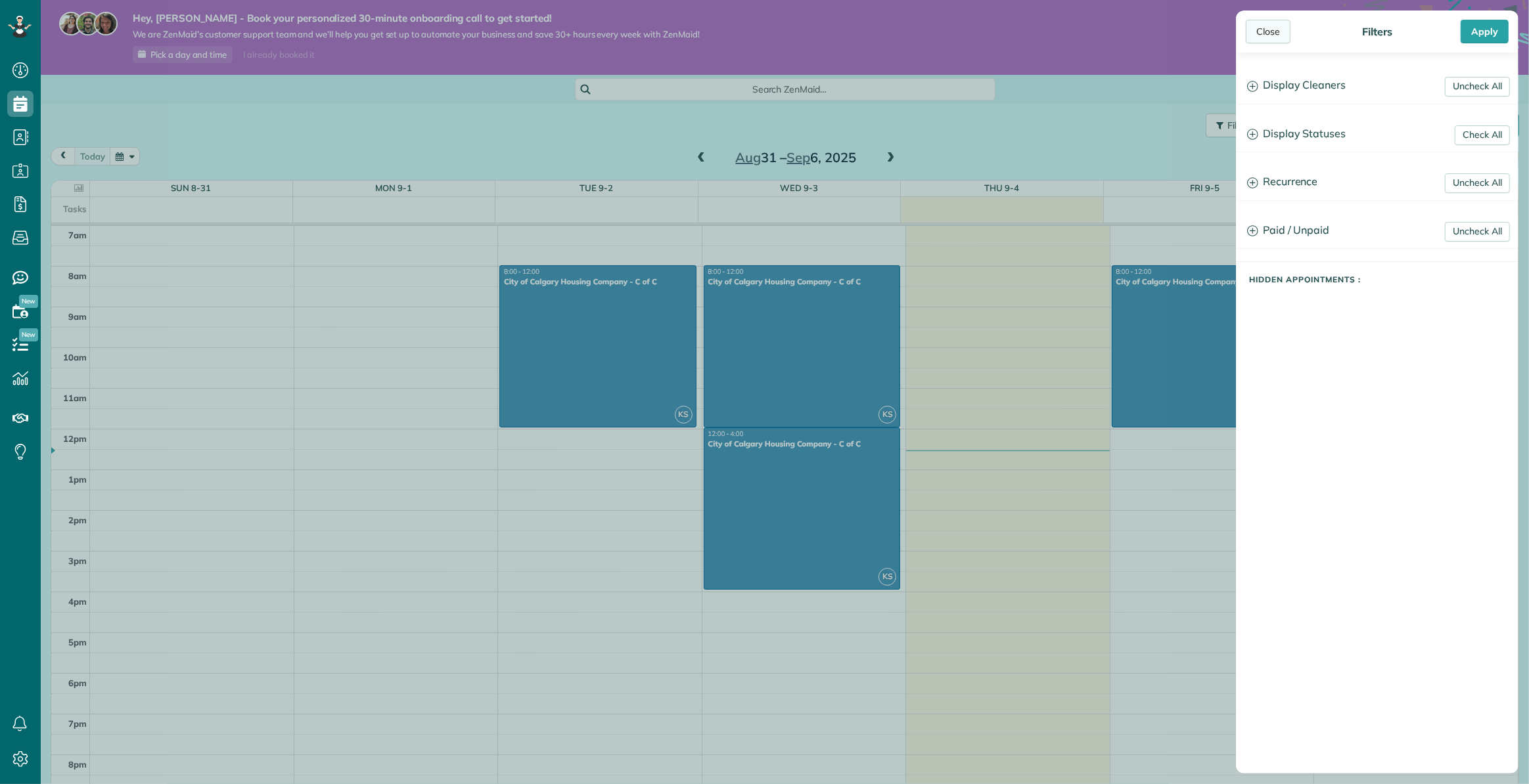
click at [1266, 31] on div "Close" at bounding box center [1268, 31] width 45 height 23
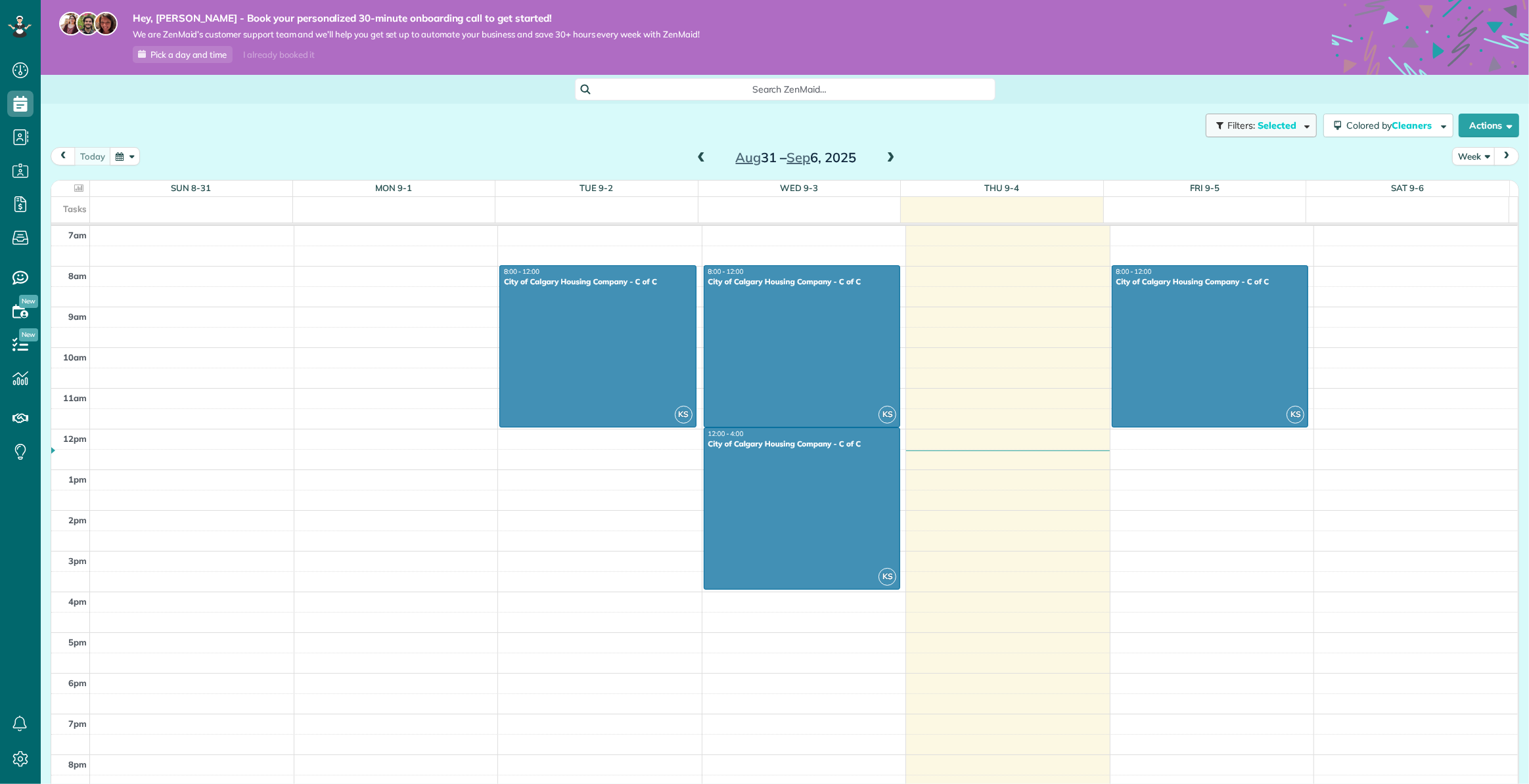
click at [1257, 130] on span "Selected" at bounding box center [1277, 125] width 39 height 12
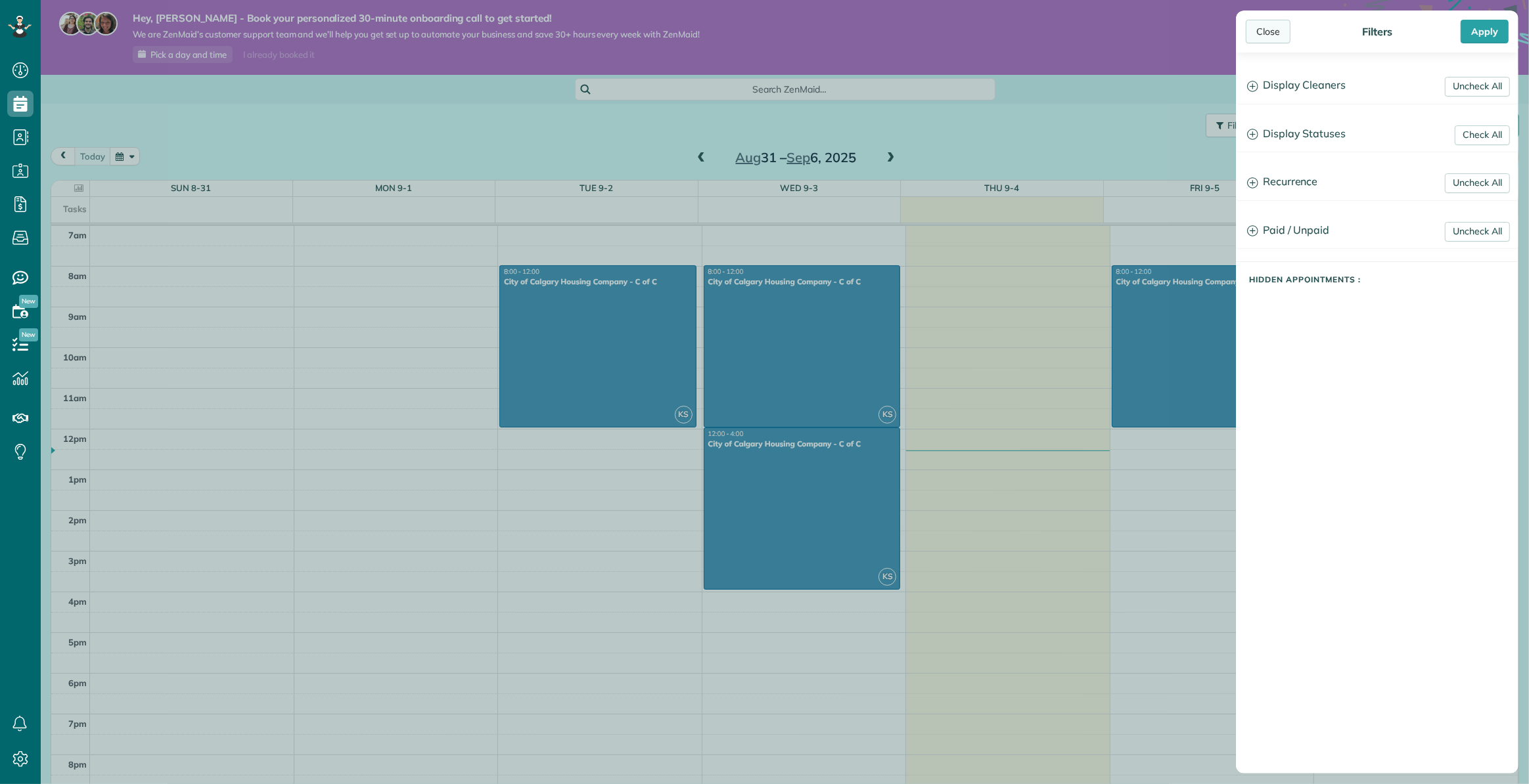
click at [1266, 34] on div "Close" at bounding box center [1268, 31] width 45 height 23
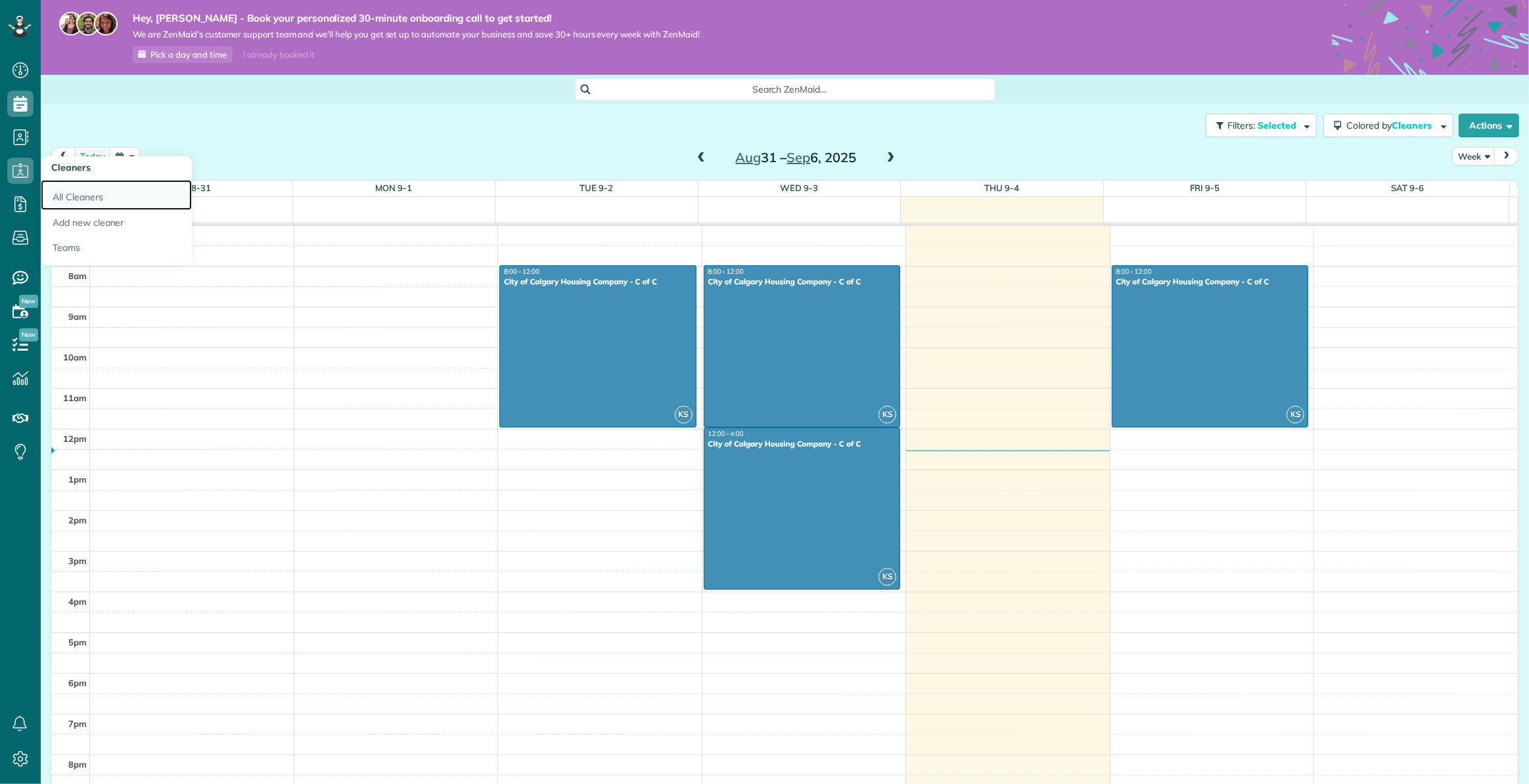
click at [90, 197] on link "All Cleaners" at bounding box center [117, 195] width 151 height 30
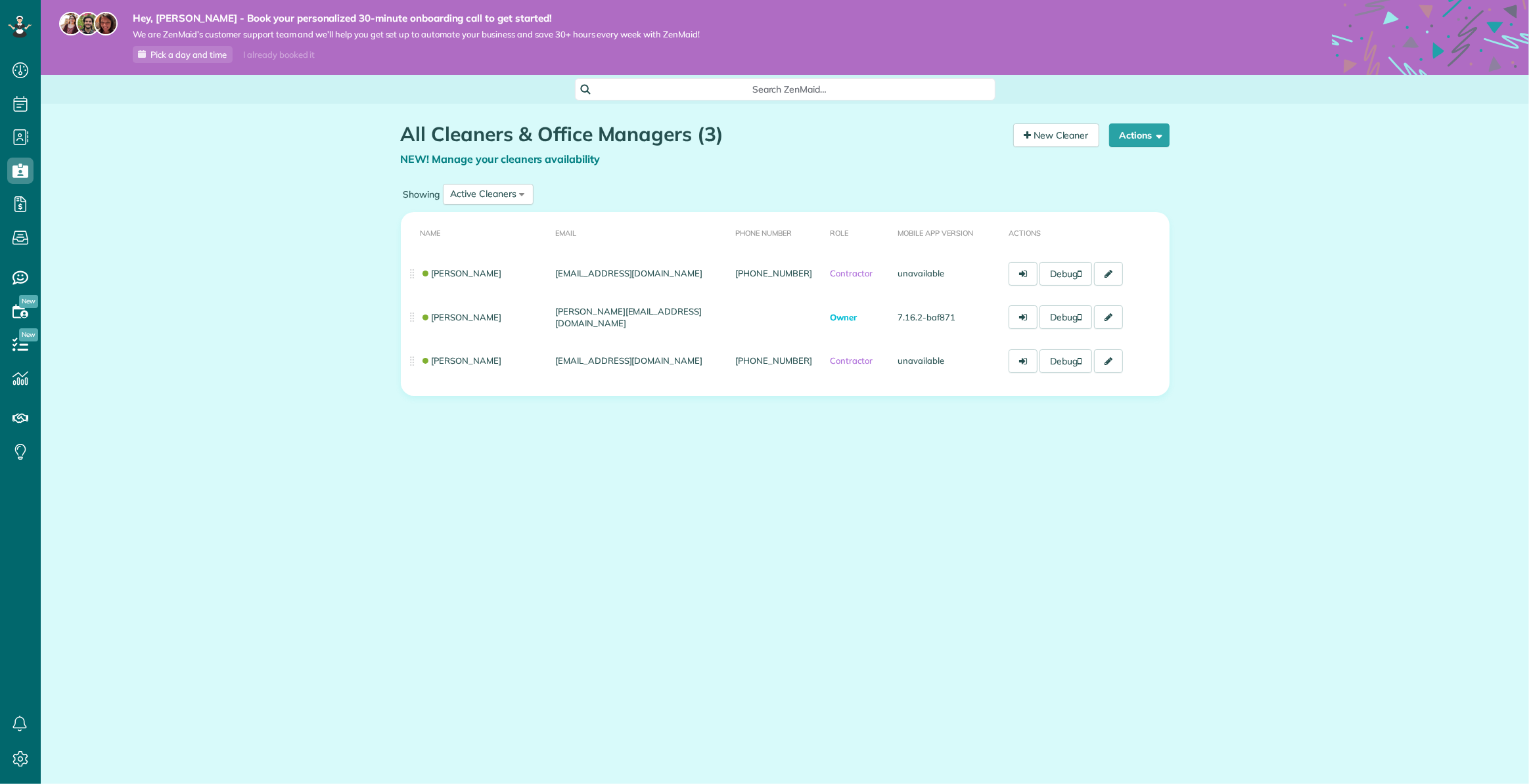
scroll to position [6, 6]
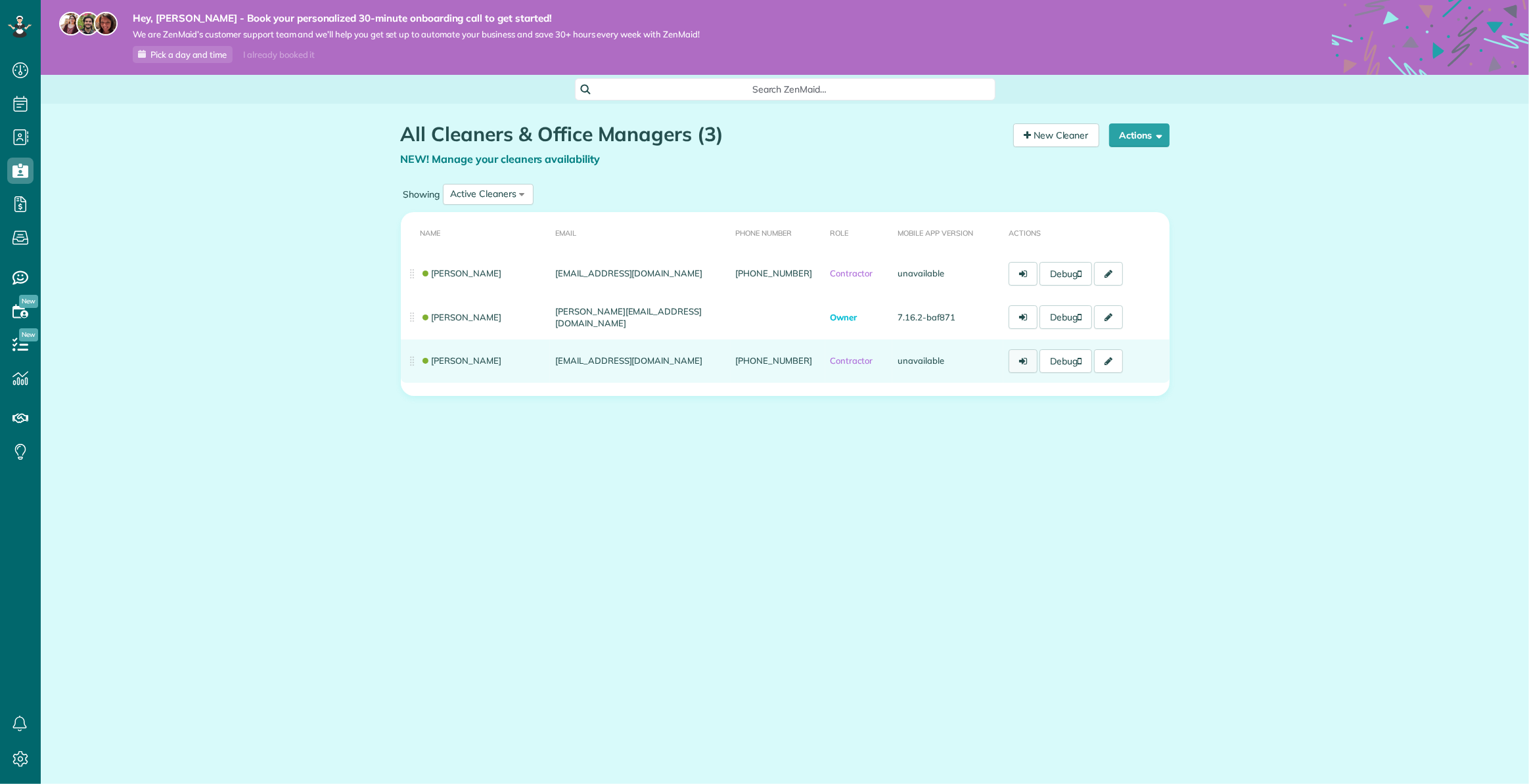
click at [1027, 362] on link at bounding box center [1022, 361] width 29 height 23
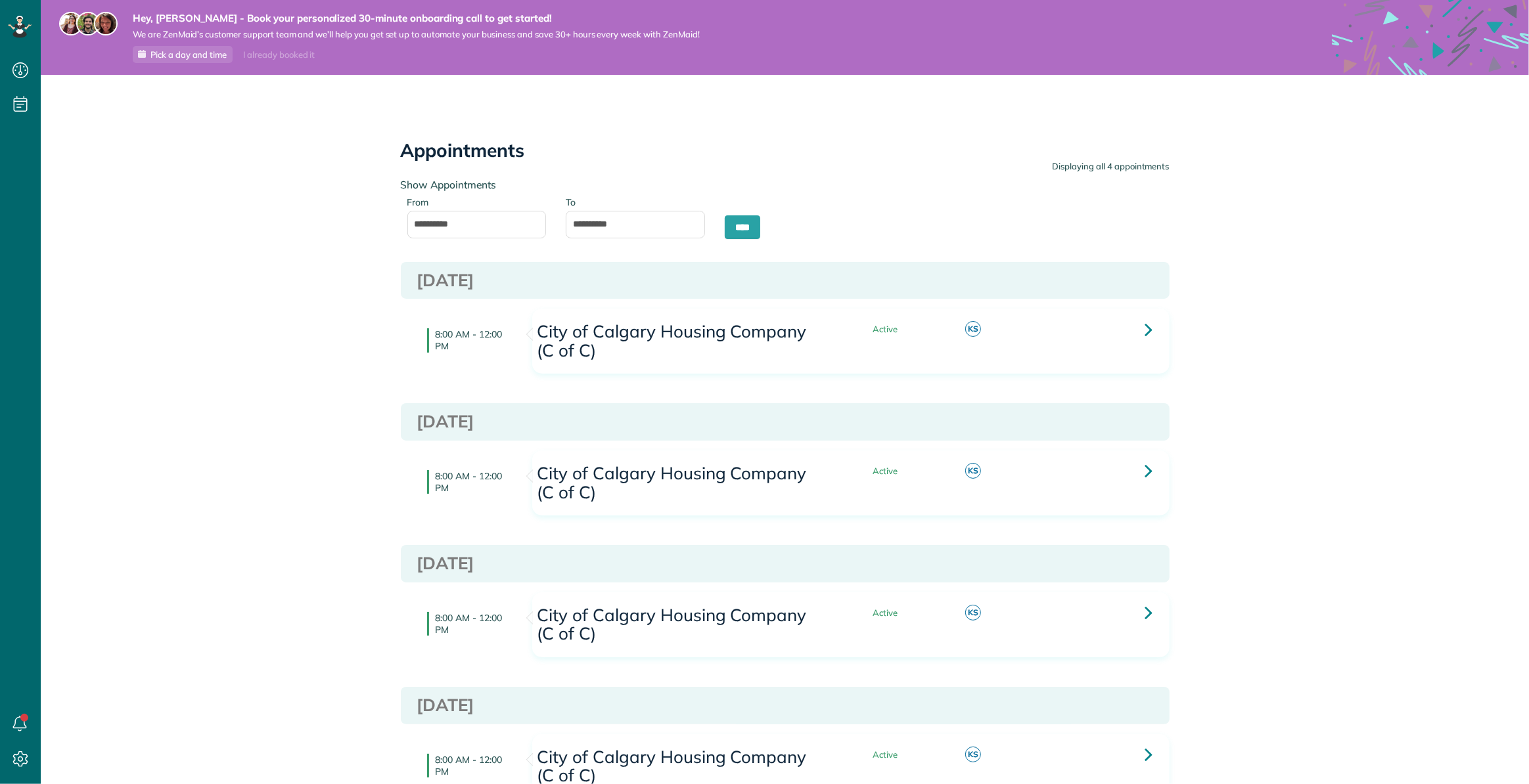
scroll to position [6, 6]
type input "**********"
click at [70, 131] on link "Calendar View" at bounding box center [117, 130] width 151 height 35
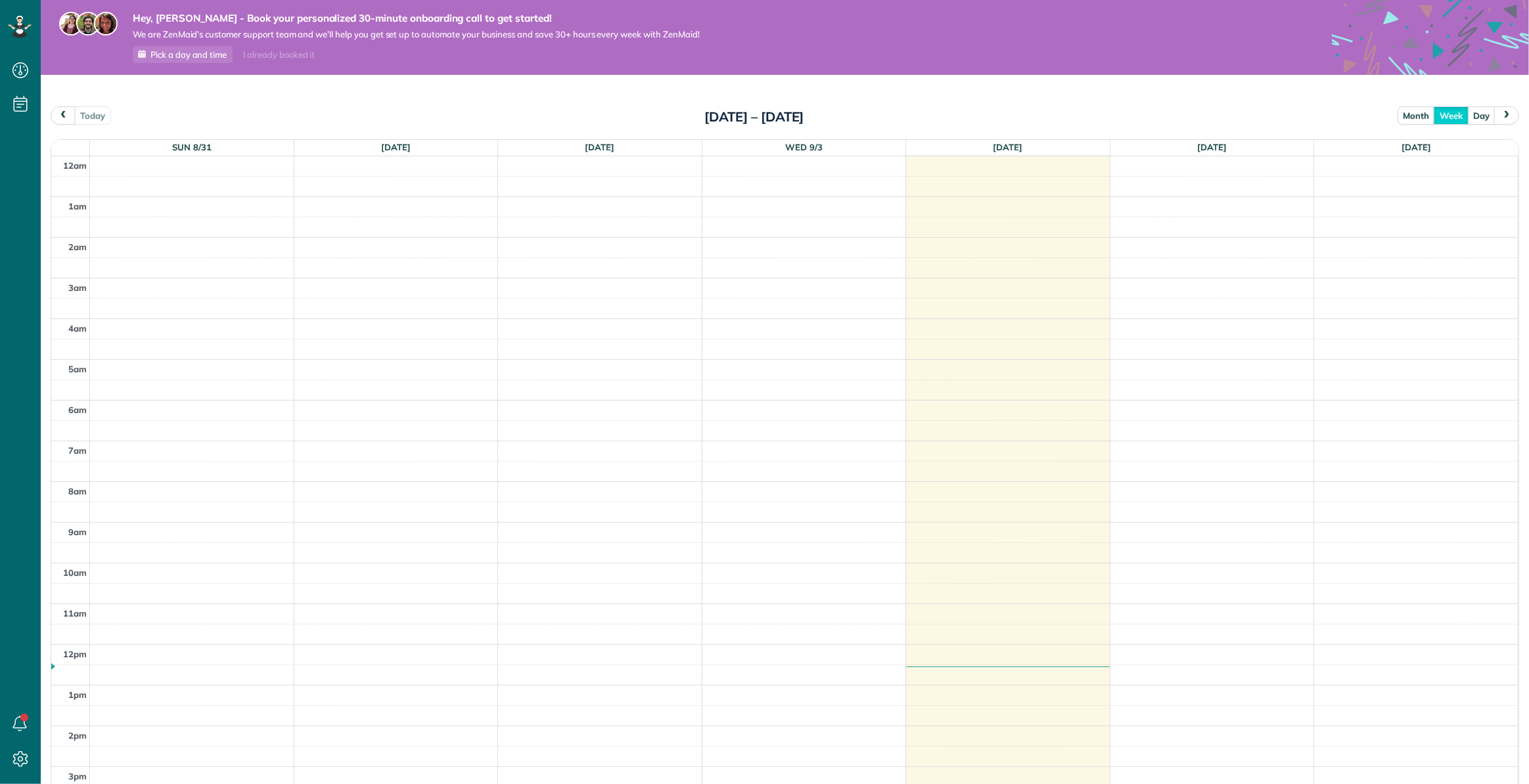
scroll to position [6, 6]
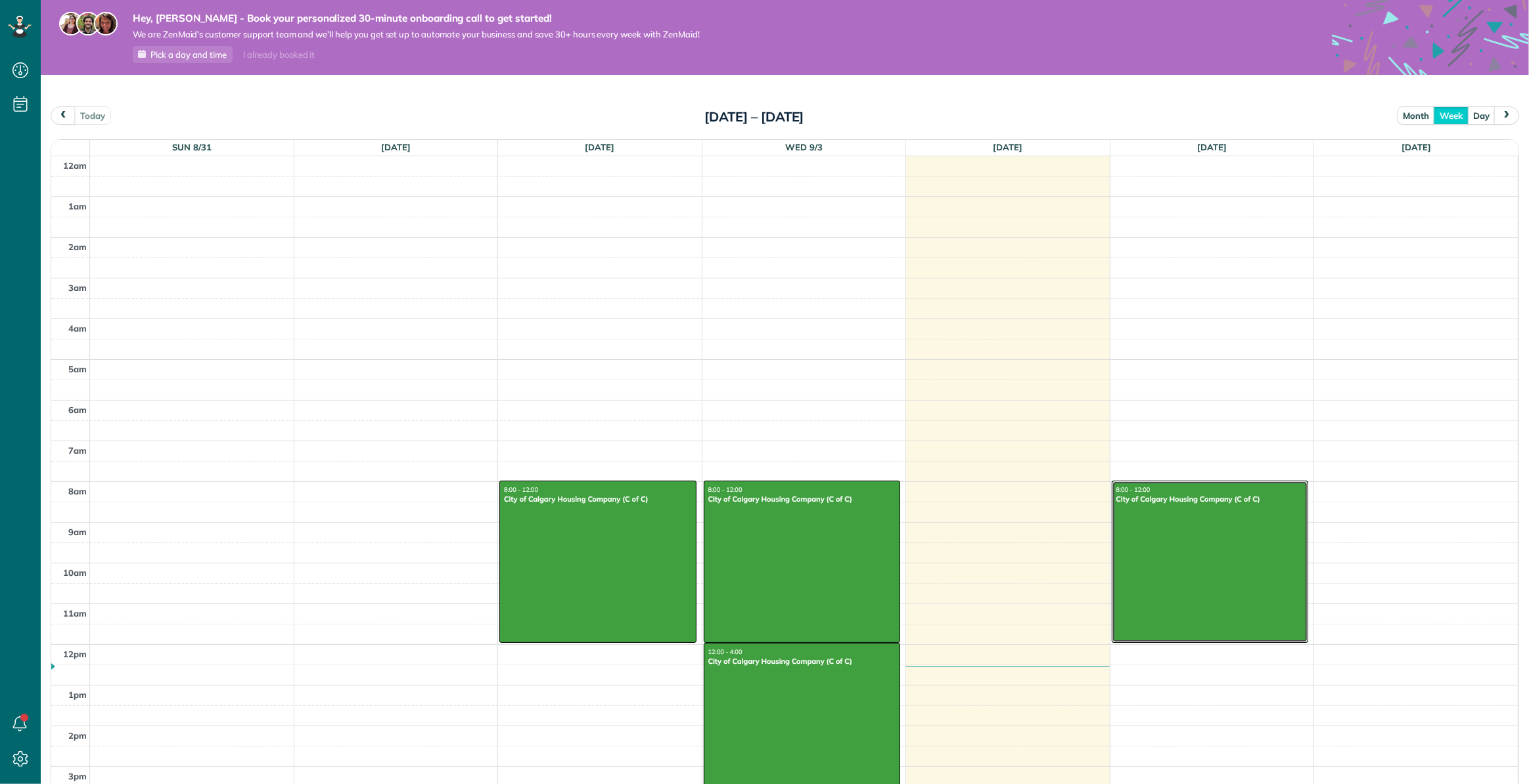
click at [1191, 541] on div at bounding box center [1209, 562] width 195 height 161
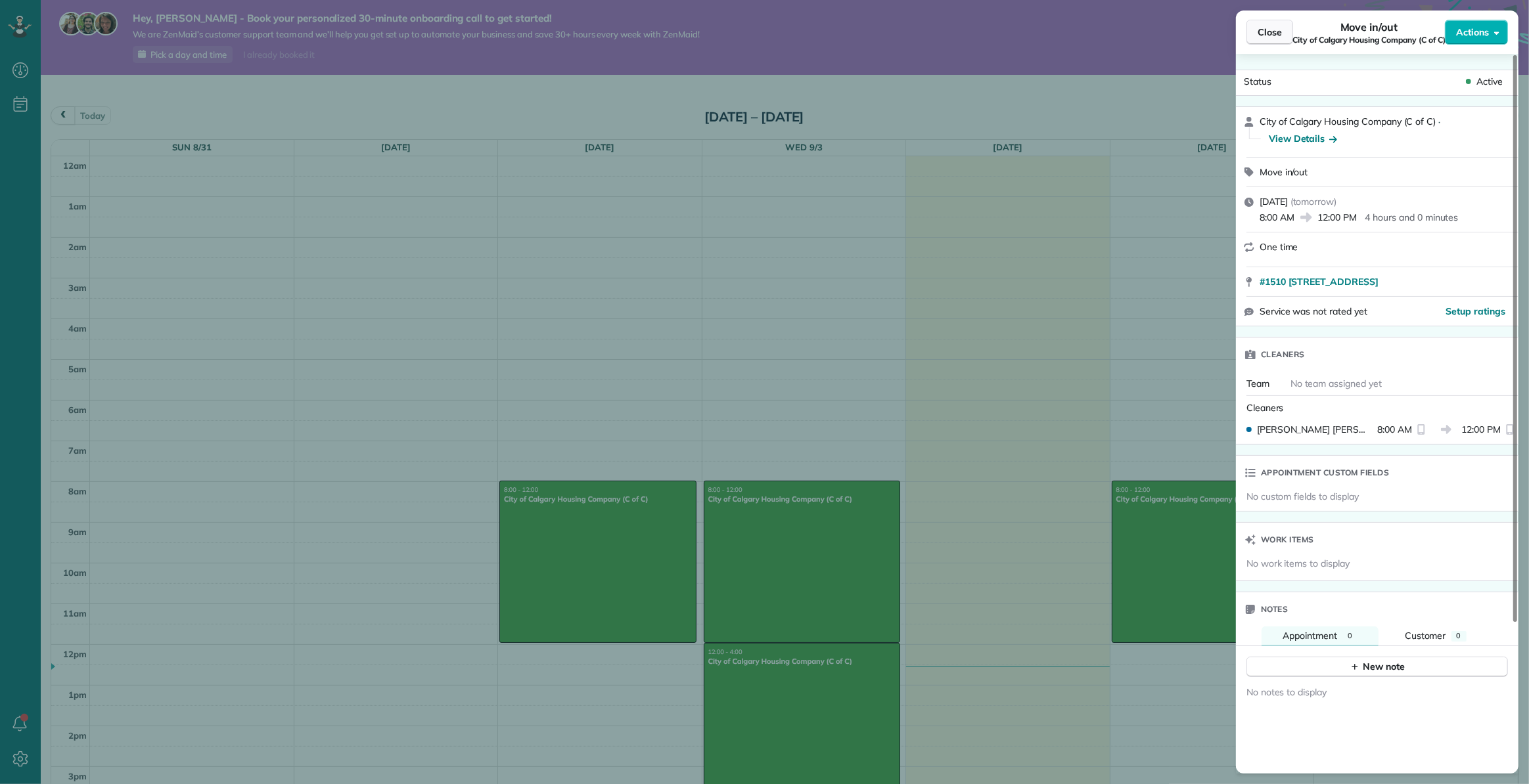
click at [1267, 29] on span "Close" at bounding box center [1269, 32] width 24 height 13
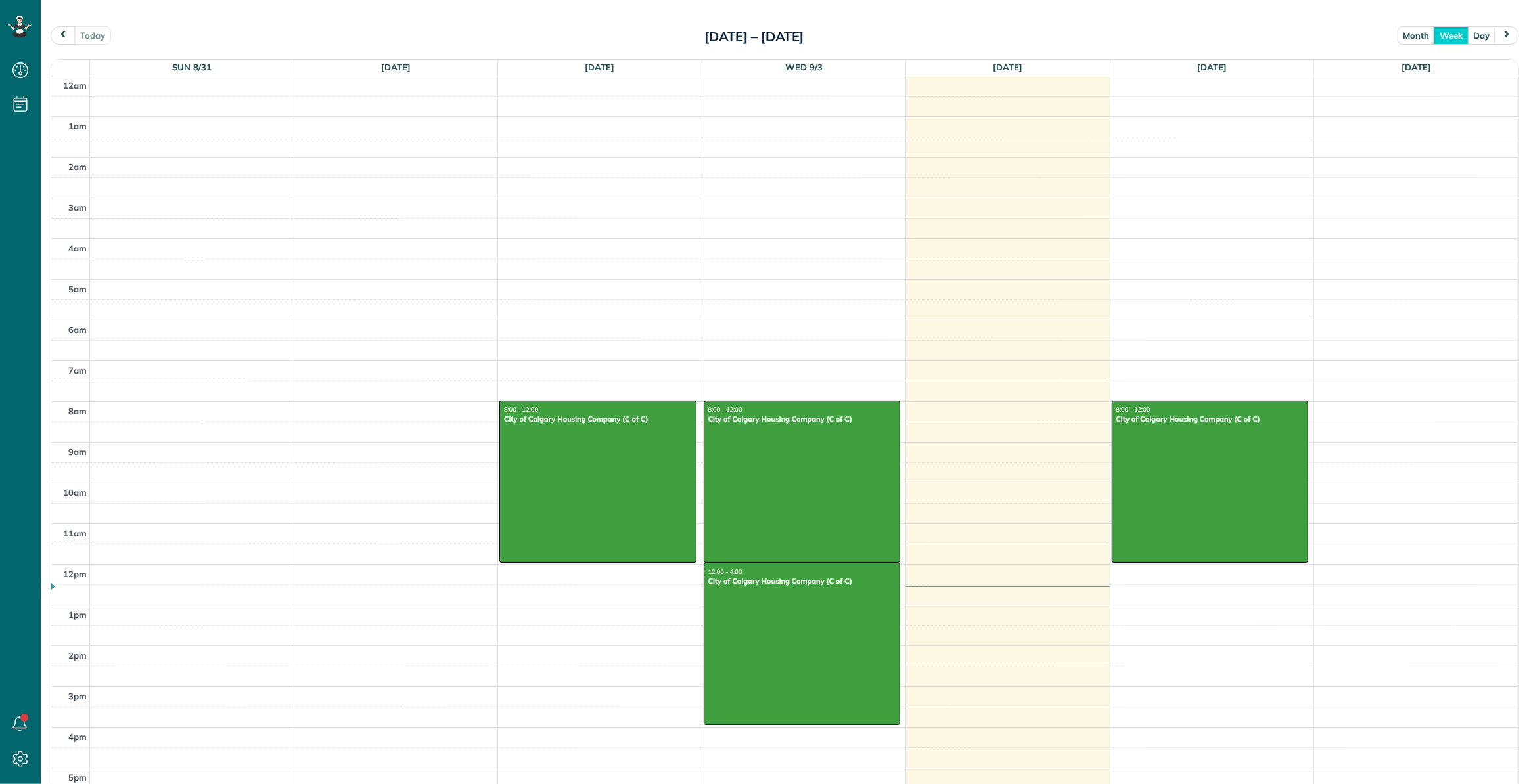
scroll to position [59, 0]
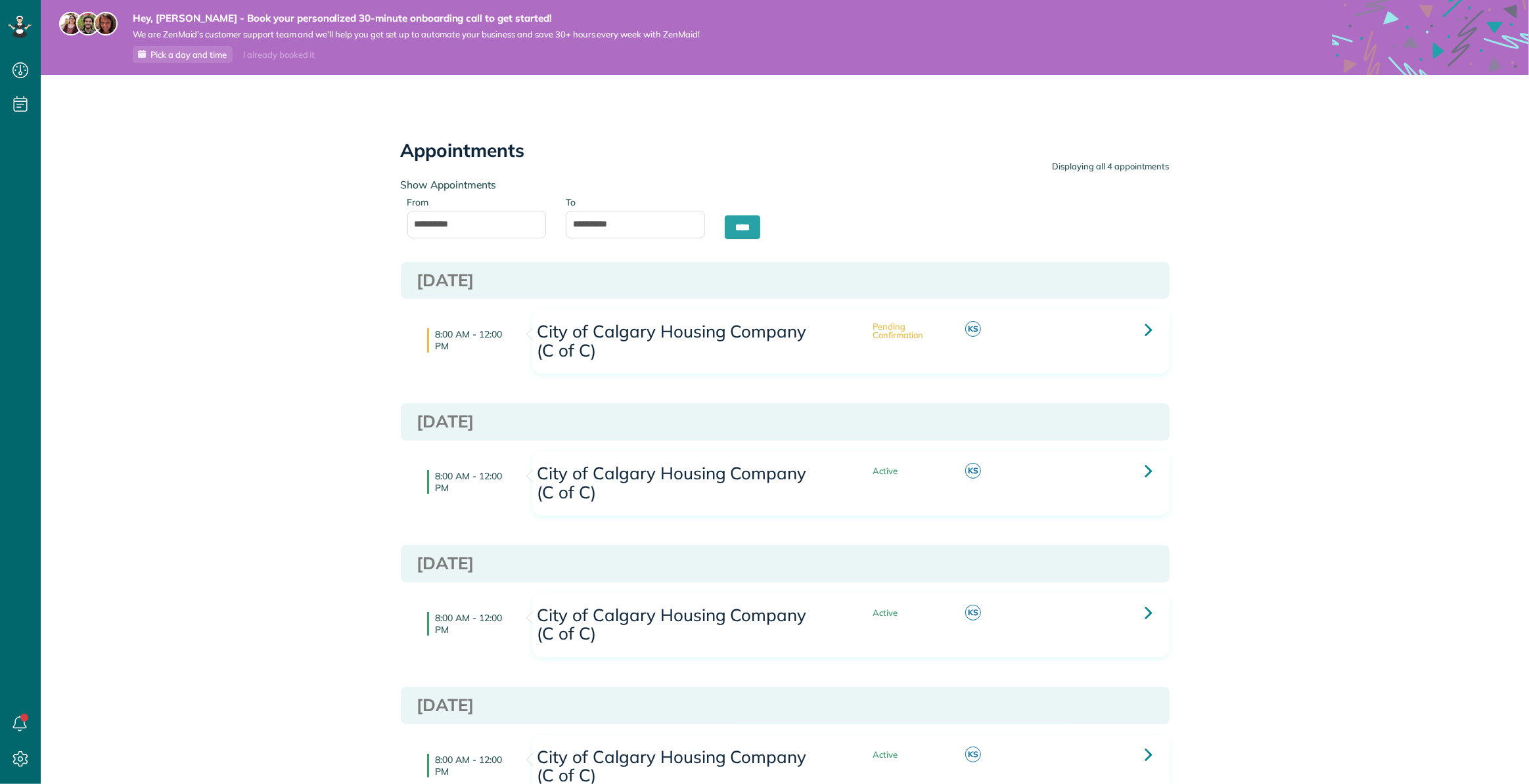
scroll to position [6, 6]
type input "**********"
click at [72, 119] on link "Calendar View" at bounding box center [117, 130] width 151 height 35
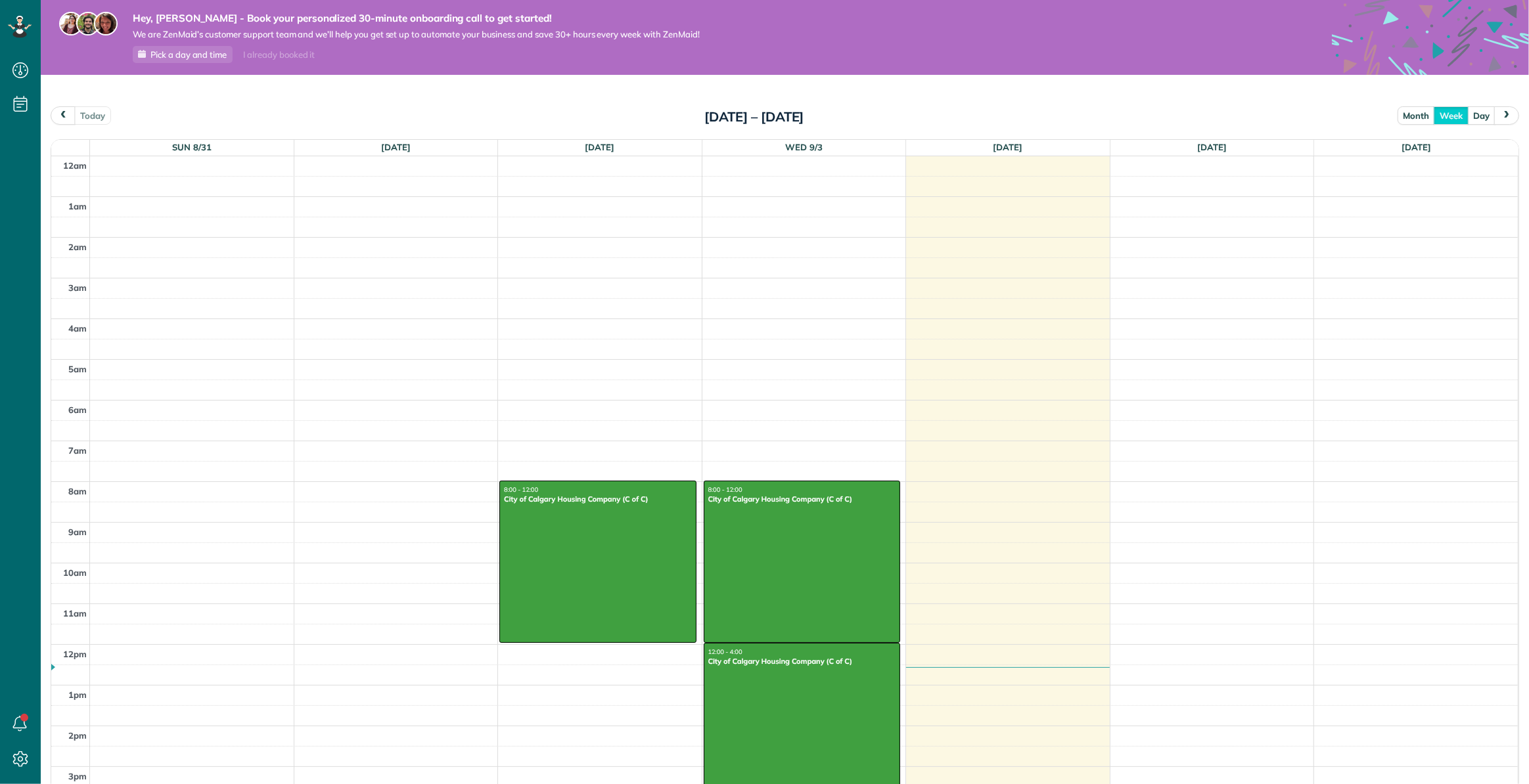
scroll to position [6, 6]
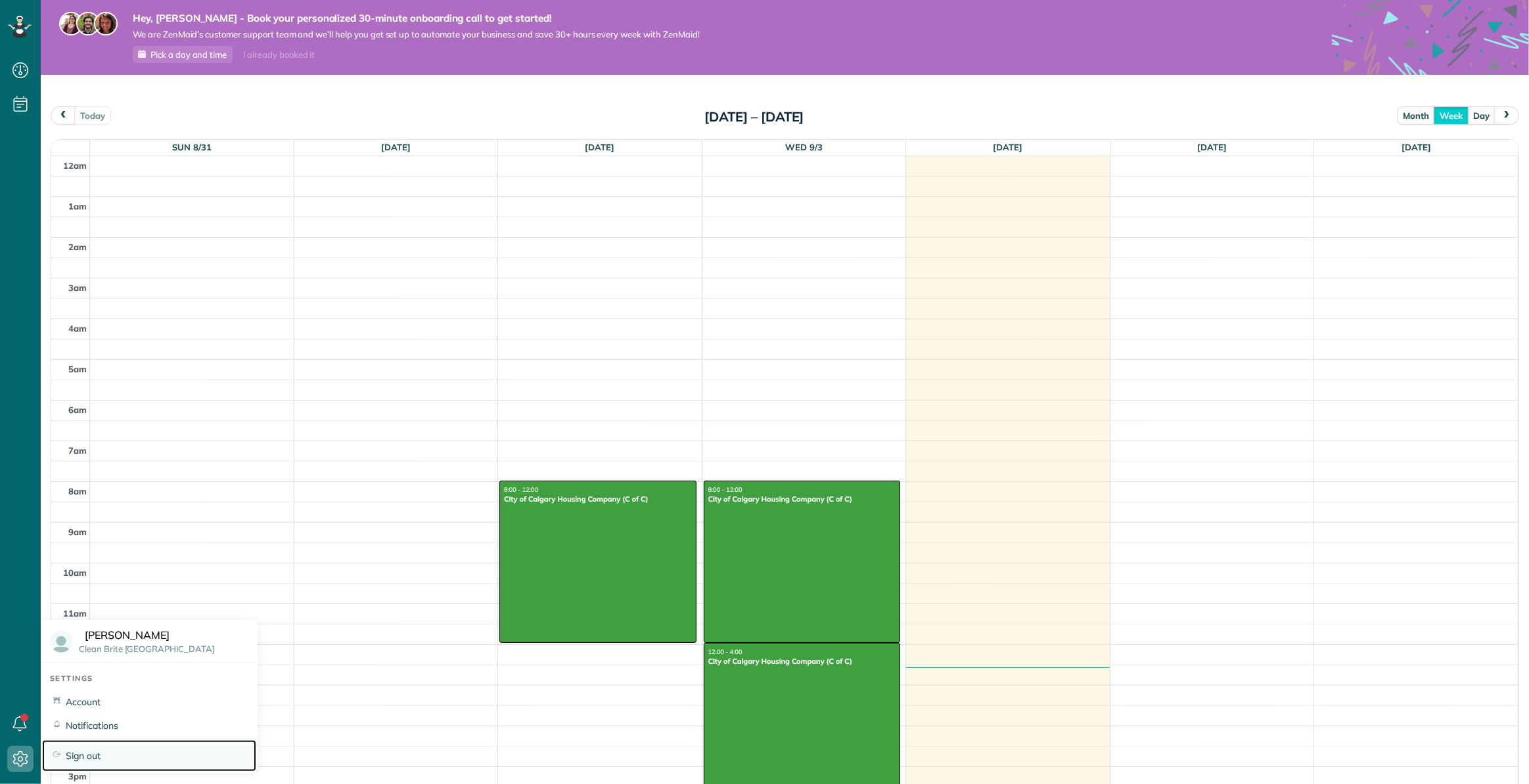
click at [98, 756] on span "Sign out" at bounding box center [154, 755] width 179 height 14
